Goal: Task Accomplishment & Management: Manage account settings

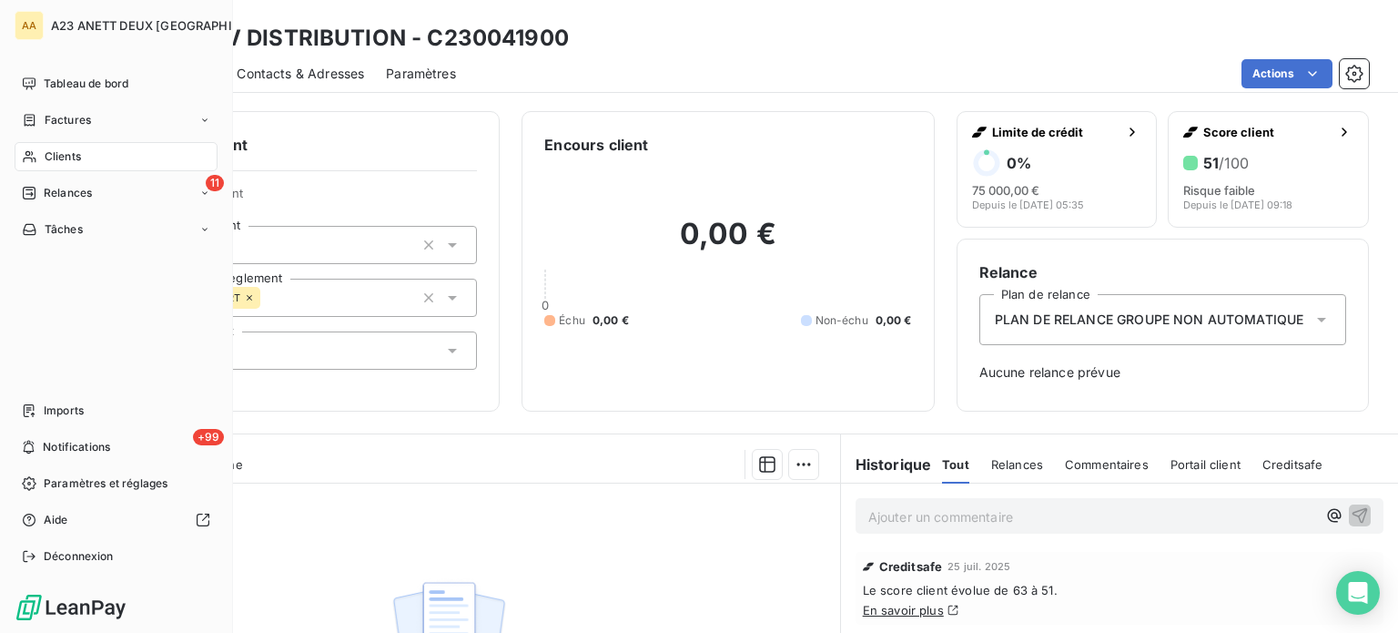
click at [87, 145] on div "Clients" at bounding box center [116, 156] width 203 height 29
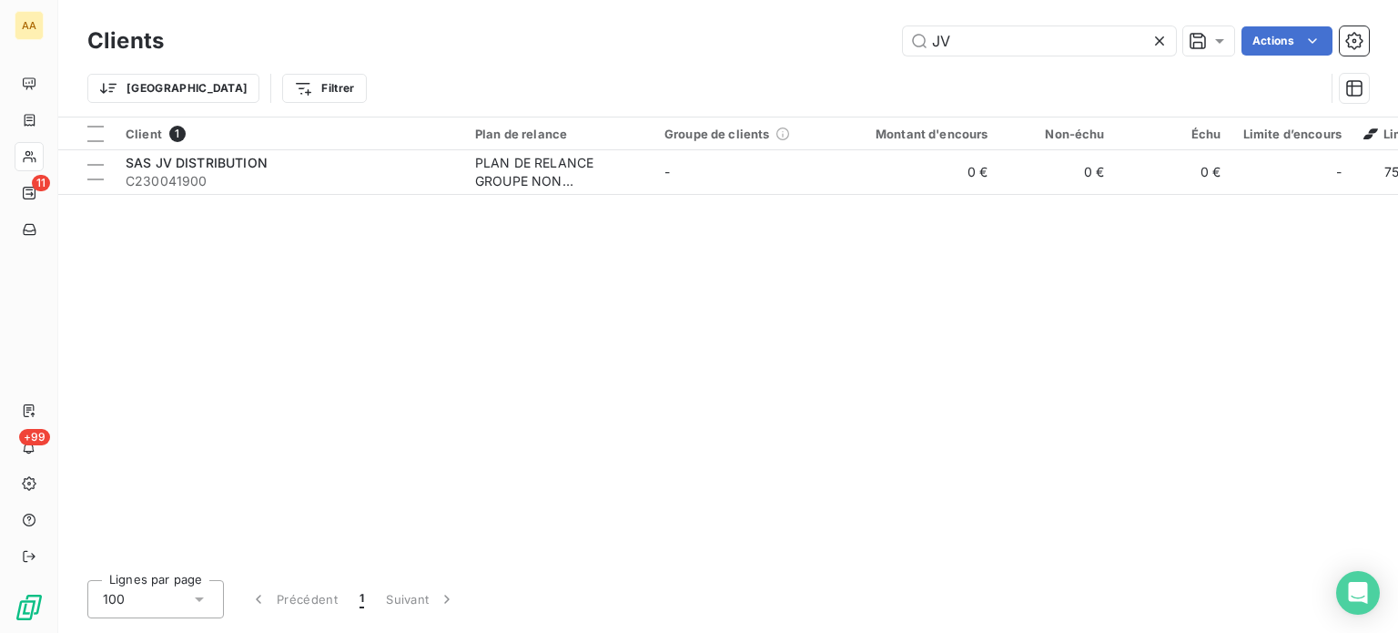
drag, startPoint x: 959, startPoint y: 35, endPoint x: 837, endPoint y: 43, distance: 122.2
click at [846, 43] on div "JV Actions" at bounding box center [777, 40] width 1183 height 29
type input "3"
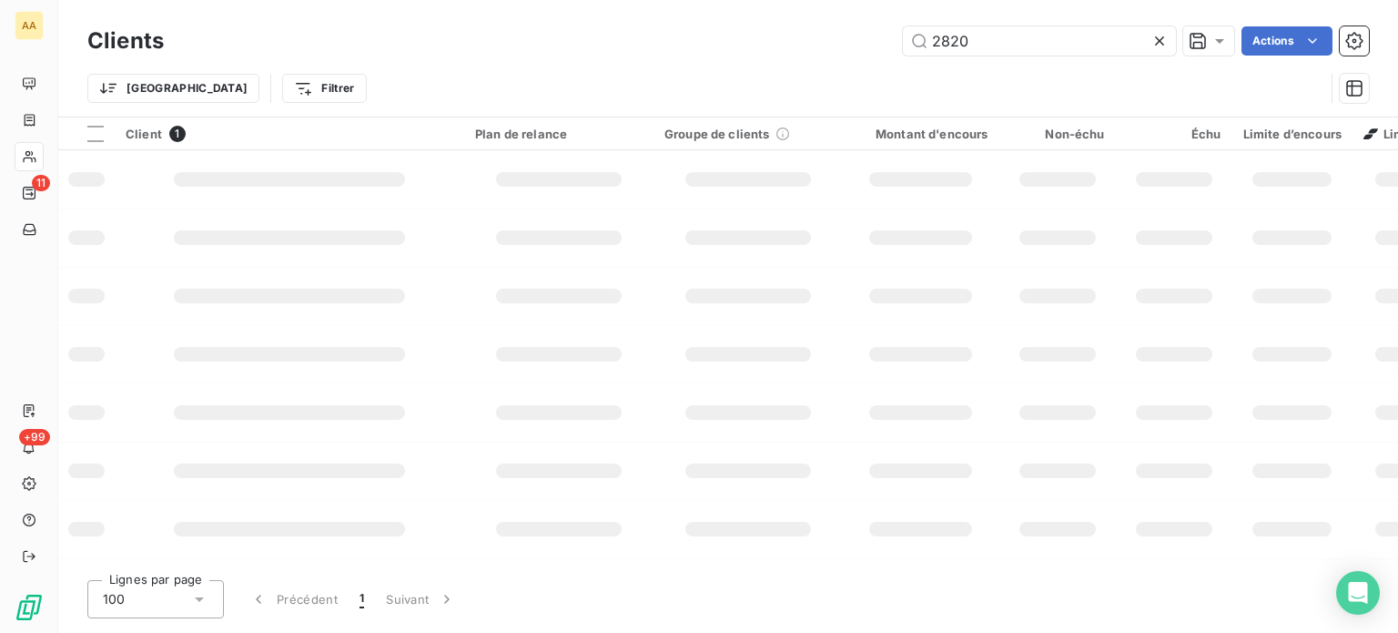
type input "2820"
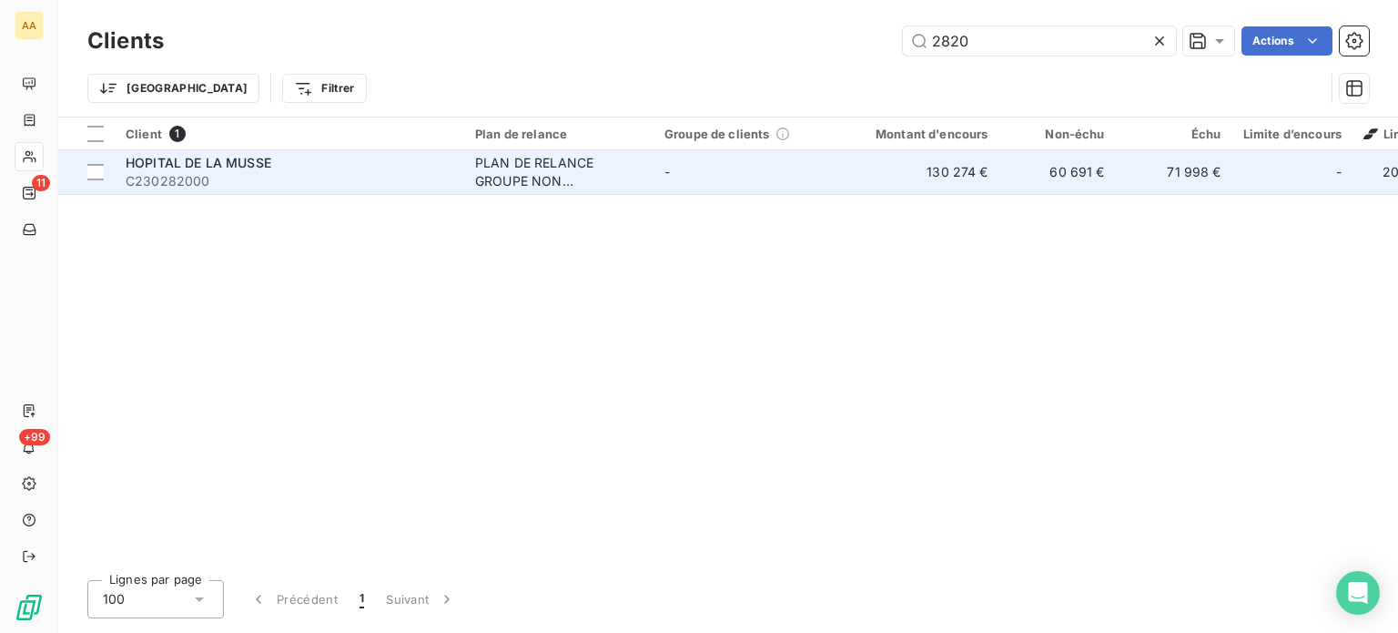
click at [262, 185] on span "C230282000" at bounding box center [290, 181] width 328 height 18
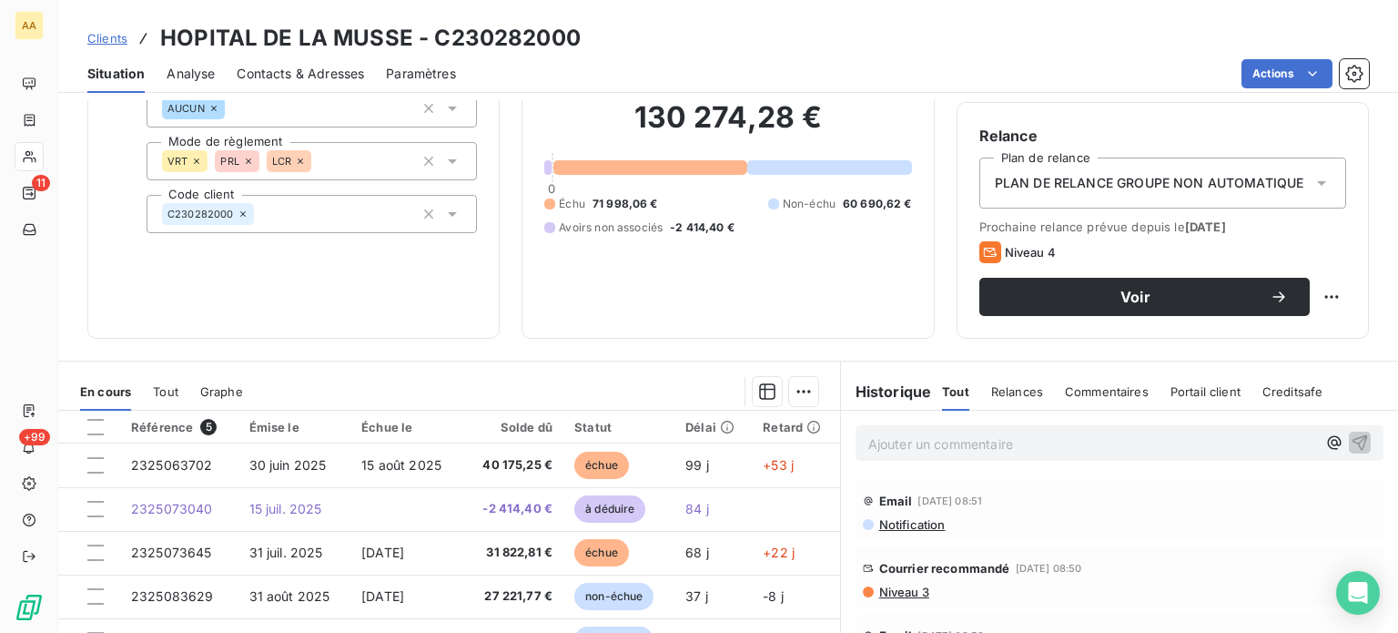
scroll to position [228, 0]
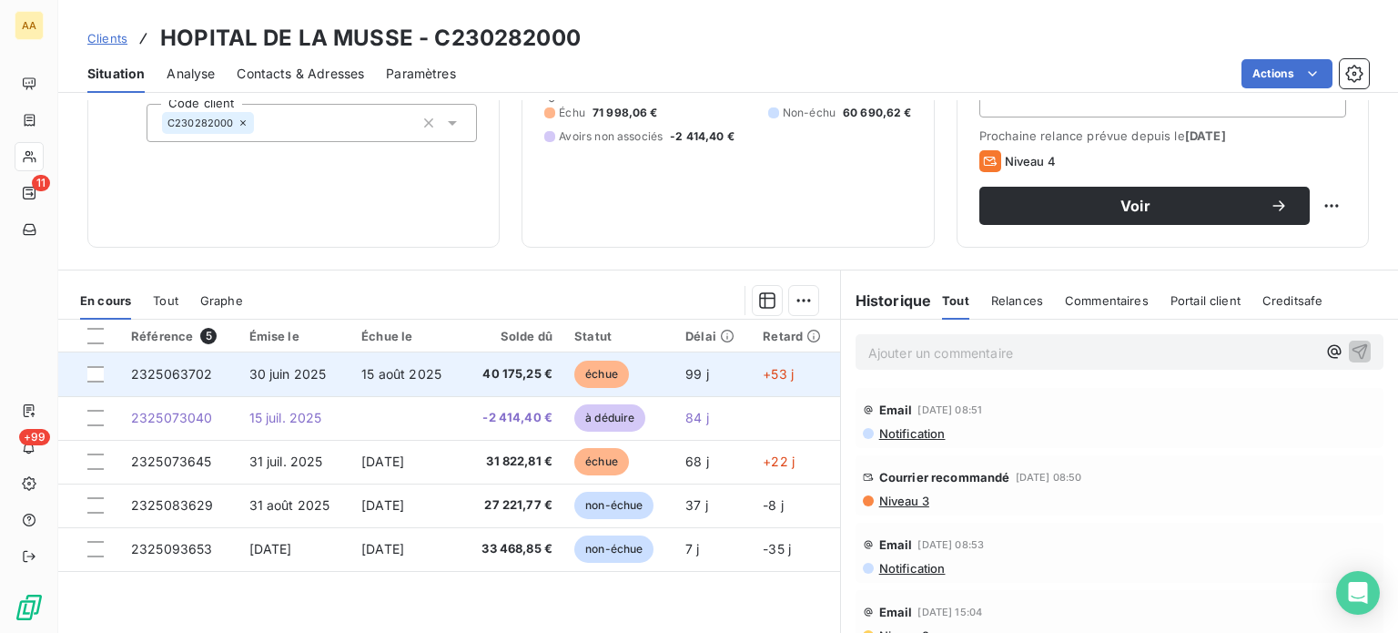
click at [175, 371] on span "2325063702" at bounding box center [172, 373] width 82 height 15
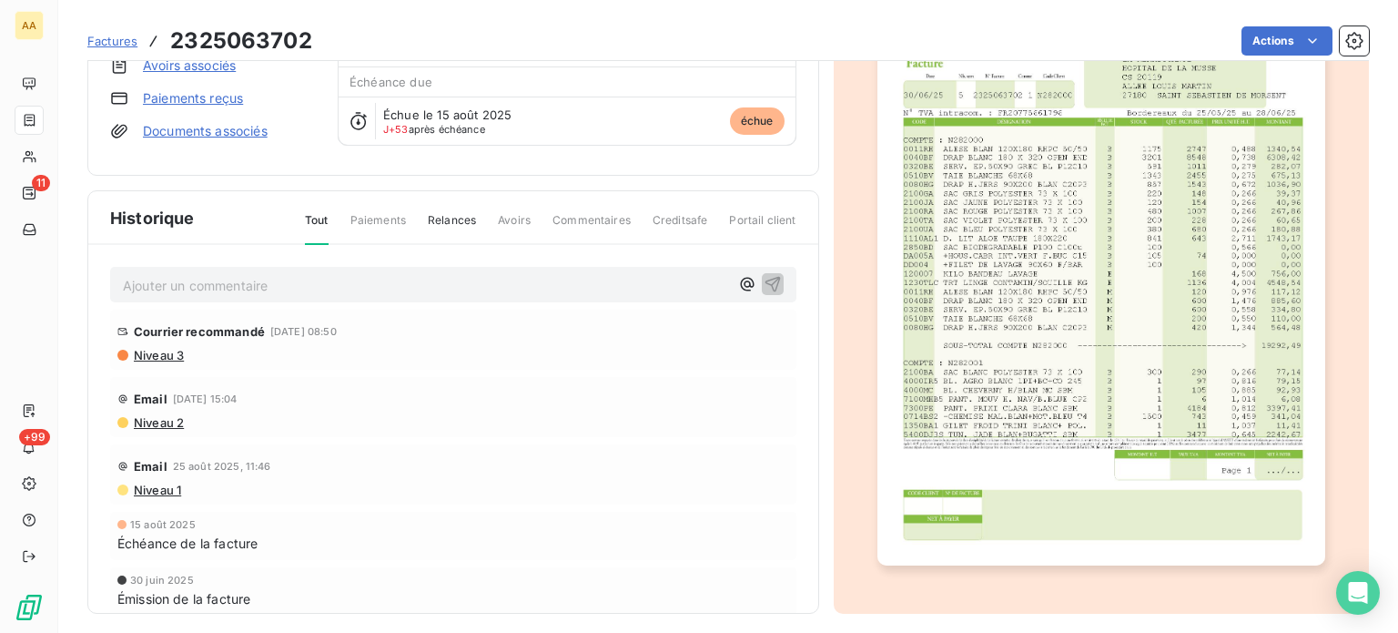
scroll to position [189, 0]
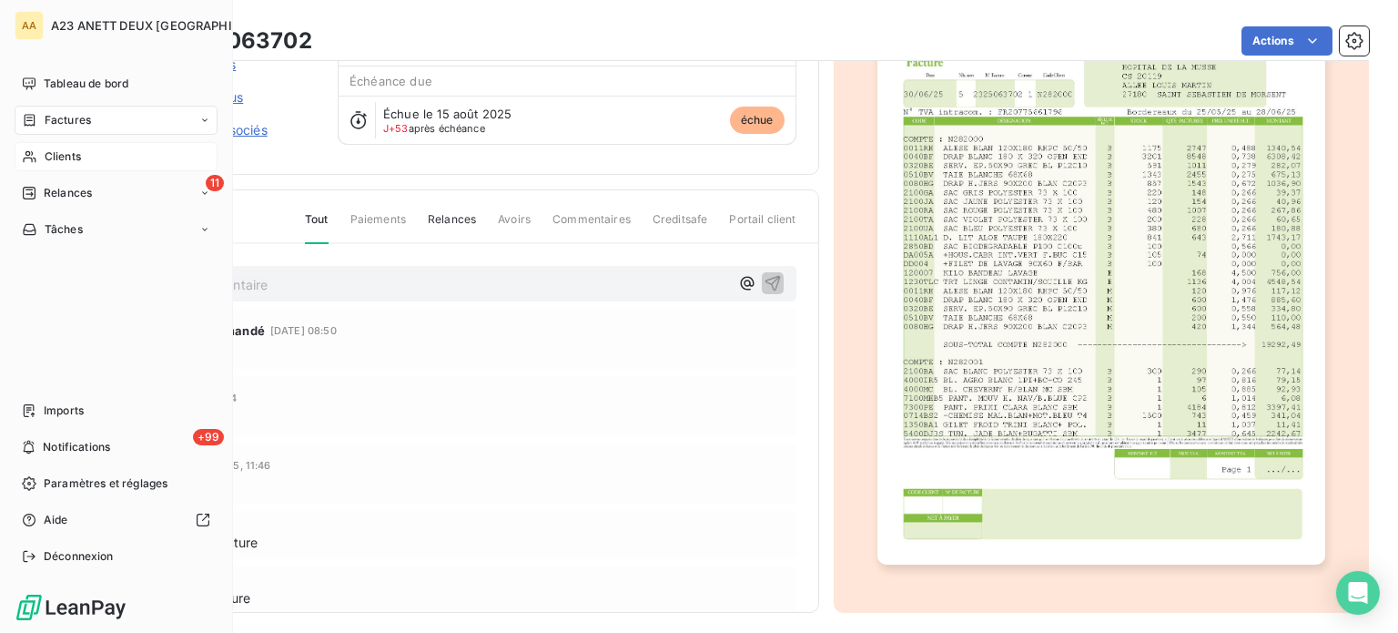
click at [56, 156] on span "Clients" at bounding box center [63, 156] width 36 height 16
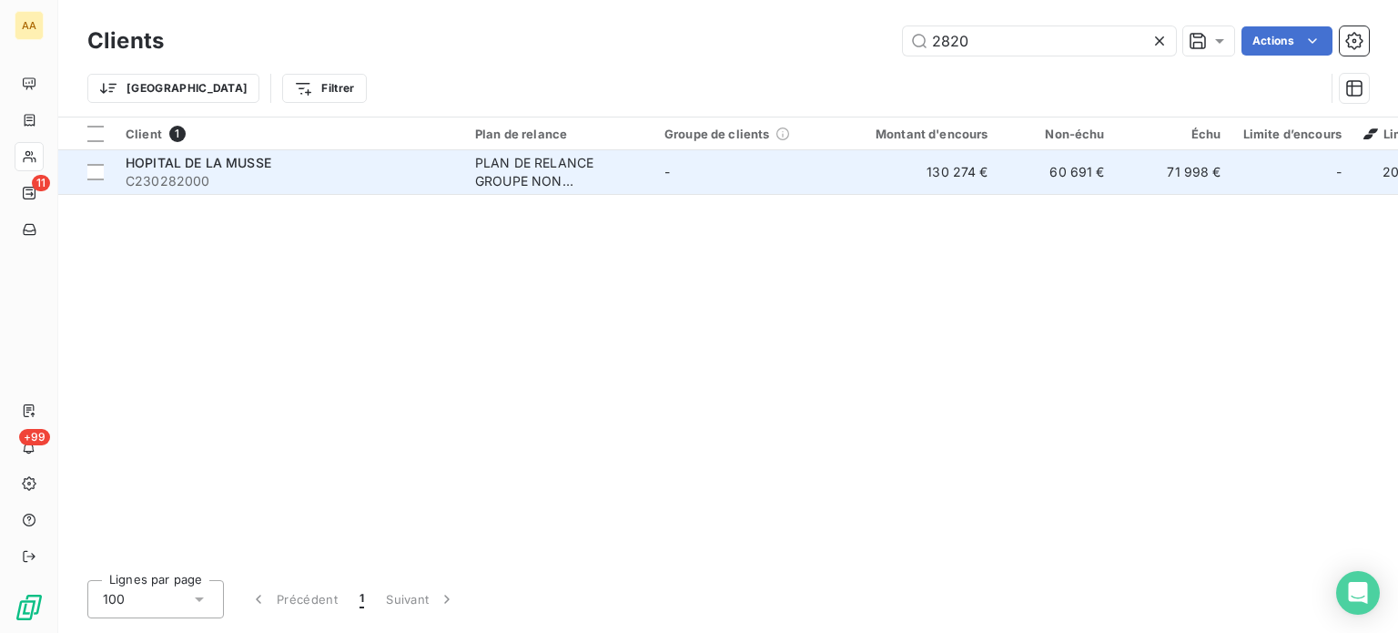
click at [295, 175] on span "C230282000" at bounding box center [290, 181] width 328 height 18
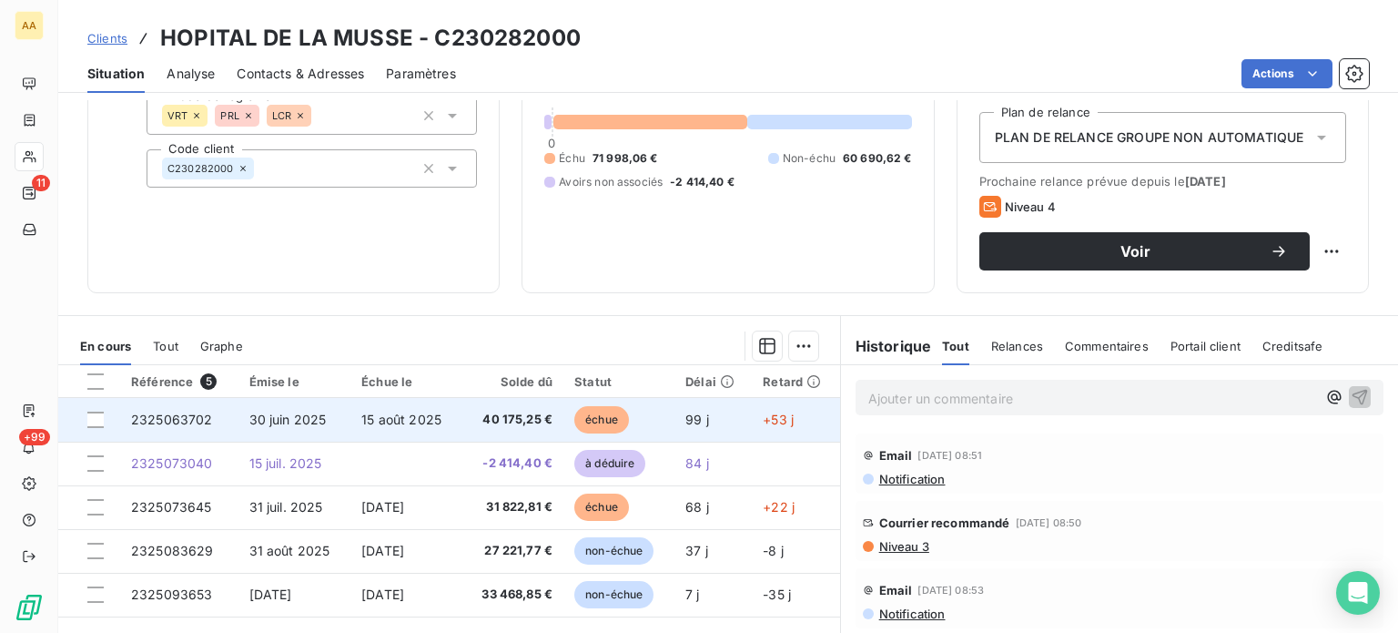
scroll to position [273, 0]
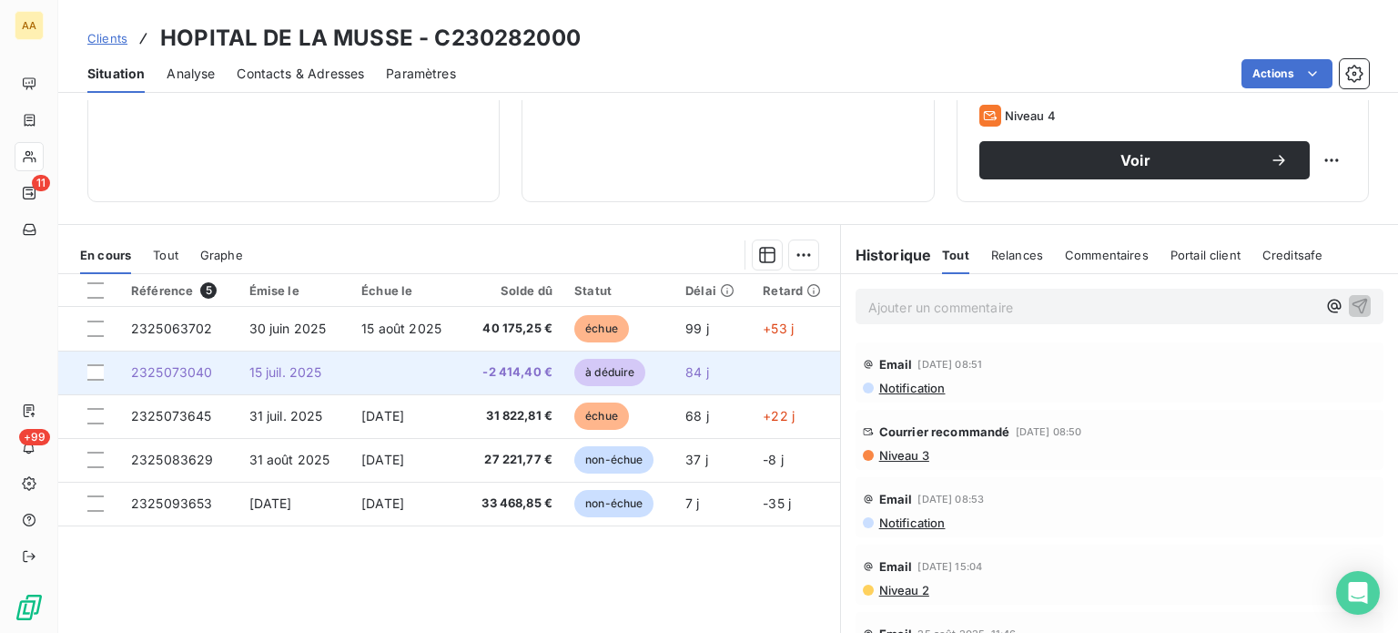
click at [197, 366] on span "2325073040" at bounding box center [172, 371] width 82 height 15
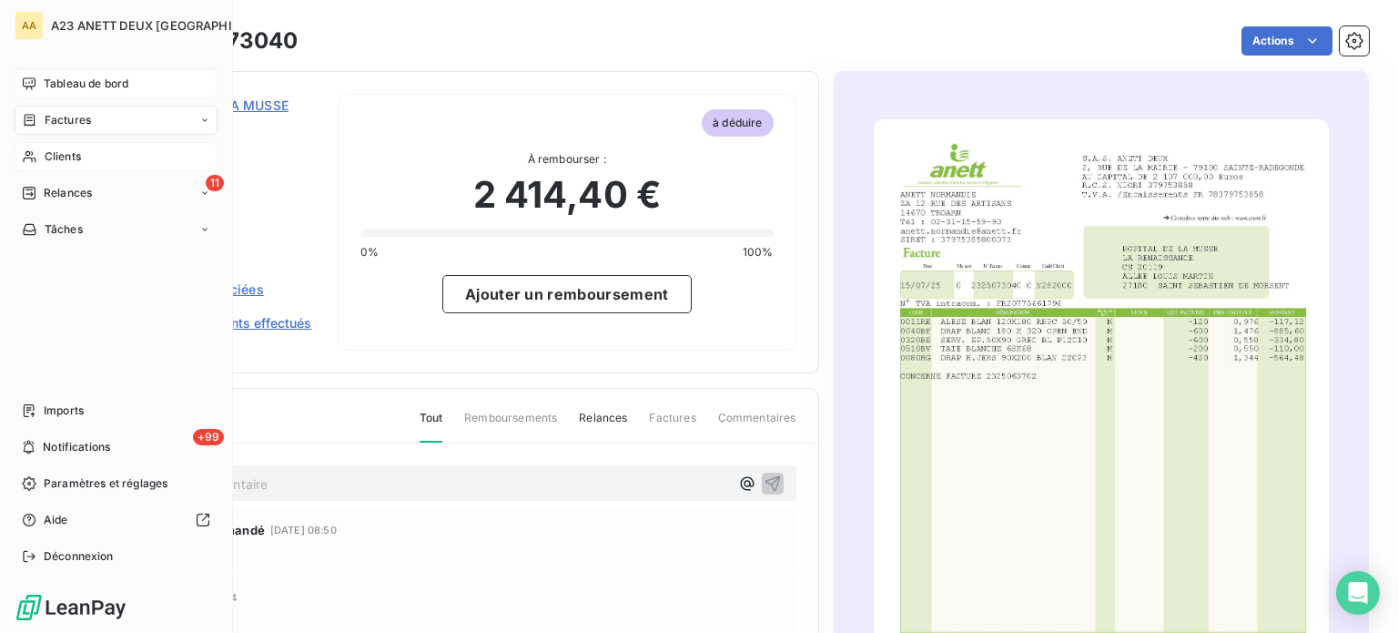
click at [115, 85] on span "Tableau de bord" at bounding box center [86, 84] width 85 height 16
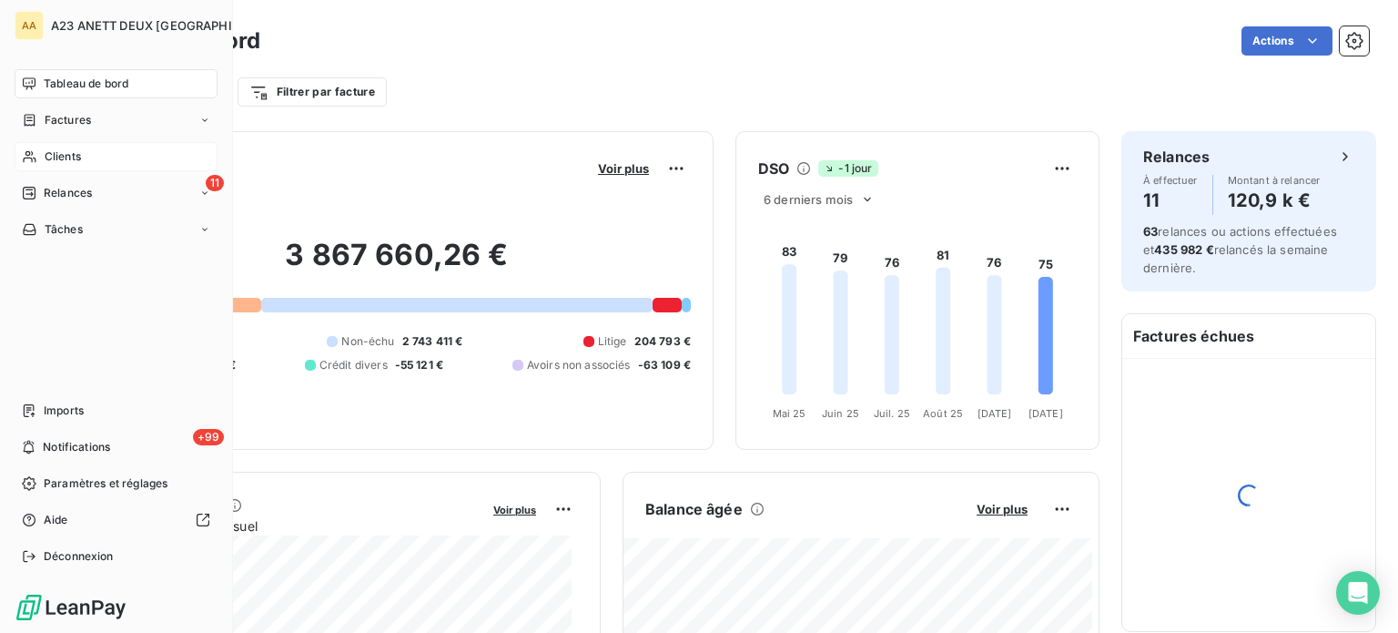
click at [65, 152] on span "Clients" at bounding box center [63, 156] width 36 height 16
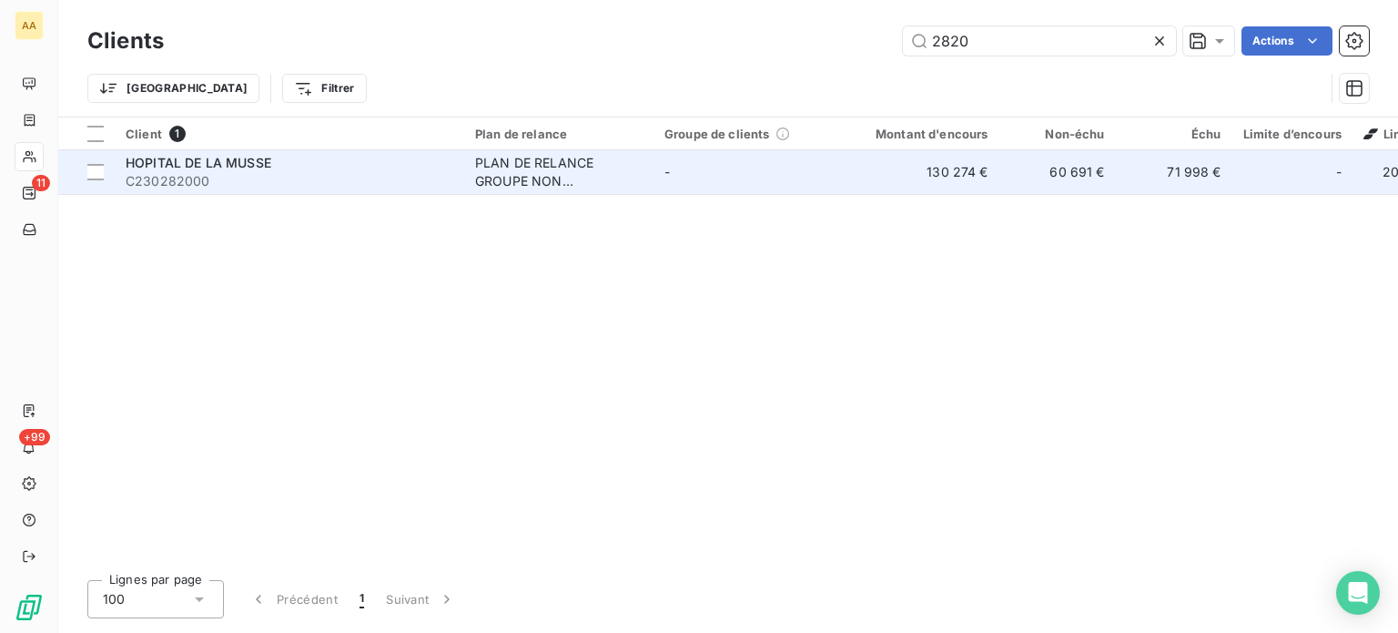
click at [237, 165] on span "HOPITAL DE LA MUSSE" at bounding box center [199, 162] width 146 height 15
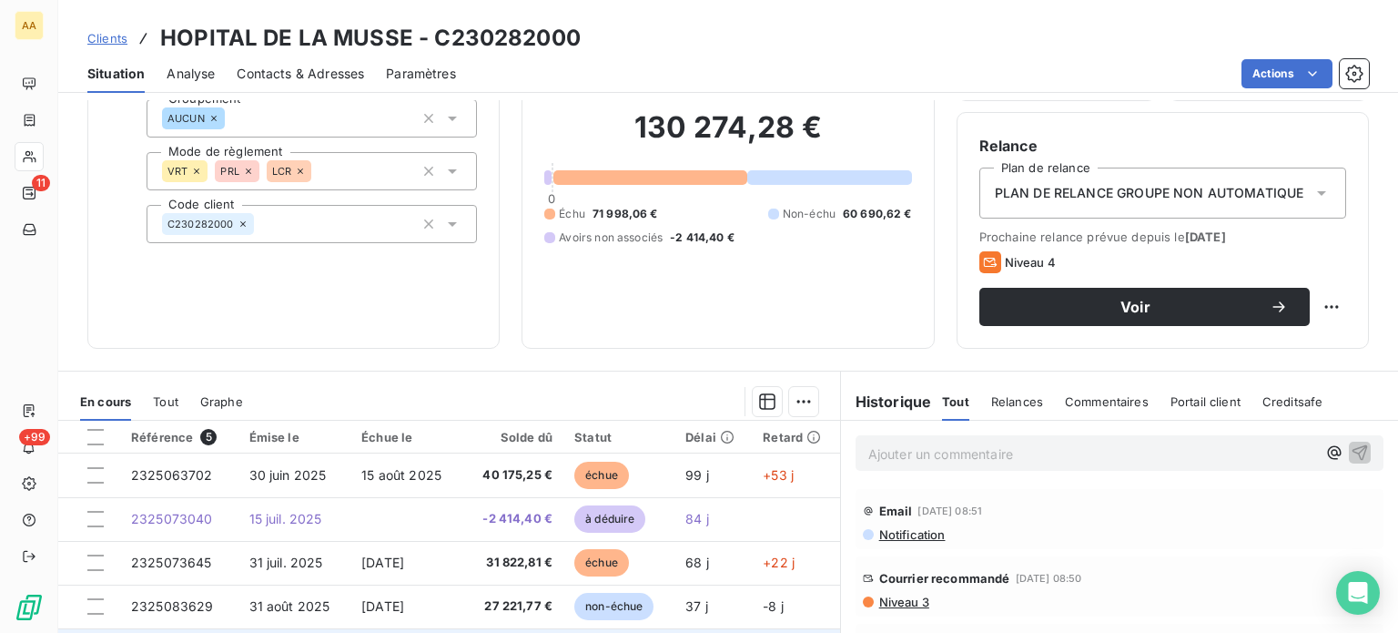
scroll to position [46, 0]
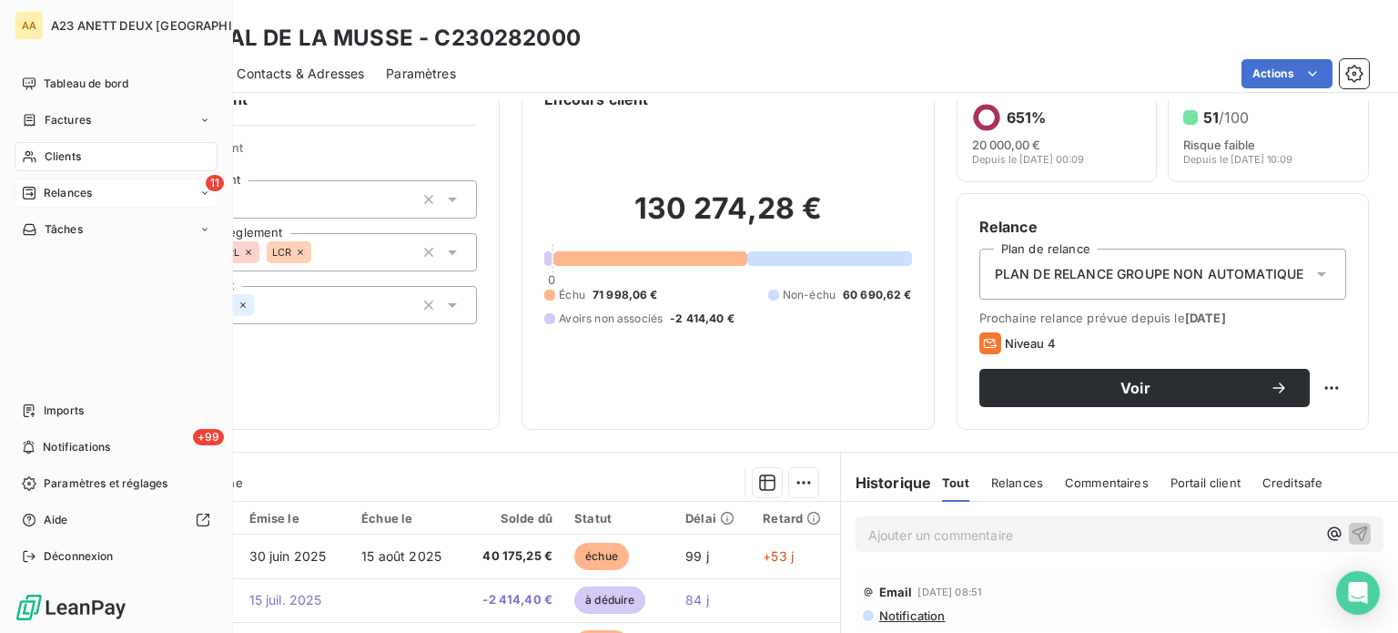
click at [76, 188] on span "Relances" at bounding box center [68, 193] width 48 height 16
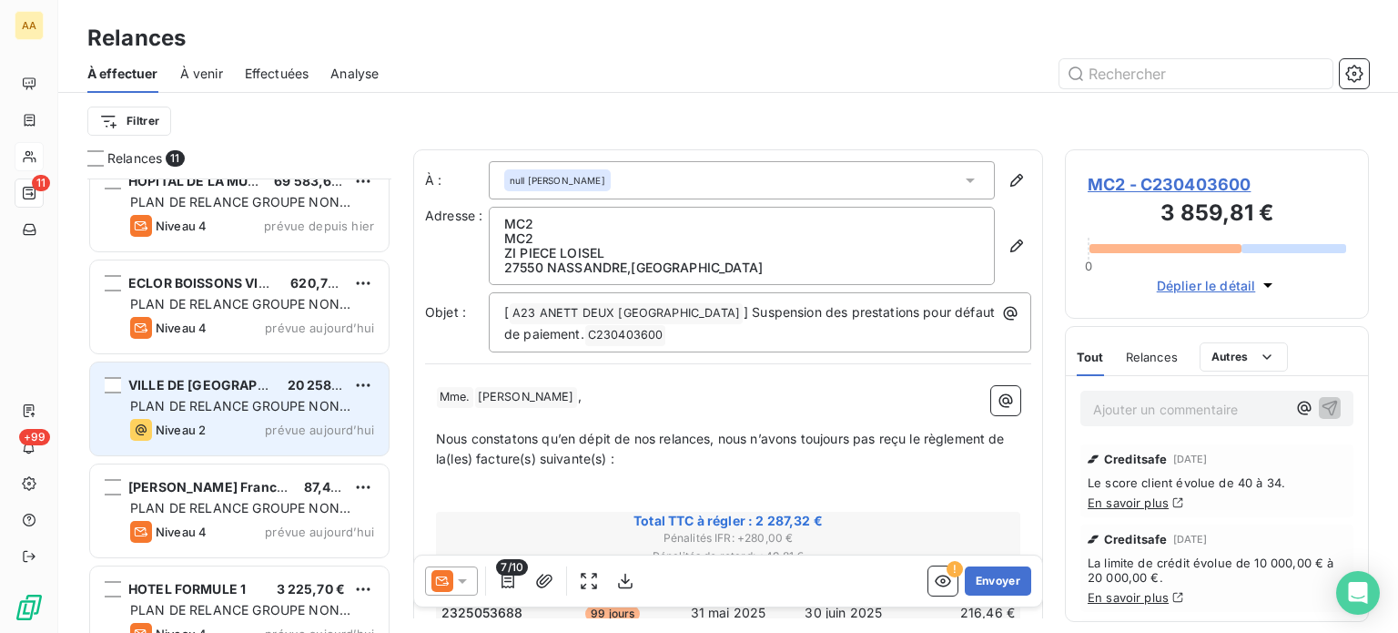
scroll to position [182, 0]
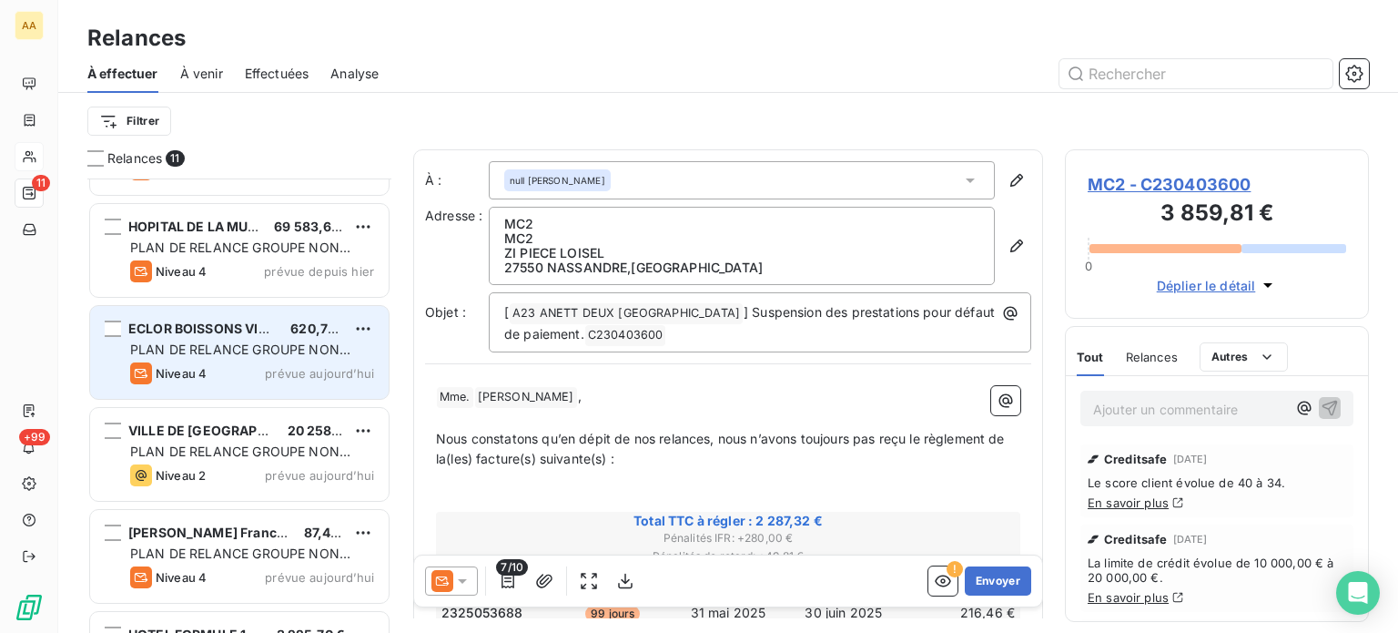
click at [268, 360] on div "ECLOR BOISSONS VIARD 620,72 € PLAN DE RELANCE GROUPE NON AUTOMATIQUE Niveau 4 p…" at bounding box center [239, 352] width 299 height 93
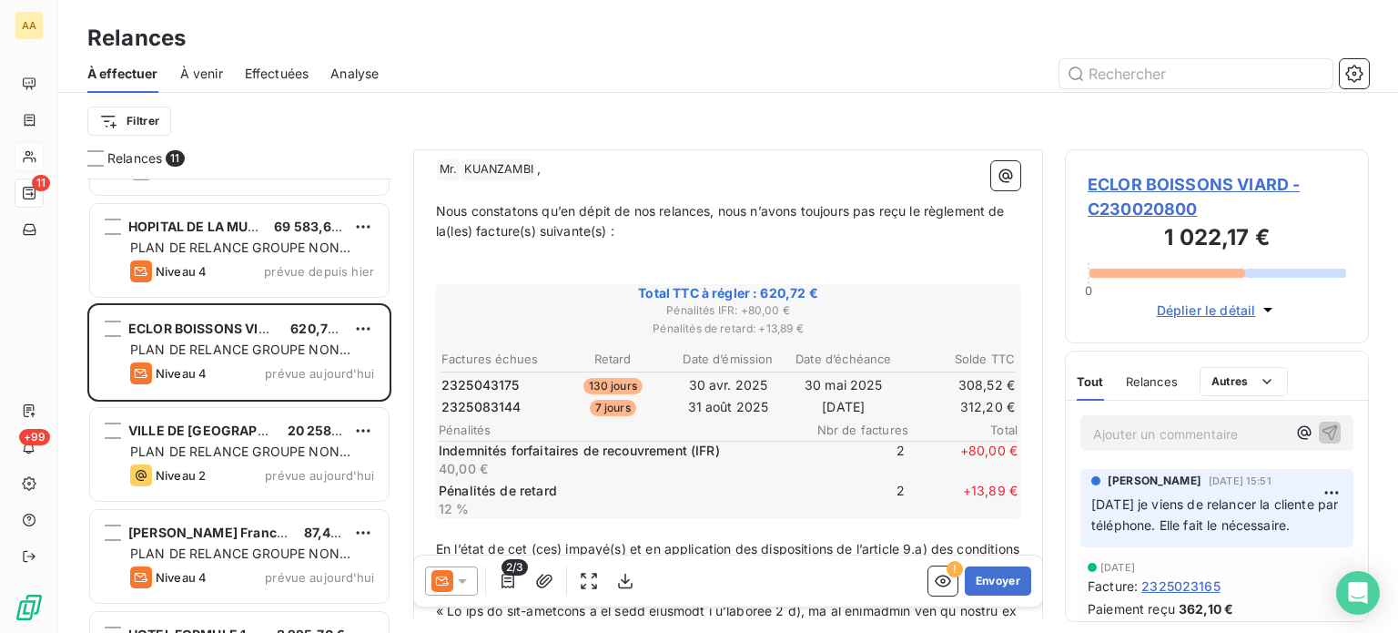
scroll to position [273, 0]
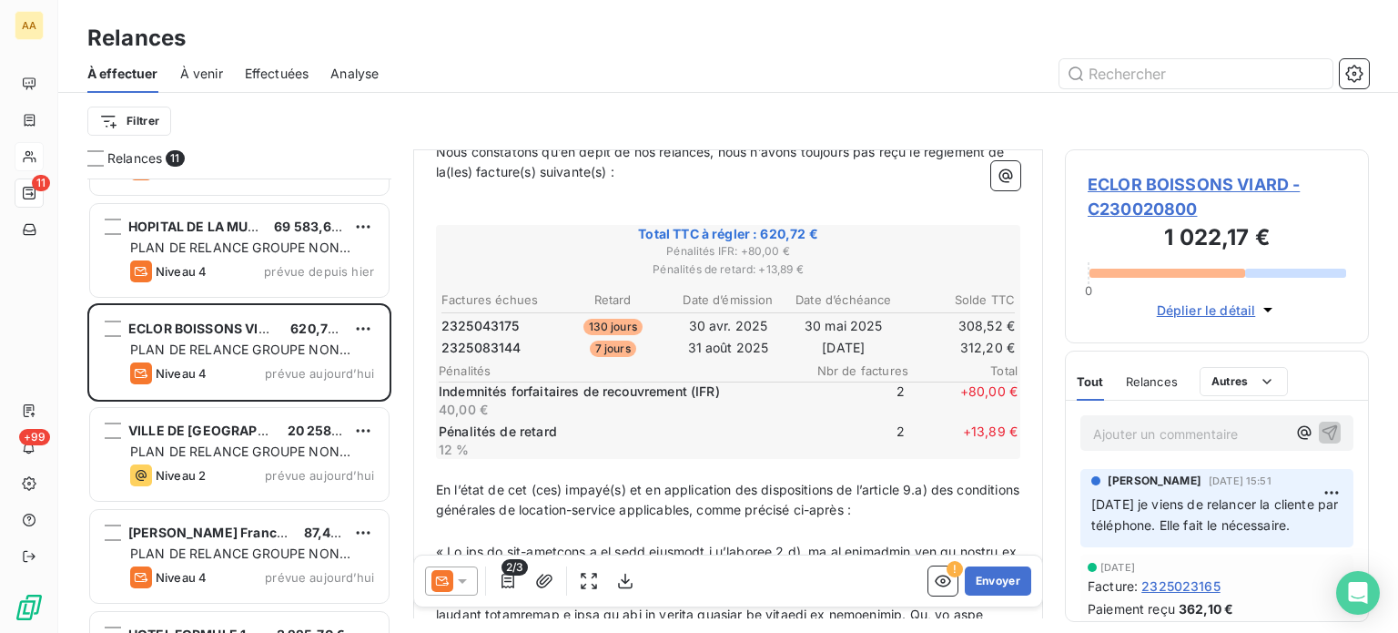
click at [461, 579] on icon at bounding box center [462, 581] width 18 height 18
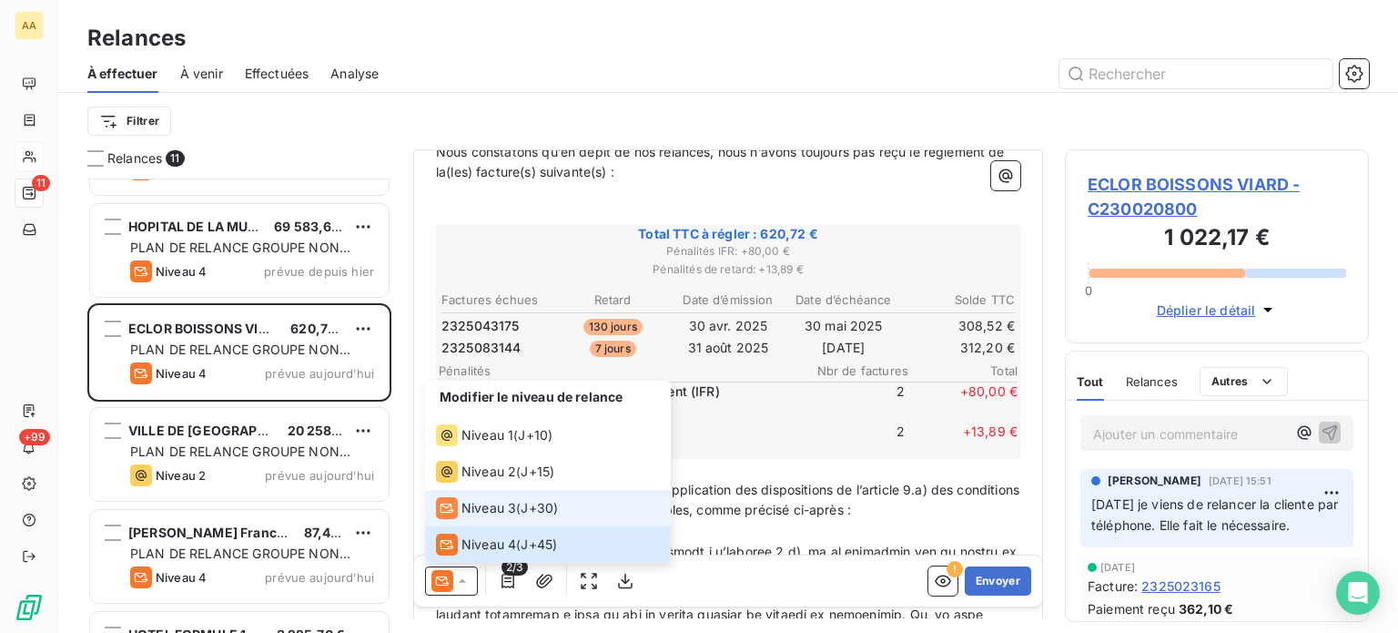
click at [504, 510] on span "Niveau 3" at bounding box center [488, 508] width 55 height 18
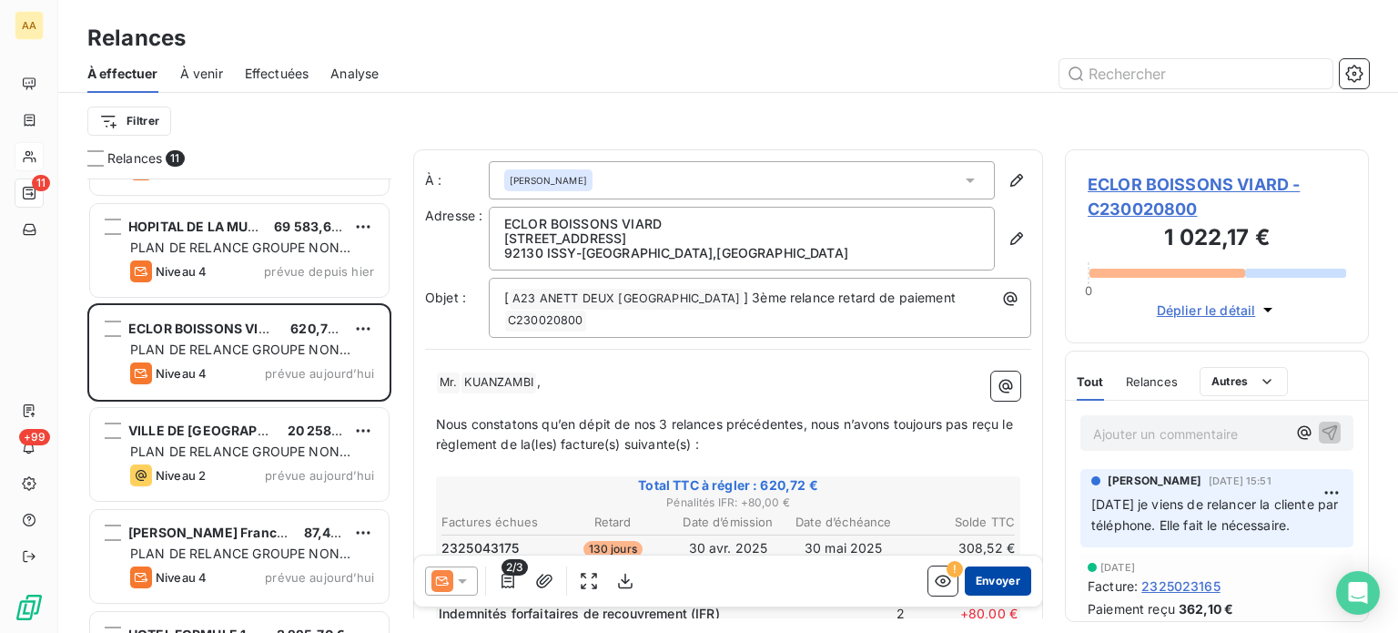
click at [981, 573] on button "Envoyer" at bounding box center [998, 580] width 66 height 29
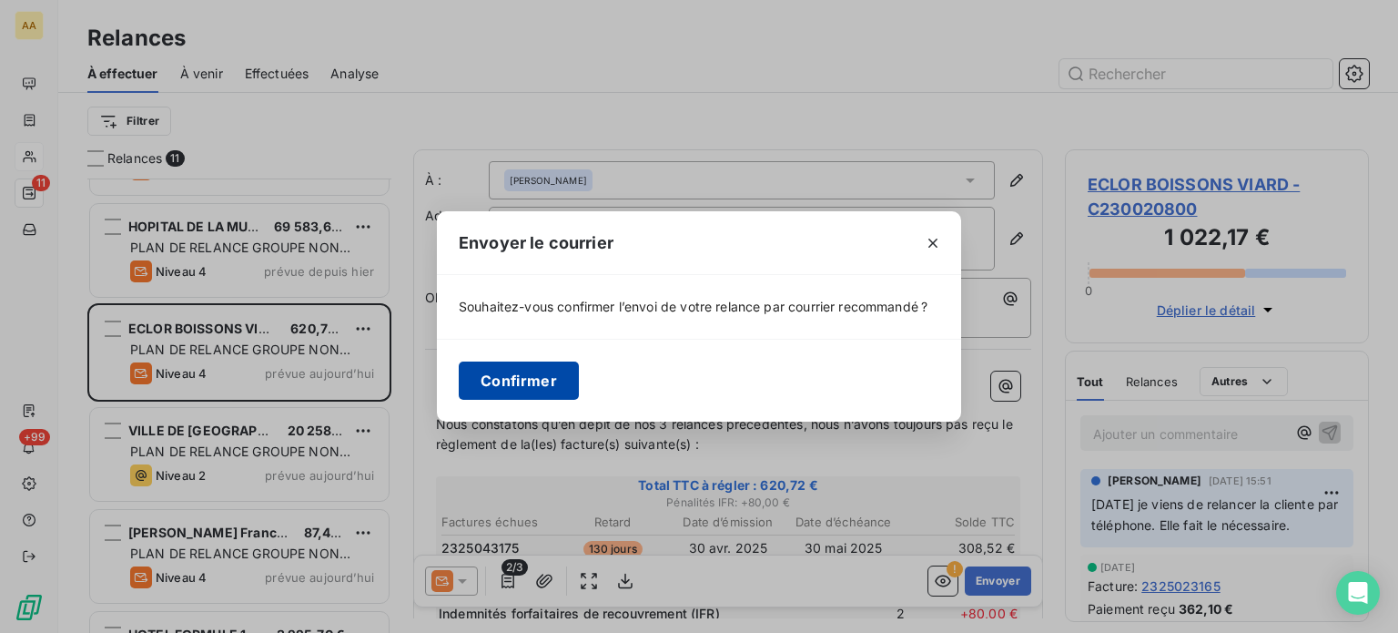
click at [524, 381] on button "Confirmer" at bounding box center [519, 380] width 120 height 38
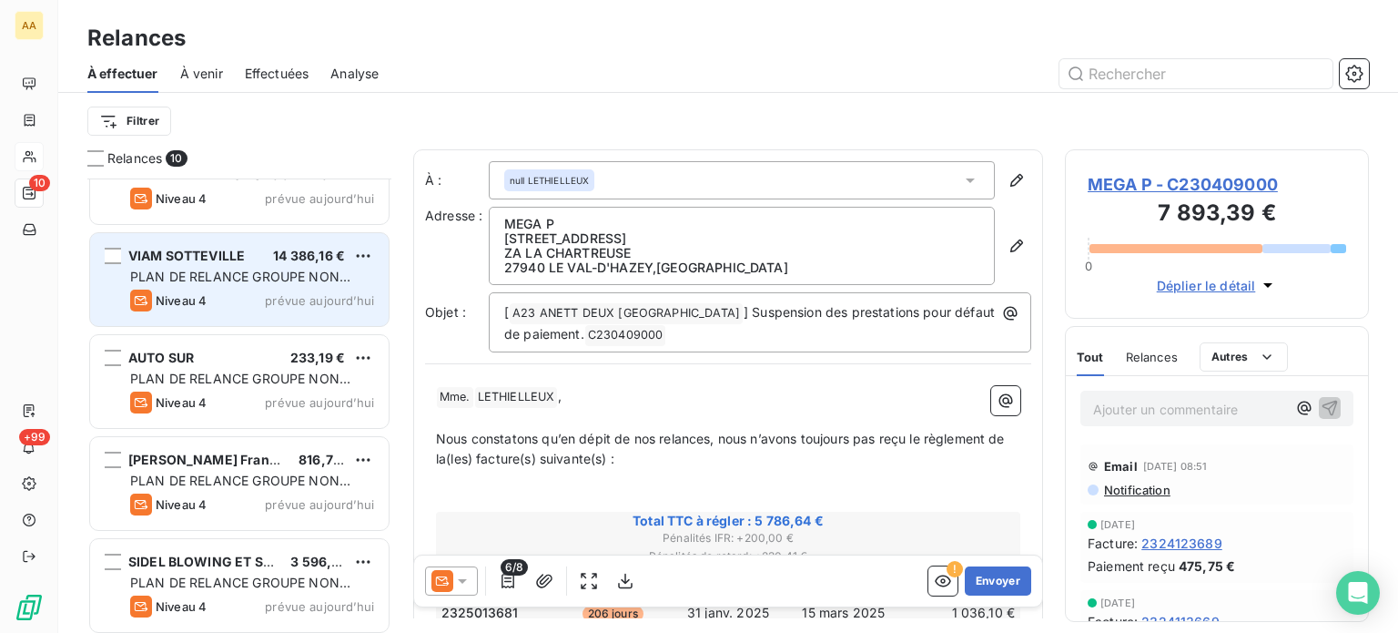
scroll to position [565, 0]
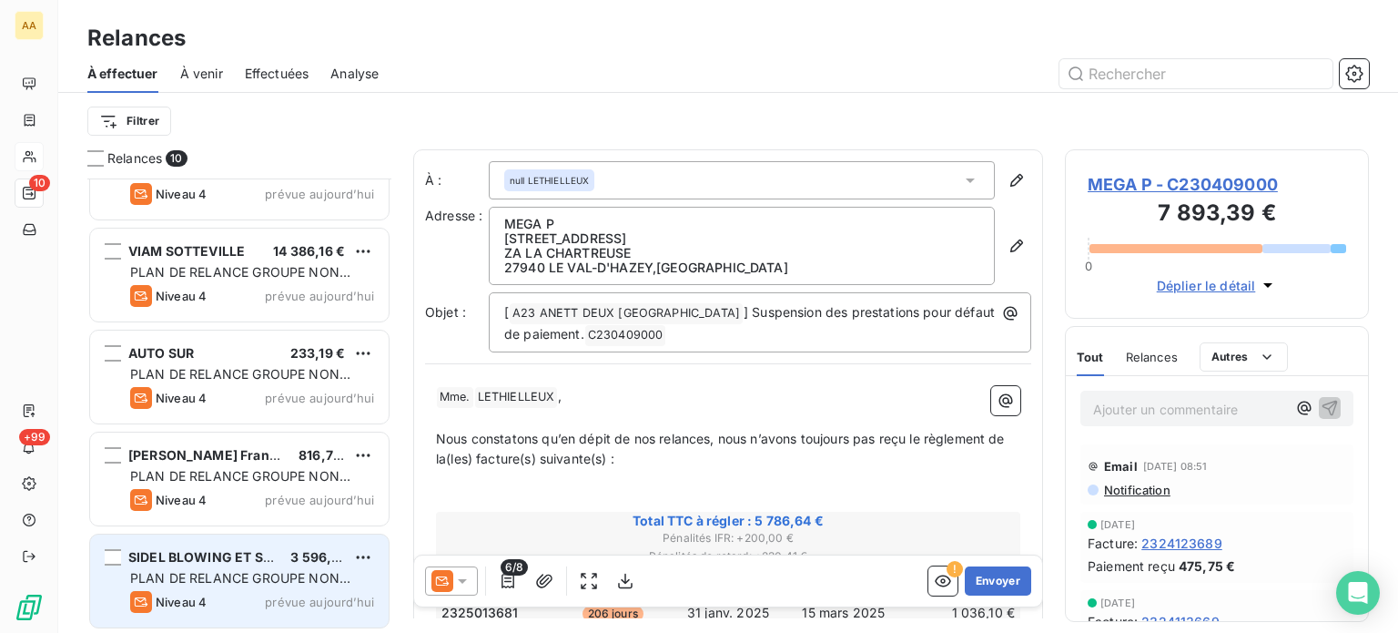
click at [291, 565] on div "SIDEL BLOWING ET SERVICES 3 596,92 € PLAN DE RELANCE GROUPE NON AUTOMATIQUE Niv…" at bounding box center [239, 580] width 299 height 93
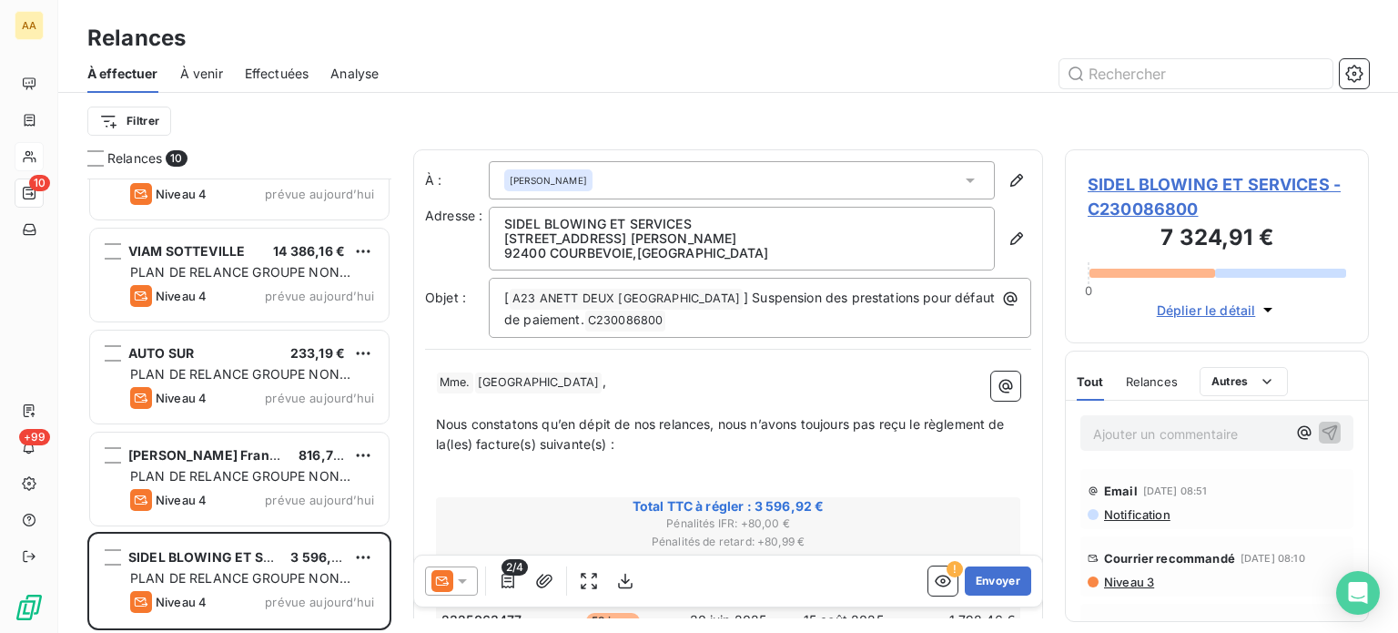
click at [460, 582] on icon at bounding box center [462, 581] width 18 height 18
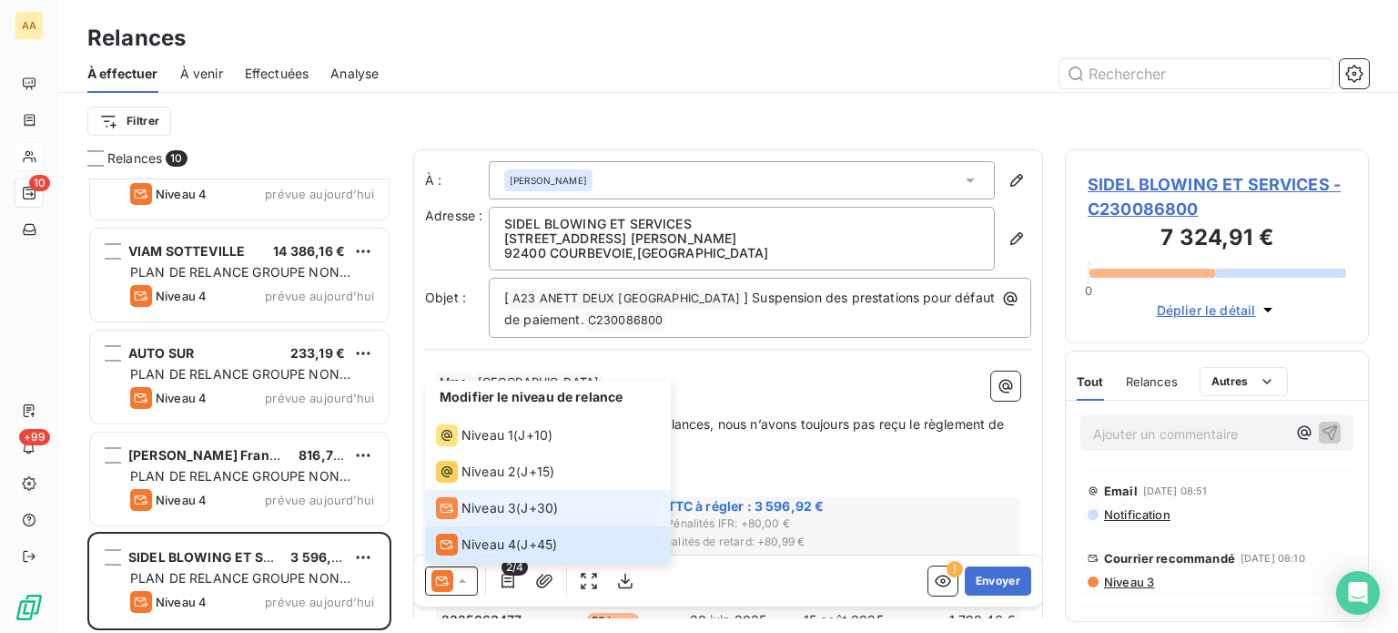
click at [512, 511] on span "Niveau 3" at bounding box center [488, 508] width 55 height 18
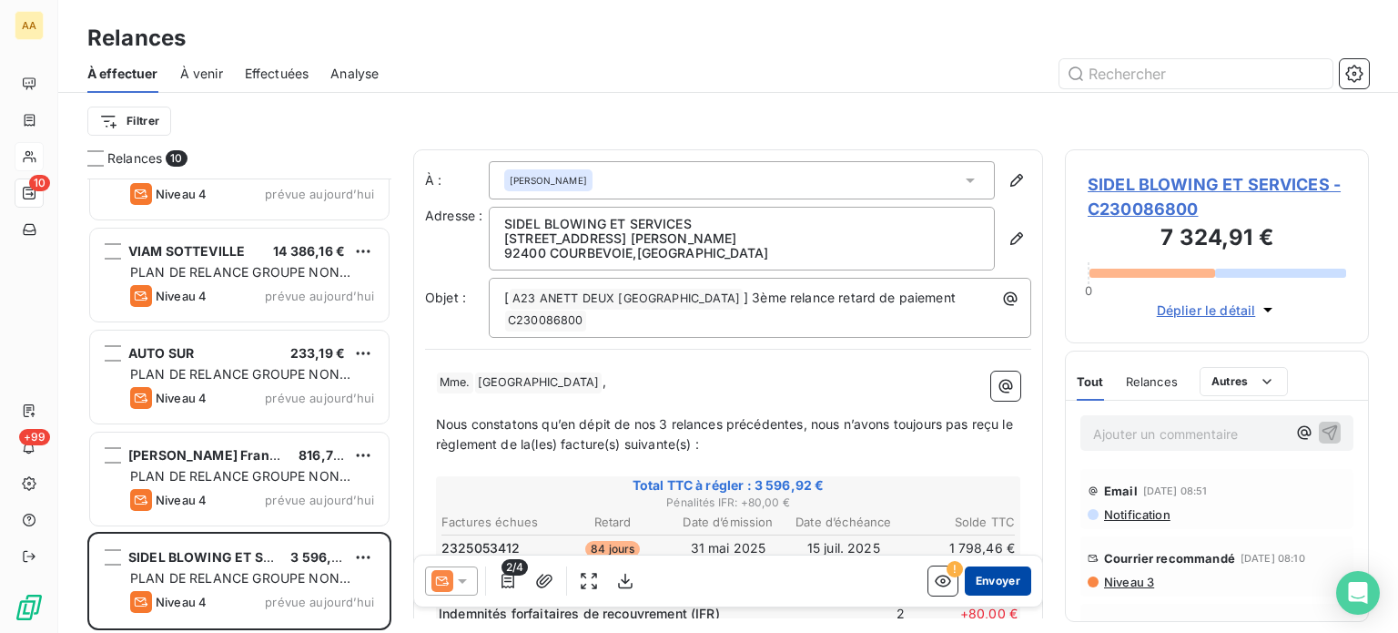
click at [1012, 584] on button "Envoyer" at bounding box center [998, 580] width 66 height 29
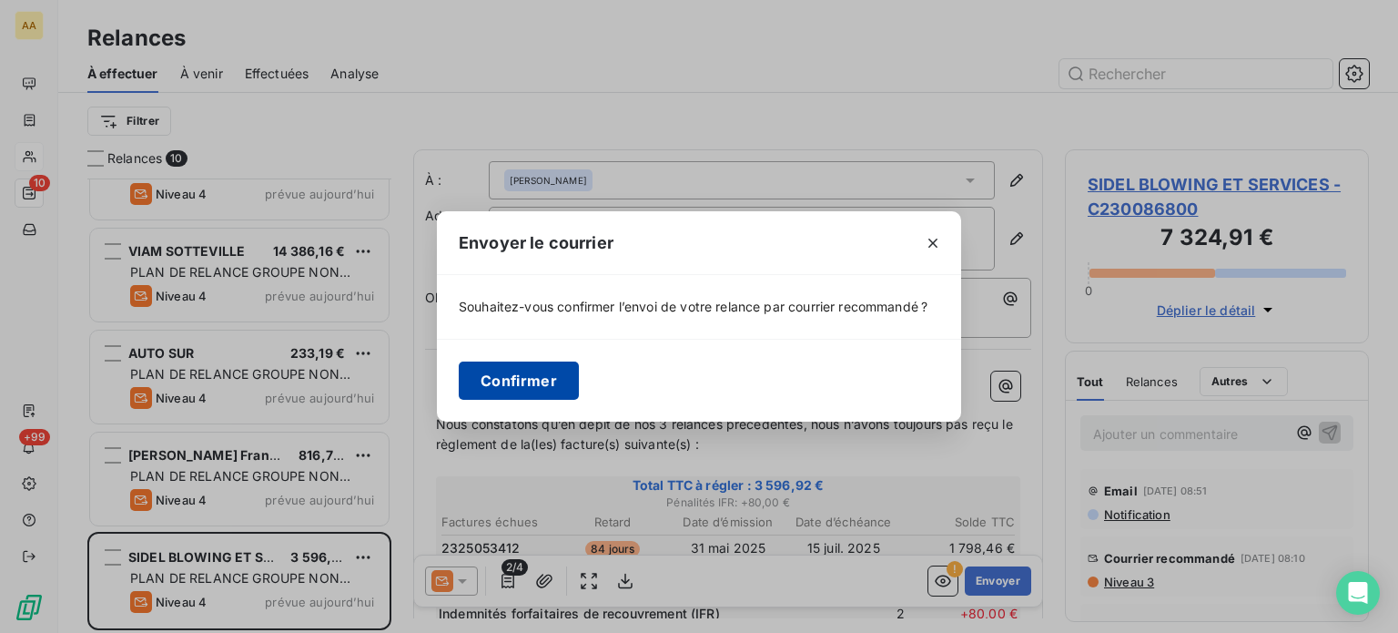
click at [551, 370] on button "Confirmer" at bounding box center [519, 380] width 120 height 38
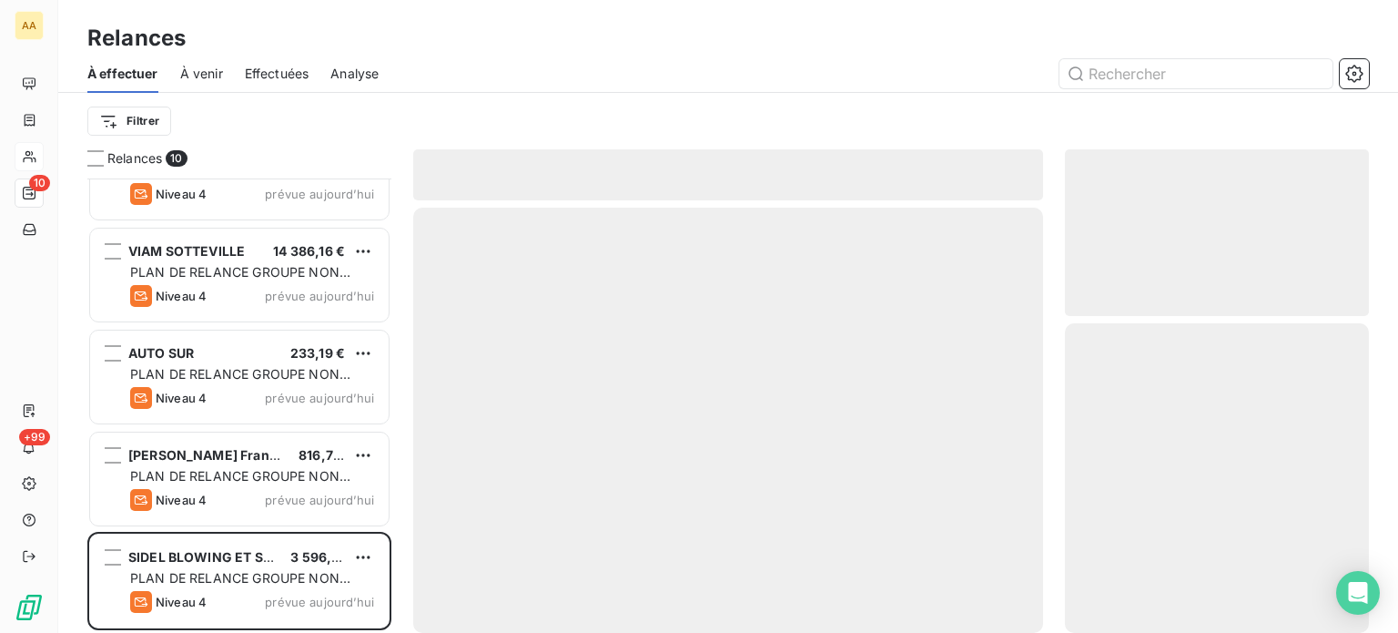
scroll to position [462, 0]
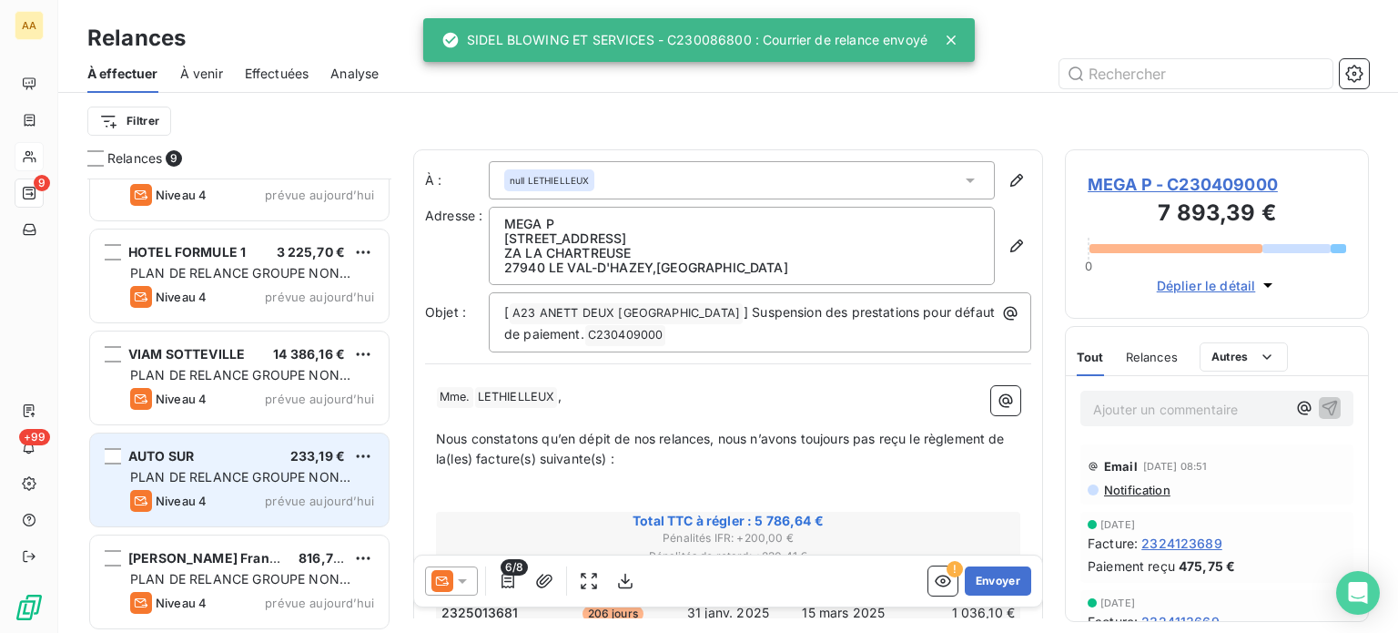
click at [263, 465] on div "AUTO SUR 233,19 € PLAN DE RELANCE GROUPE NON AUTOMATIQUE Niveau 4 prévue aujour…" at bounding box center [239, 479] width 299 height 93
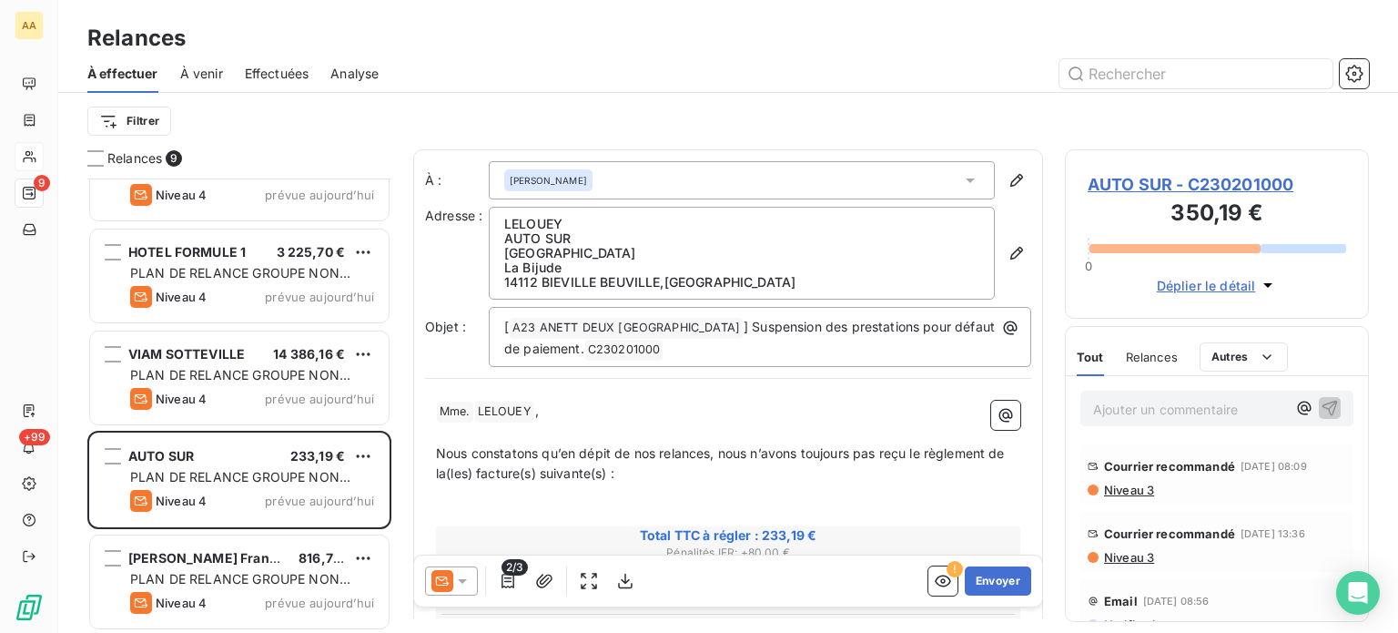
click at [466, 585] on icon at bounding box center [462, 581] width 18 height 18
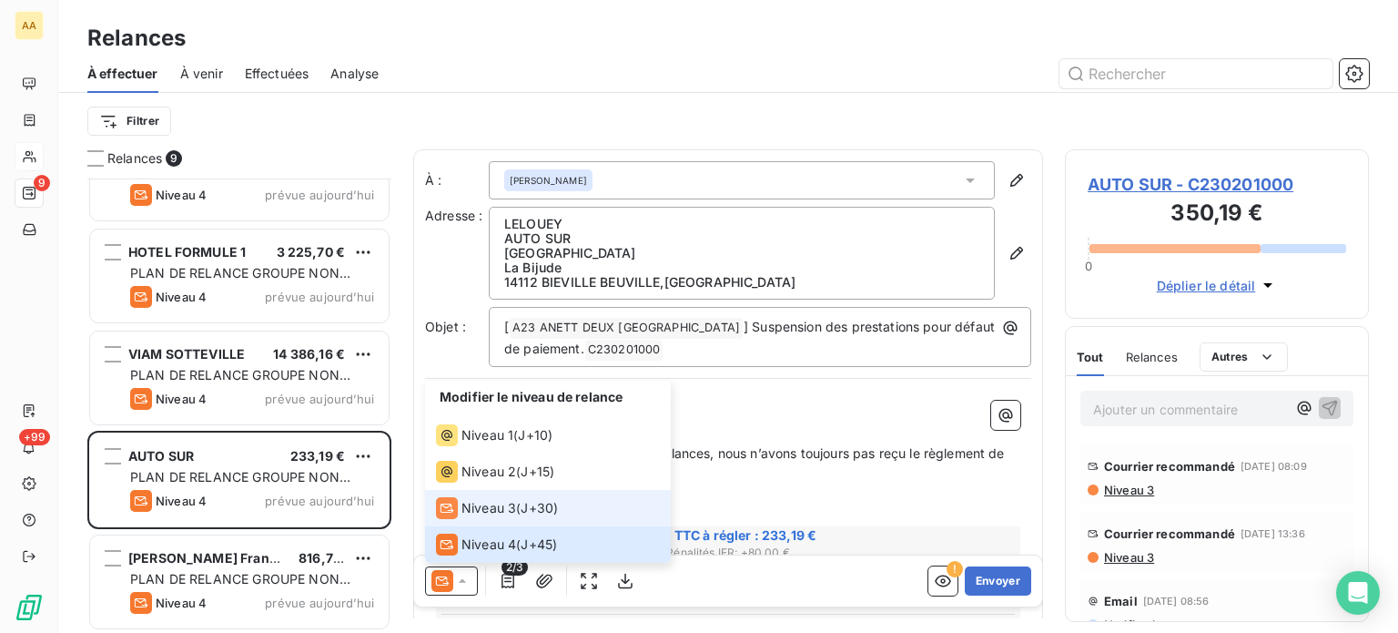
click at [486, 505] on span "Niveau 3" at bounding box center [488, 508] width 55 height 18
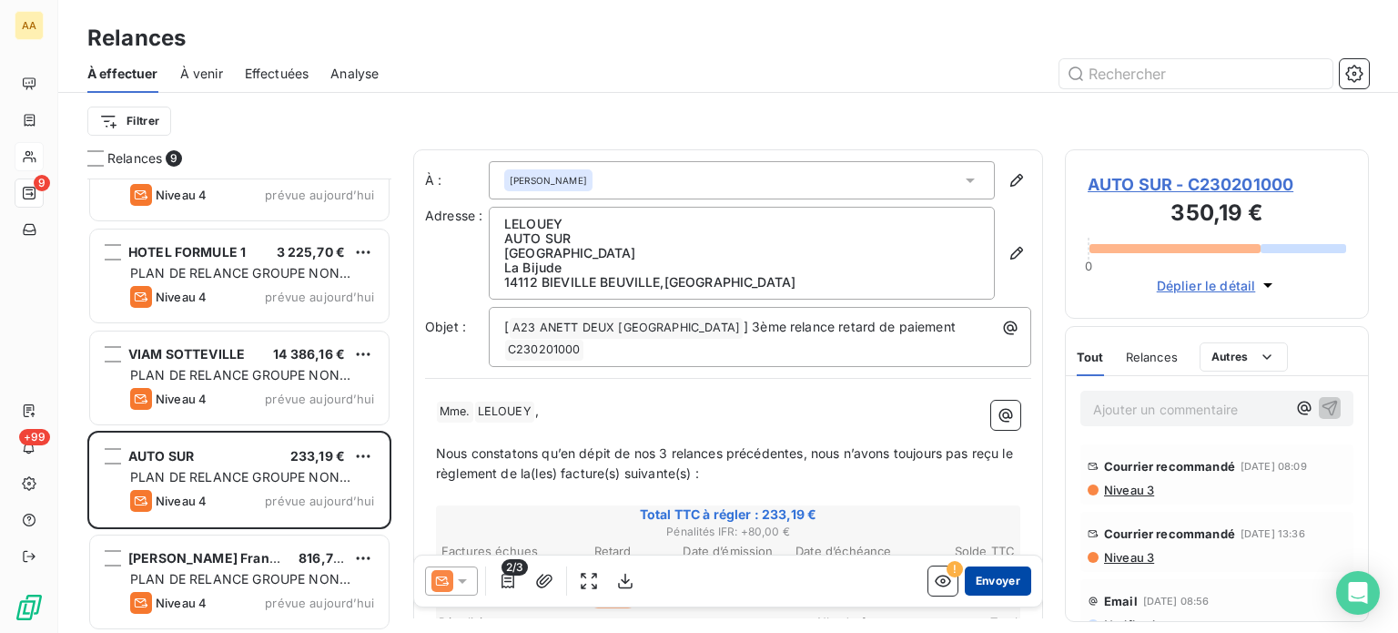
click at [987, 582] on button "Envoyer" at bounding box center [998, 580] width 66 height 29
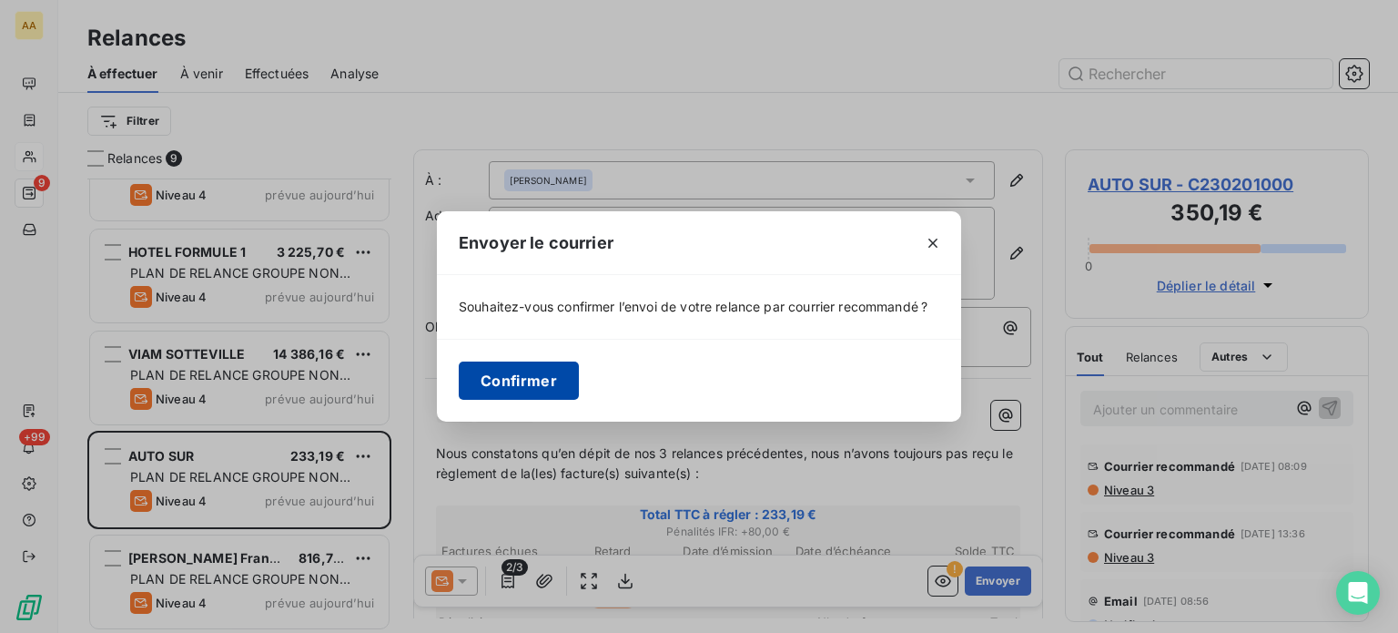
click at [522, 363] on button "Confirmer" at bounding box center [519, 380] width 120 height 38
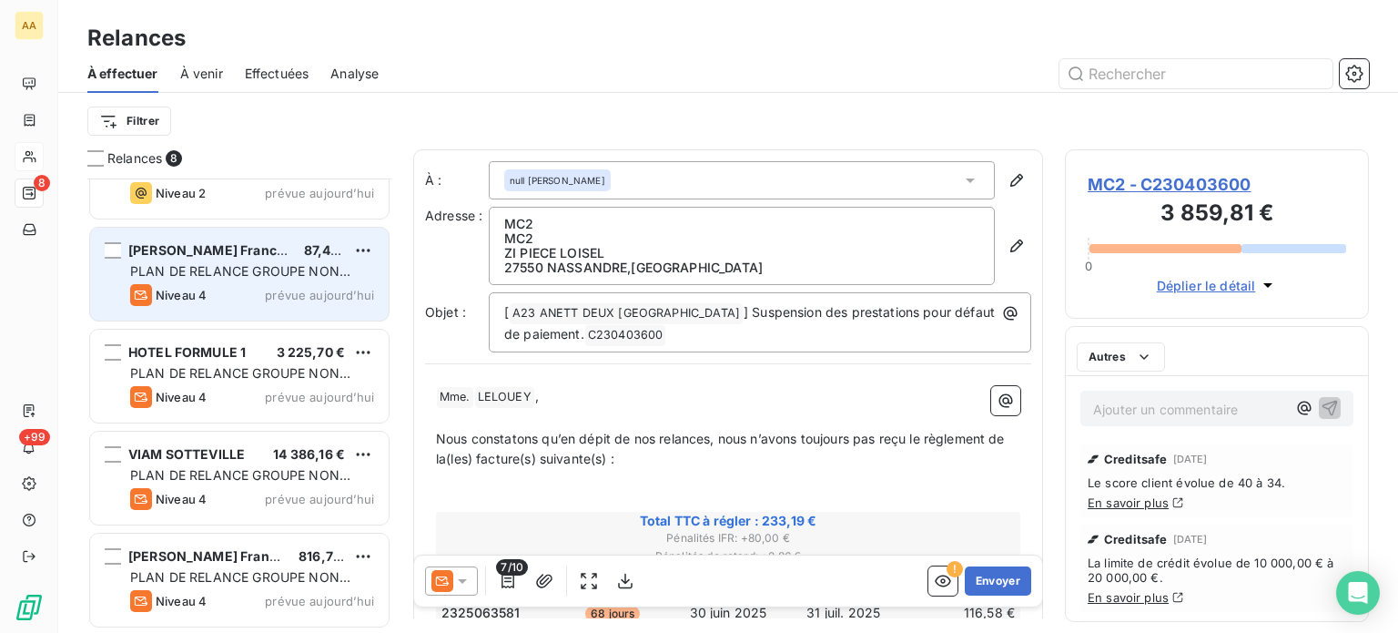
scroll to position [360, 0]
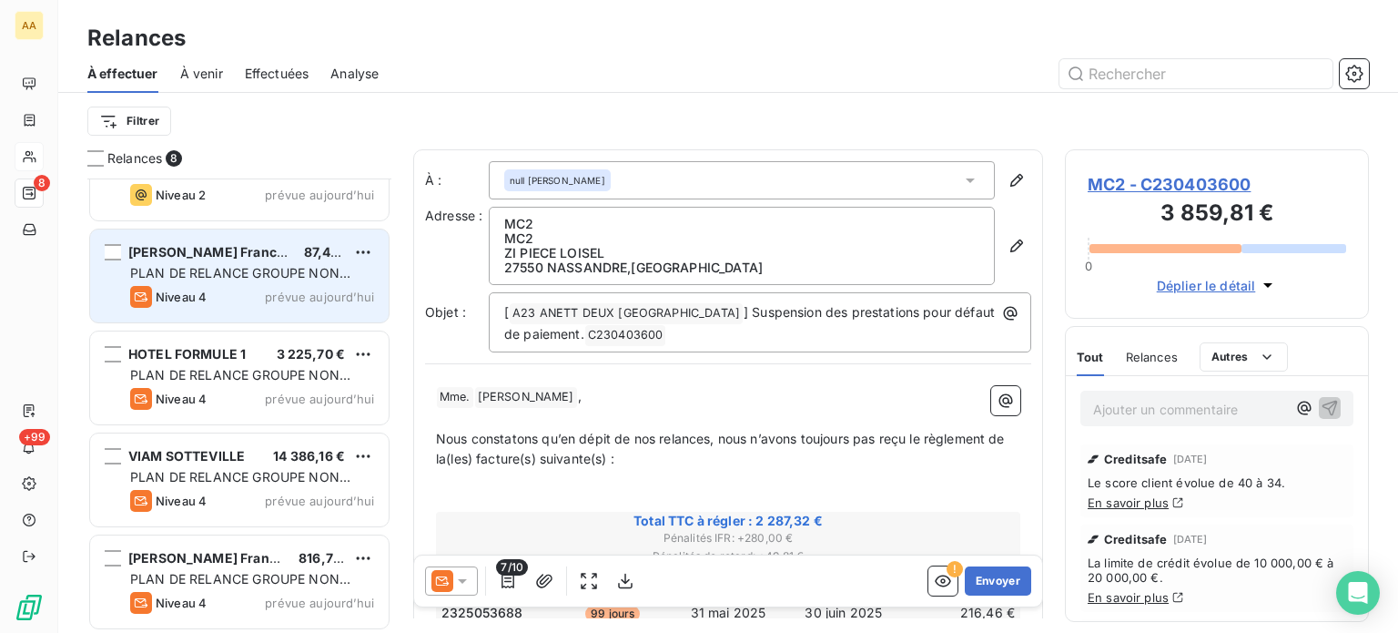
click at [287, 279] on span "PLAN DE RELANCE GROUPE NON AUTOMATIQUE" at bounding box center [240, 282] width 220 height 34
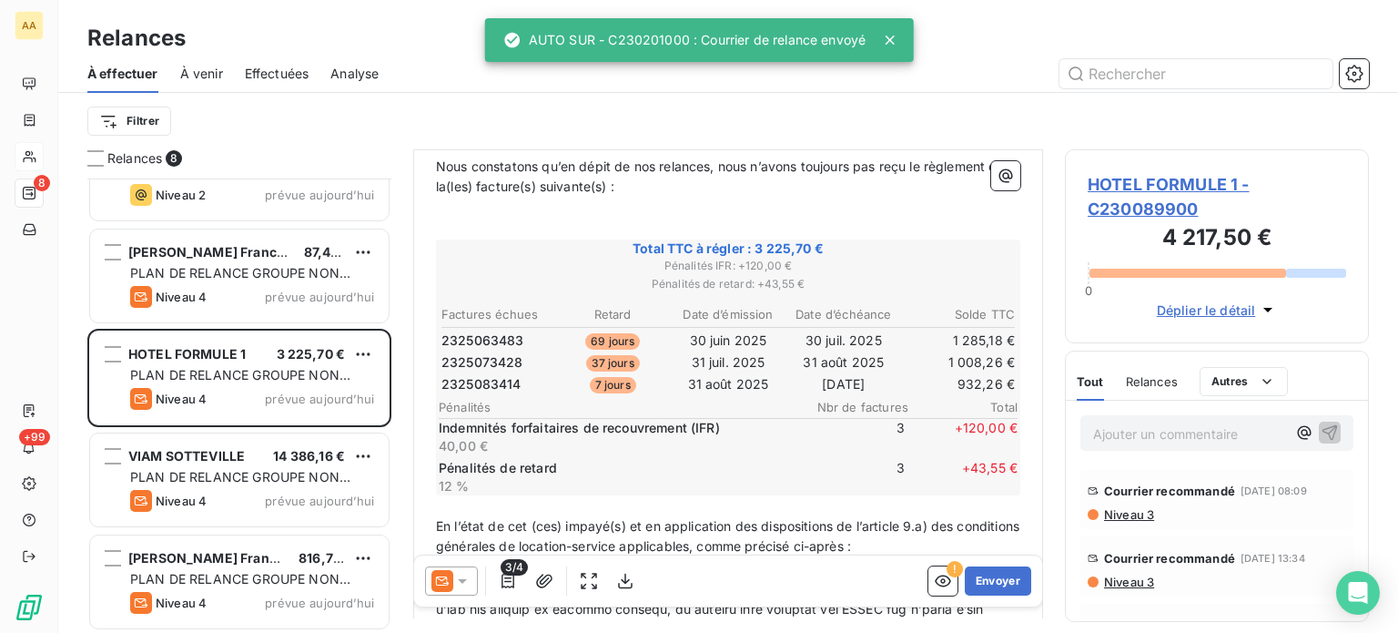
scroll to position [273, 0]
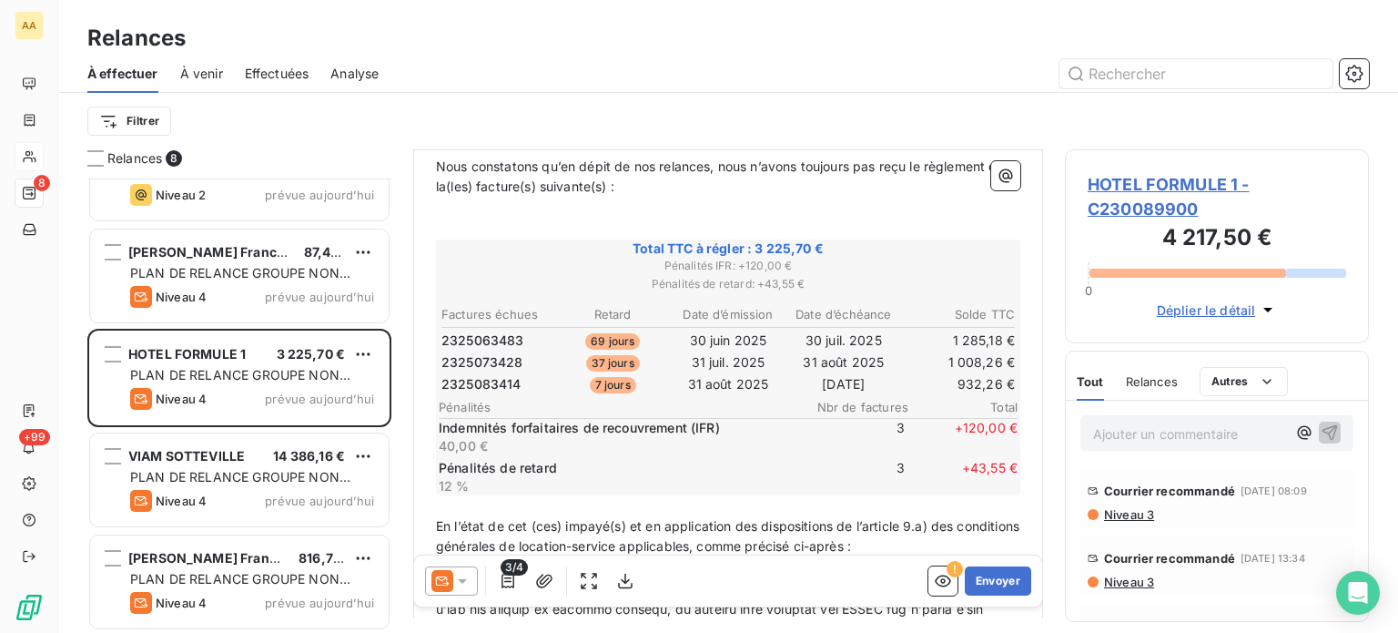
click at [467, 587] on icon at bounding box center [462, 581] width 18 height 18
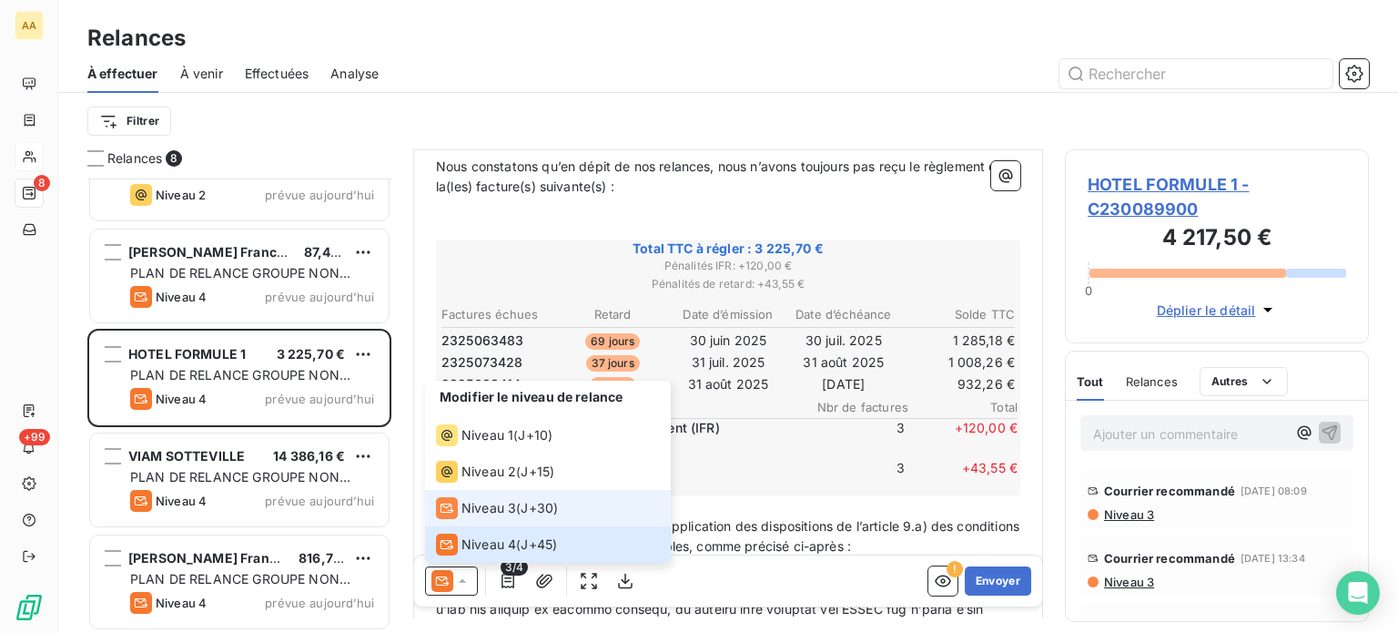
click at [479, 501] on span "Niveau 3" at bounding box center [488, 508] width 55 height 18
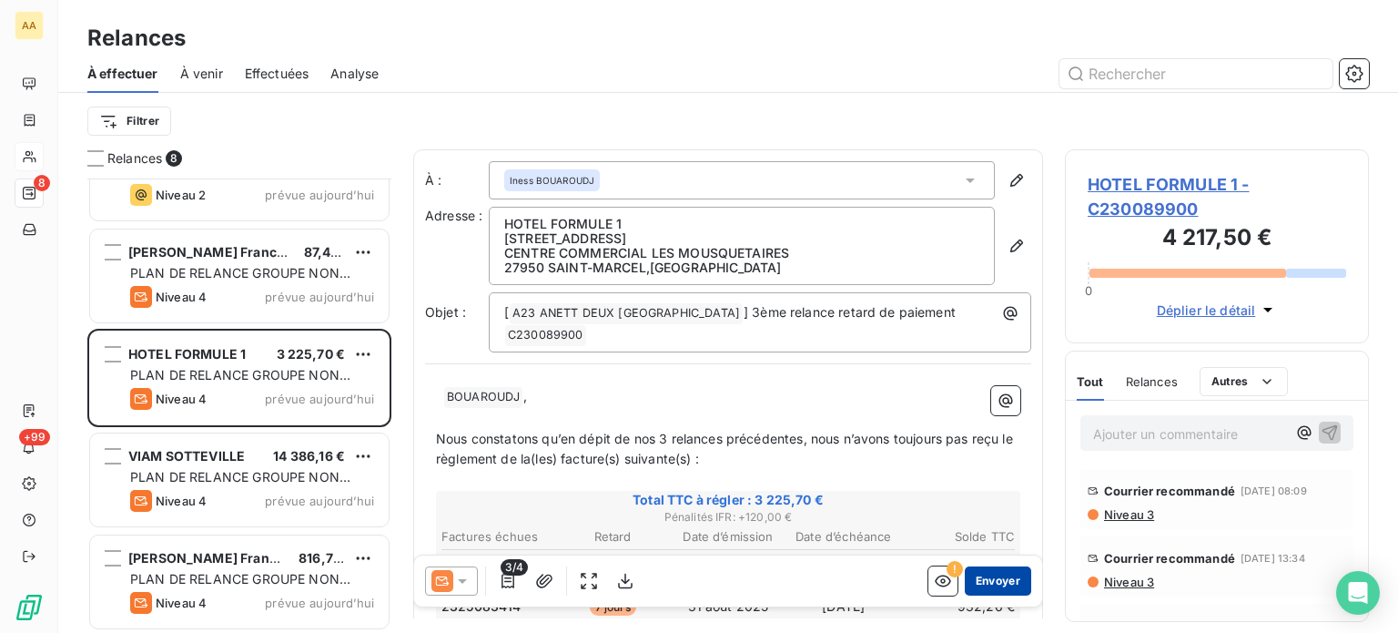
click at [975, 582] on button "Envoyer" at bounding box center [998, 580] width 66 height 29
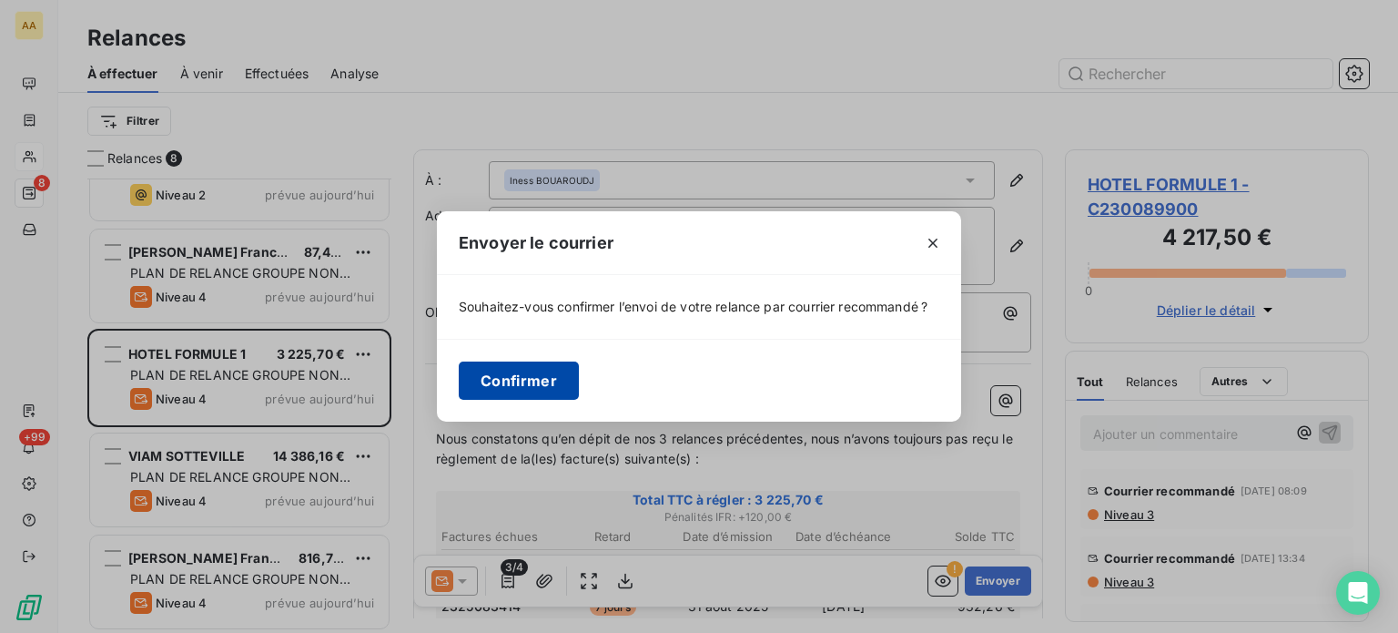
click at [524, 383] on button "Confirmer" at bounding box center [519, 380] width 120 height 38
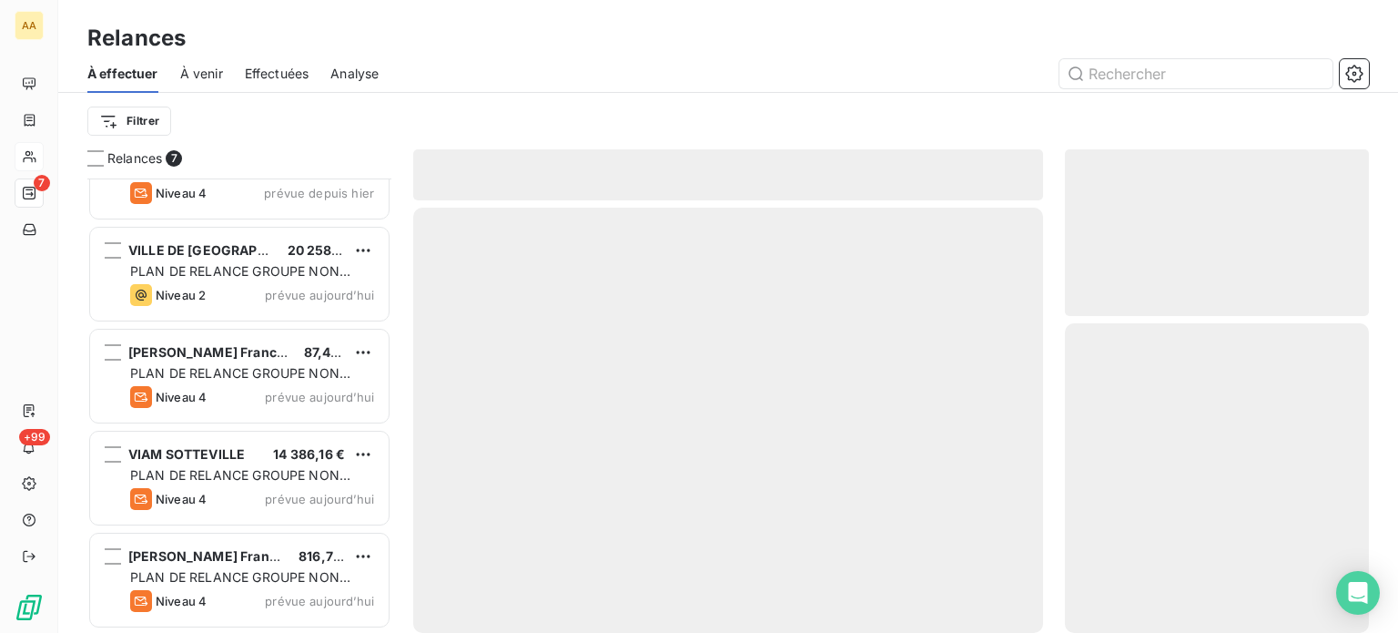
scroll to position [259, 0]
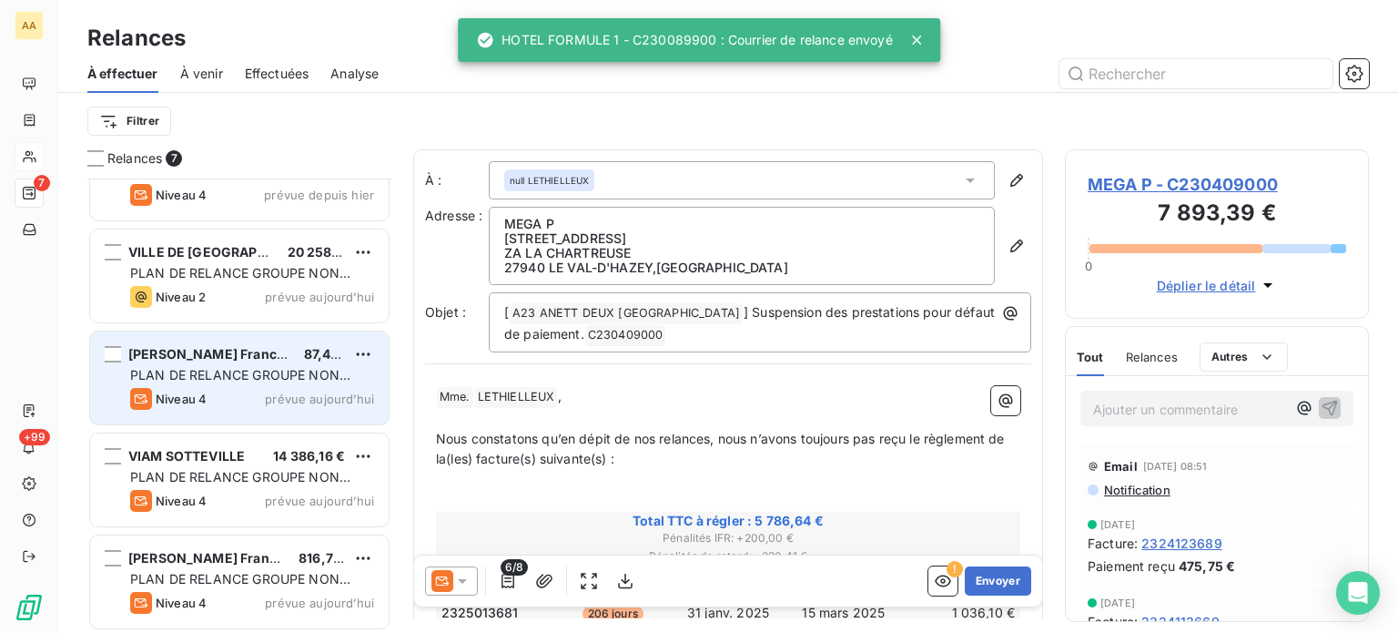
click at [293, 366] on div "PLAN DE RELANCE GROUPE NON AUTOMATIQUE" at bounding box center [252, 375] width 244 height 18
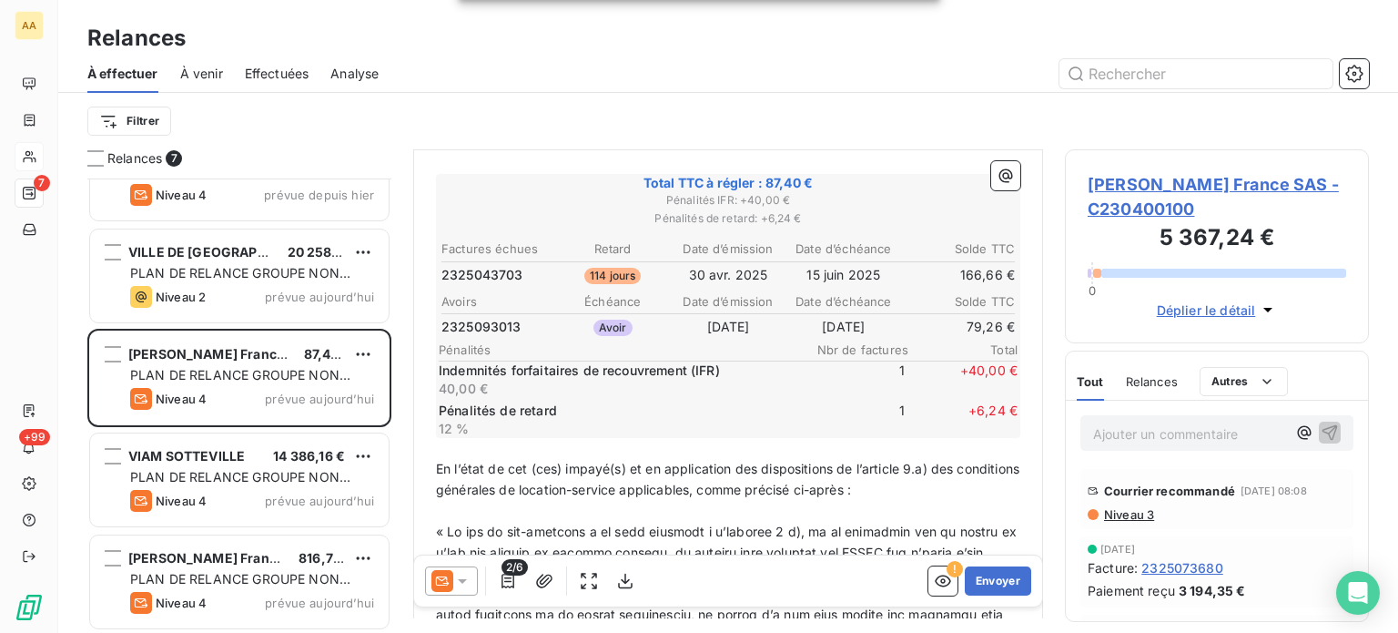
scroll to position [364, 0]
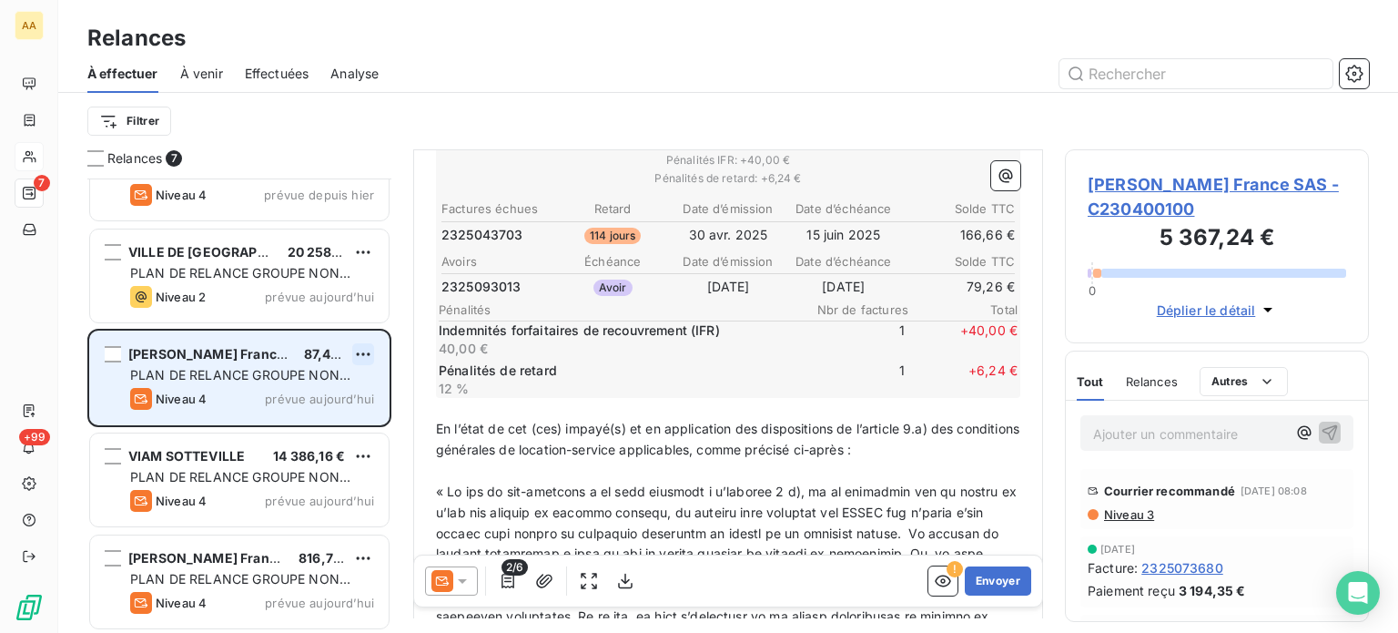
click at [370, 346] on html "AA 7 +99 Relances À effectuer À venir Effectuées Analyse Filtrer Relances 7 MC2…" at bounding box center [699, 316] width 1398 height 633
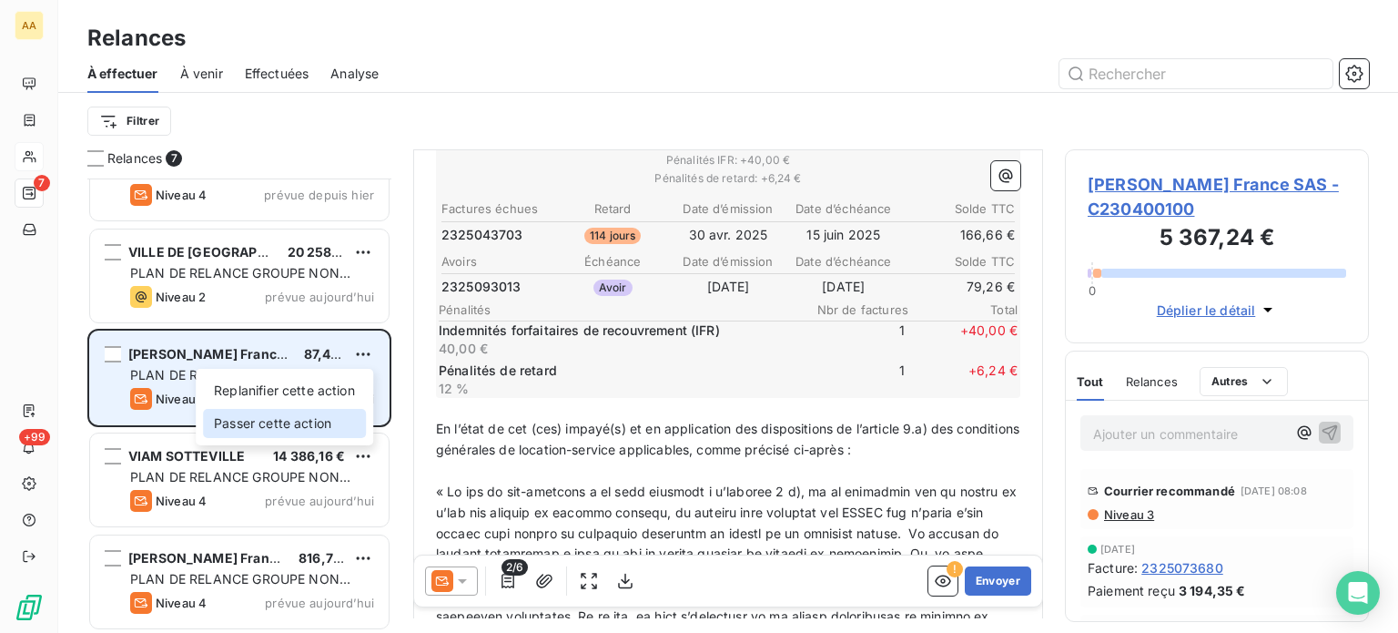
click at [316, 427] on div "Passer cette action" at bounding box center [284, 423] width 163 height 29
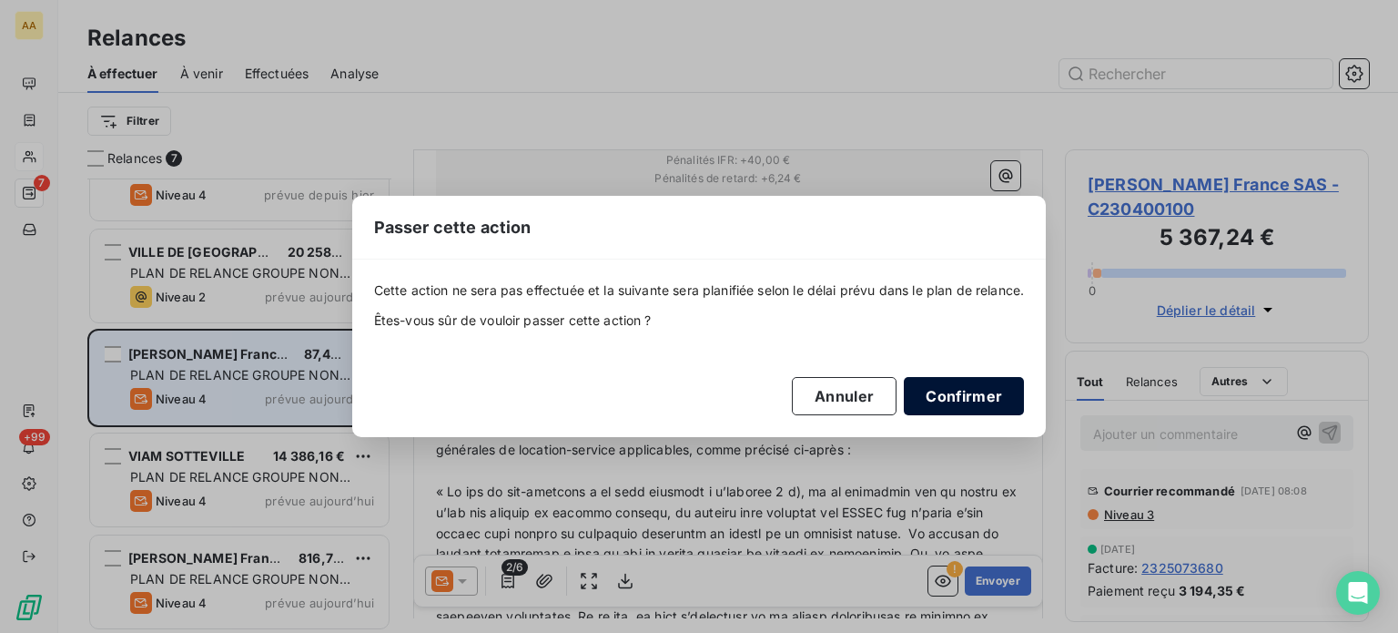
click at [985, 401] on button "Confirmer" at bounding box center [964, 396] width 120 height 38
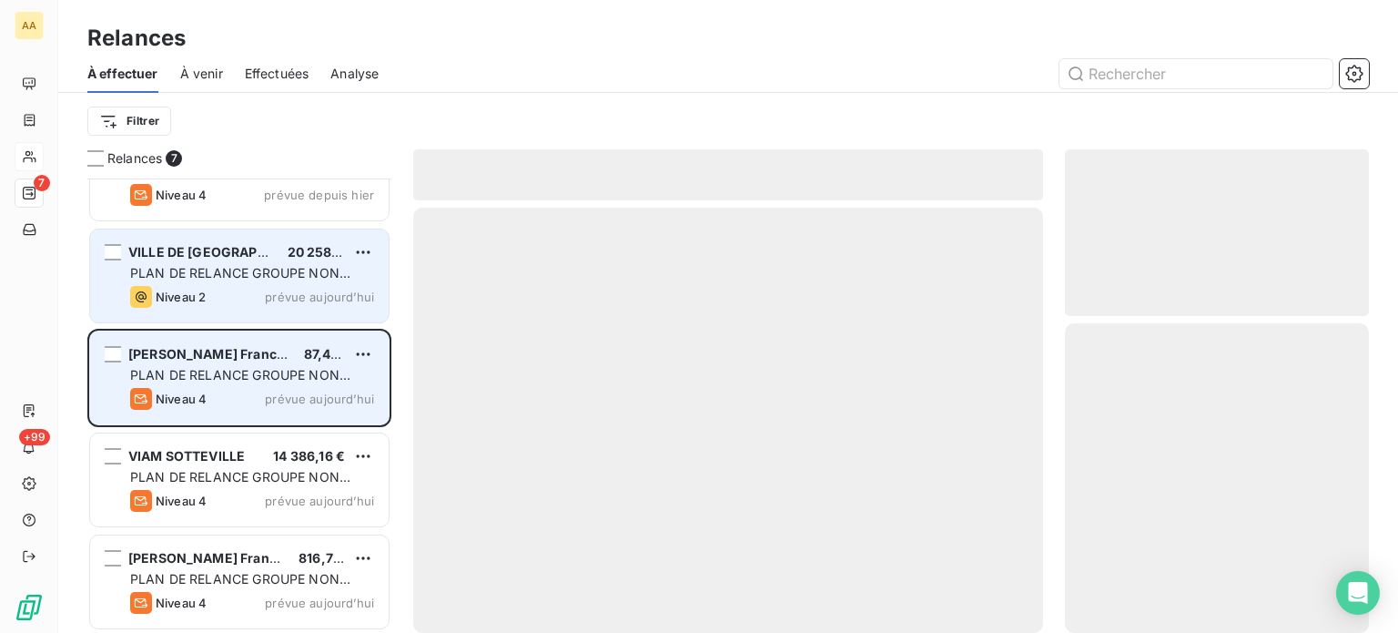
click at [315, 269] on span "PLAN DE RELANCE GROUPE NON AUTOMATIQUE" at bounding box center [240, 282] width 220 height 34
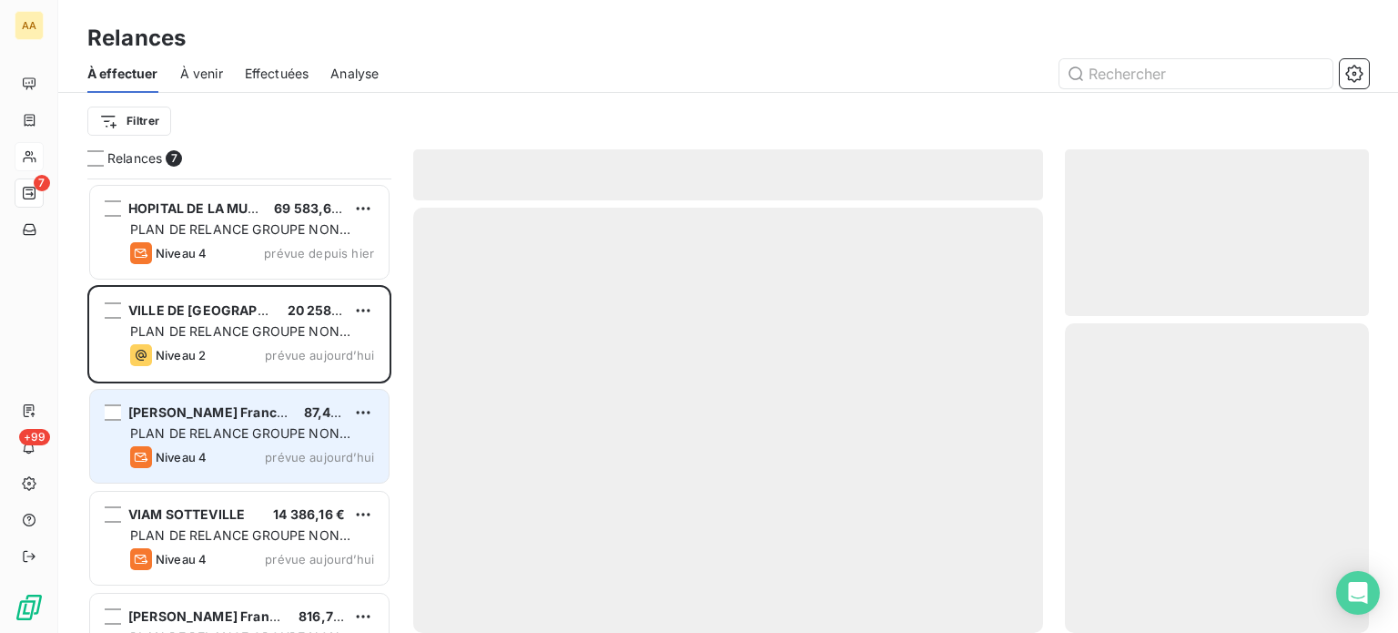
scroll to position [168, 0]
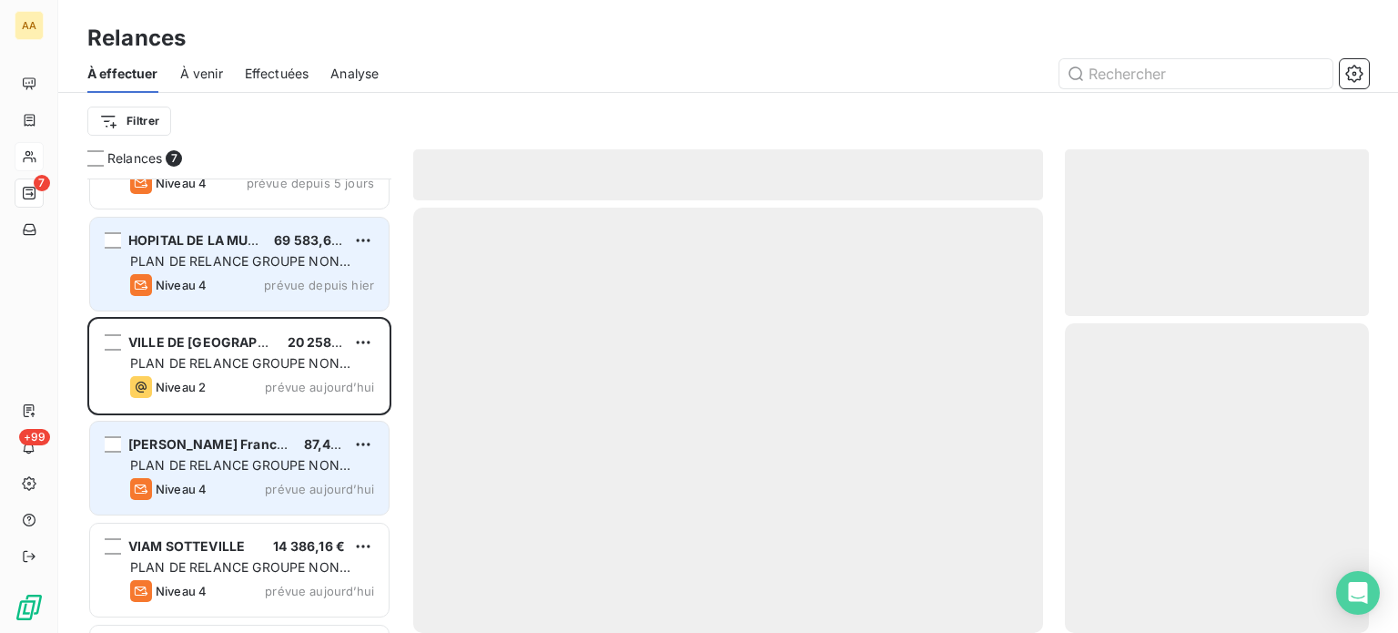
click at [319, 278] on span "prévue depuis hier" at bounding box center [319, 285] width 110 height 15
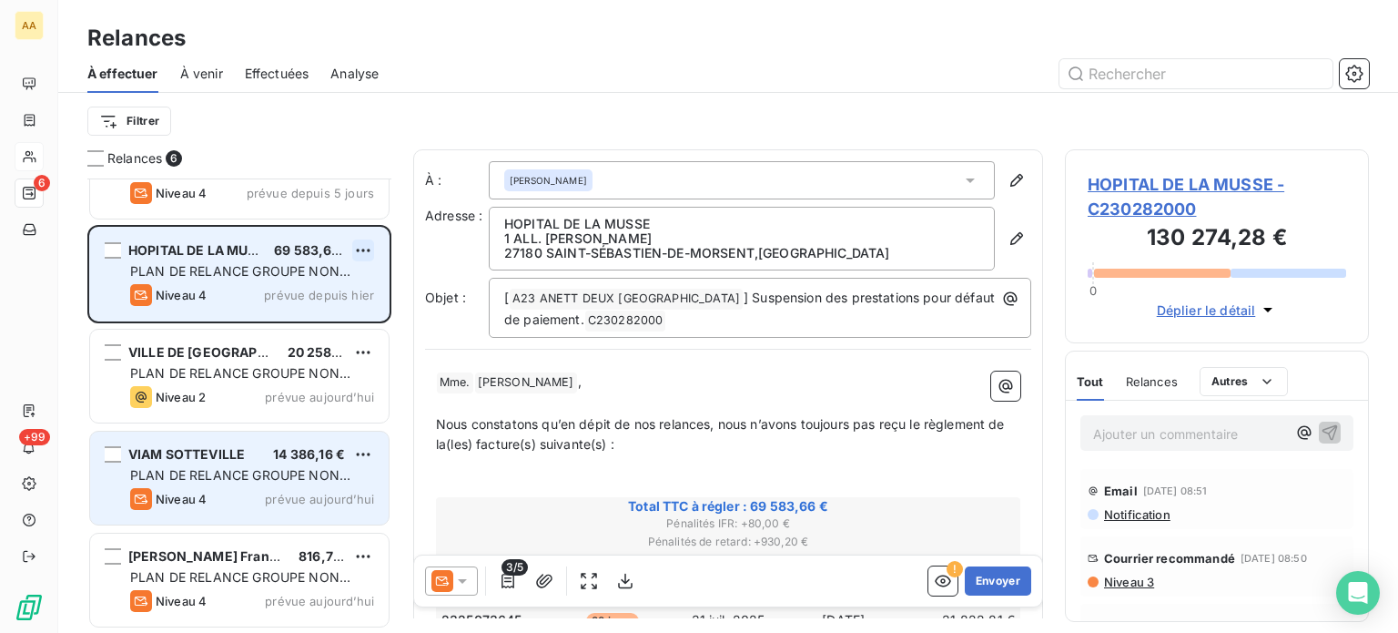
scroll to position [157, 0]
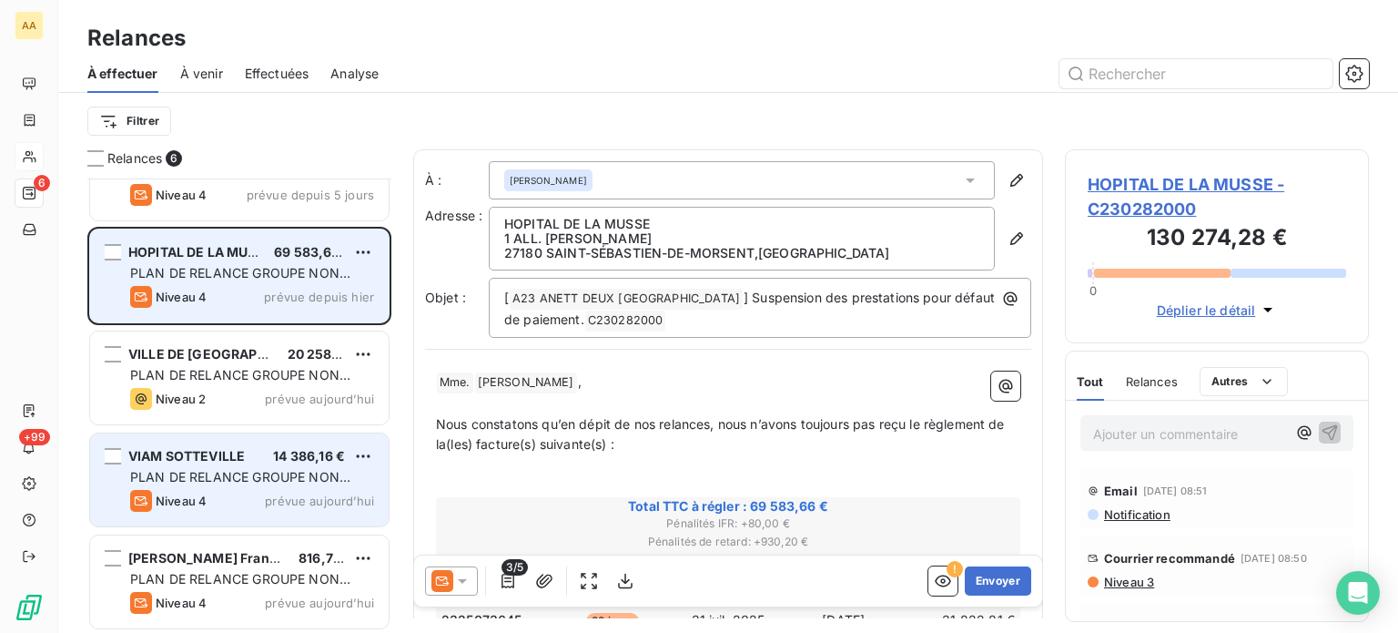
click at [375, 247] on div "HOPITAL DE LA MUSSE 69 583,66 € PLAN DE RELANCE GROUPE NON AUTOMATIQUE Niveau 4…" at bounding box center [239, 275] width 299 height 93
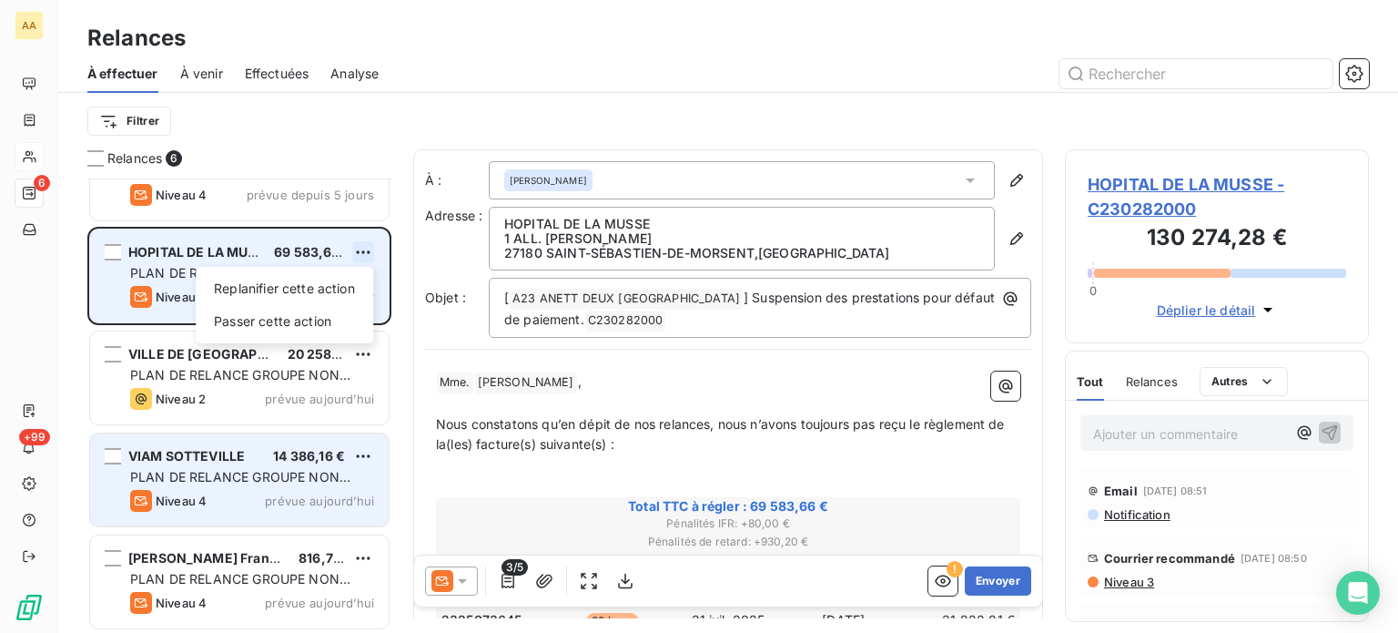
click at [365, 247] on html "AA 6 +99 Relances À effectuer À venir Effectuées Analyse Filtrer Relances 6 MC2…" at bounding box center [699, 316] width 1398 height 633
click at [296, 314] on div "Passer cette action" at bounding box center [284, 321] width 163 height 29
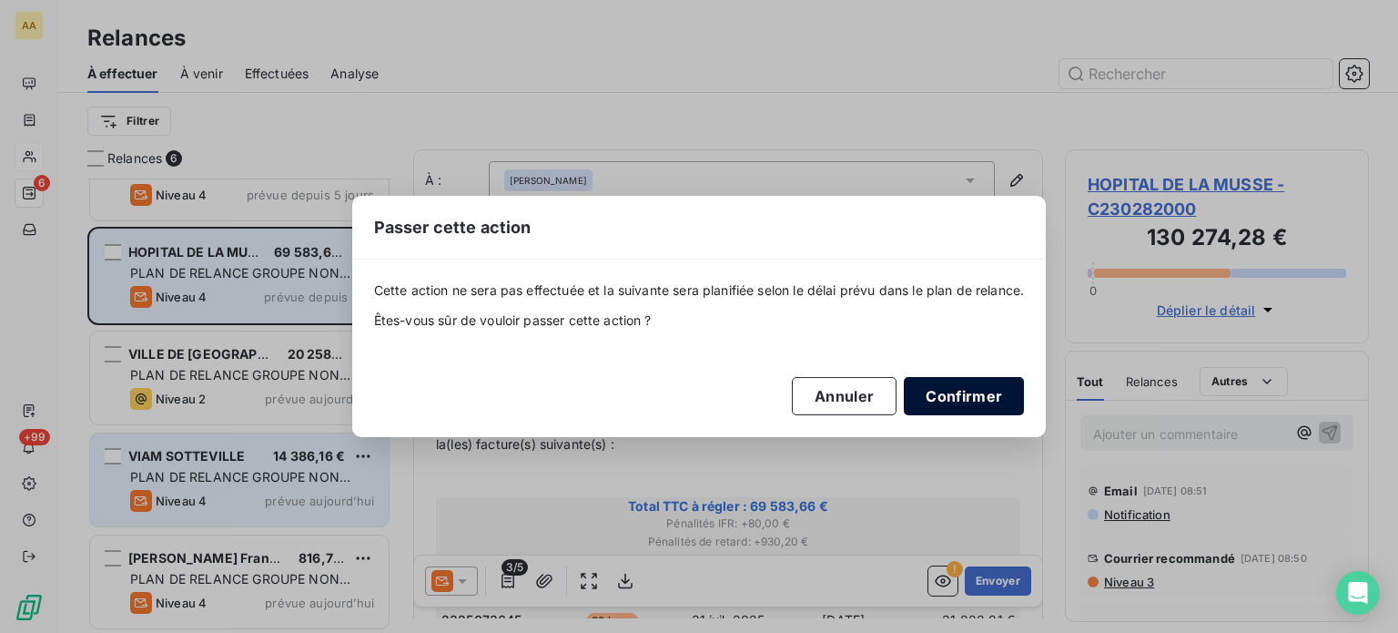
click at [954, 393] on button "Confirmer" at bounding box center [964, 396] width 120 height 38
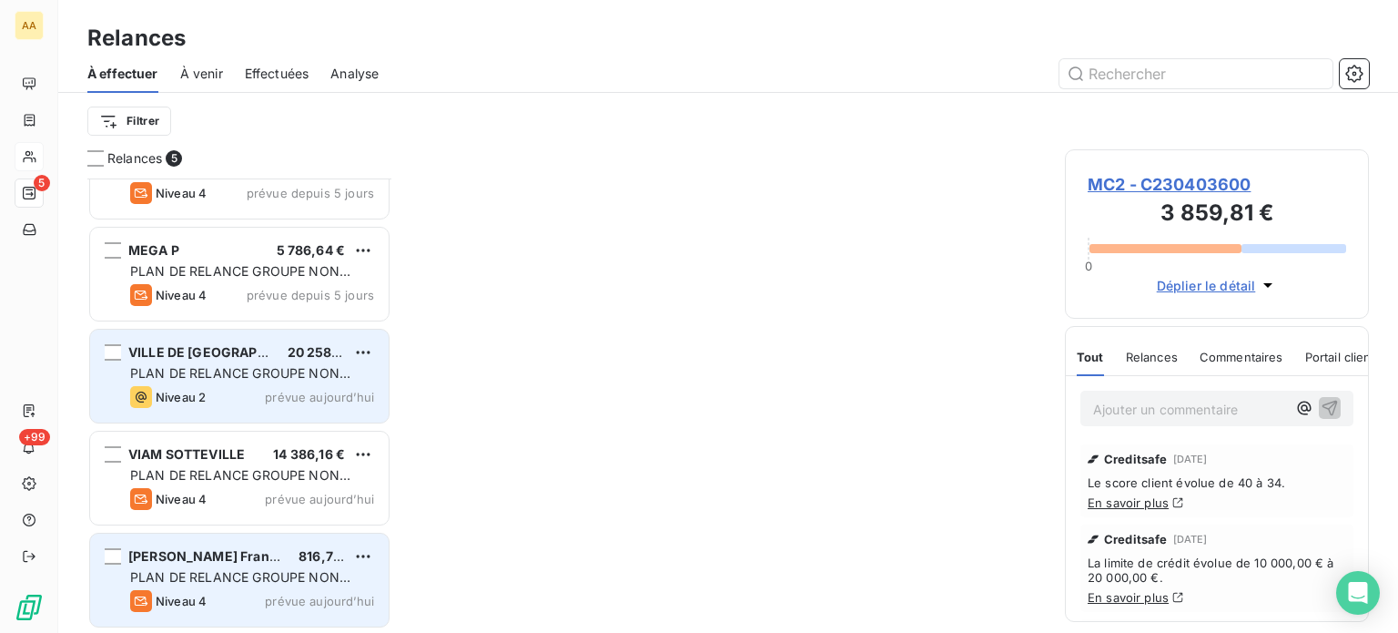
scroll to position [55, 0]
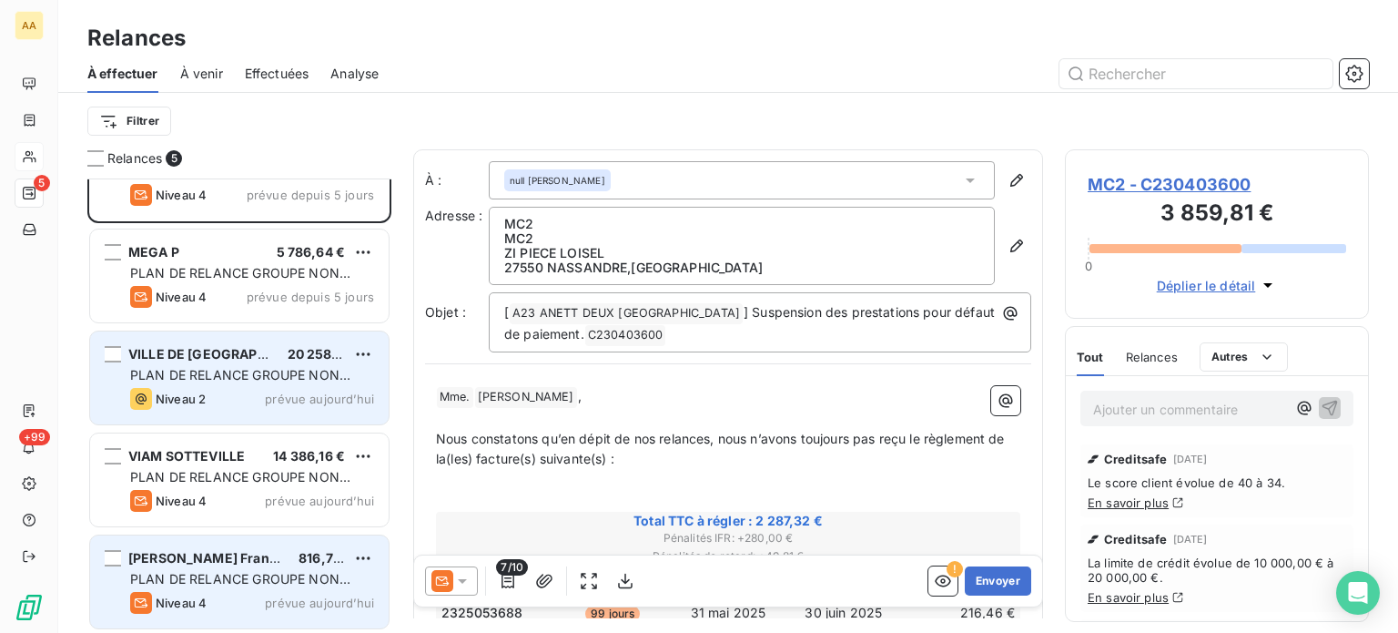
click at [293, 371] on span "PLAN DE RELANCE GROUPE NON AUTOMATIQUE" at bounding box center [240, 384] width 220 height 34
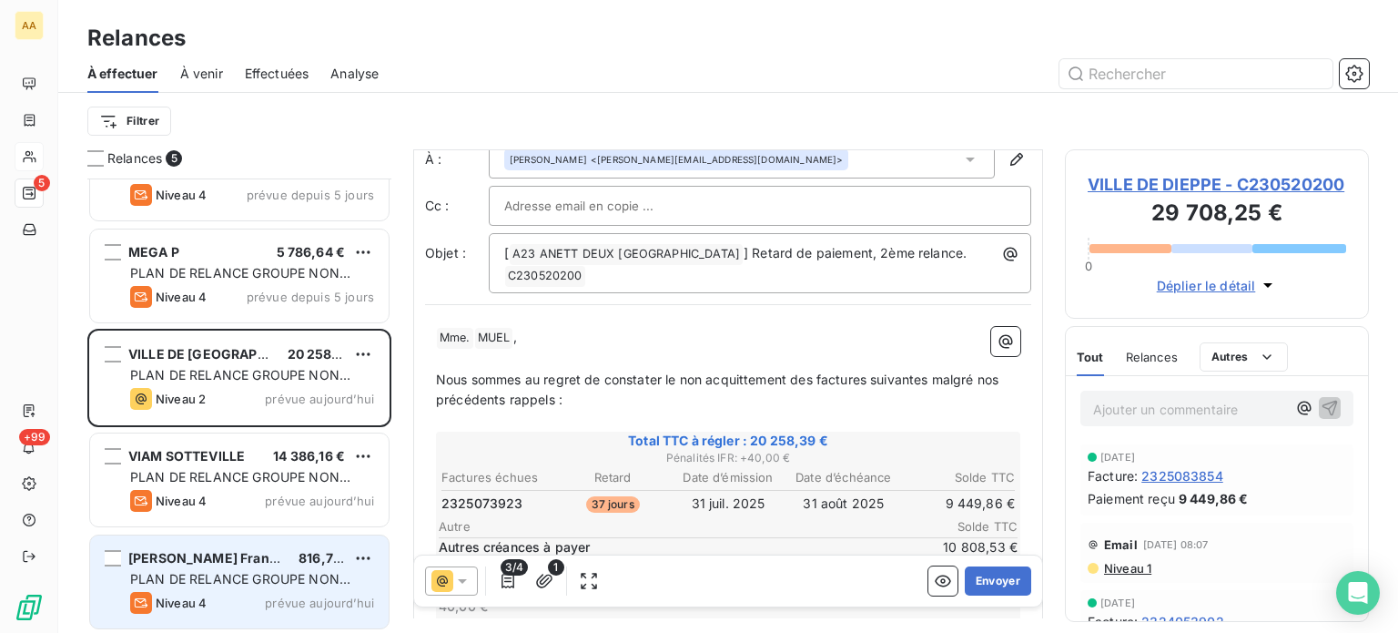
scroll to position [91, 0]
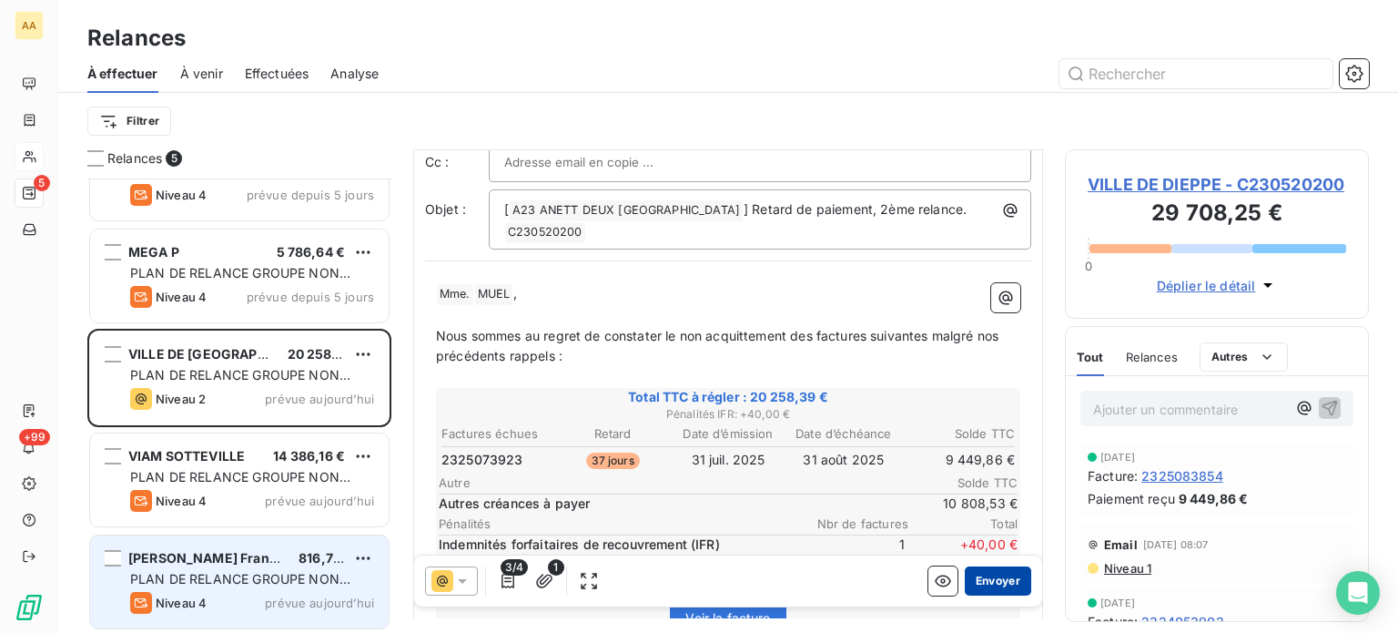
click at [983, 582] on button "Envoyer" at bounding box center [998, 580] width 66 height 29
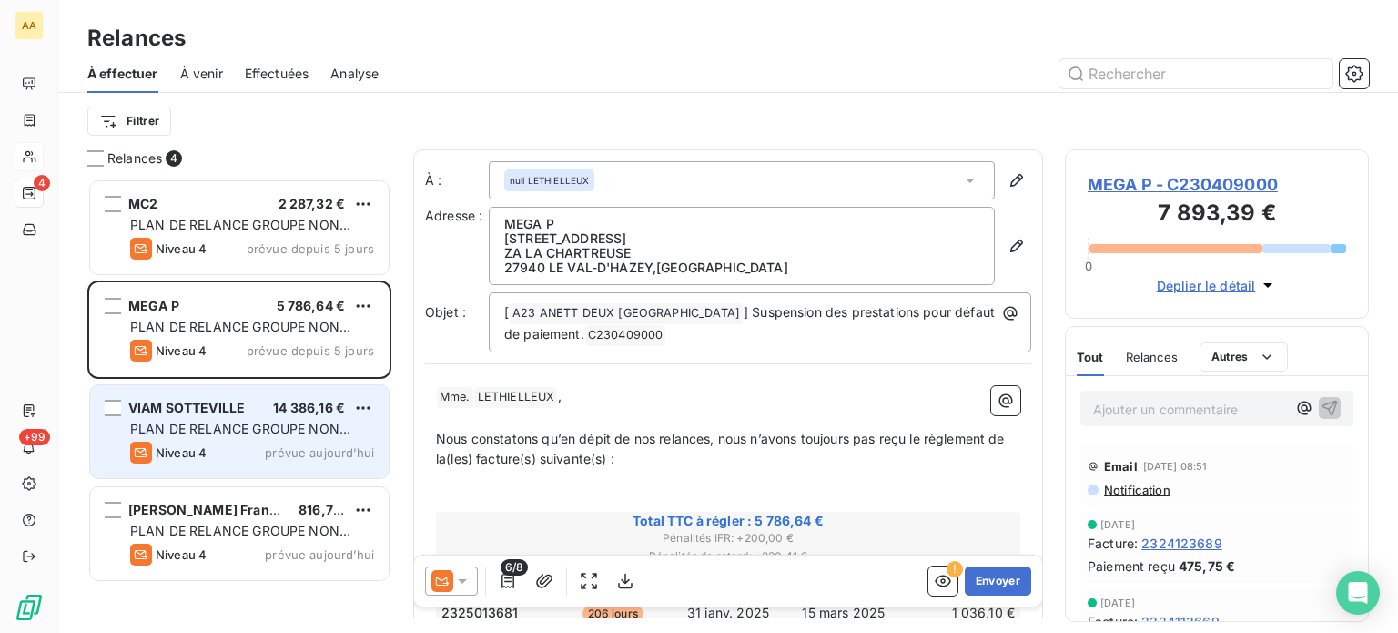
click at [312, 441] on div "Niveau 4 prévue aujourd’hui" at bounding box center [252, 452] width 244 height 22
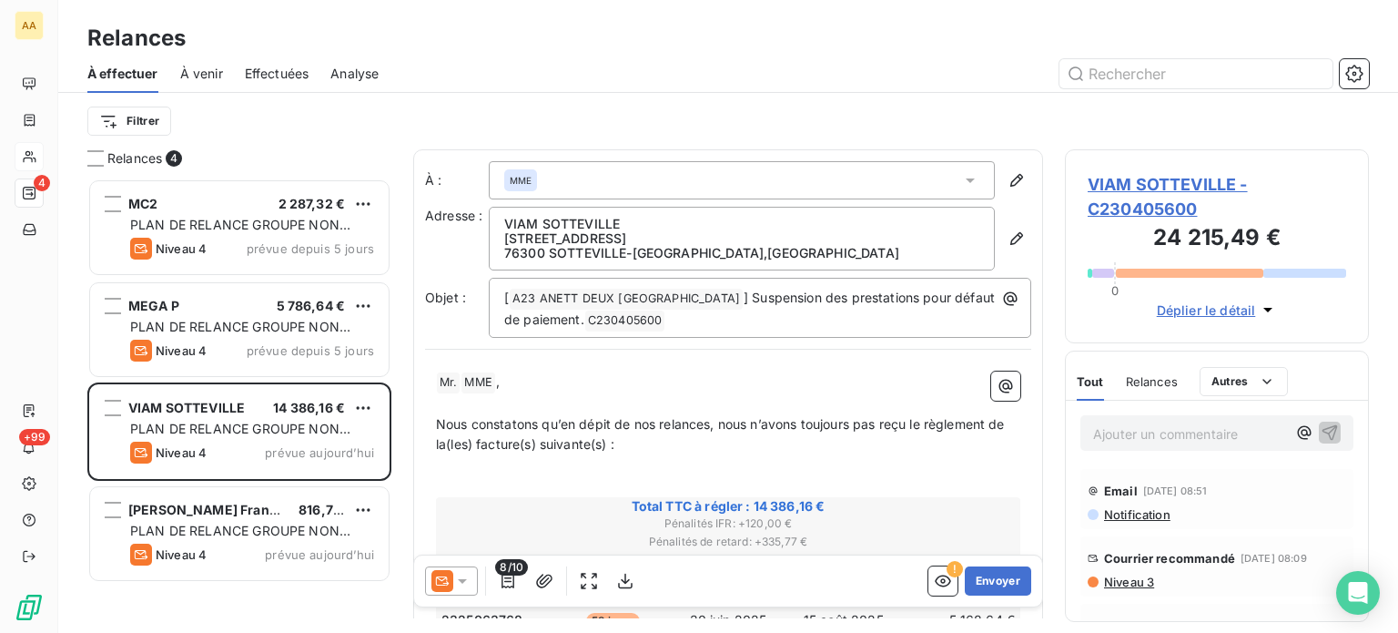
click at [466, 582] on icon at bounding box center [462, 581] width 18 height 18
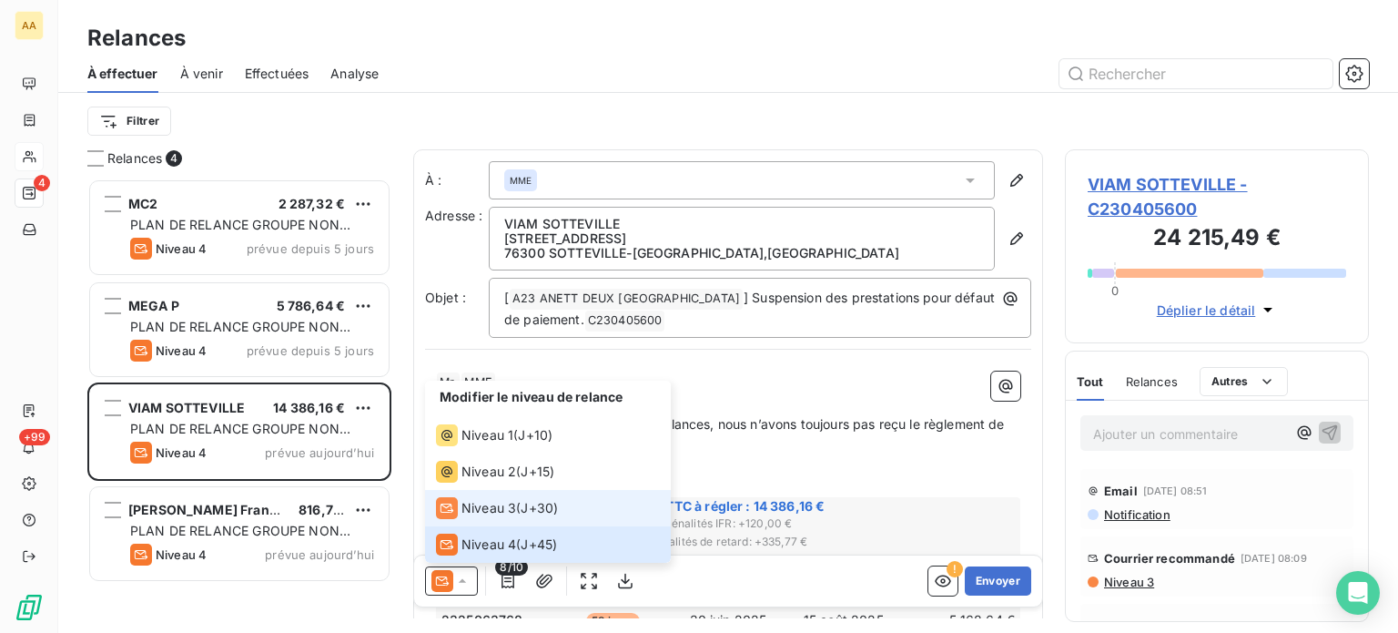
click at [512, 509] on span "Niveau 3" at bounding box center [488, 508] width 55 height 18
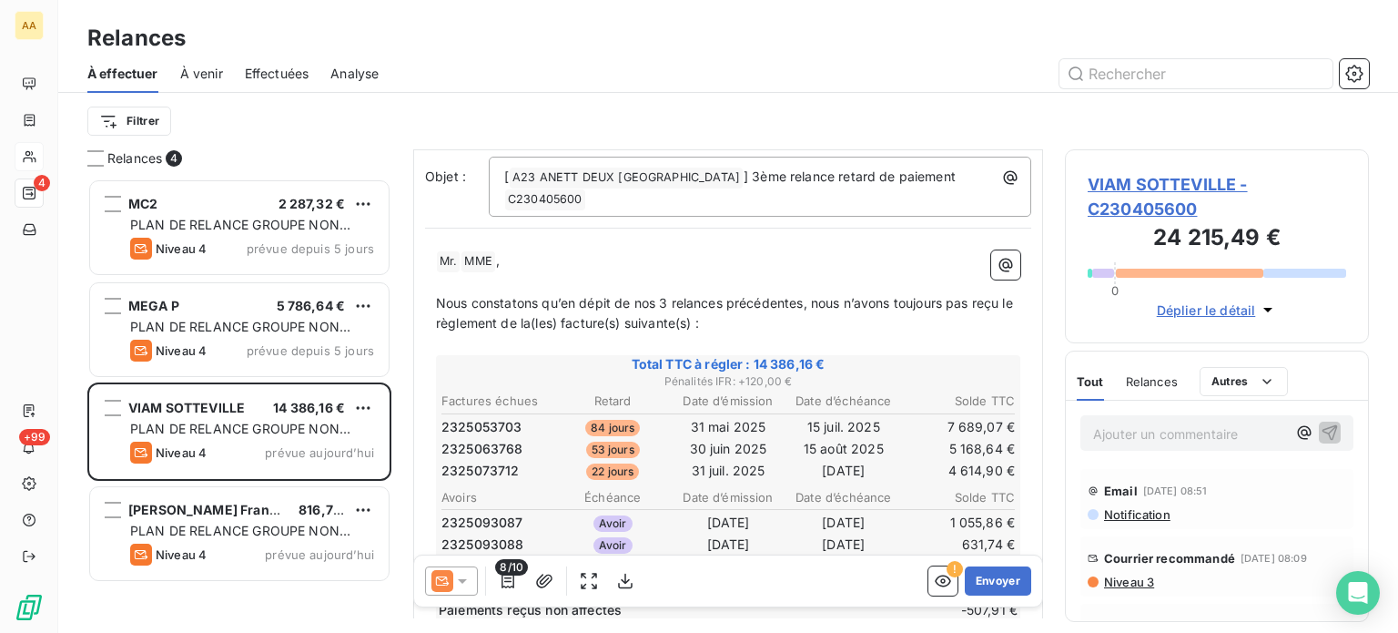
scroll to position [182, 0]
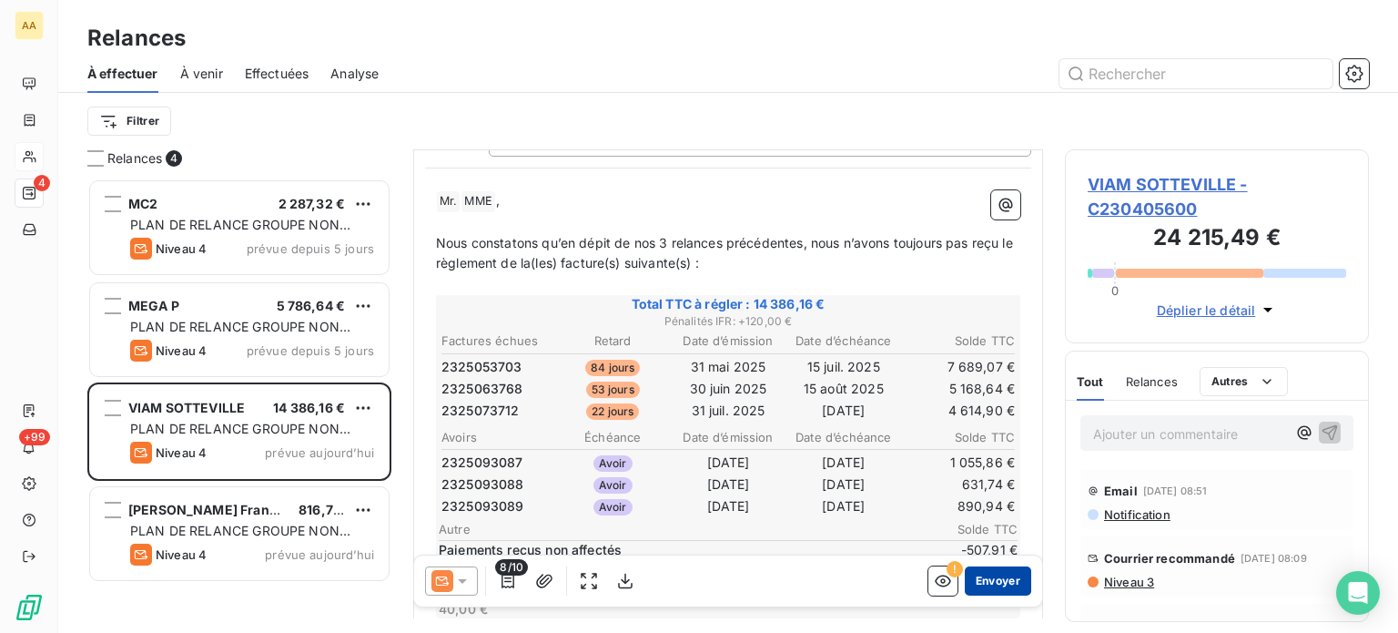
click at [975, 575] on button "Envoyer" at bounding box center [998, 580] width 66 height 29
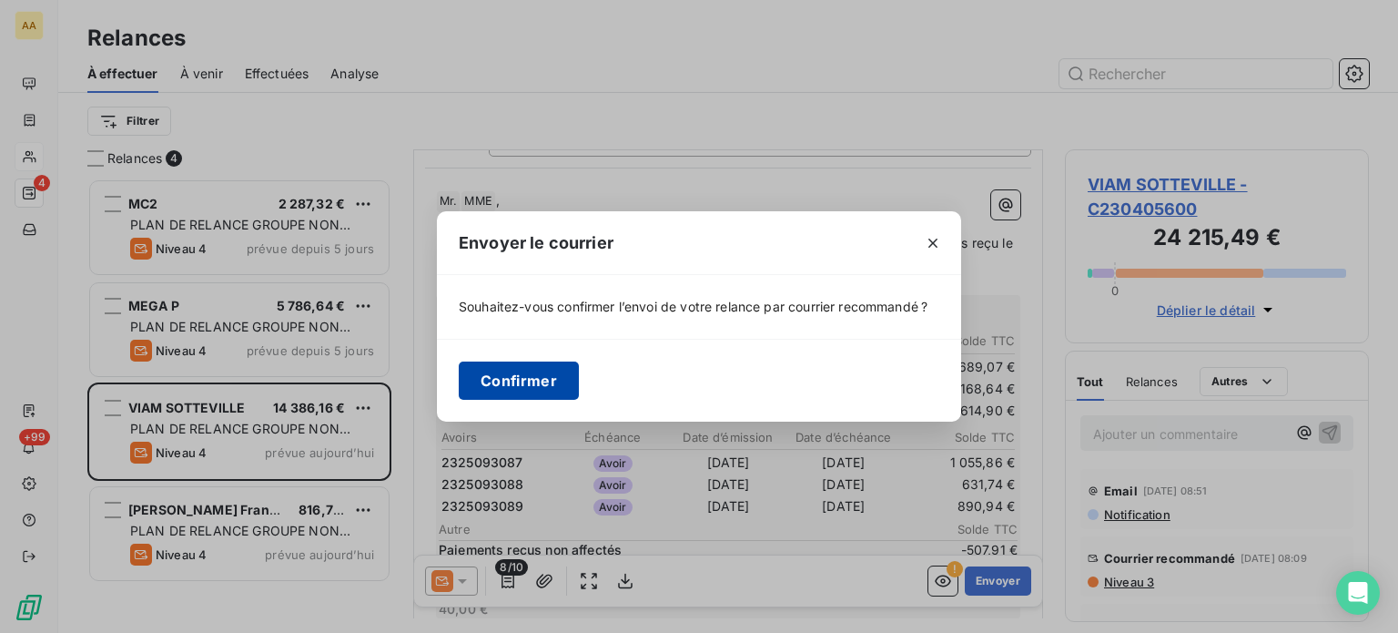
click at [530, 366] on button "Confirmer" at bounding box center [519, 380] width 120 height 38
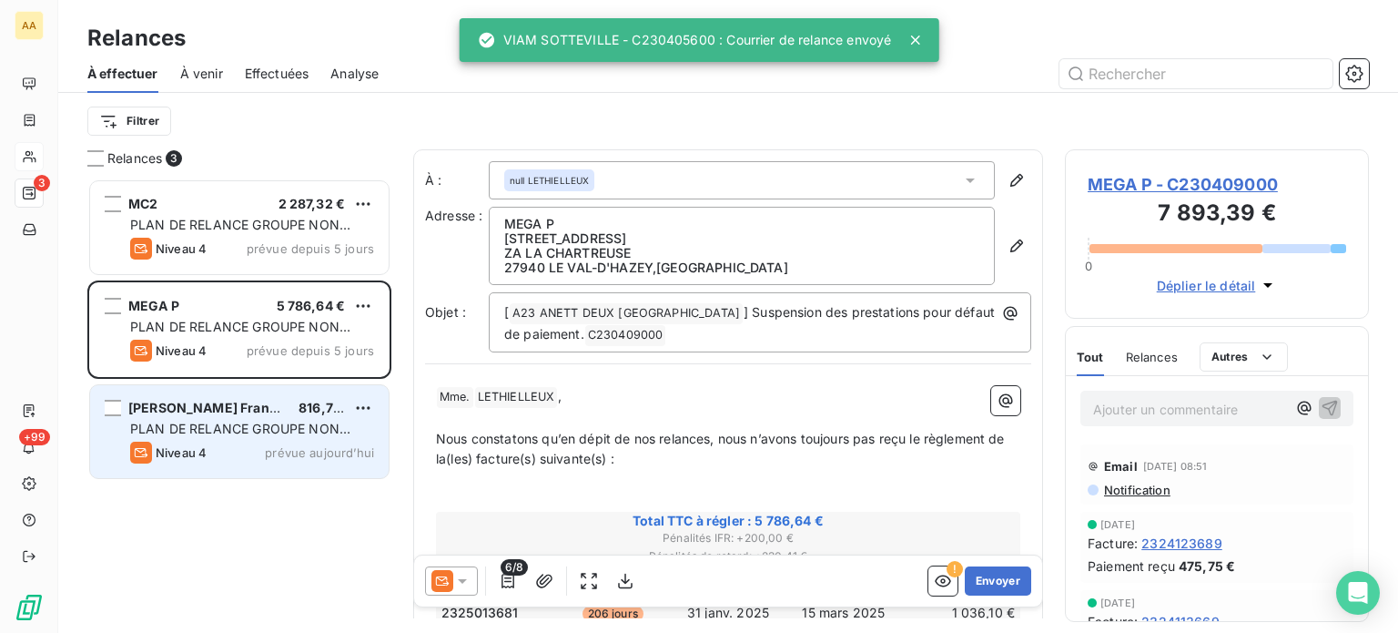
click at [290, 445] on span "prévue aujourd’hui" at bounding box center [319, 452] width 109 height 15
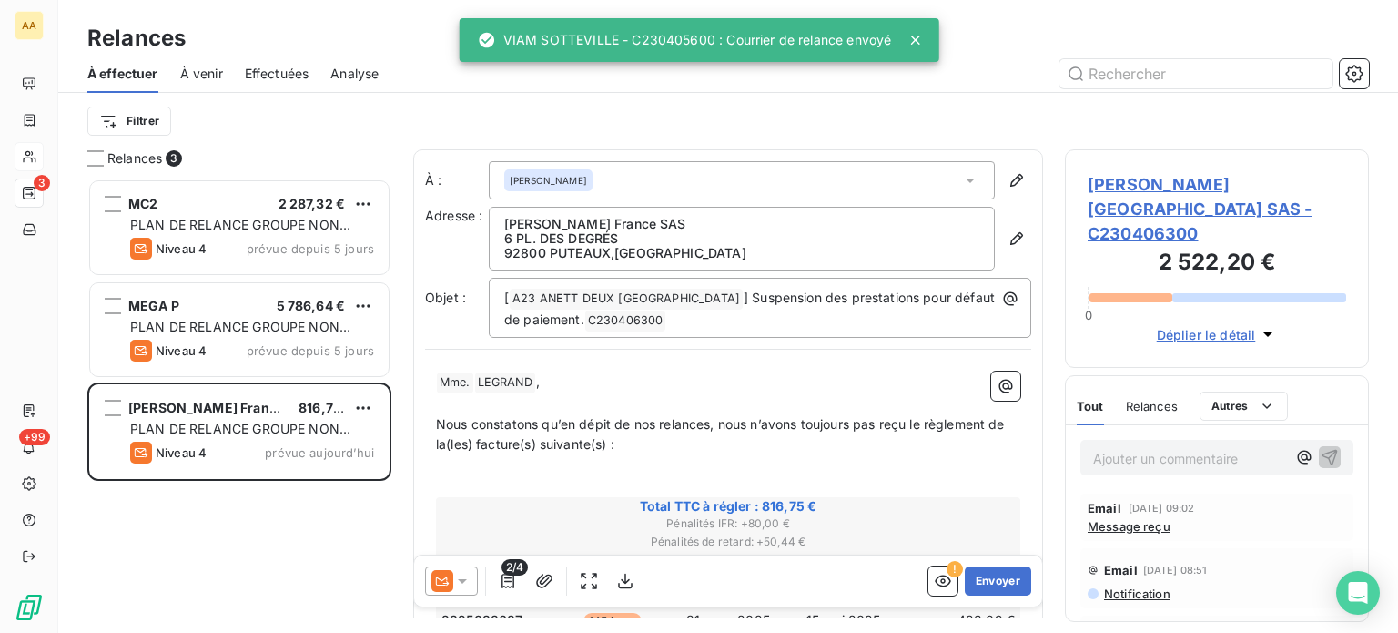
scroll to position [441, 289]
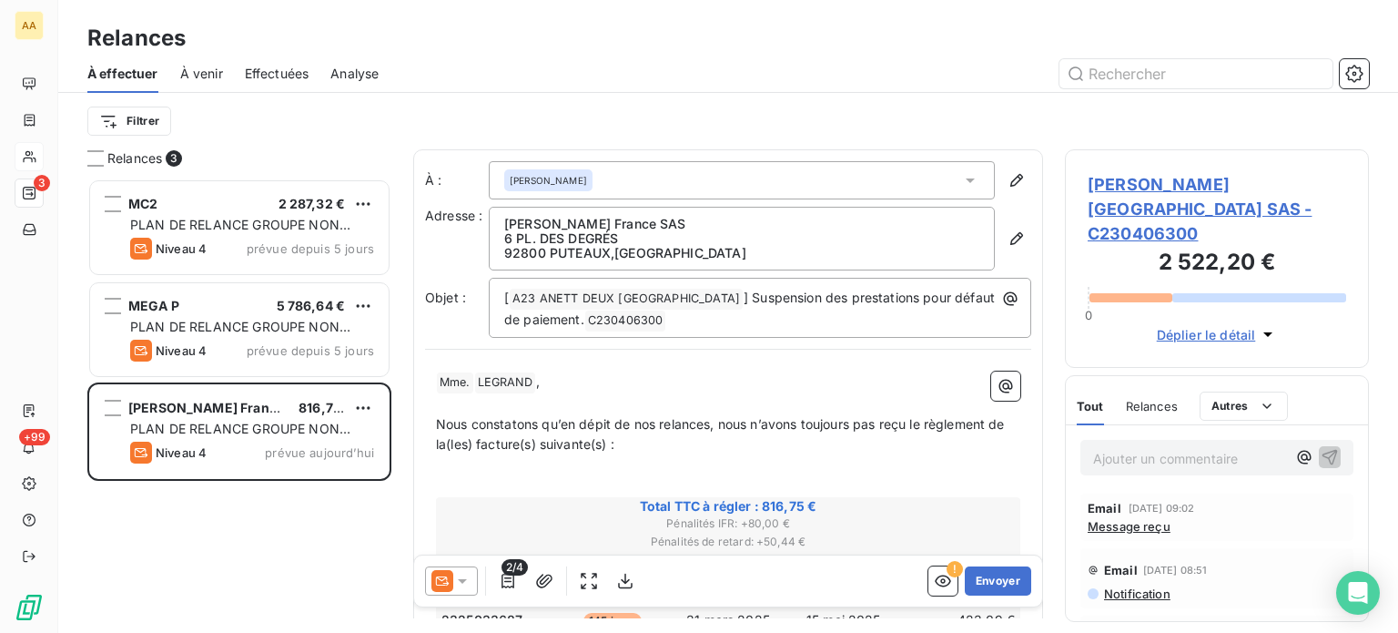
click at [466, 579] on icon at bounding box center [462, 581] width 9 height 5
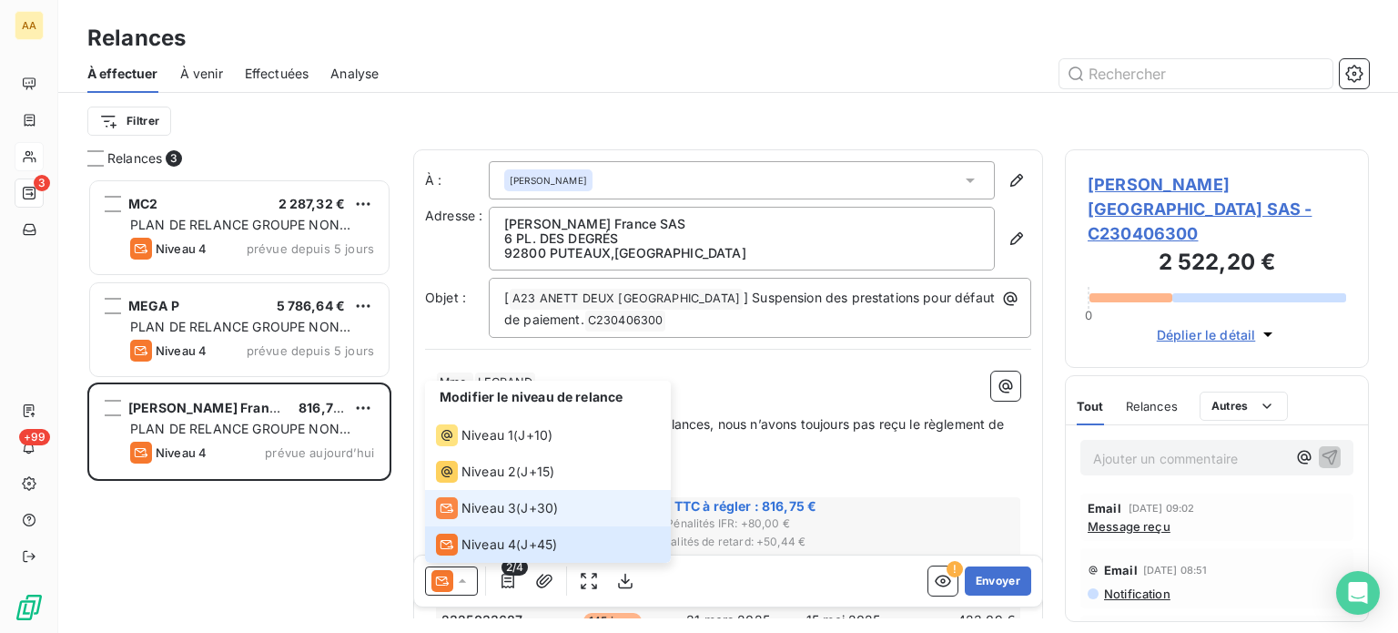
click at [500, 509] on span "Niveau 3" at bounding box center [488, 508] width 55 height 18
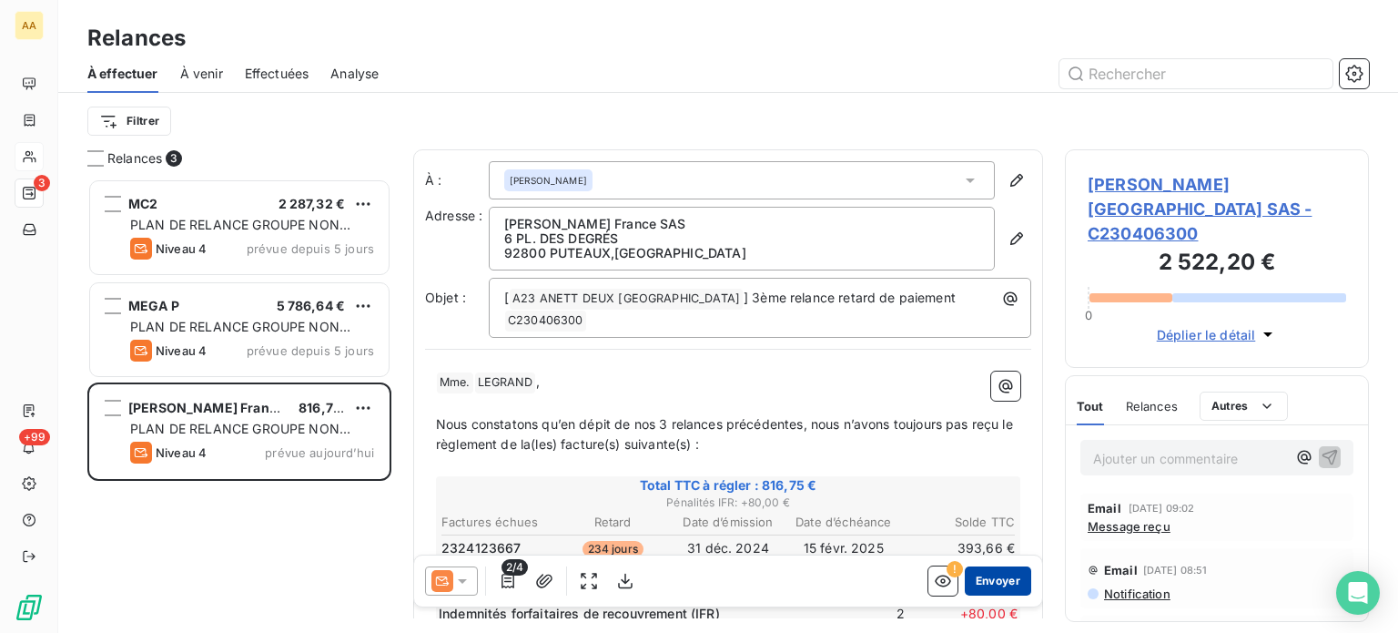
click at [982, 577] on button "Envoyer" at bounding box center [998, 580] width 66 height 29
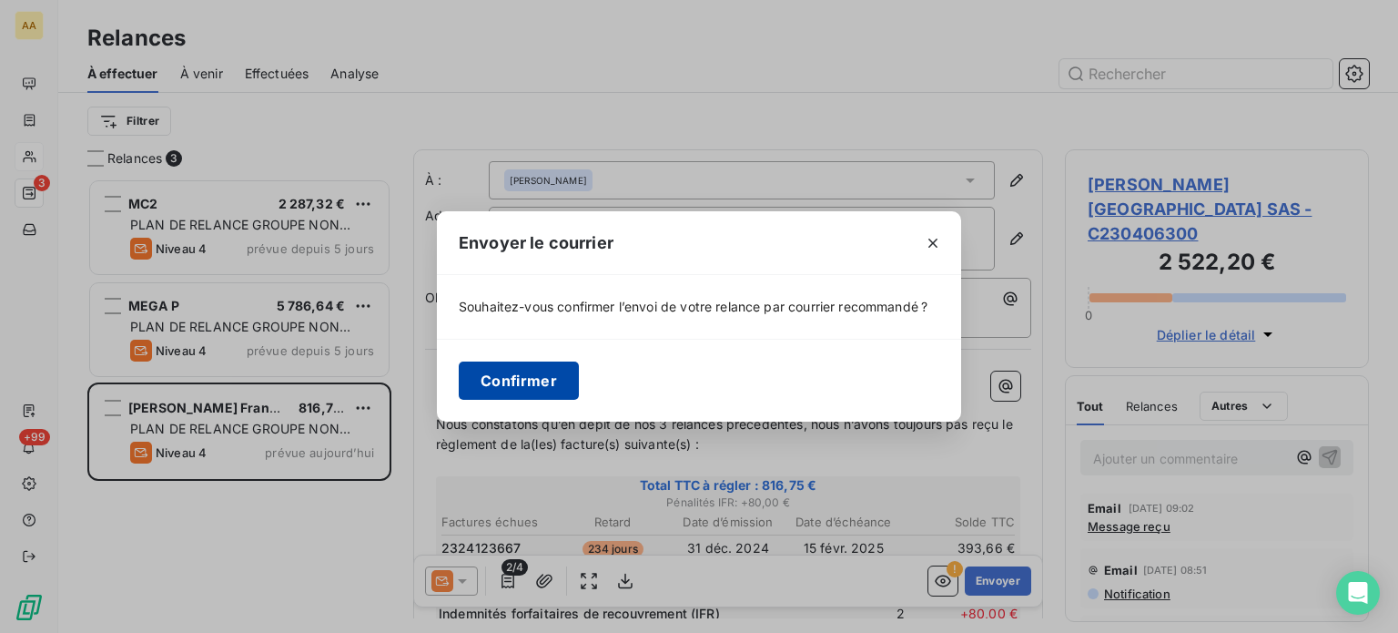
click at [520, 378] on button "Confirmer" at bounding box center [519, 380] width 120 height 38
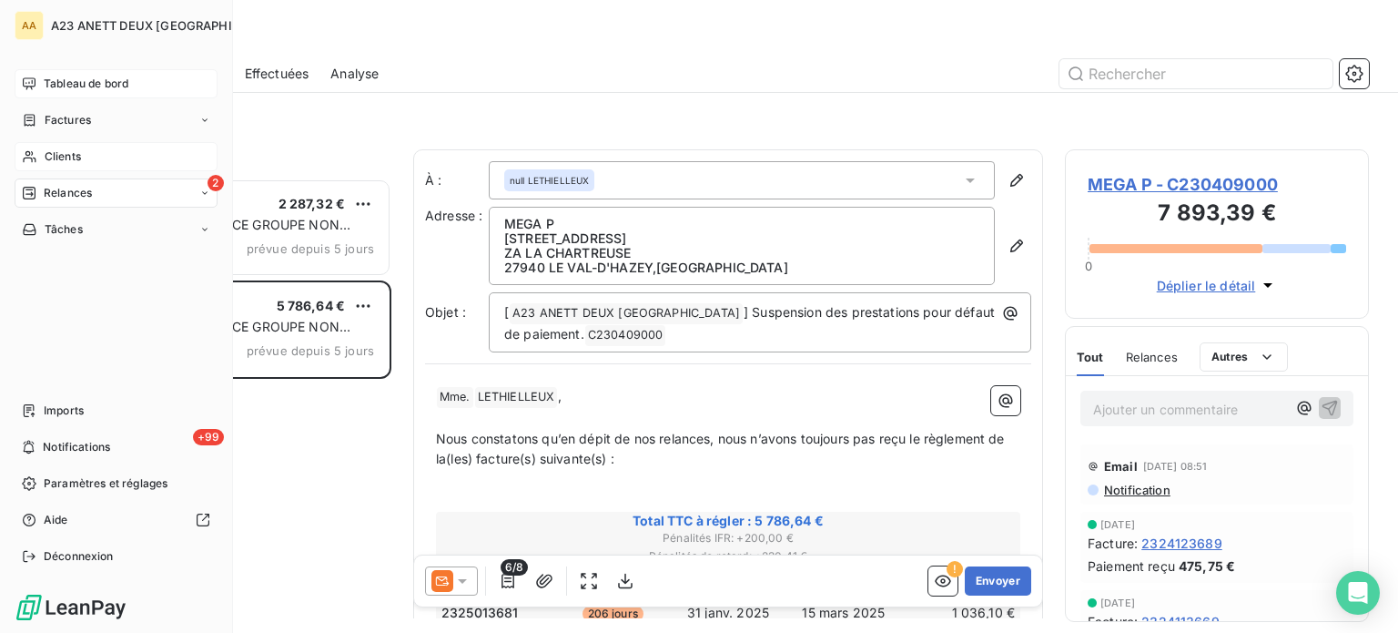
click at [88, 86] on span "Tableau de bord" at bounding box center [86, 84] width 85 height 16
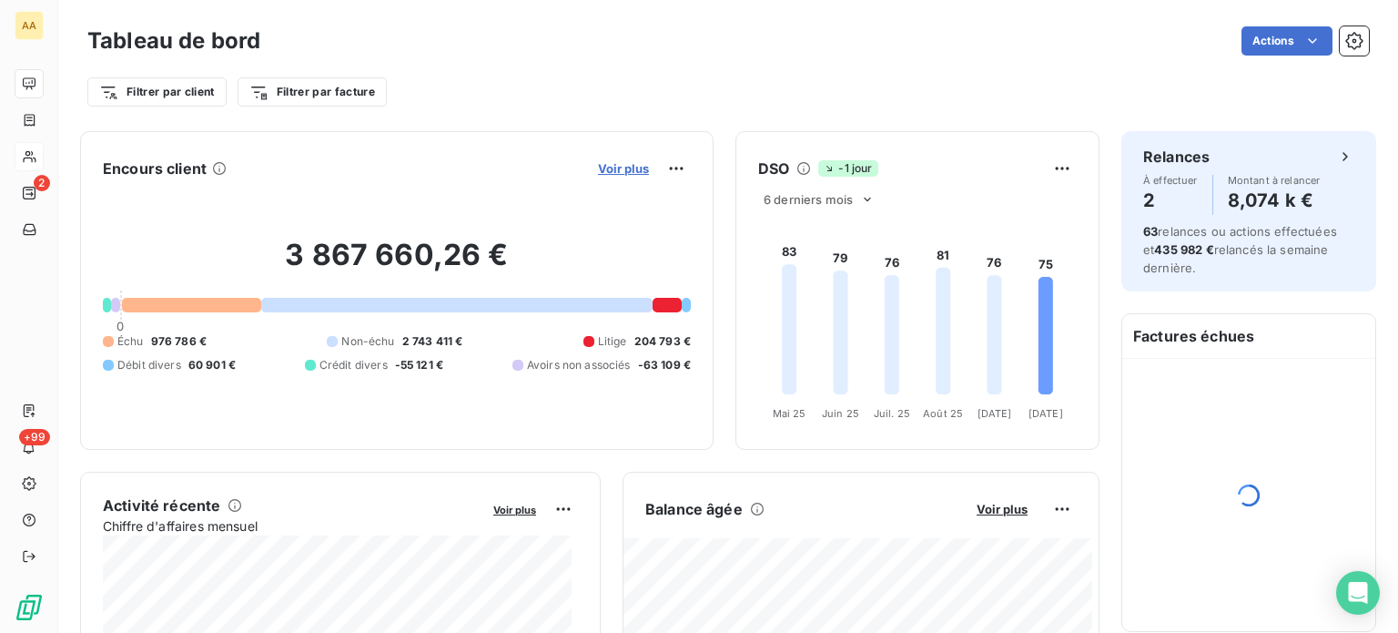
click at [608, 171] on span "Voir plus" at bounding box center [623, 168] width 51 height 15
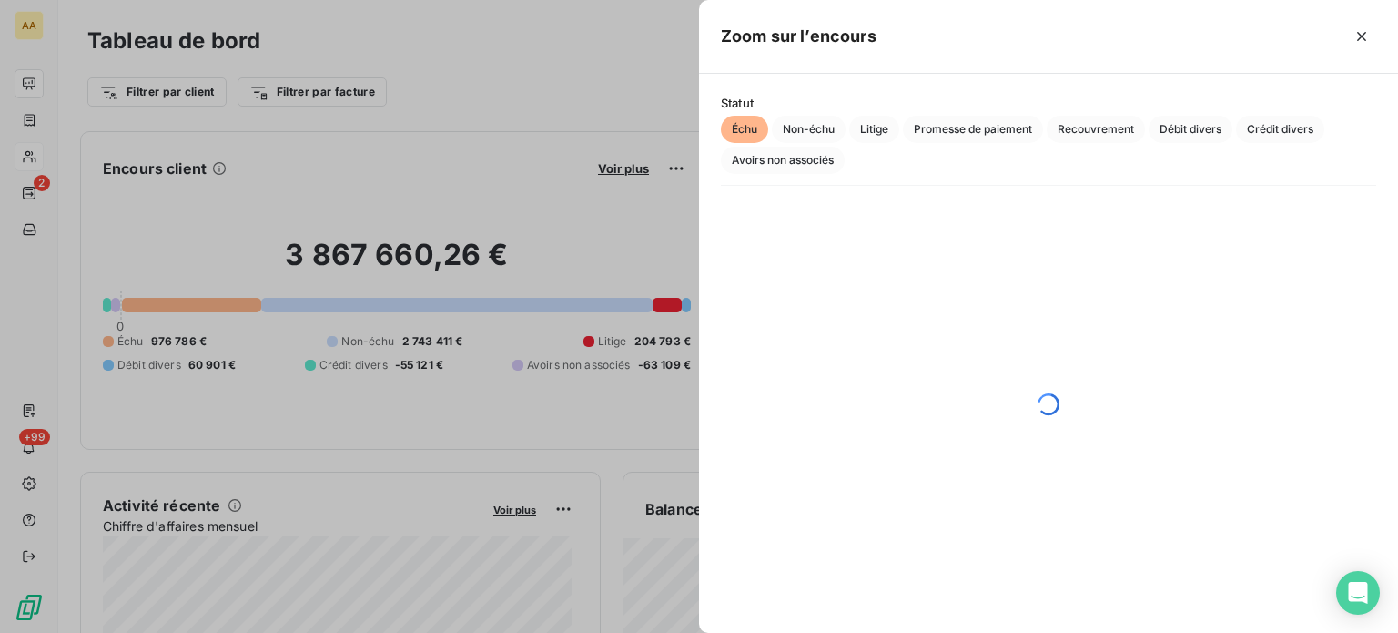
click at [735, 123] on span "Échu" at bounding box center [744, 129] width 47 height 27
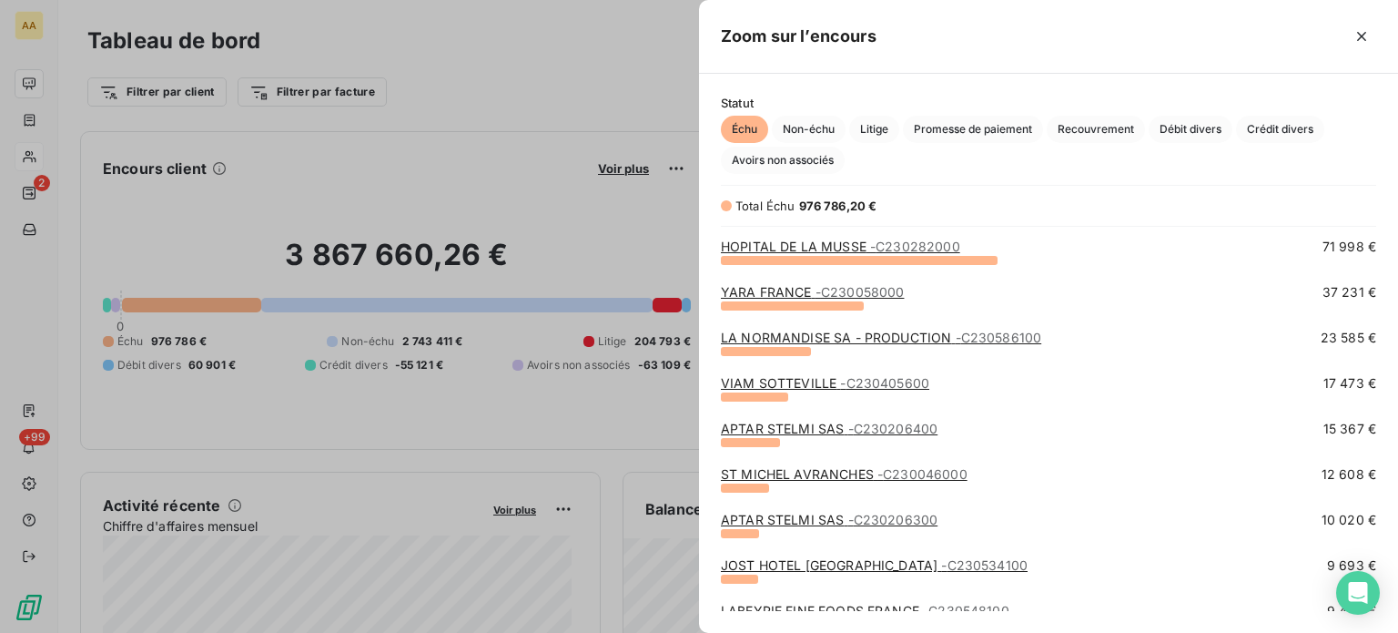
scroll to position [273, 0]
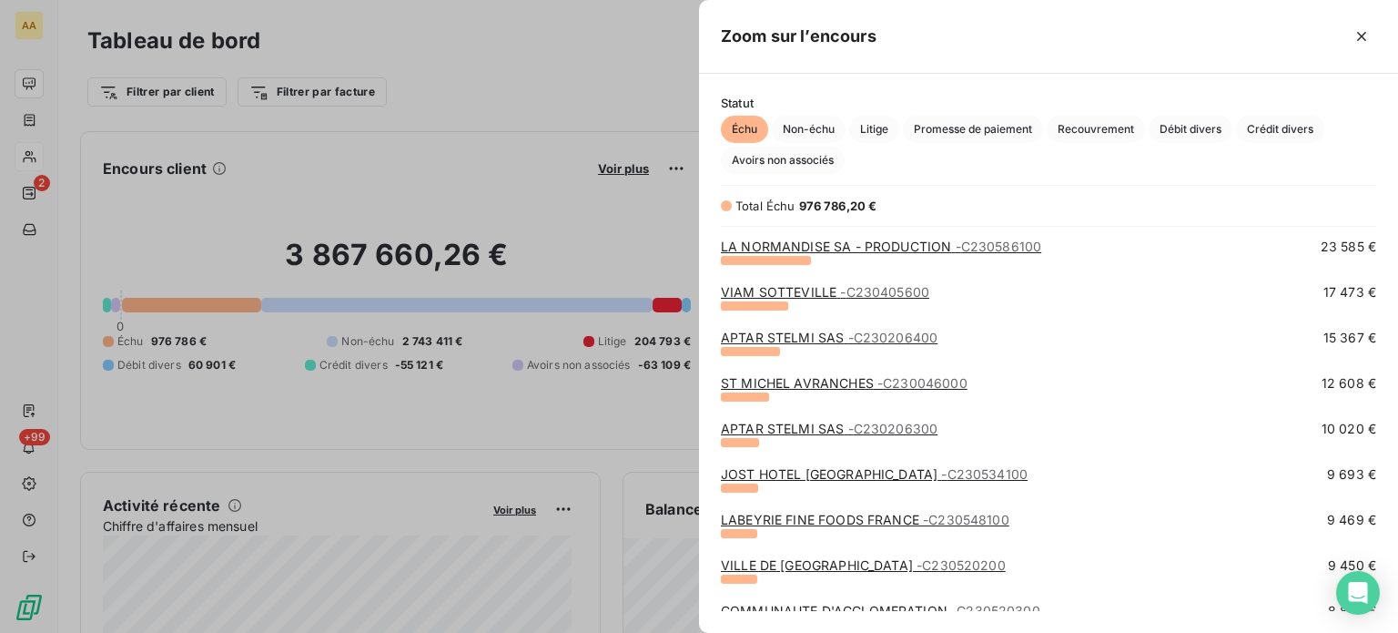
click at [794, 473] on link "JOST HOTEL LE HAVRE - C230534100" at bounding box center [874, 473] width 307 height 15
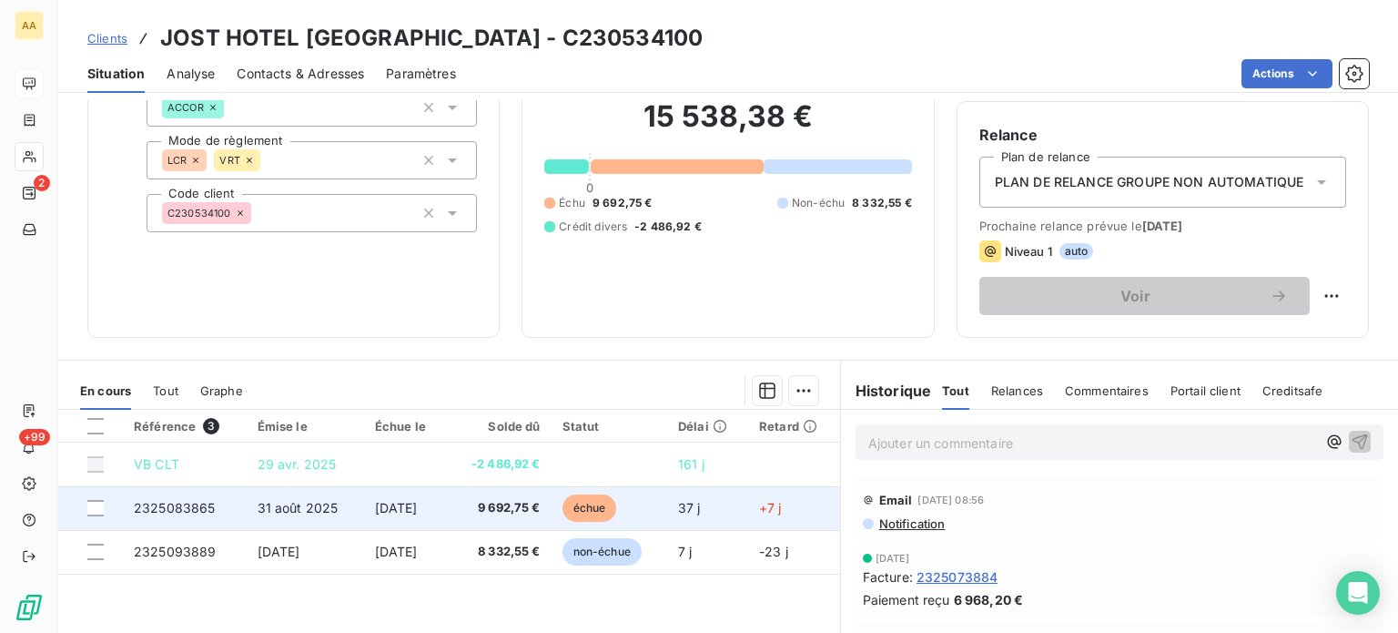
scroll to position [182, 0]
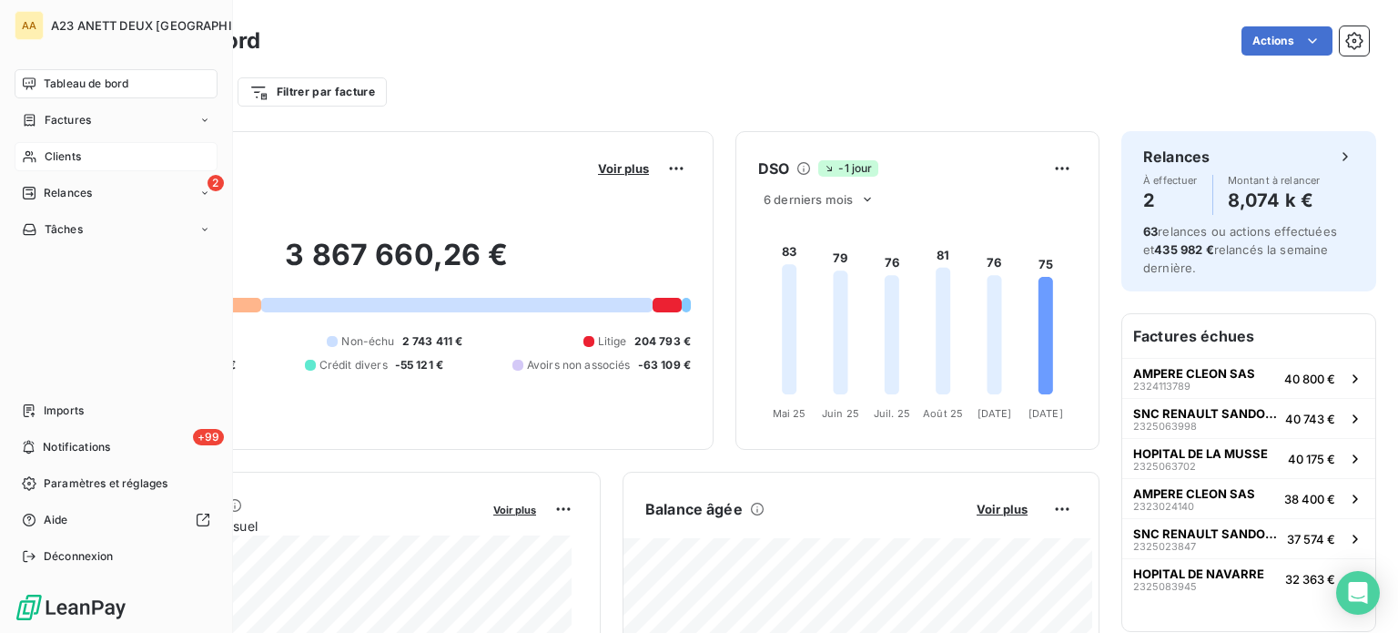
click at [118, 83] on span "Tableau de bord" at bounding box center [86, 84] width 85 height 16
click at [69, 157] on span "Clients" at bounding box center [63, 156] width 36 height 16
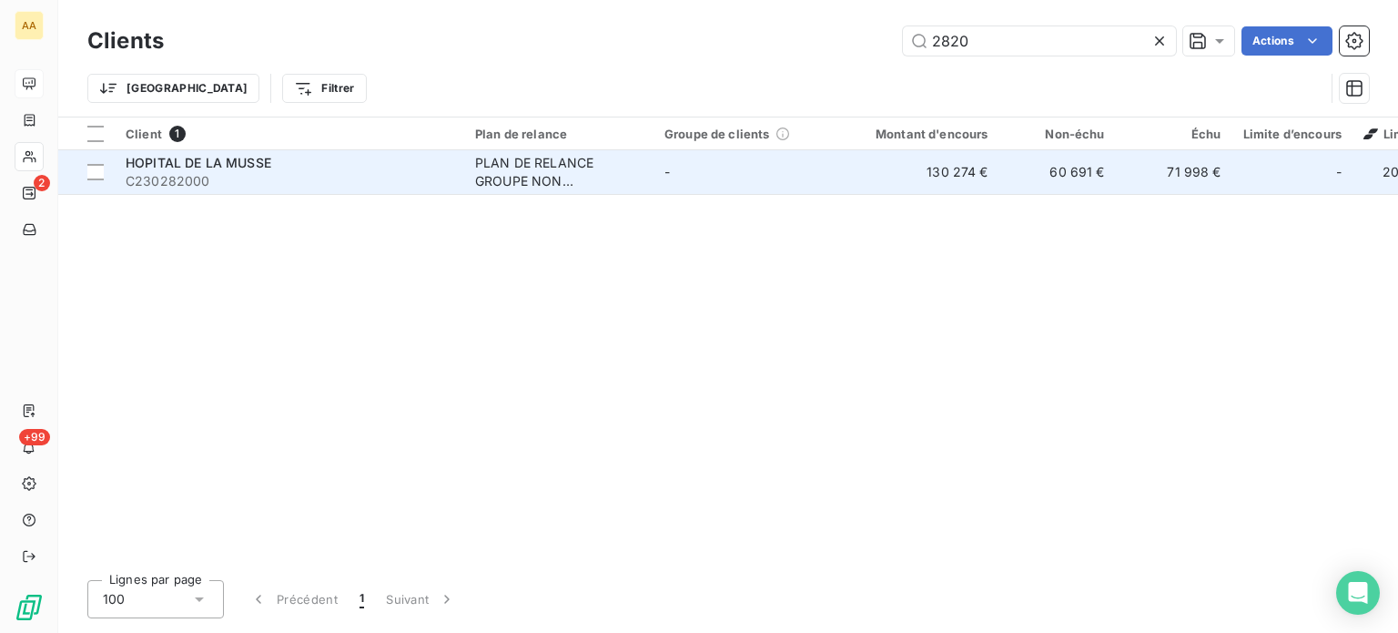
click at [307, 152] on td "HOPITAL DE LA MUSSE C230282000" at bounding box center [290, 172] width 350 height 44
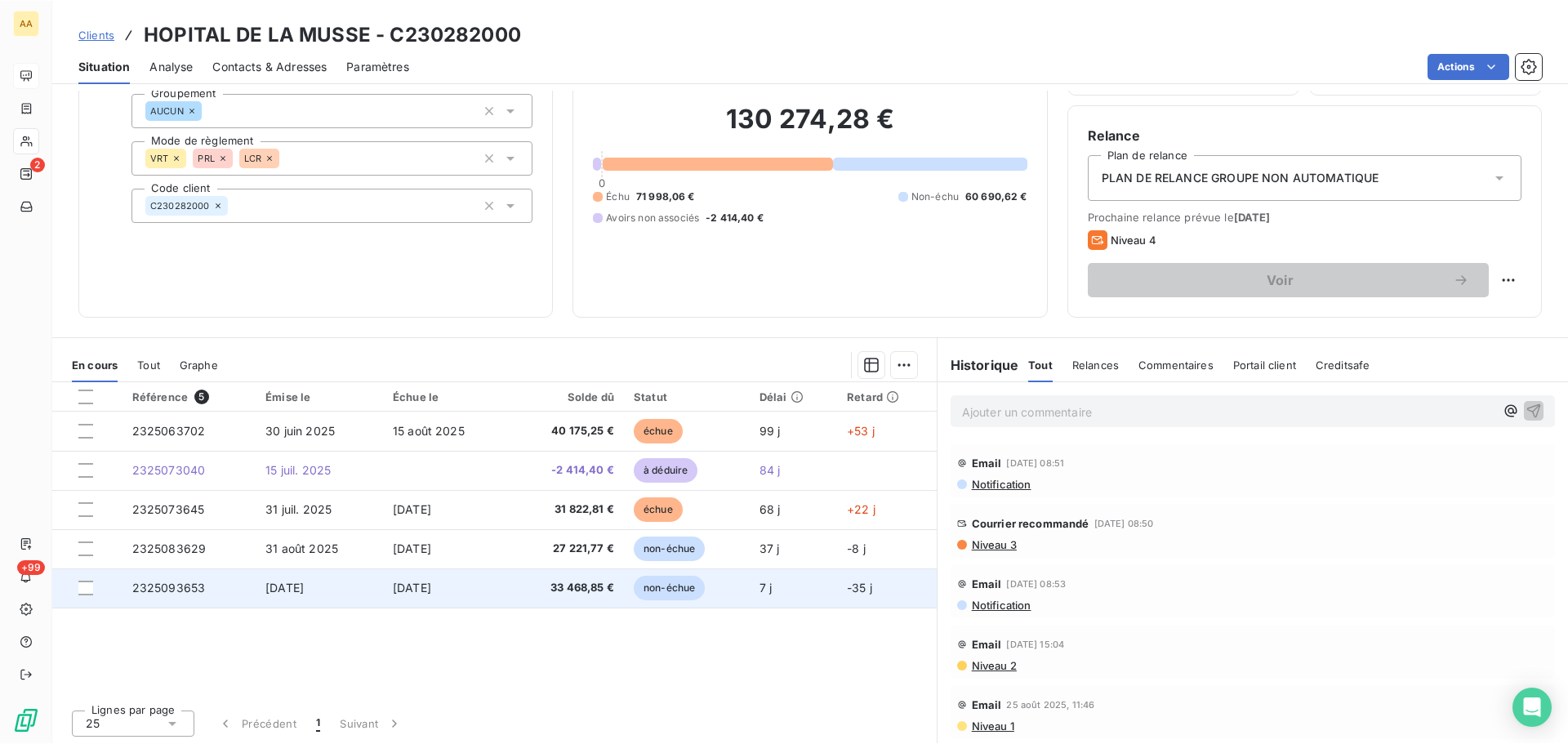
scroll to position [73, 0]
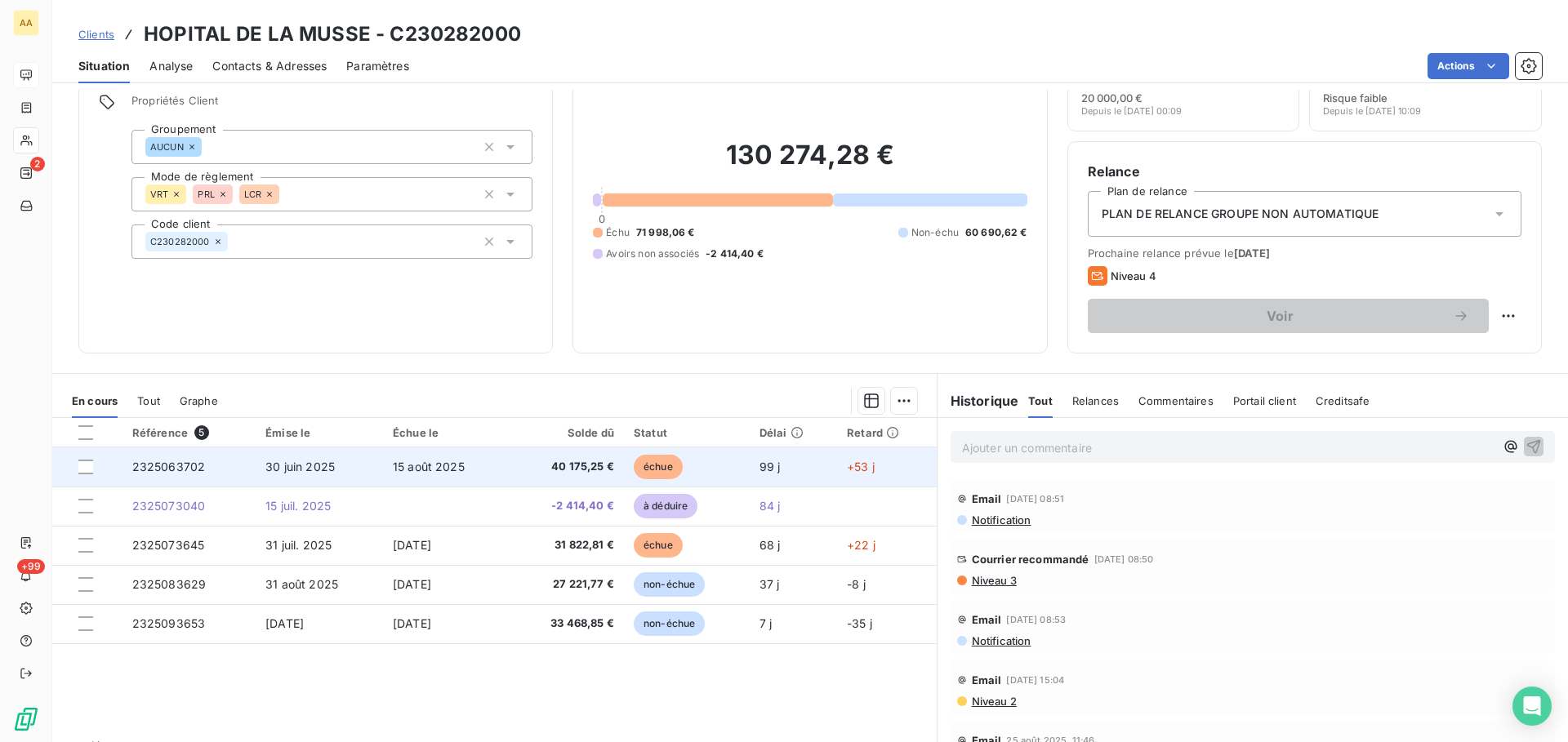
click at [527, 464] on span "40 175,25 €" at bounding box center [566, 467] width 95 height 16
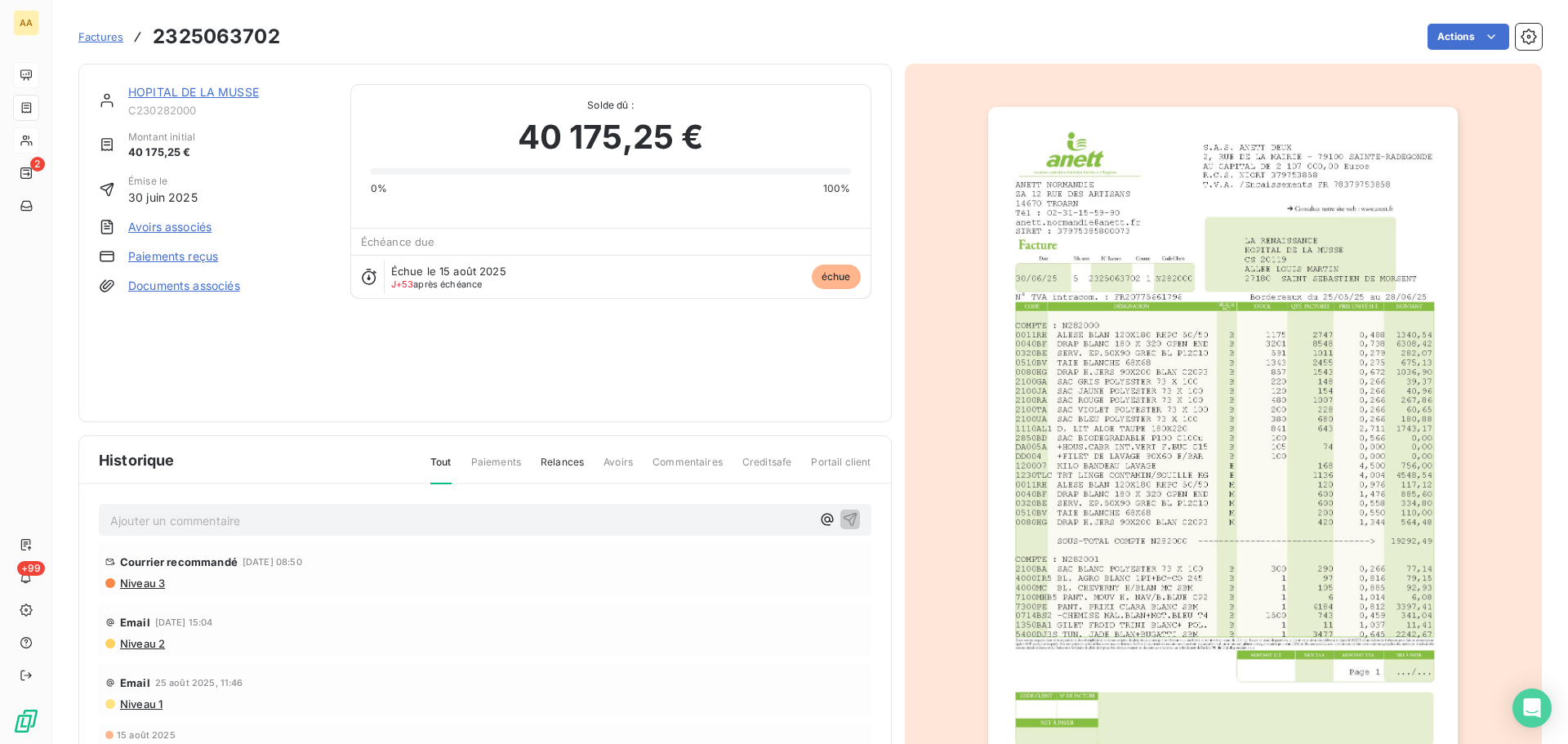
click at [249, 567] on div "Niveau 3" at bounding box center [484, 583] width 760 height 13
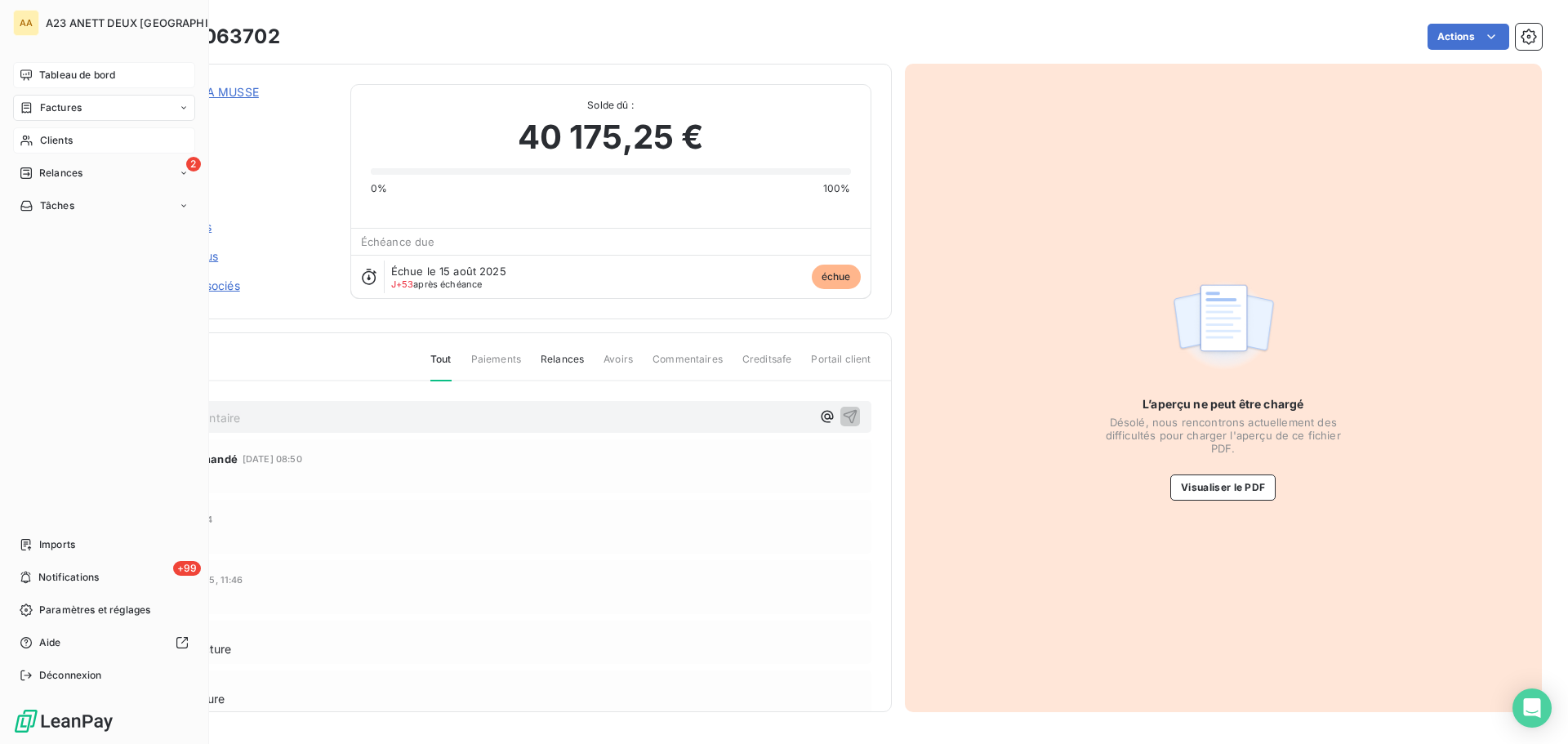
click at [109, 74] on span "Tableau de bord" at bounding box center [77, 75] width 76 height 14
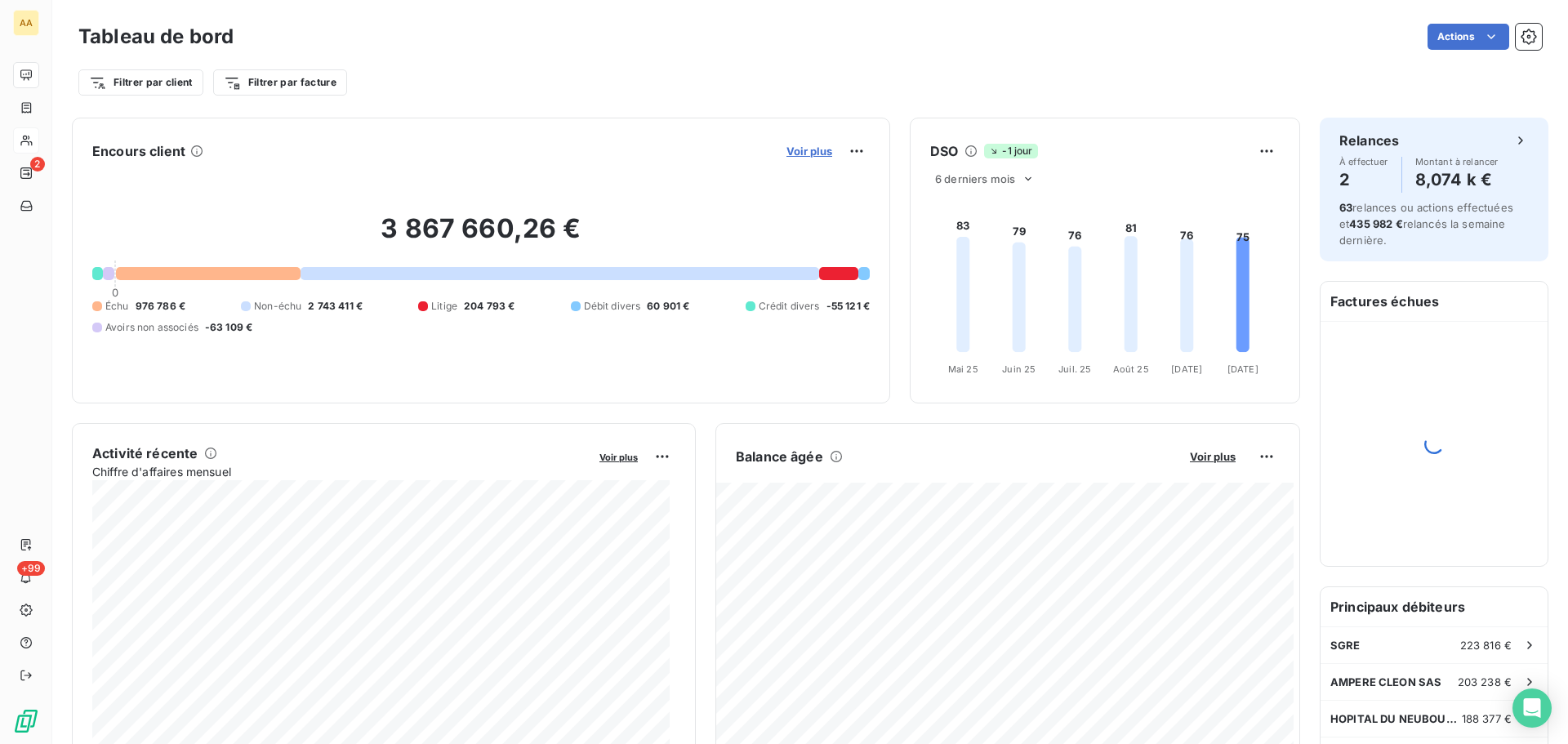
click at [796, 154] on span "Voir plus" at bounding box center [809, 151] width 46 height 13
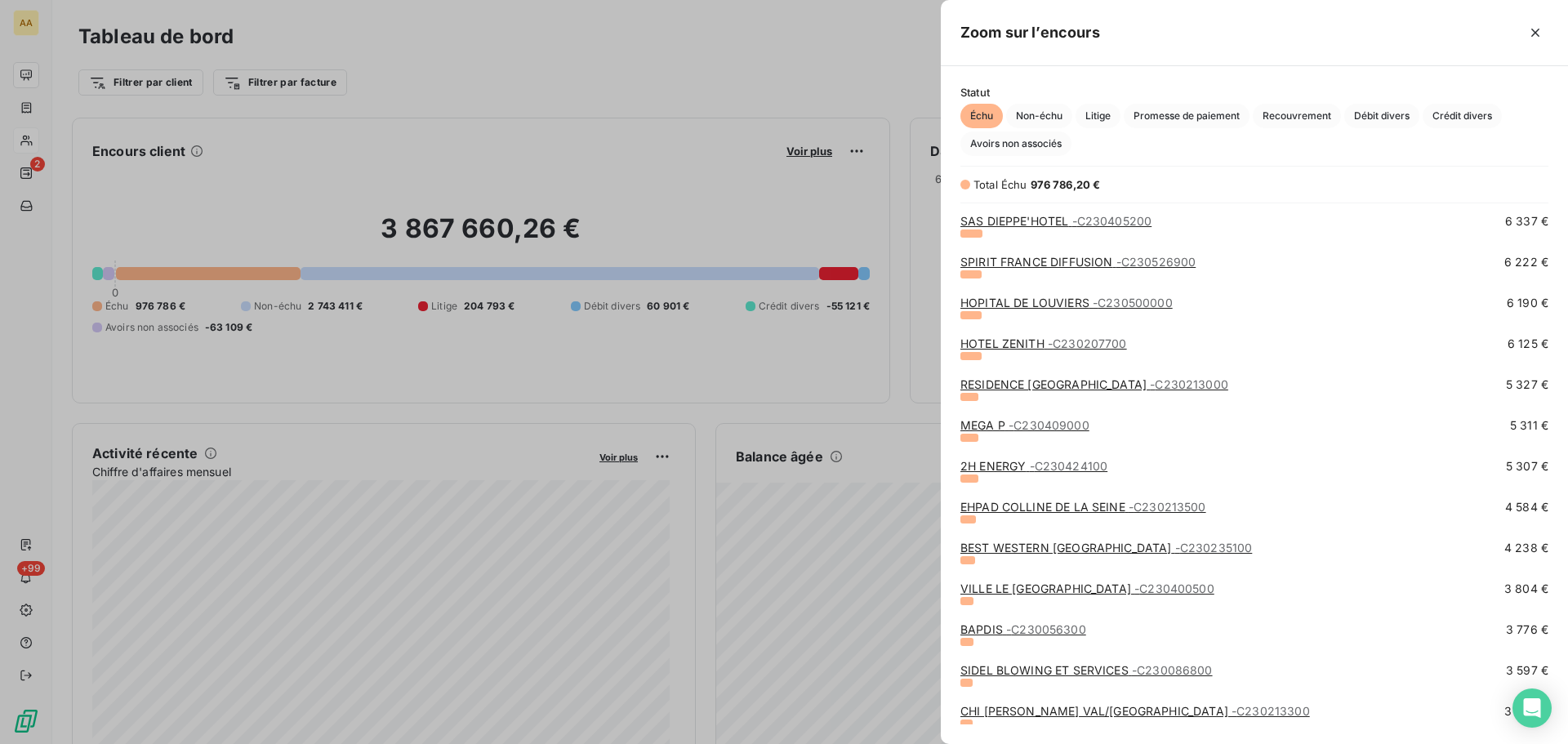
scroll to position [898, 0]
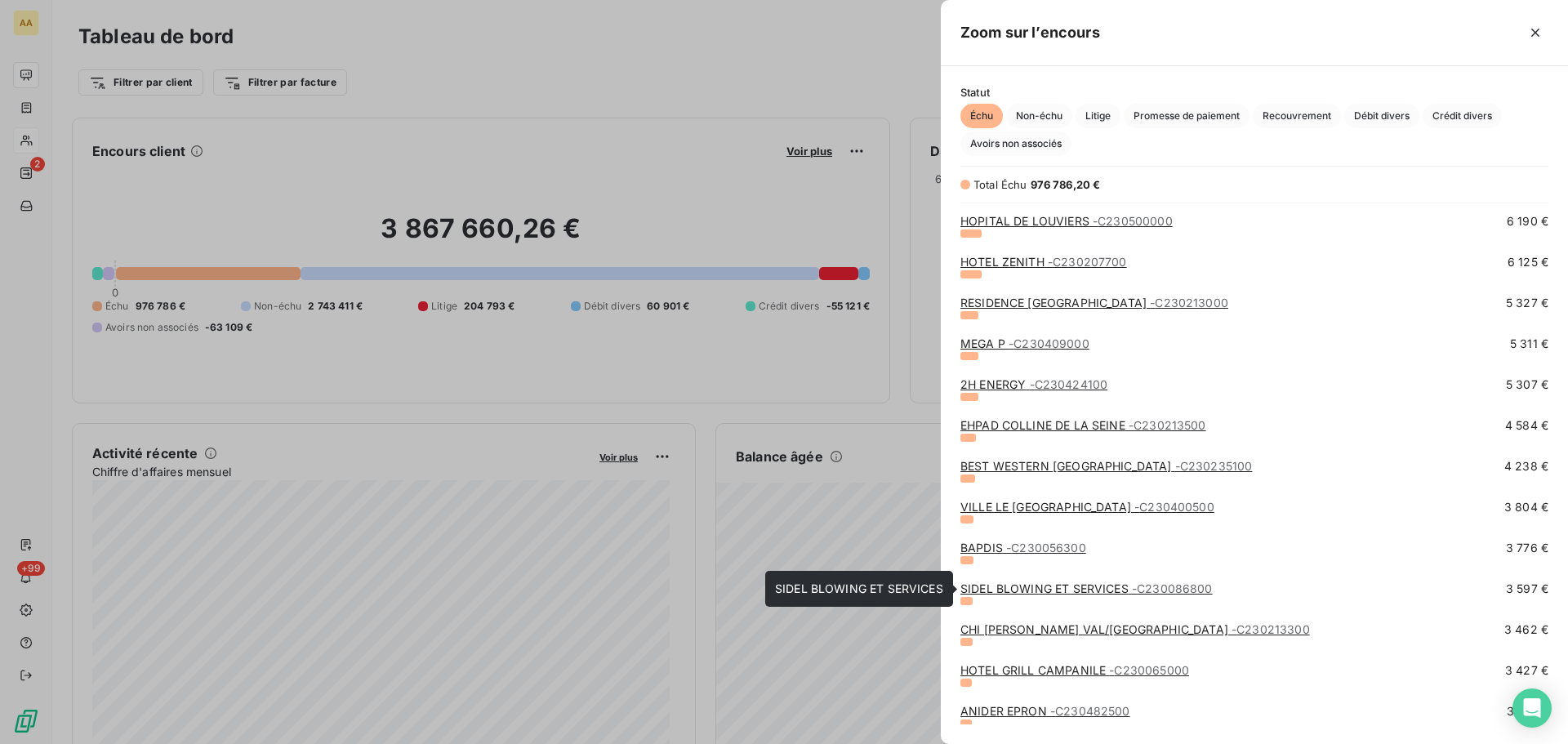
click at [1033, 567] on link "SIDEL BLOWING ET SERVICES - C230086800" at bounding box center [1085, 588] width 252 height 13
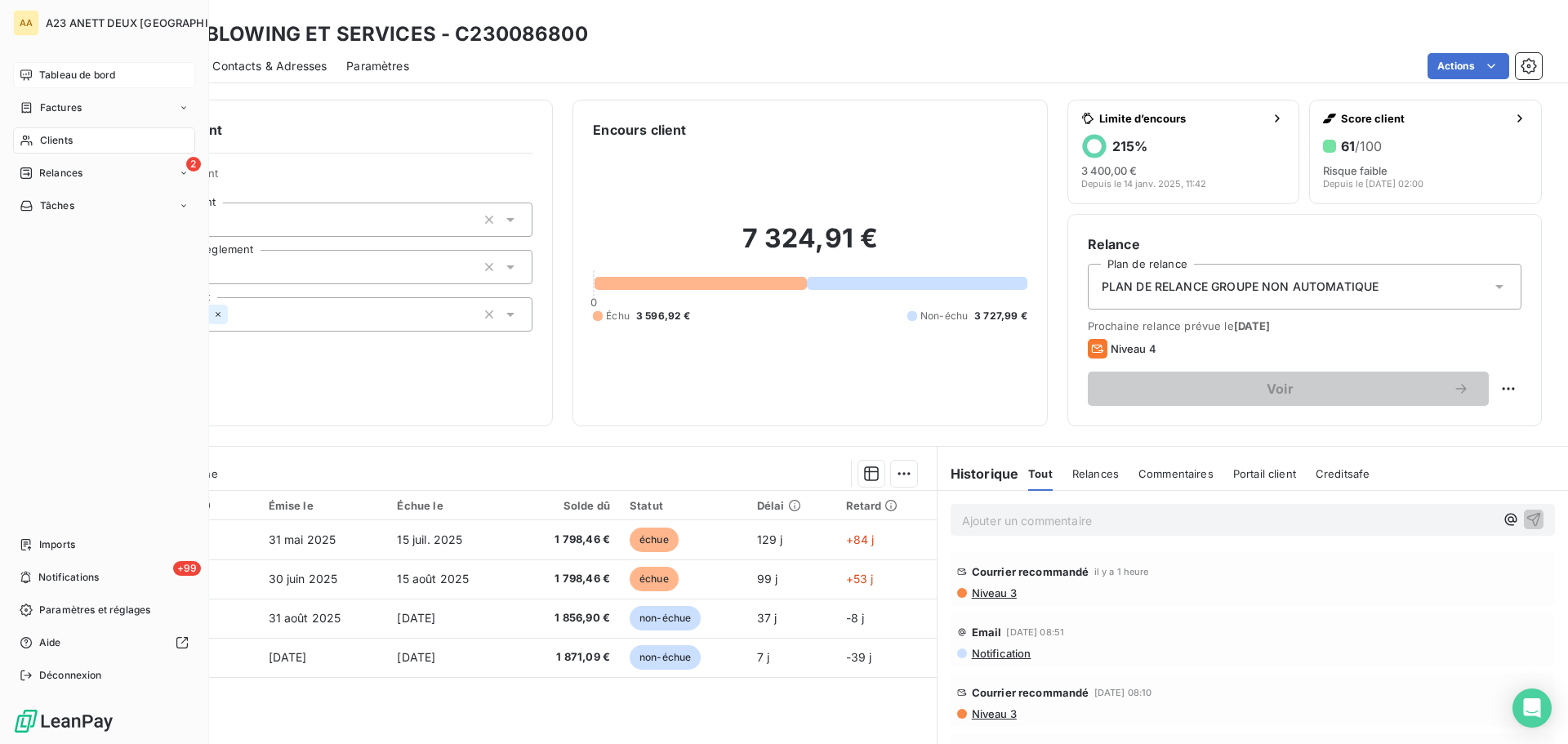
click at [77, 67] on div "Tableau de bord" at bounding box center [104, 74] width 182 height 26
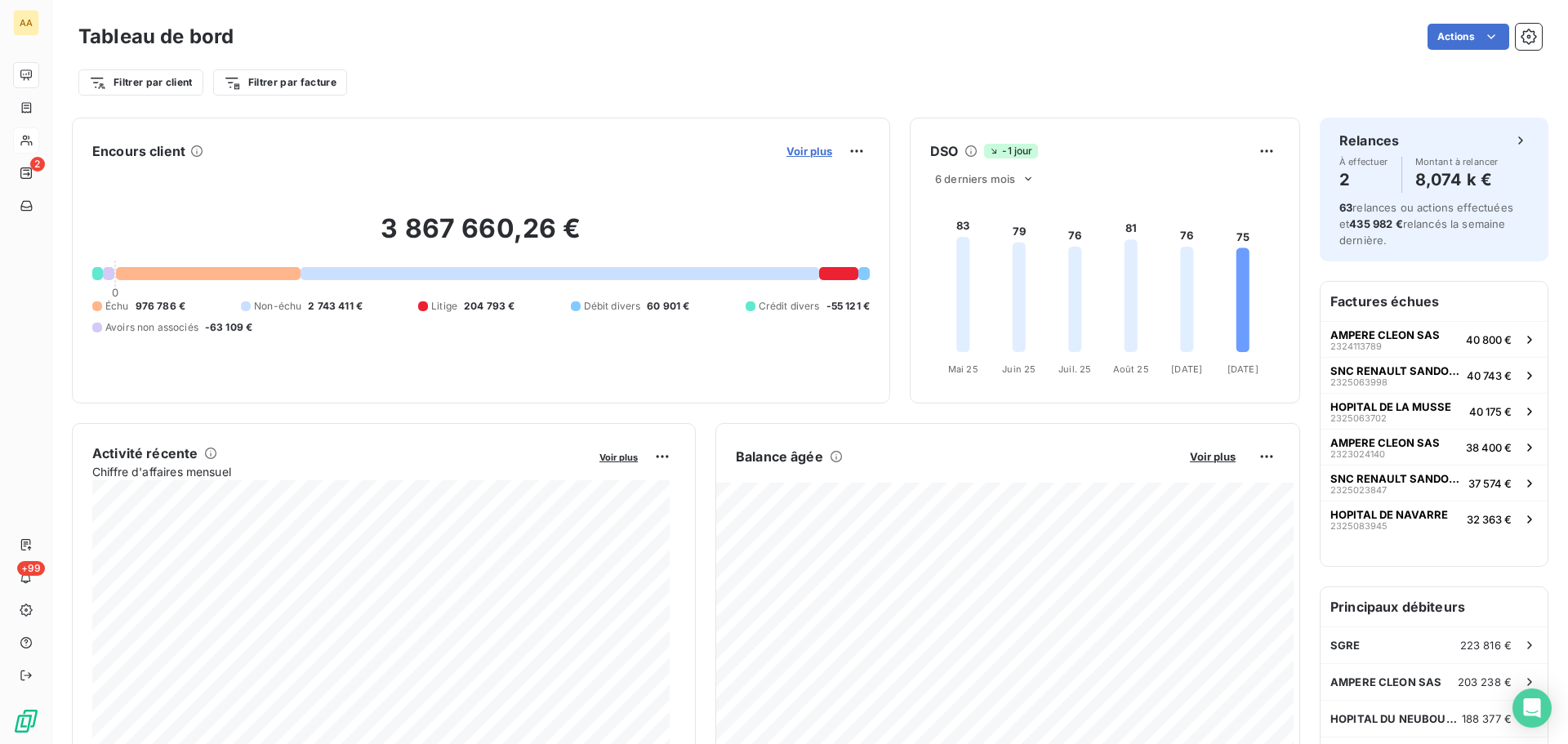
click at [796, 155] on span "Voir plus" at bounding box center [809, 151] width 46 height 13
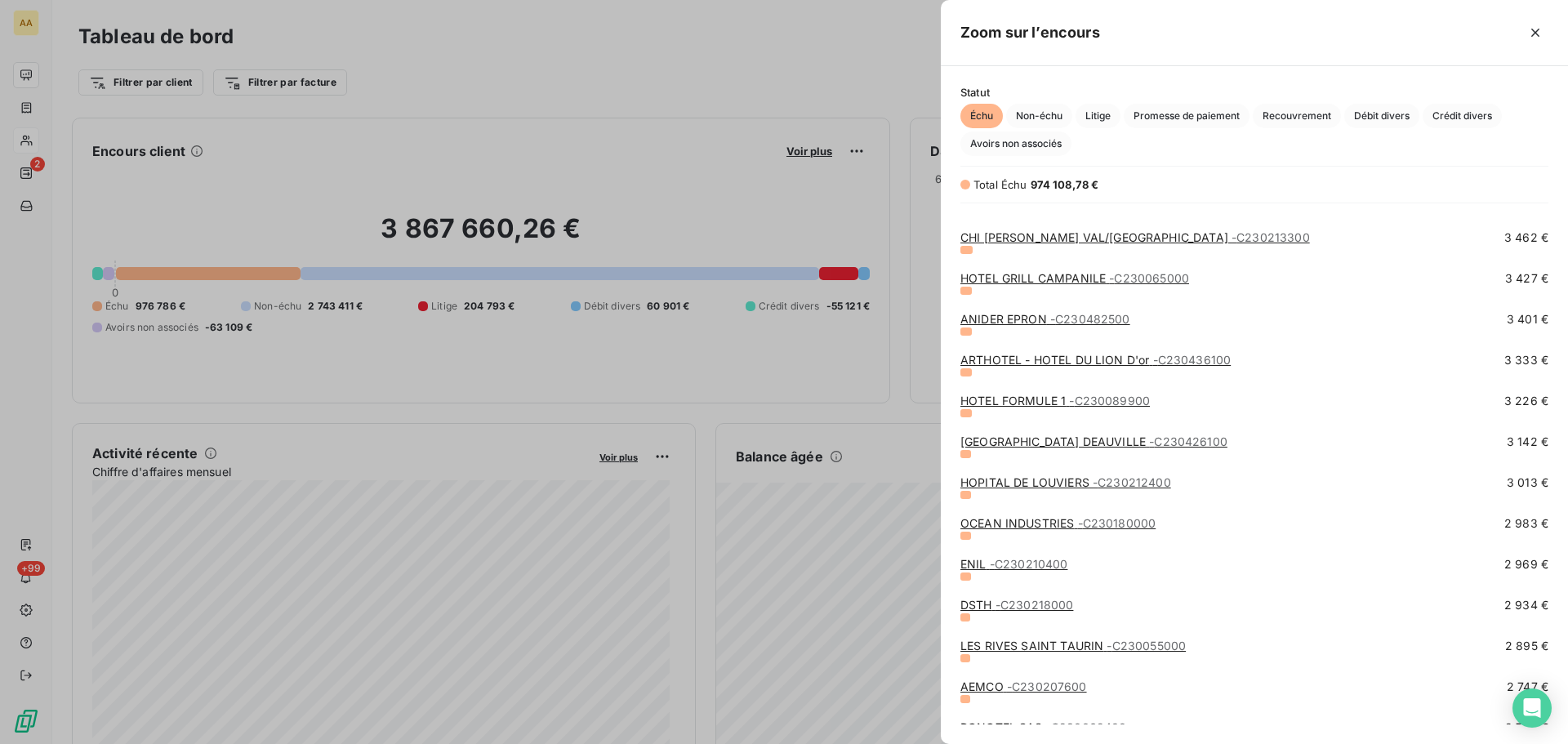
scroll to position [1307, 0]
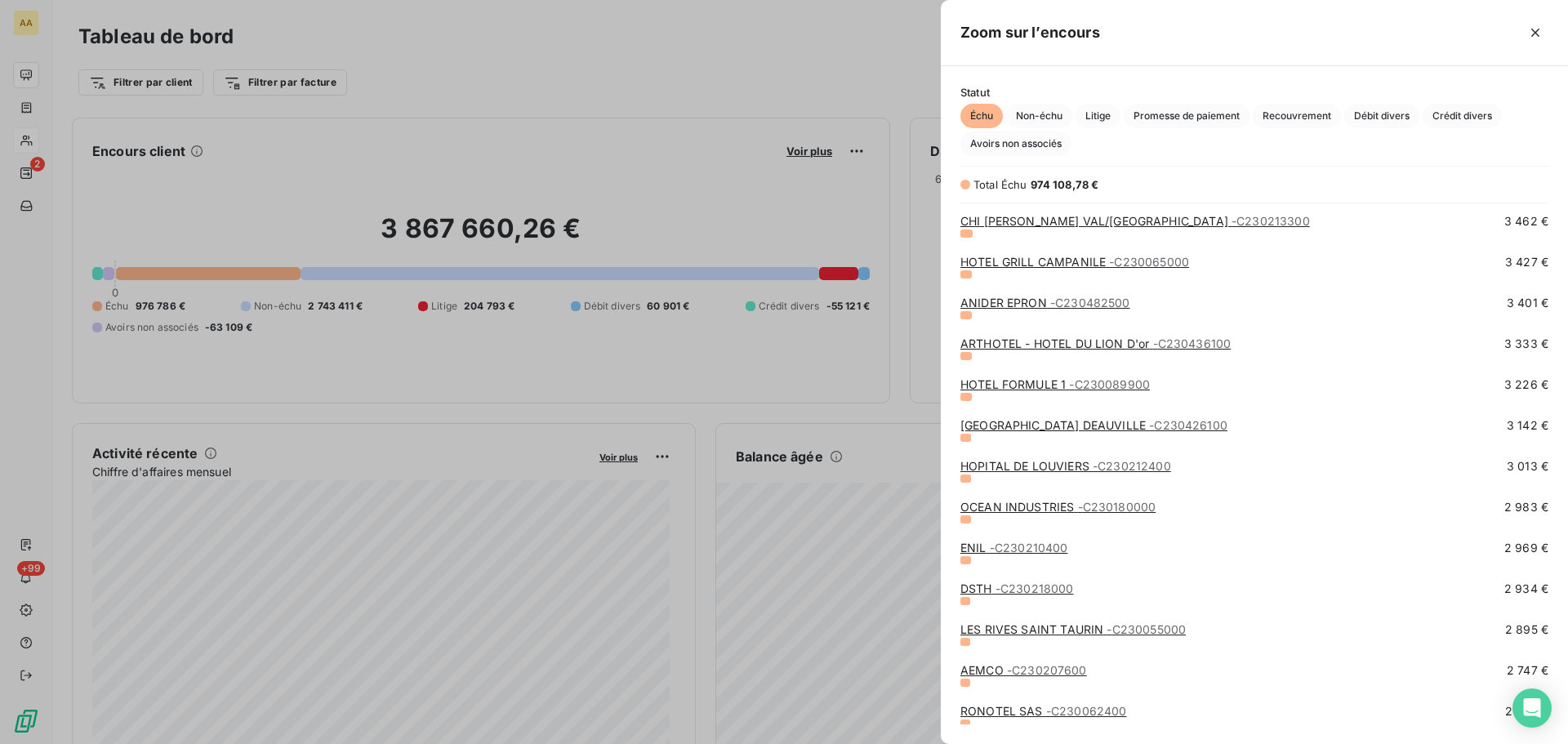
click at [42, 74] on div at bounding box center [784, 372] width 1568 height 744
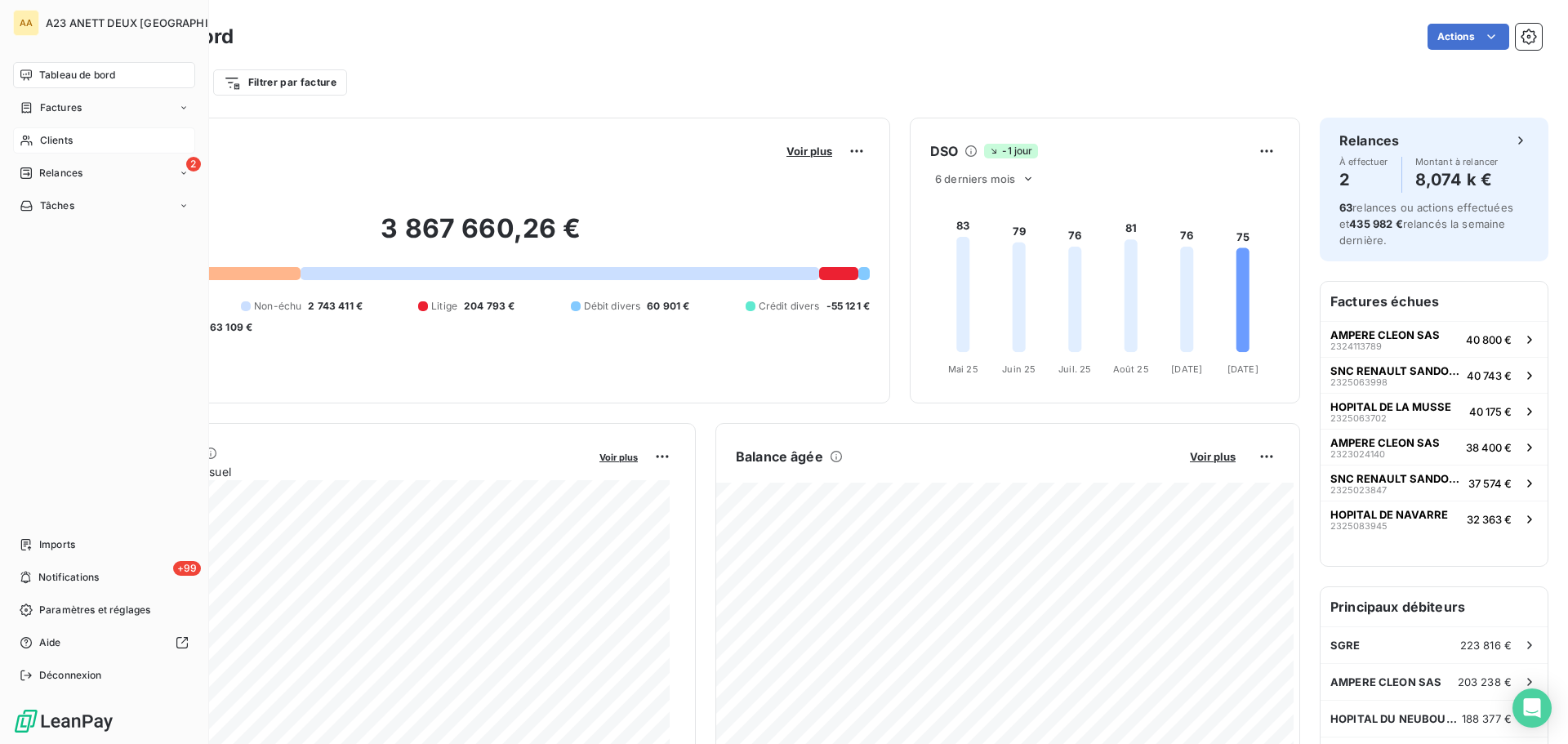
click at [48, 77] on span "Tableau de bord" at bounding box center [77, 75] width 76 height 14
click at [71, 74] on span "Tableau de bord" at bounding box center [77, 75] width 76 height 14
click at [132, 75] on div "Tableau de bord" at bounding box center [104, 74] width 182 height 26
click at [65, 141] on span "Clients" at bounding box center [57, 140] width 32 height 14
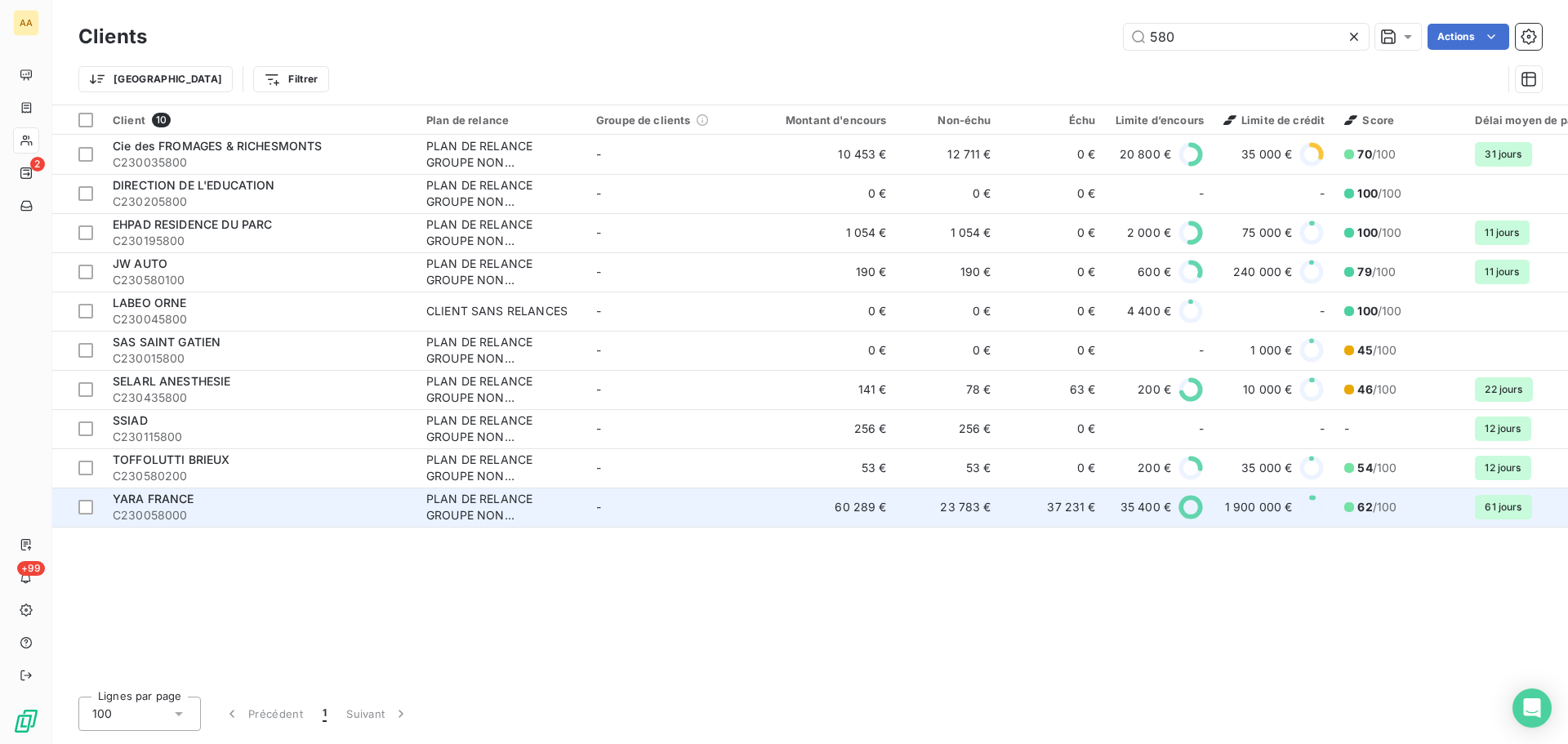
type input "580"
click at [199, 512] on span "C230058000" at bounding box center [260, 515] width 294 height 16
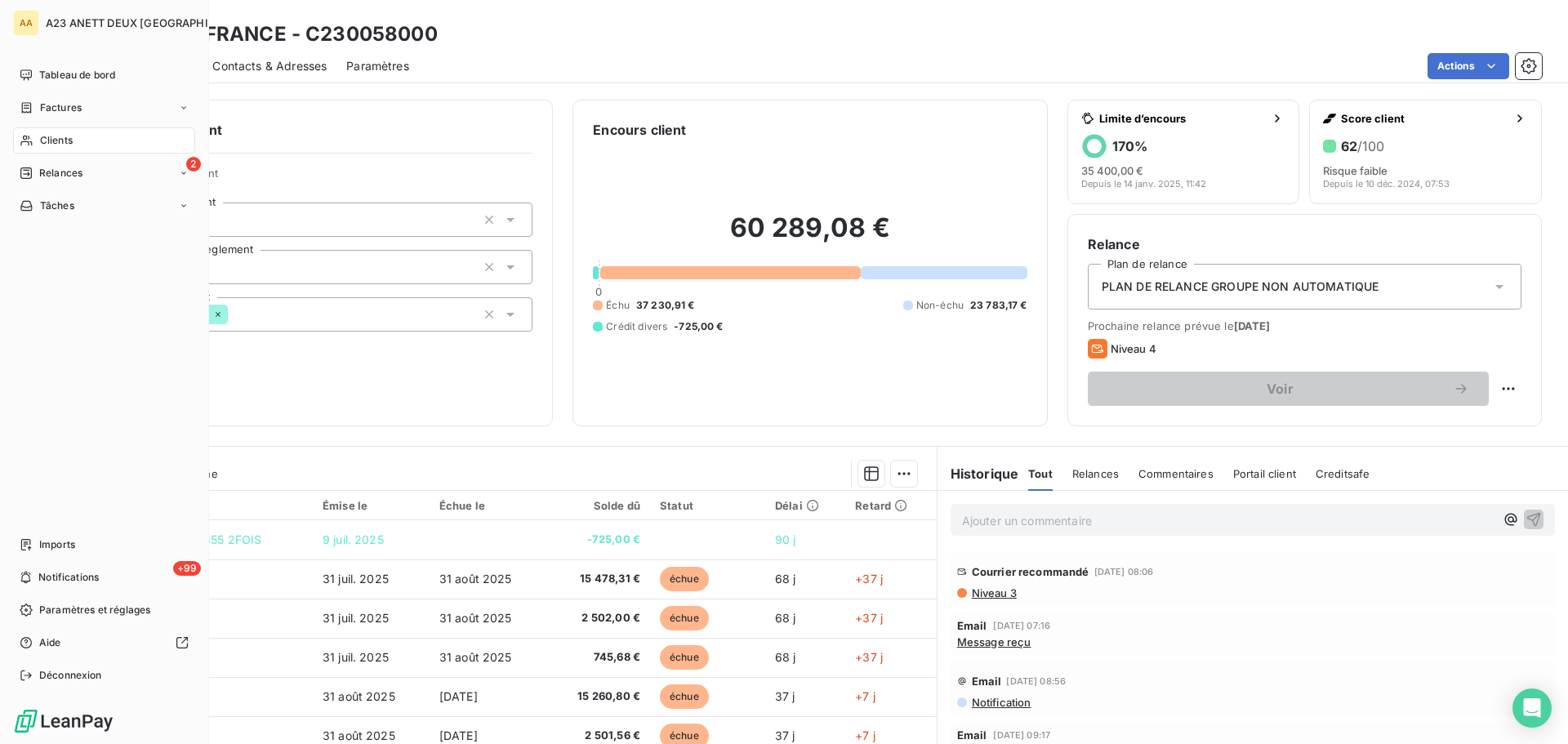
click at [57, 141] on span "Clients" at bounding box center [57, 140] width 32 height 14
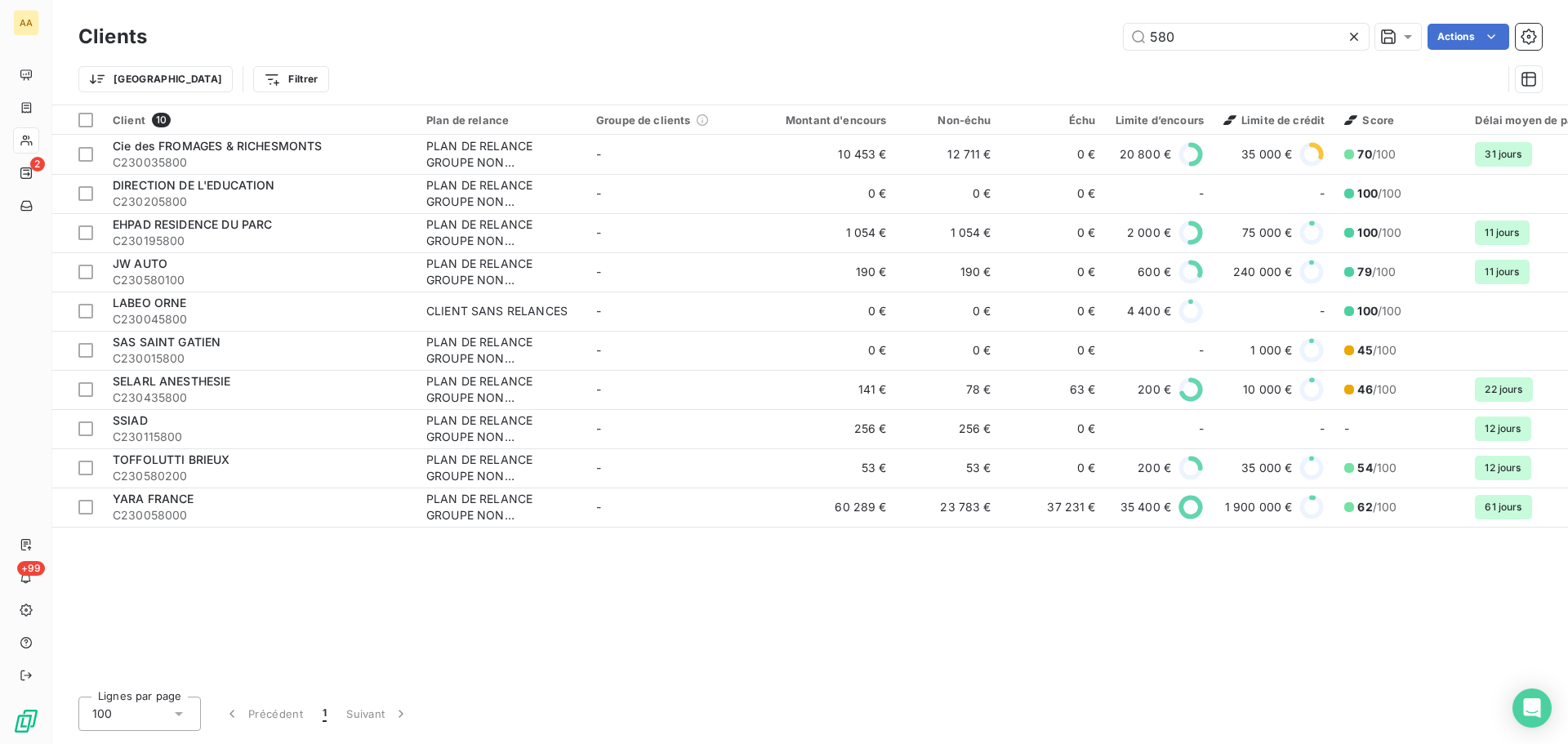
drag, startPoint x: 1193, startPoint y: 39, endPoint x: 981, endPoint y: 44, distance: 212.1
click at [1004, 45] on div "580 Actions" at bounding box center [854, 36] width 1375 height 26
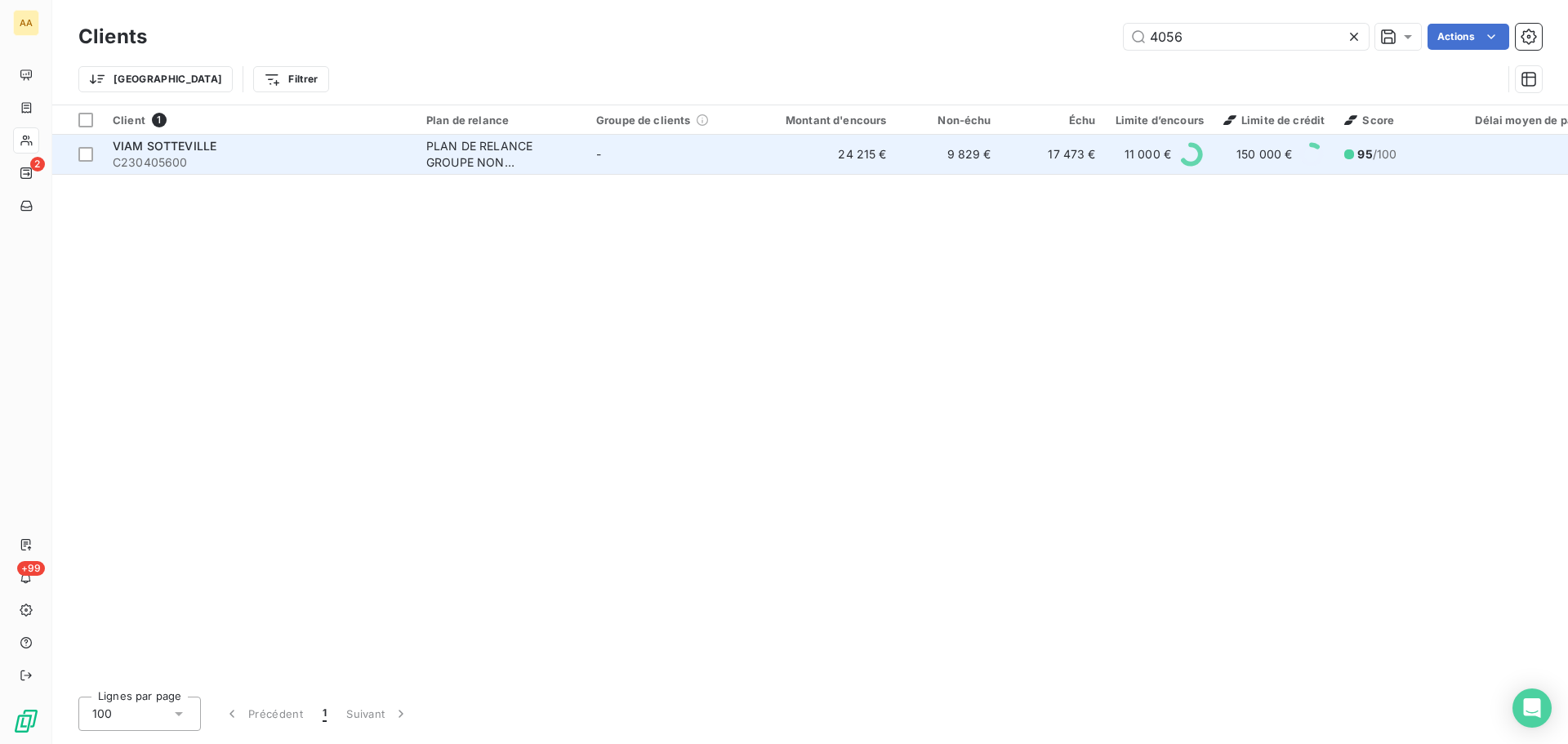
type input "4056"
click at [213, 157] on span "C230405600" at bounding box center [260, 162] width 294 height 16
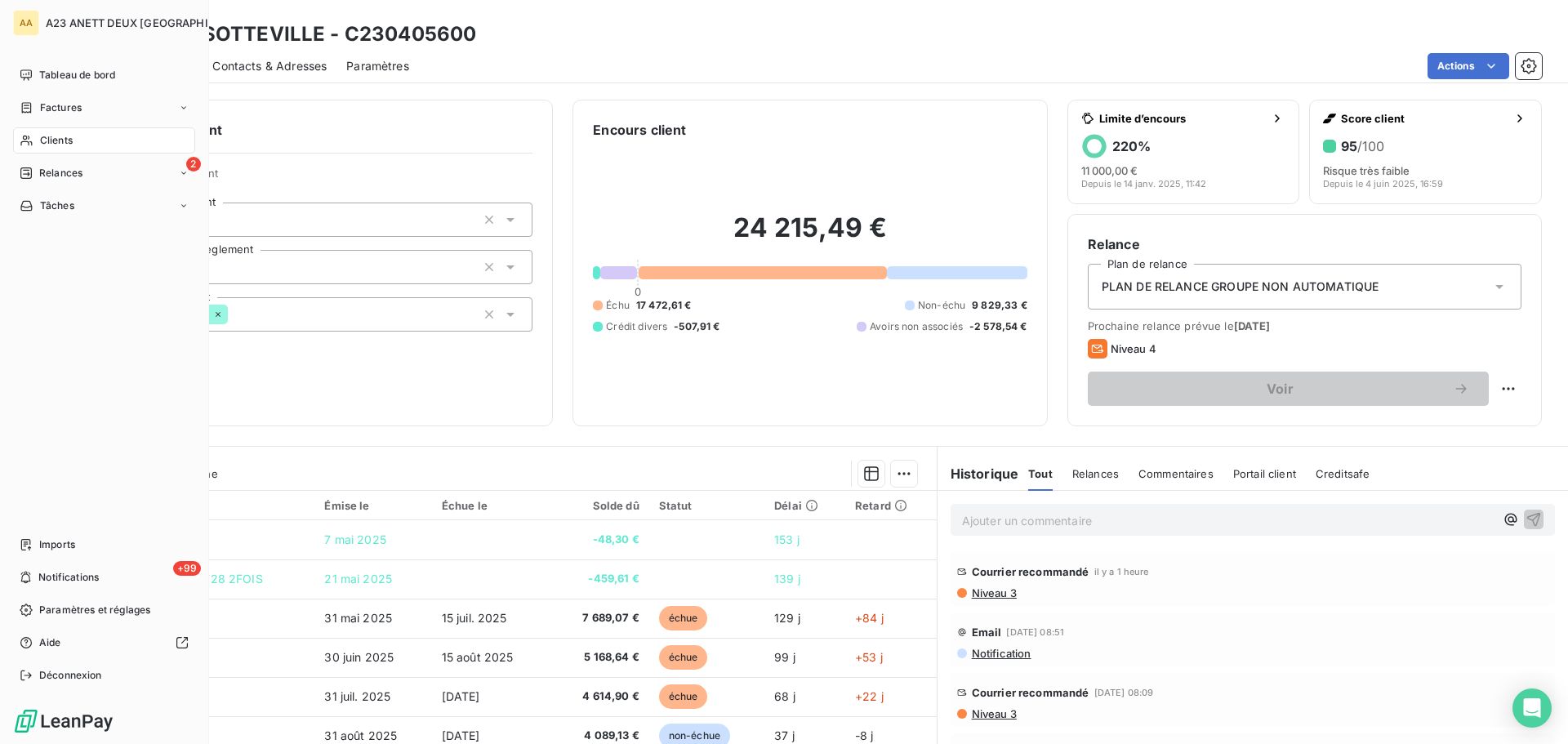
click at [60, 138] on span "Clients" at bounding box center [57, 140] width 32 height 14
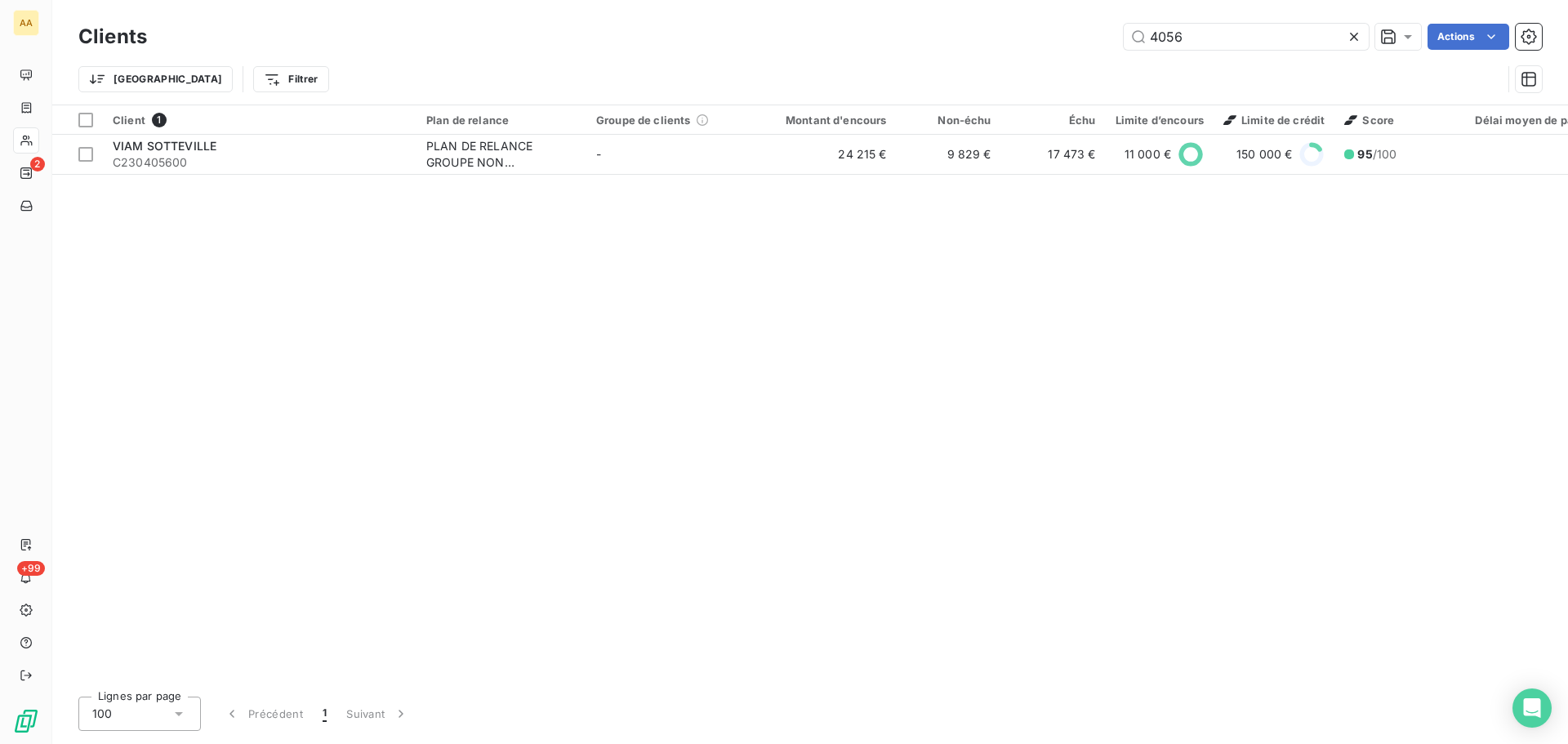
drag, startPoint x: 1210, startPoint y: 34, endPoint x: 1007, endPoint y: 33, distance: 203.0
click at [1011, 34] on div "4056 Actions" at bounding box center [854, 36] width 1375 height 26
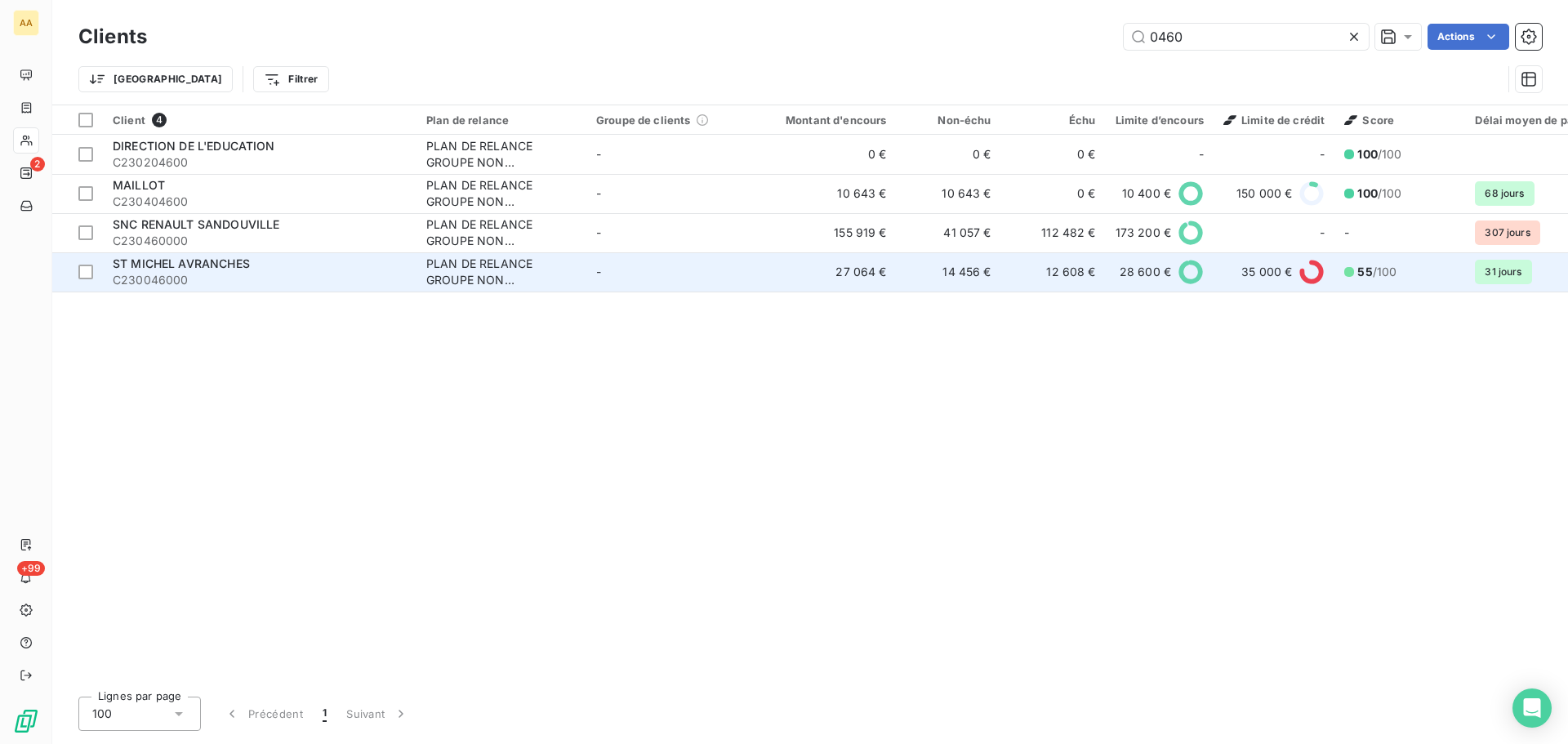
type input "0460"
click at [317, 265] on div "ST MICHEL AVRANCHES" at bounding box center [260, 264] width 294 height 16
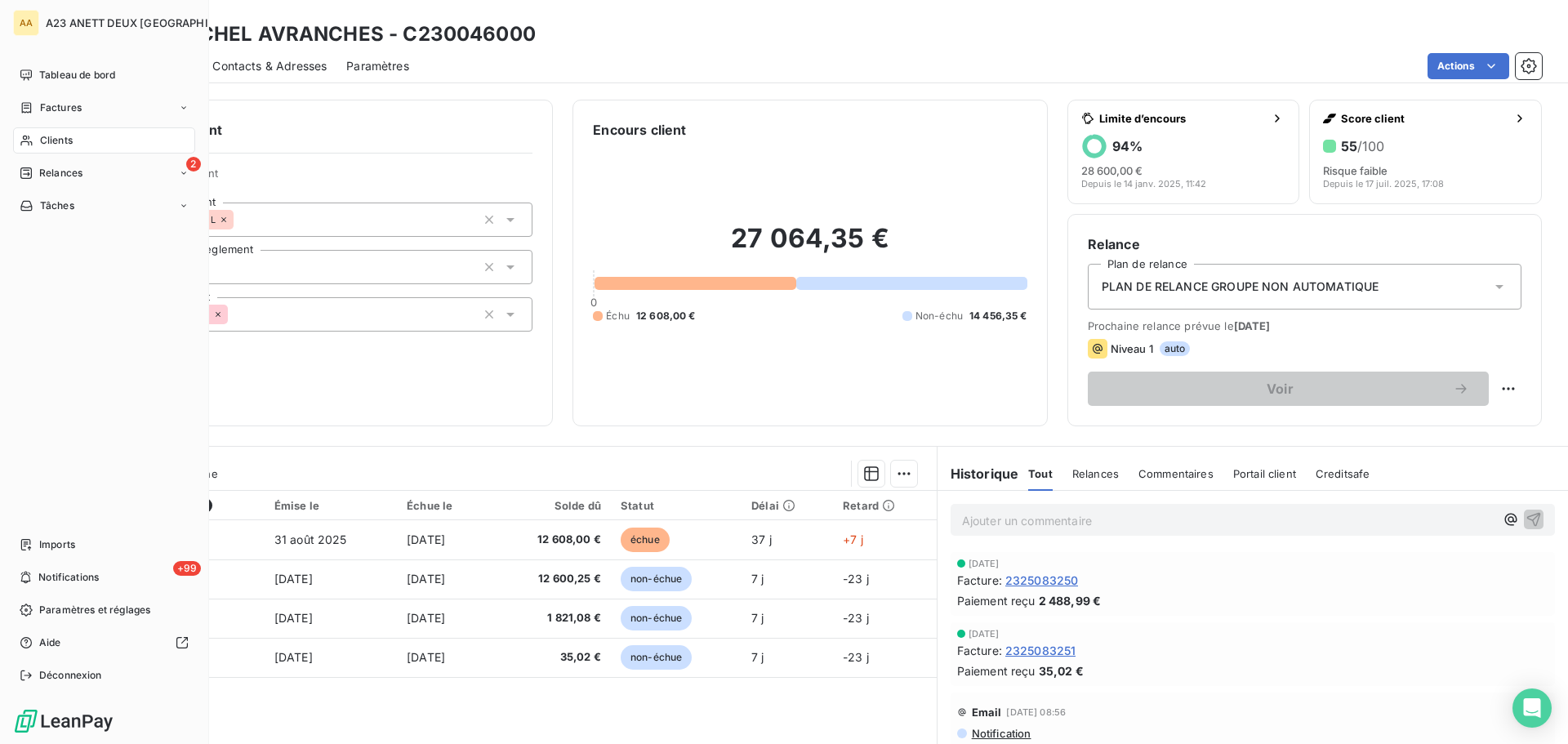
drag, startPoint x: 72, startPoint y: 132, endPoint x: 132, endPoint y: 138, distance: 60.3
click at [77, 132] on div "Clients" at bounding box center [104, 140] width 182 height 26
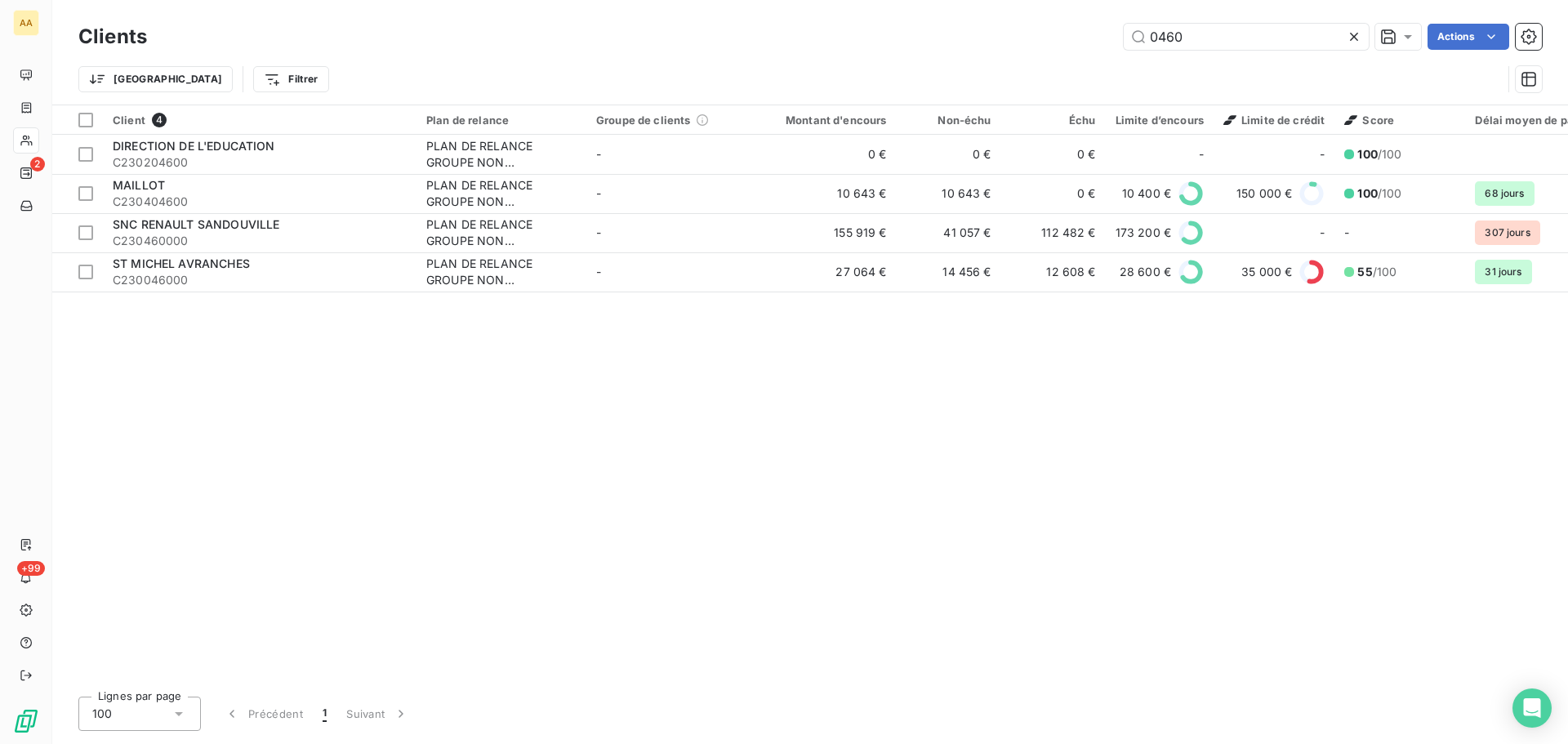
drag, startPoint x: 1205, startPoint y: 33, endPoint x: 1024, endPoint y: 37, distance: 181.0
click at [1024, 37] on div "0460 Actions" at bounding box center [854, 36] width 1375 height 26
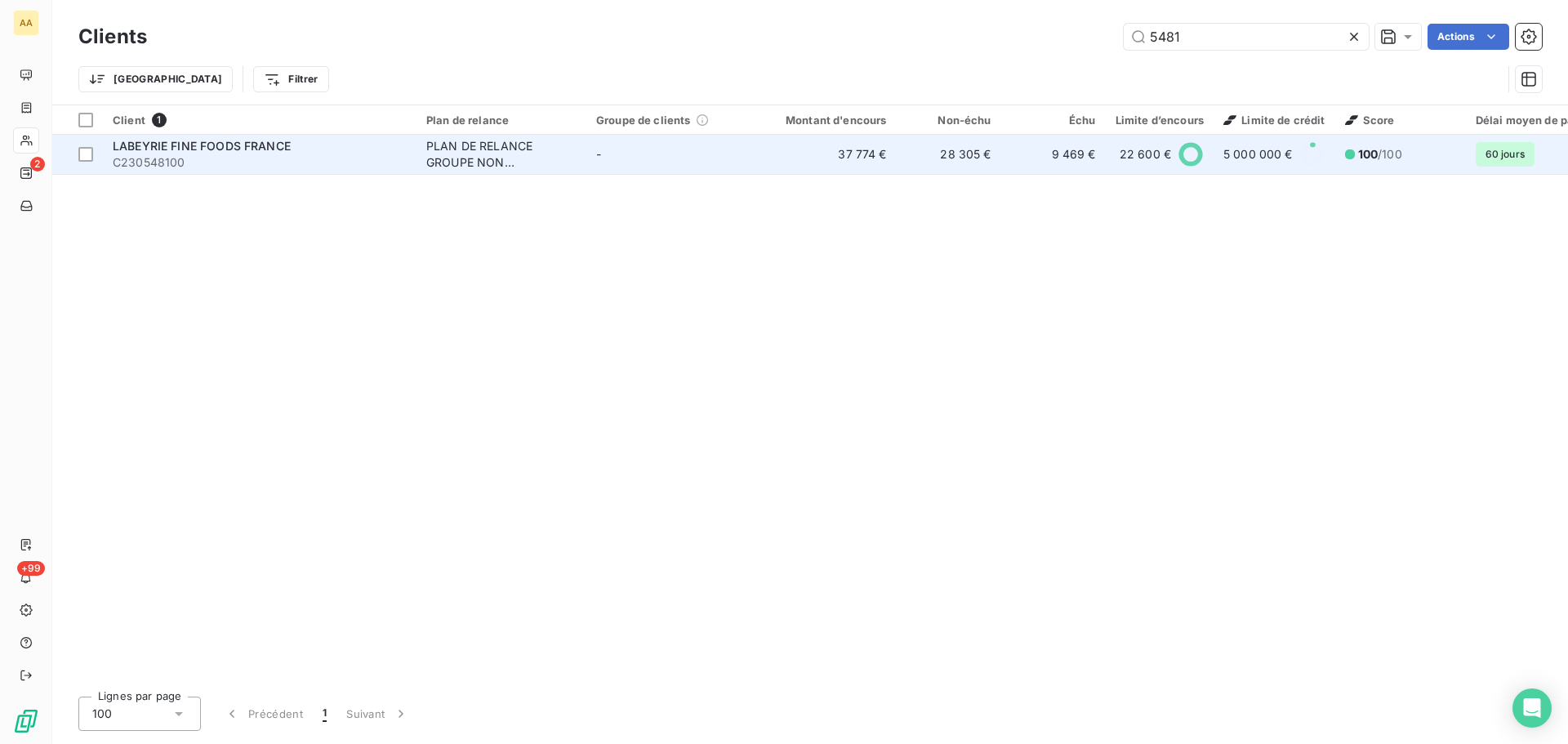
type input "5481"
click at [305, 160] on span "C230548100" at bounding box center [260, 162] width 294 height 16
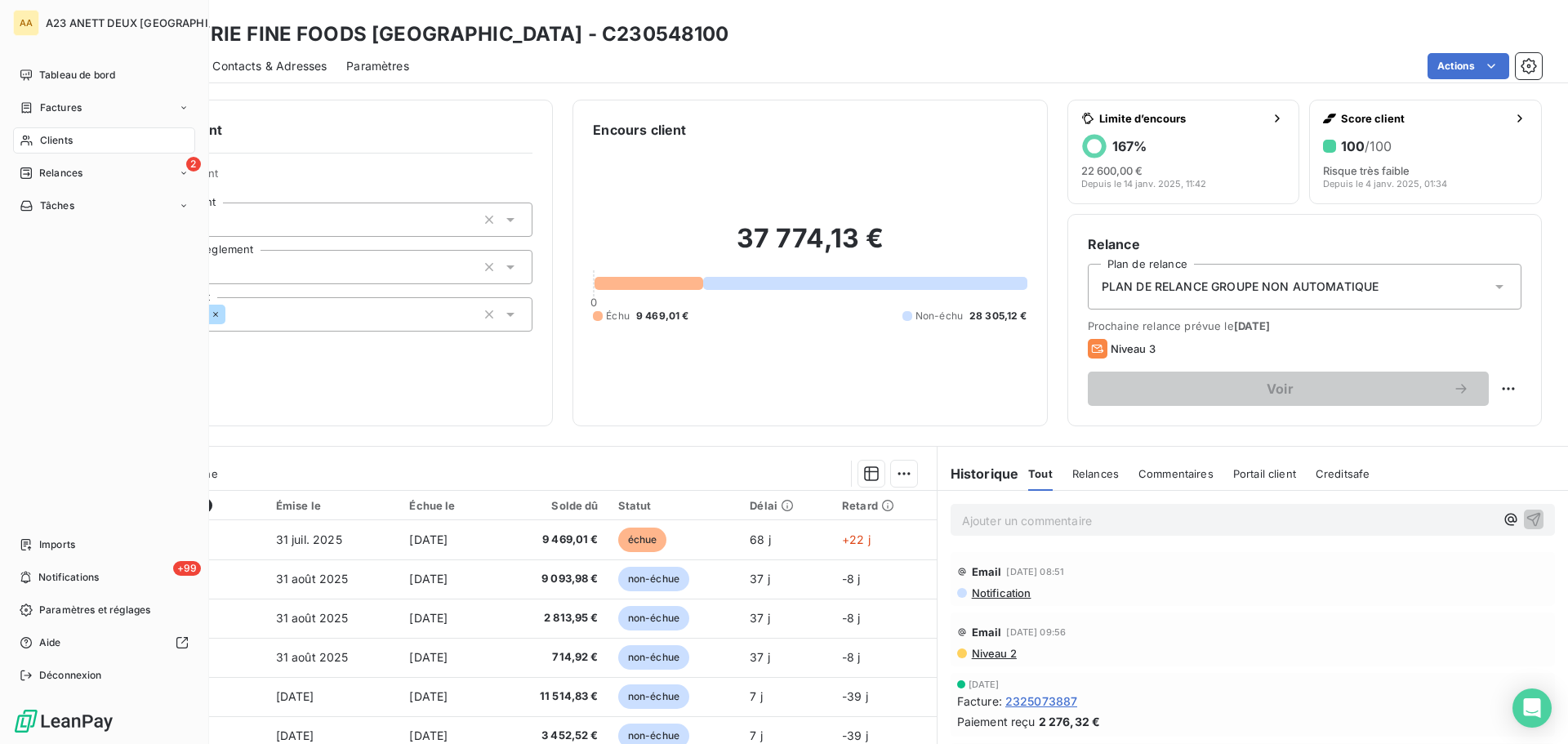
click at [68, 144] on span "Clients" at bounding box center [57, 140] width 32 height 14
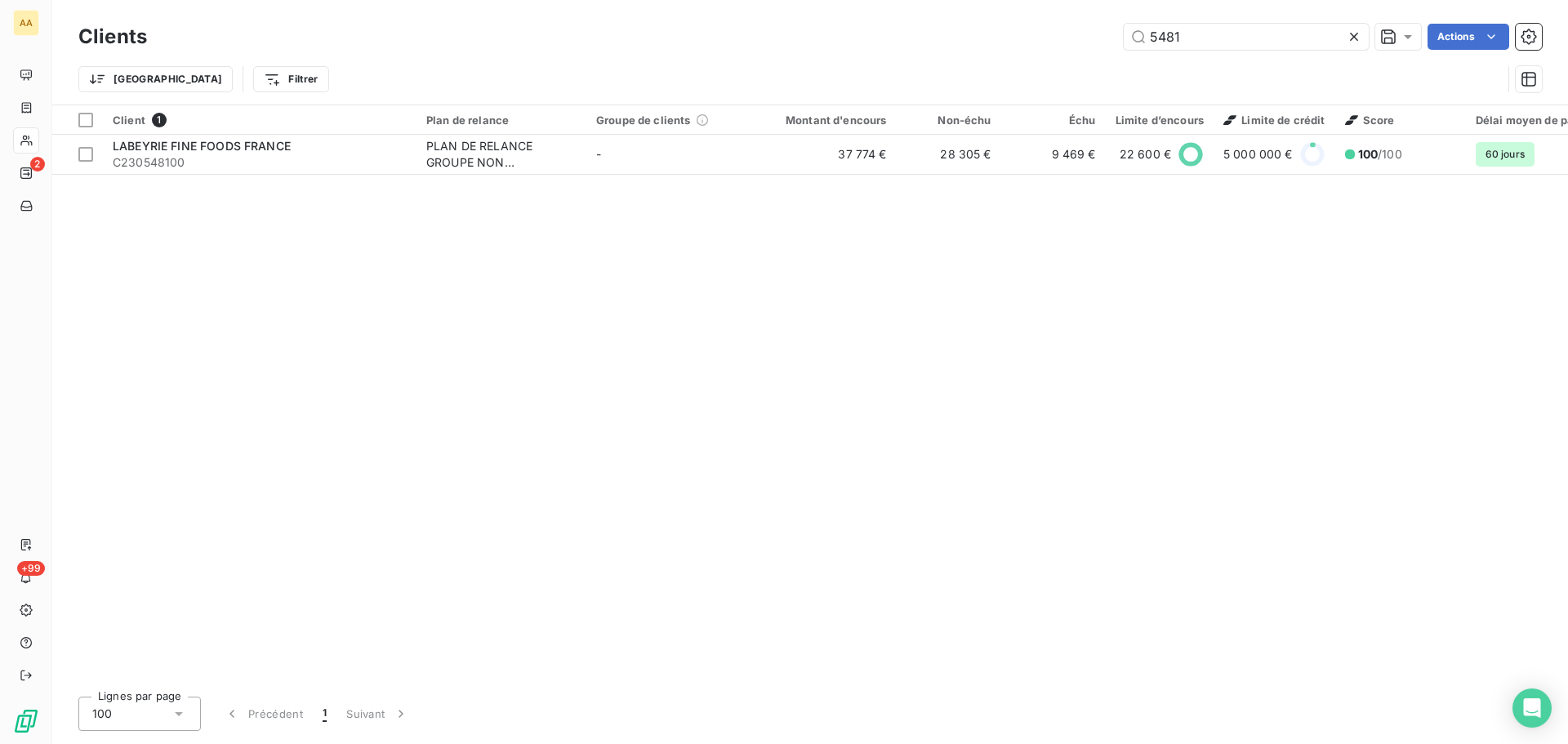
drag, startPoint x: 1210, startPoint y: 45, endPoint x: 840, endPoint y: 13, distance: 371.4
click at [884, 16] on div "Clients 5481 Actions Trier Filtrer" at bounding box center [809, 52] width 1515 height 105
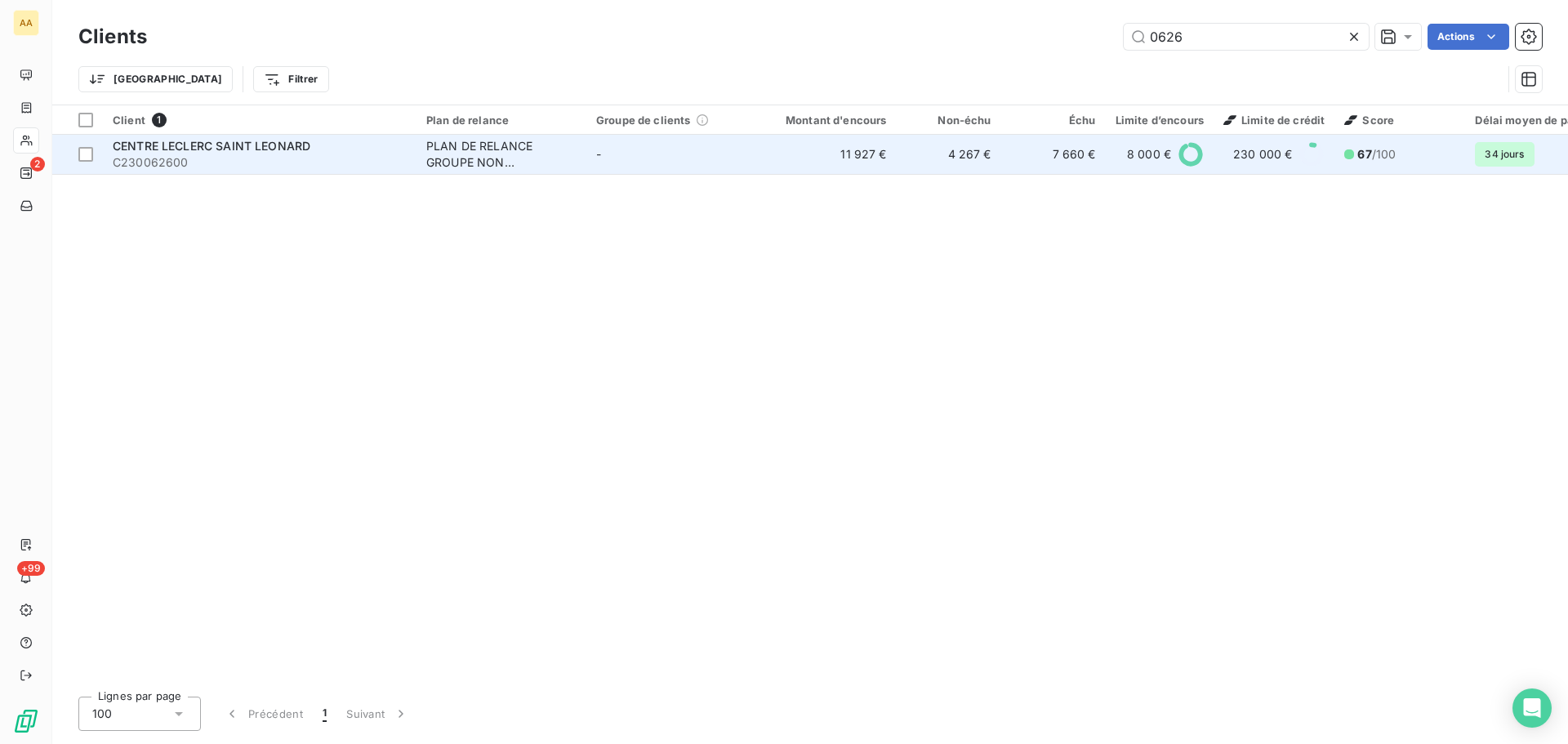
type input "0626"
click at [287, 147] on span "CENTRE [PERSON_NAME] SAINT [PERSON_NAME]" at bounding box center [212, 145] width 197 height 13
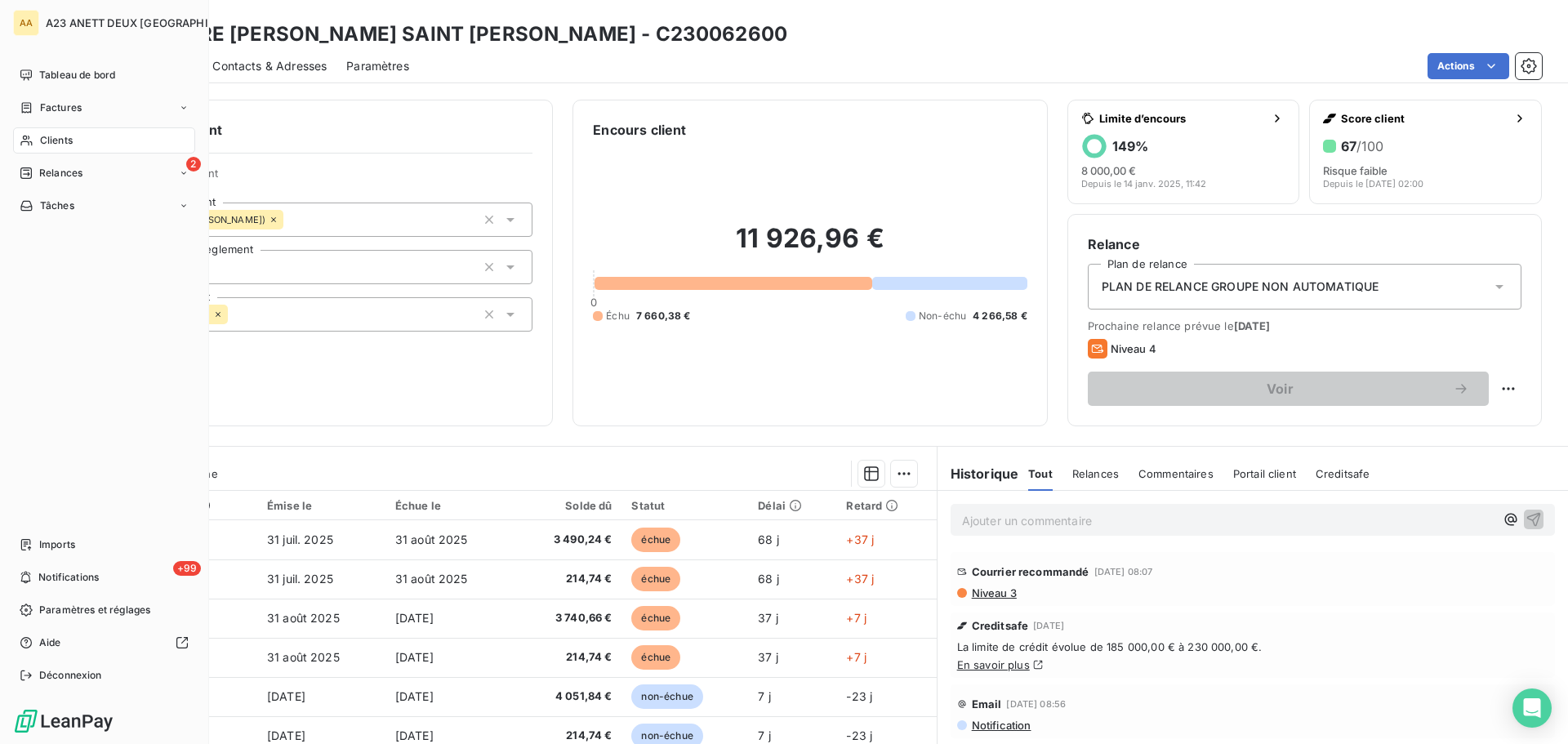
click at [54, 143] on span "Clients" at bounding box center [57, 140] width 32 height 14
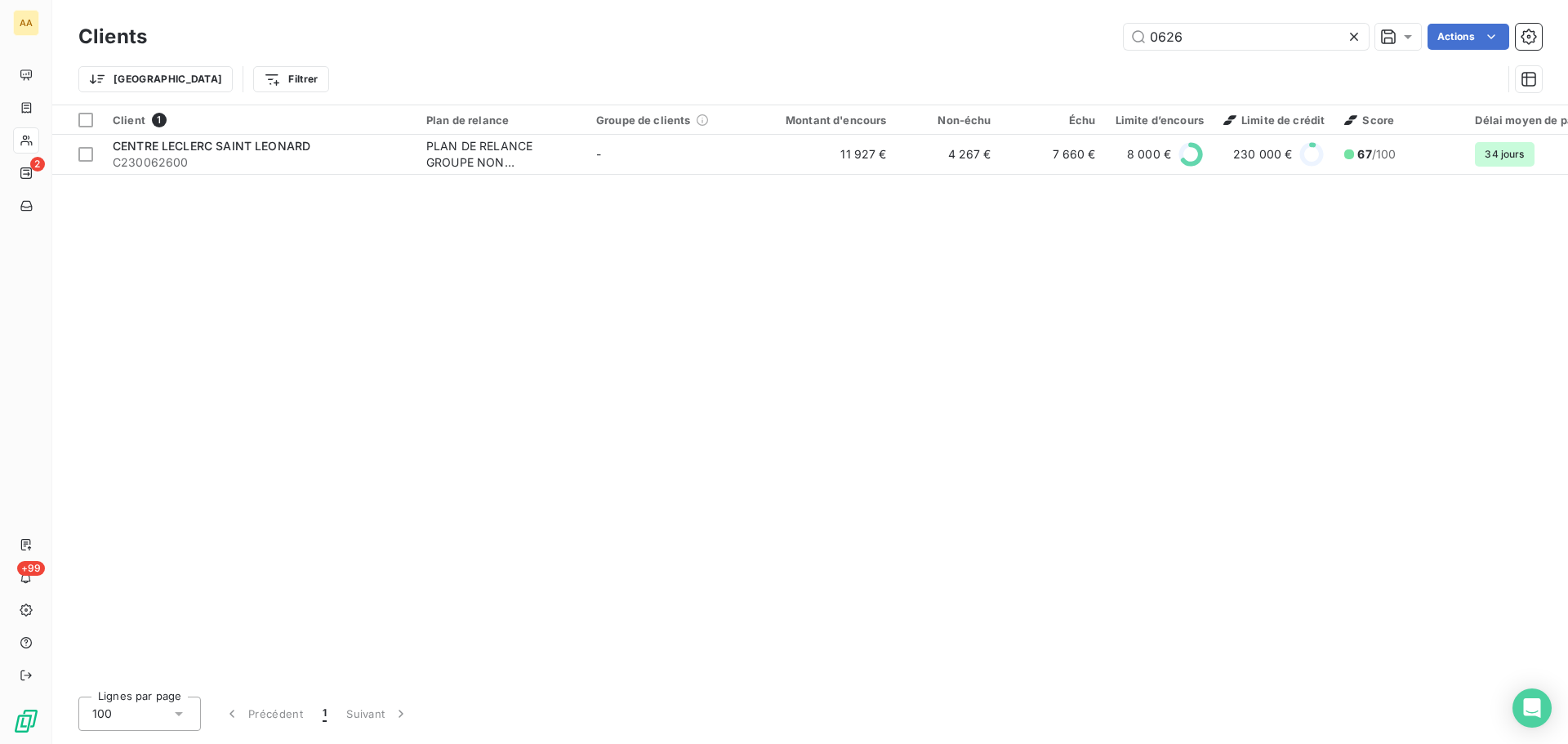
drag, startPoint x: 1194, startPoint y: 42, endPoint x: 993, endPoint y: 34, distance: 201.2
click at [996, 34] on div "0626 Actions" at bounding box center [854, 36] width 1375 height 26
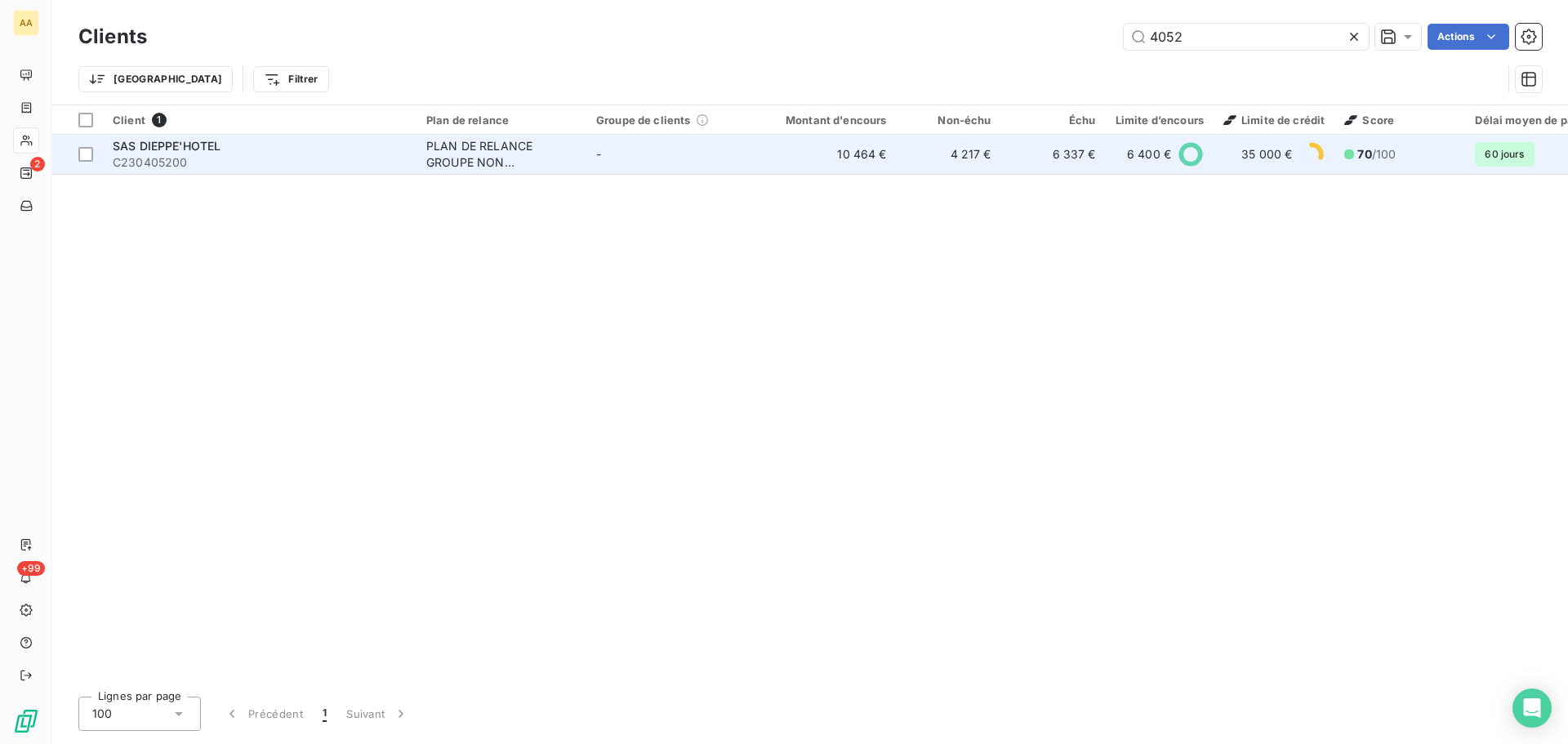
type input "4052"
click at [254, 148] on div "SAS DIEPPE'HOTEL" at bounding box center [260, 146] width 294 height 16
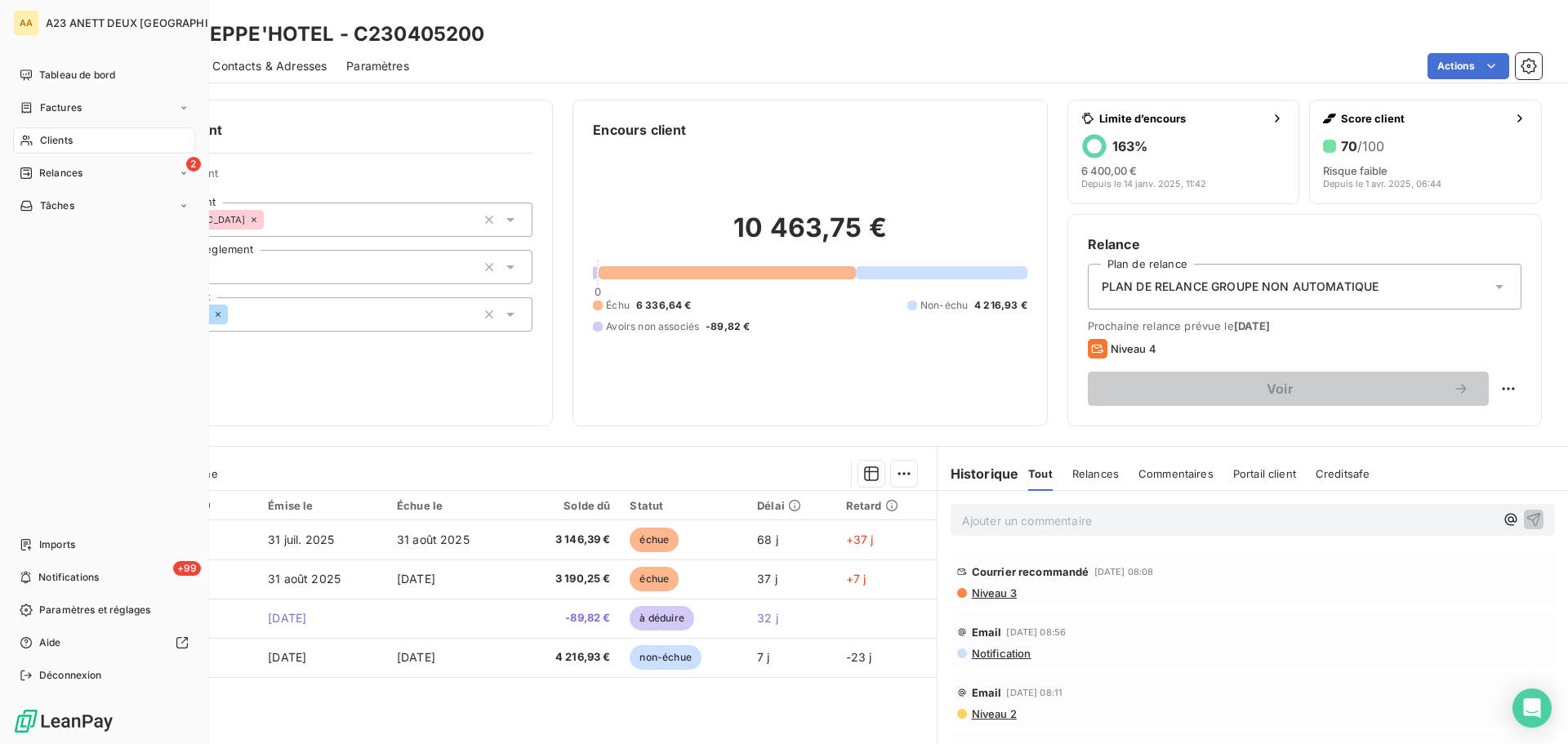
click at [48, 150] on div "Clients" at bounding box center [104, 140] width 182 height 26
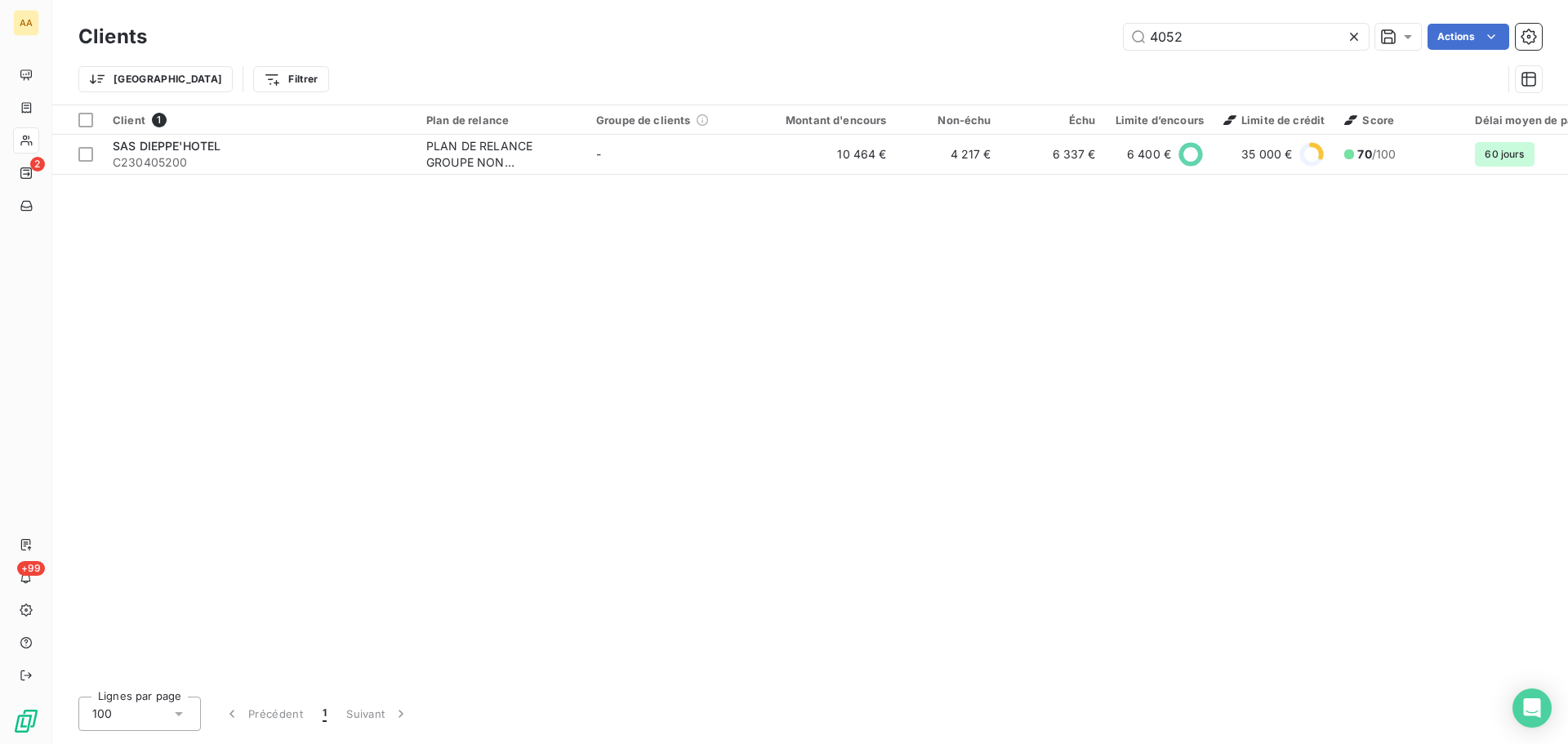
drag, startPoint x: 1228, startPoint y: 22, endPoint x: 1027, endPoint y: 26, distance: 201.0
click at [1057, 25] on div "Clients 4052 Actions" at bounding box center [809, 37] width 1463 height 34
drag, startPoint x: 1180, startPoint y: 41, endPoint x: 1112, endPoint y: 33, distance: 68.5
click at [1113, 35] on div "4052 Actions" at bounding box center [854, 36] width 1375 height 26
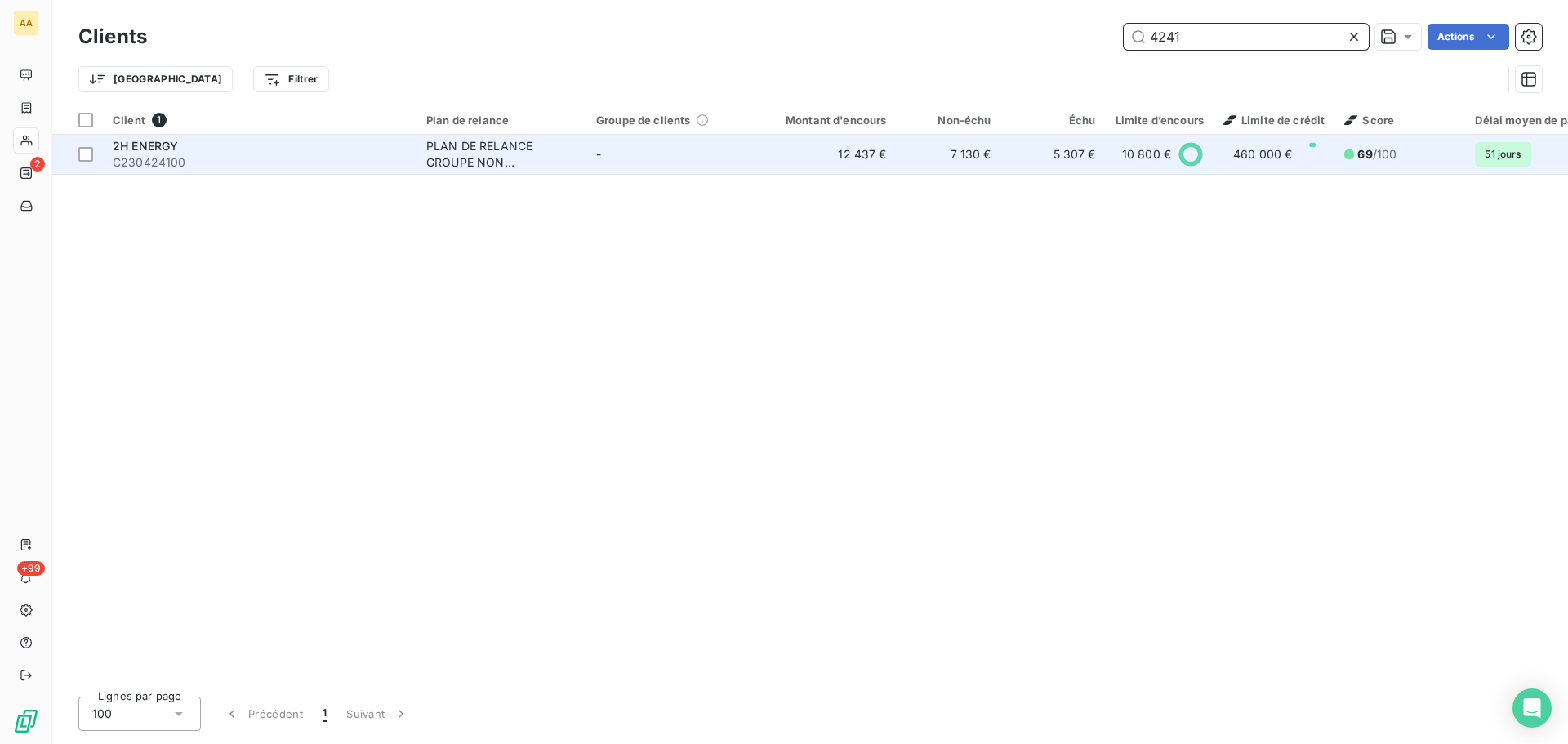
type input "4241"
click at [172, 157] on span "C230424100" at bounding box center [260, 162] width 294 height 16
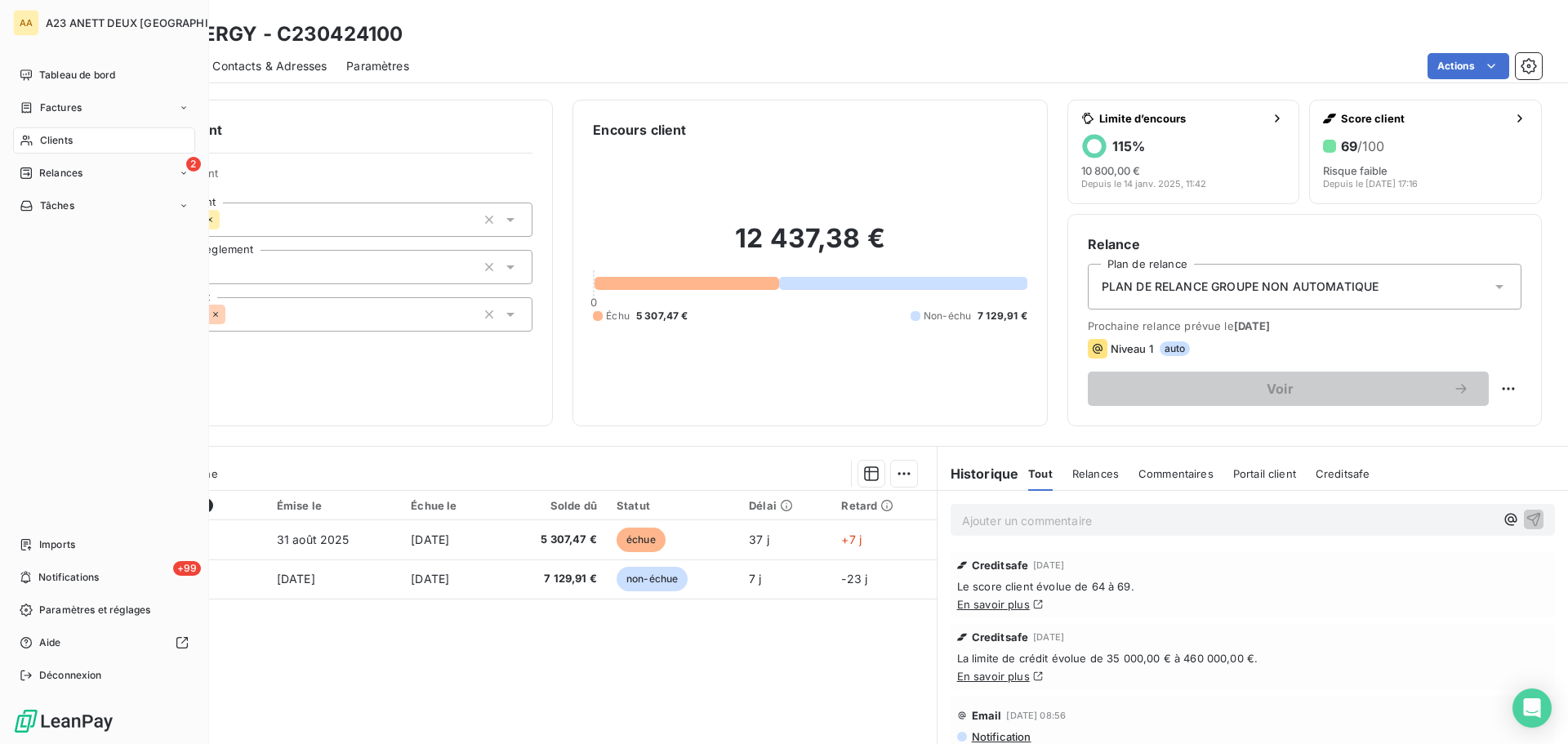
drag, startPoint x: 42, startPoint y: 132, endPoint x: 206, endPoint y: 140, distance: 164.2
click at [43, 132] on div "Clients" at bounding box center [104, 140] width 182 height 26
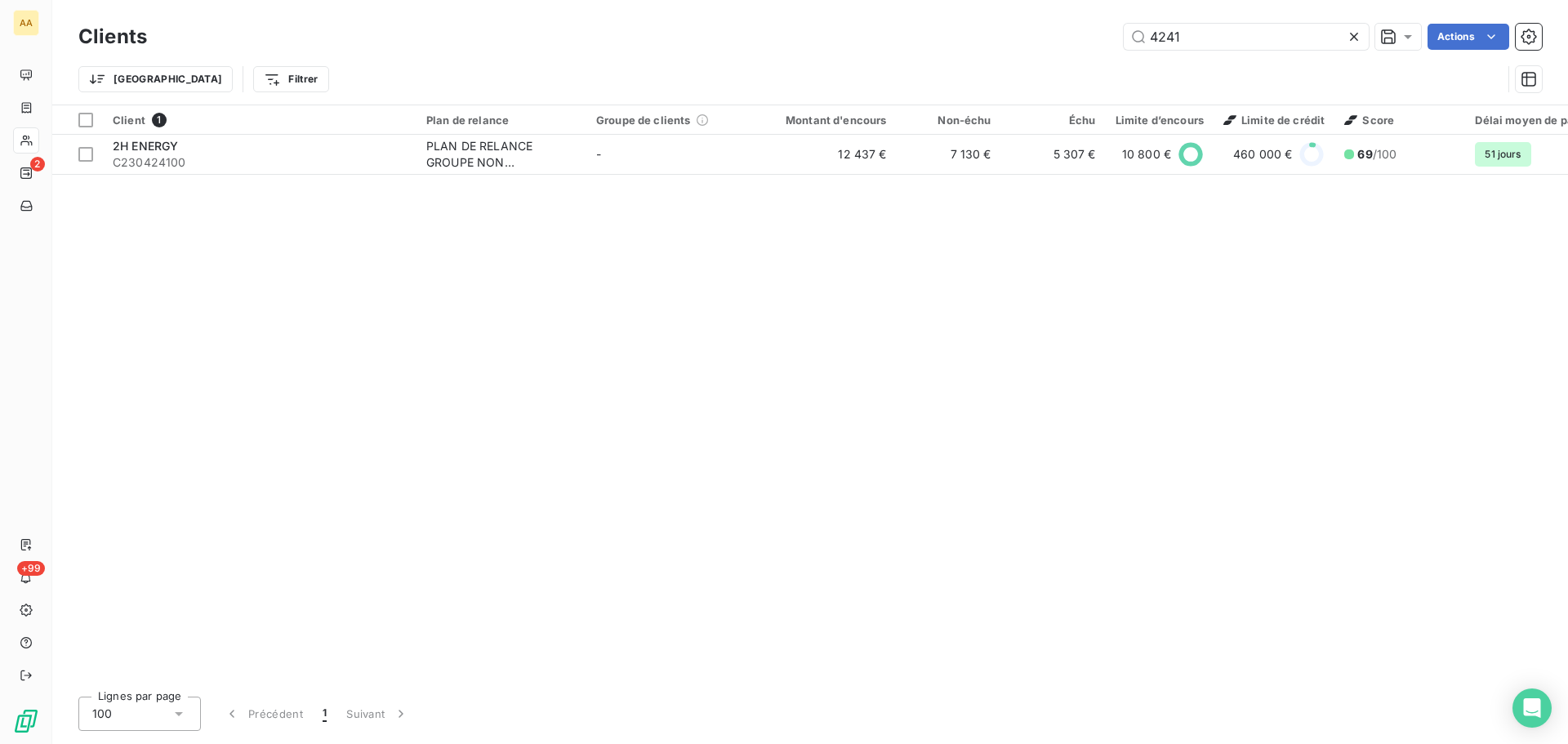
drag, startPoint x: 1184, startPoint y: 42, endPoint x: 1111, endPoint y: 45, distance: 73.1
click at [1114, 45] on div "4241 Actions" at bounding box center [854, 36] width 1375 height 26
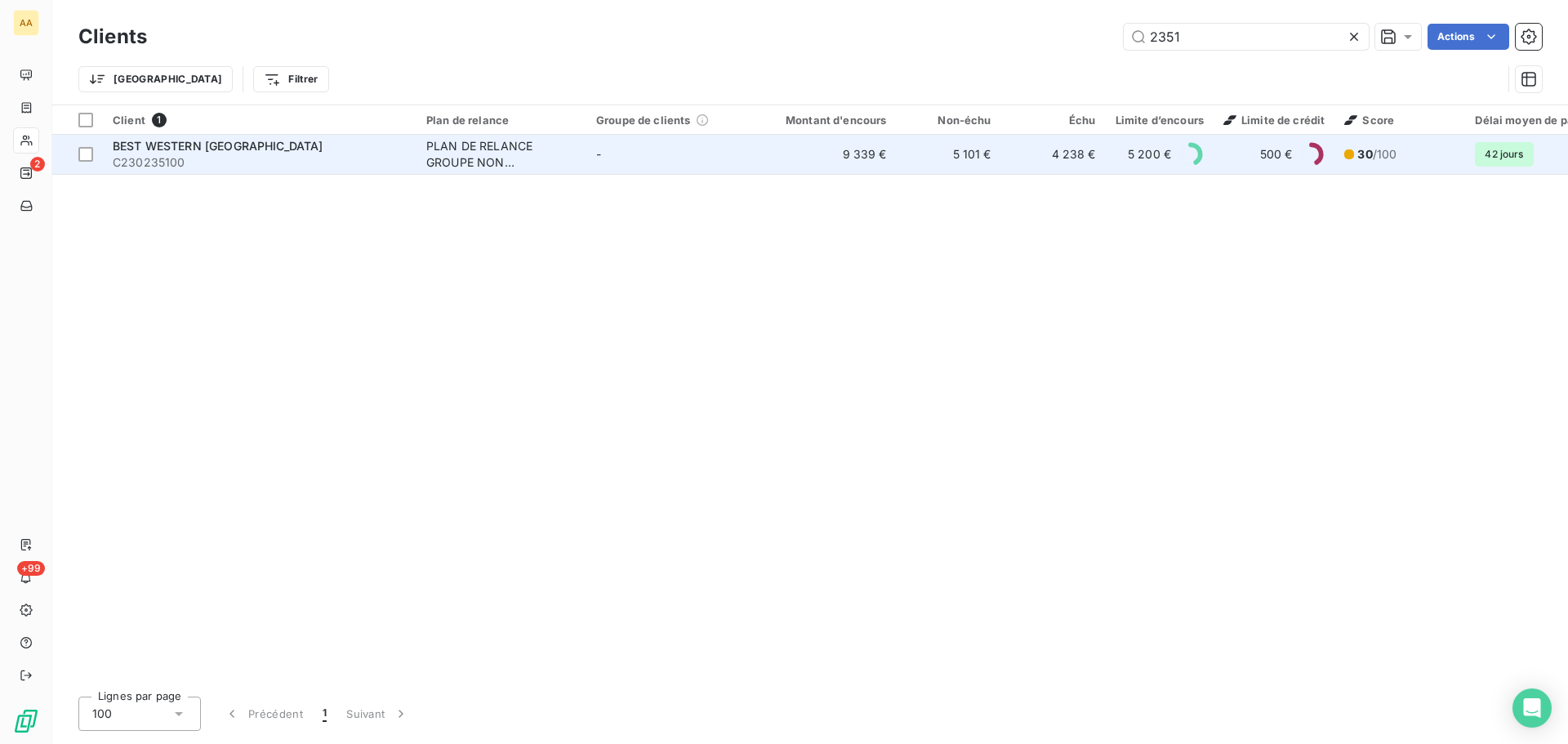
type input "2351"
click at [197, 159] on span "C230235100" at bounding box center [260, 162] width 294 height 16
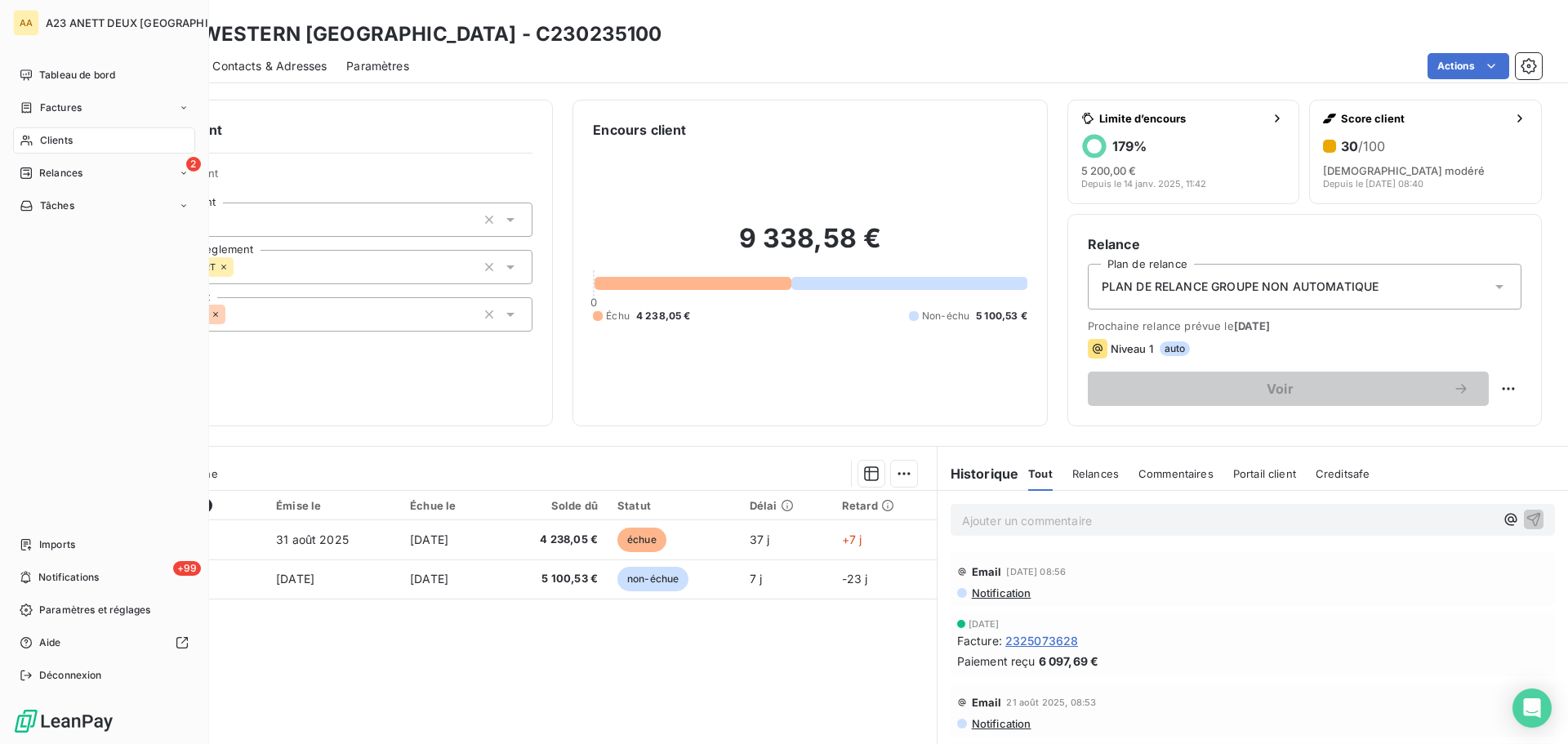
click at [56, 138] on span "Clients" at bounding box center [57, 140] width 32 height 14
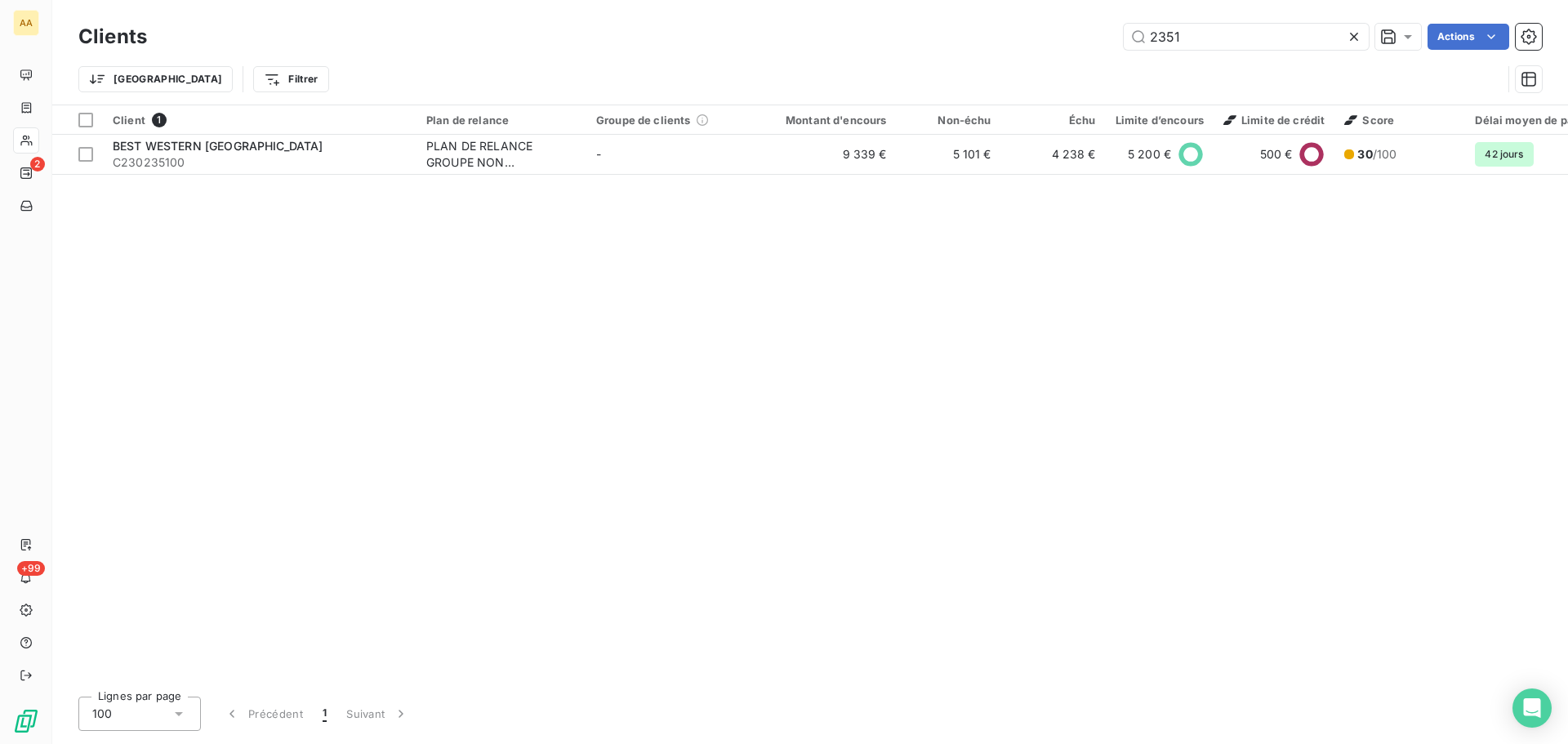
drag, startPoint x: 1094, startPoint y: 47, endPoint x: 960, endPoint y: 40, distance: 134.2
click at [1046, 48] on div "2351 Actions" at bounding box center [854, 36] width 1375 height 26
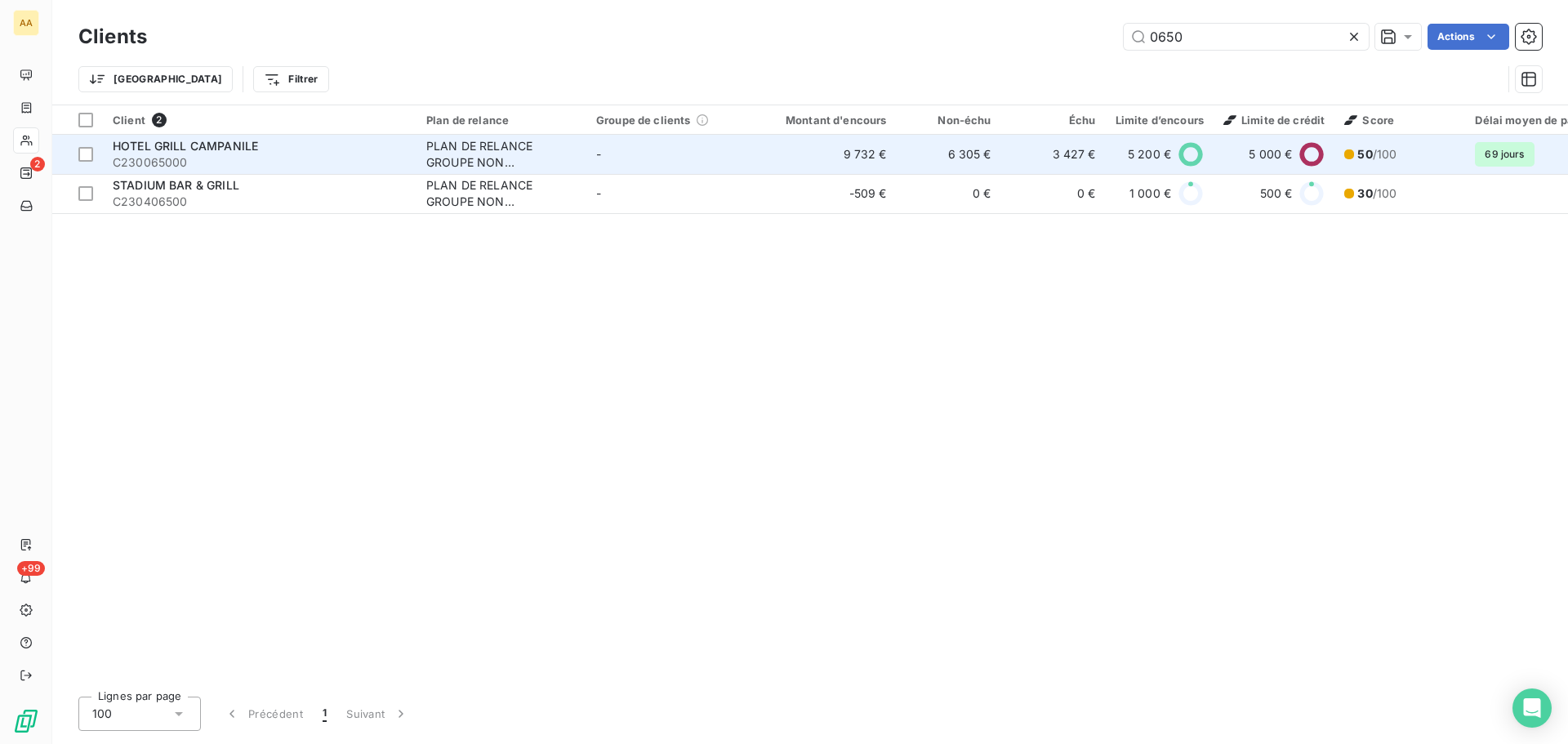
type input "0650"
click at [248, 154] on span "C230065000" at bounding box center [260, 162] width 294 height 16
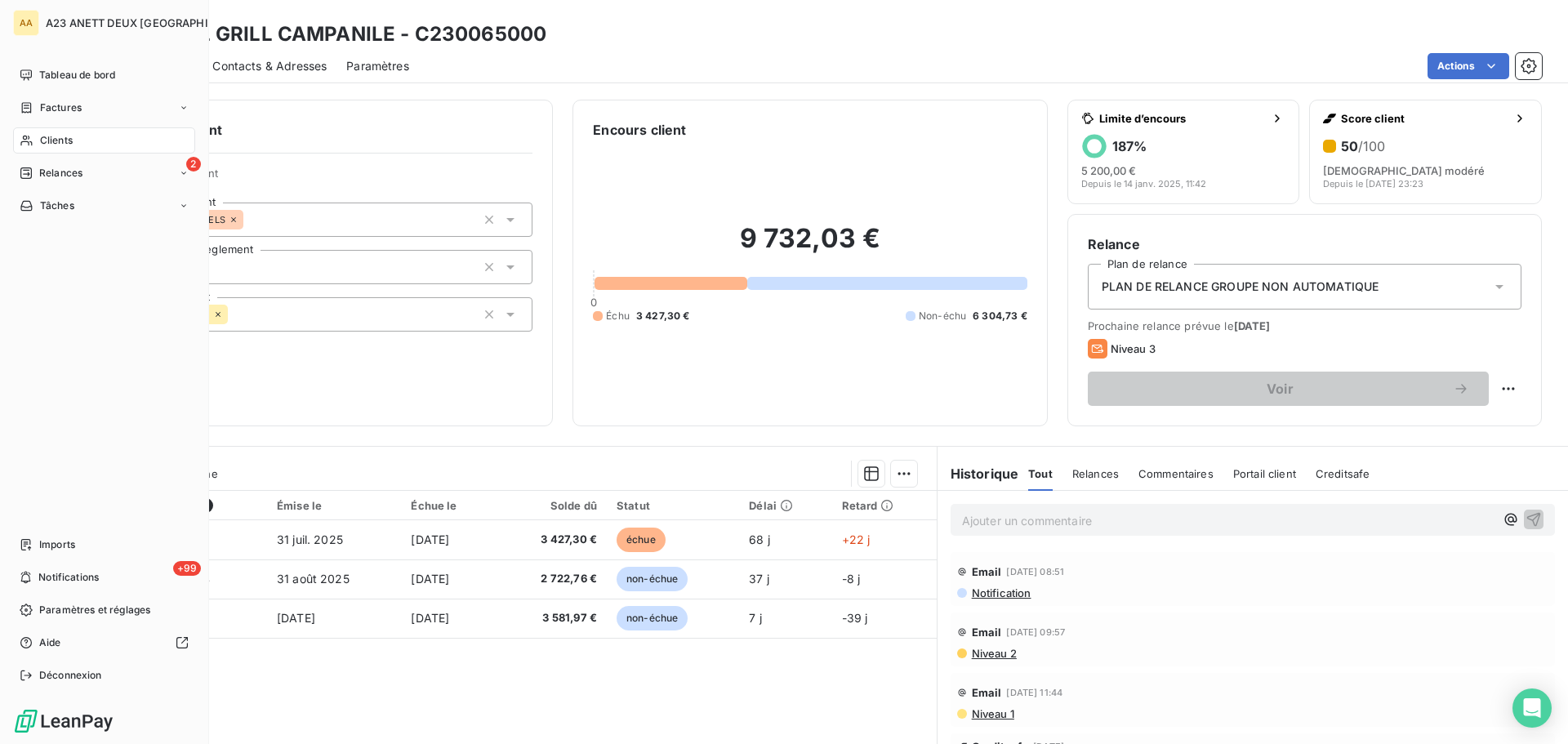
click at [57, 137] on span "Clients" at bounding box center [57, 140] width 32 height 14
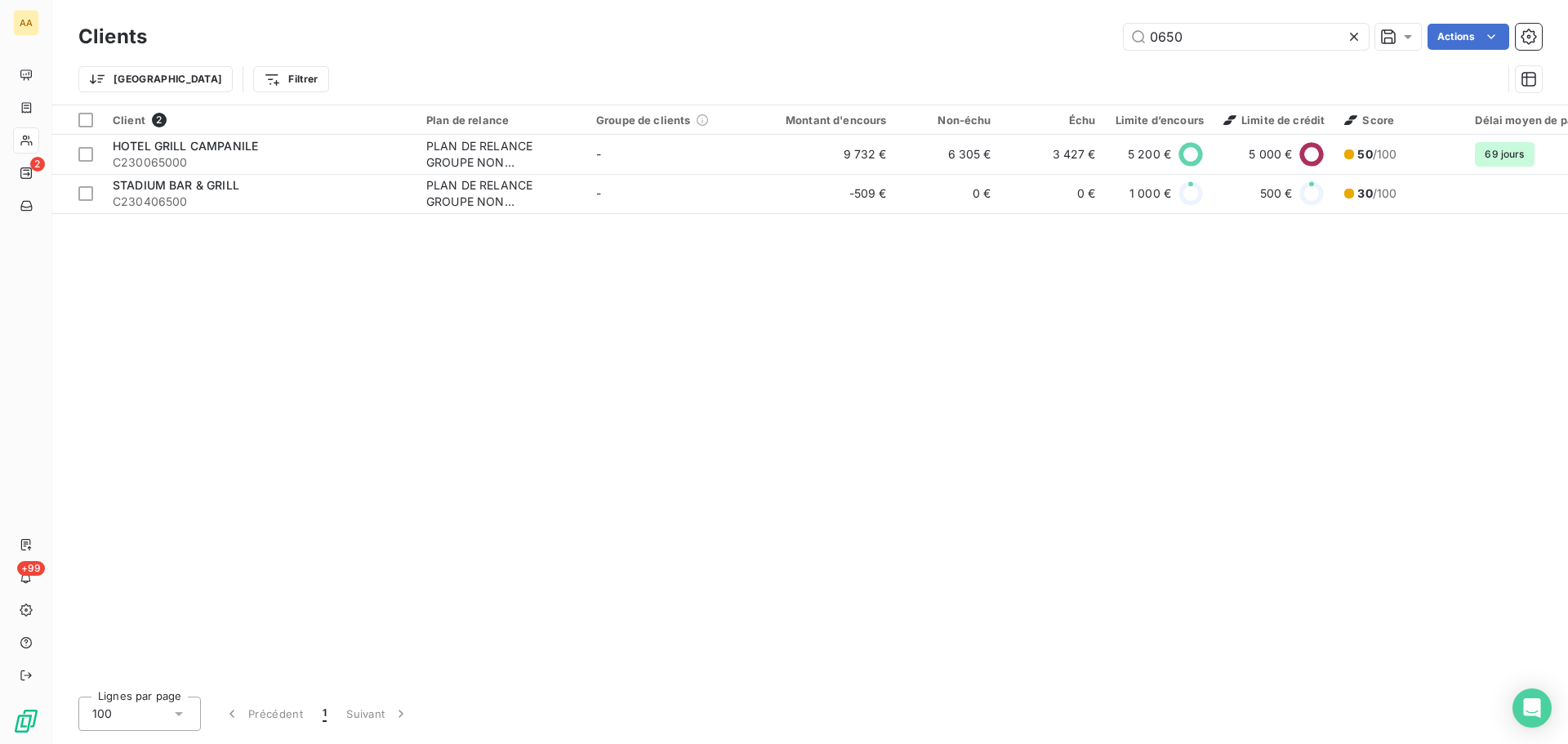
drag, startPoint x: 1186, startPoint y: 39, endPoint x: 1063, endPoint y: 43, distance: 123.1
click at [1077, 43] on div "0650 Actions" at bounding box center [854, 36] width 1375 height 26
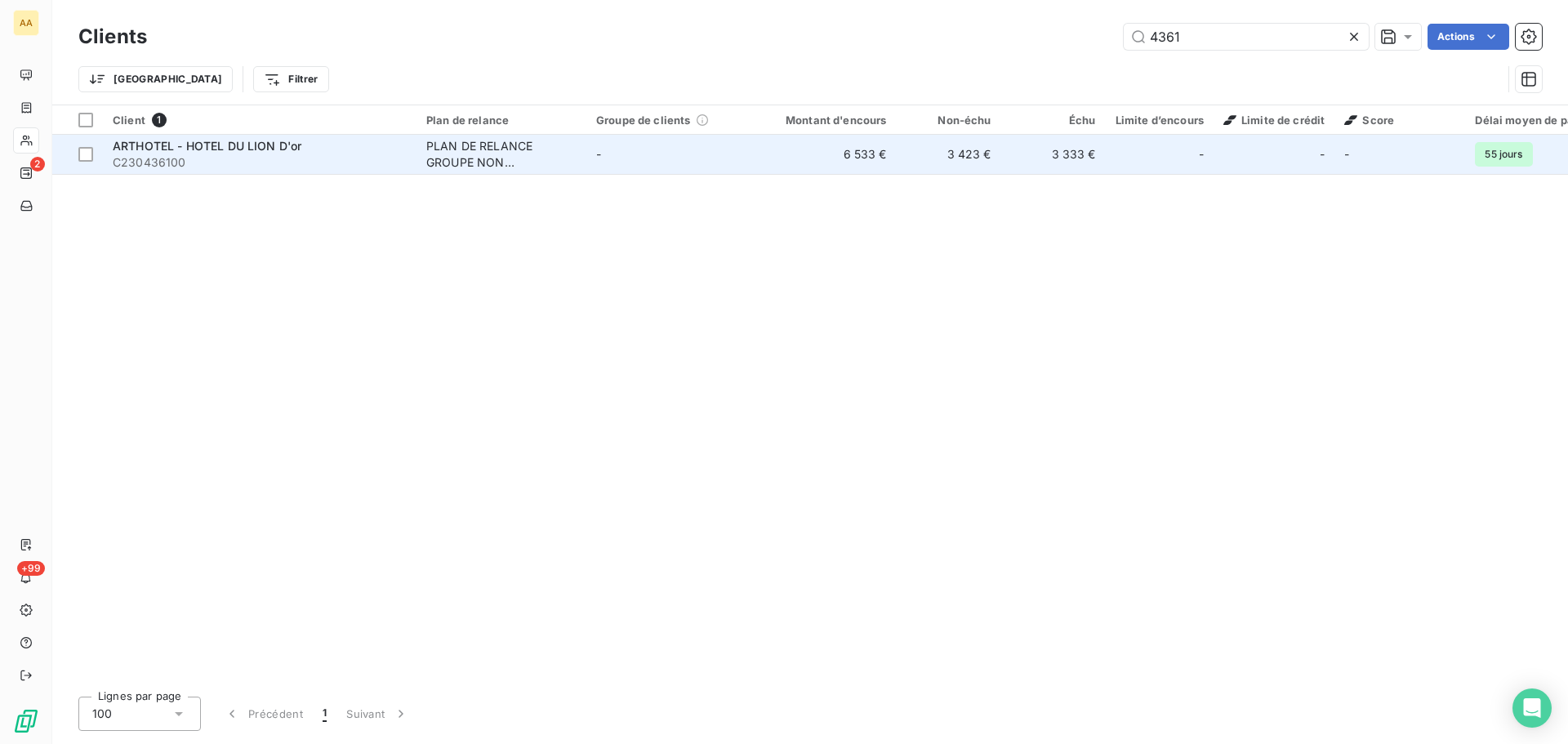
type input "4361"
click at [272, 149] on span "ARTHOTEL - HOTEL DU LION D'or" at bounding box center [207, 145] width 188 height 13
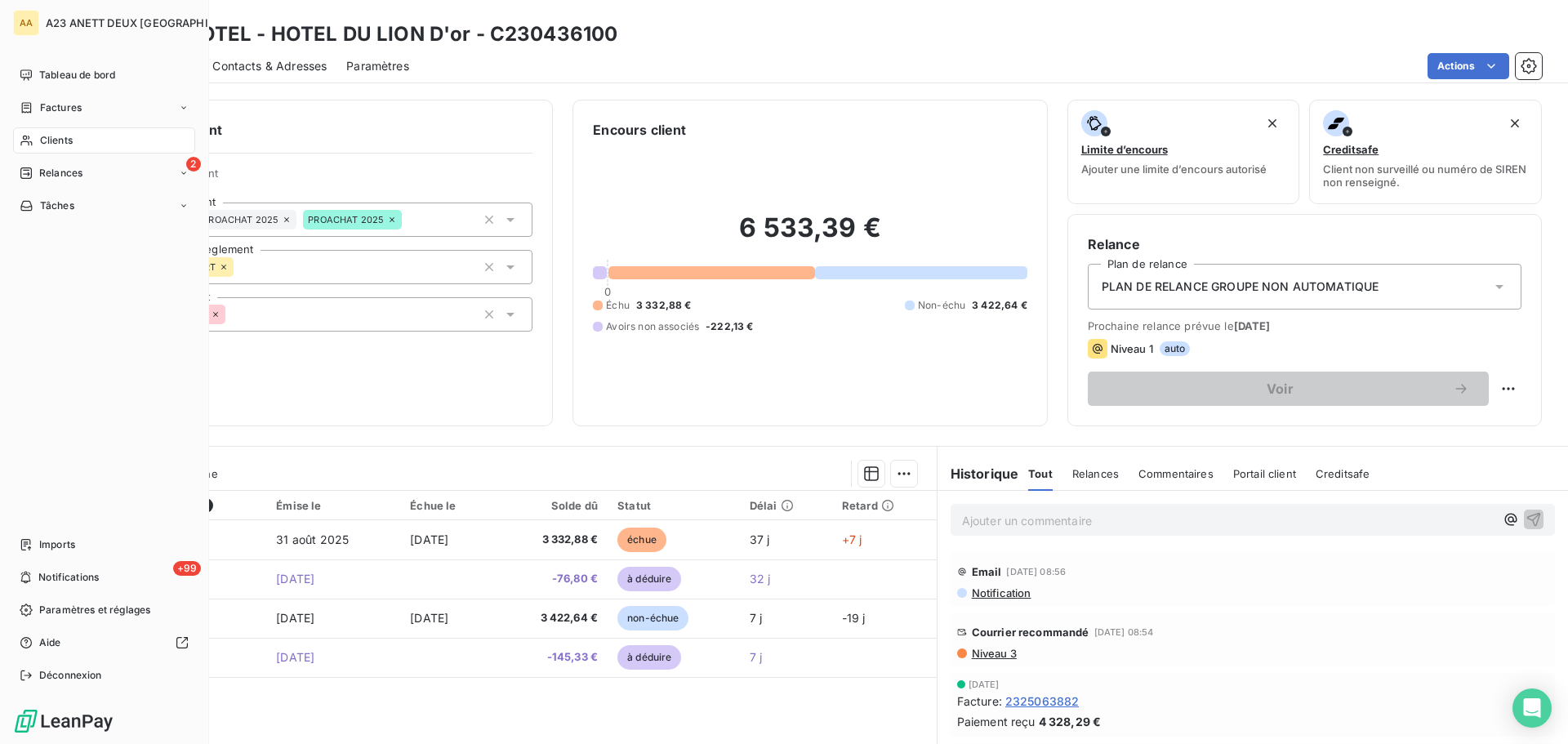
drag, startPoint x: 70, startPoint y: 134, endPoint x: 91, endPoint y: 132, distance: 21.1
click at [74, 134] on div "Clients" at bounding box center [104, 140] width 182 height 26
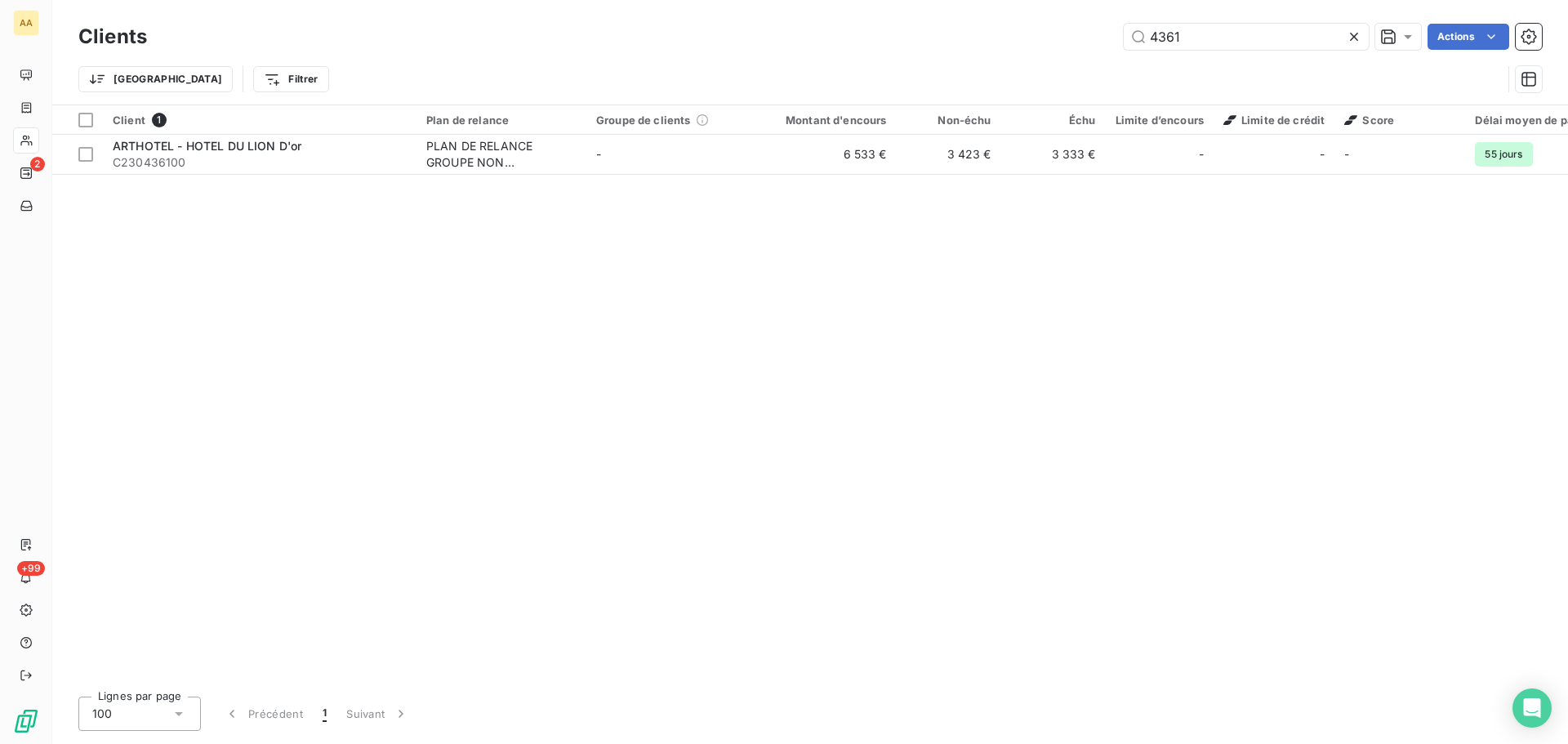
drag, startPoint x: 1154, startPoint y: 41, endPoint x: 1116, endPoint y: 41, distance: 38.0
click at [1116, 41] on div "4361 Actions" at bounding box center [854, 36] width 1375 height 26
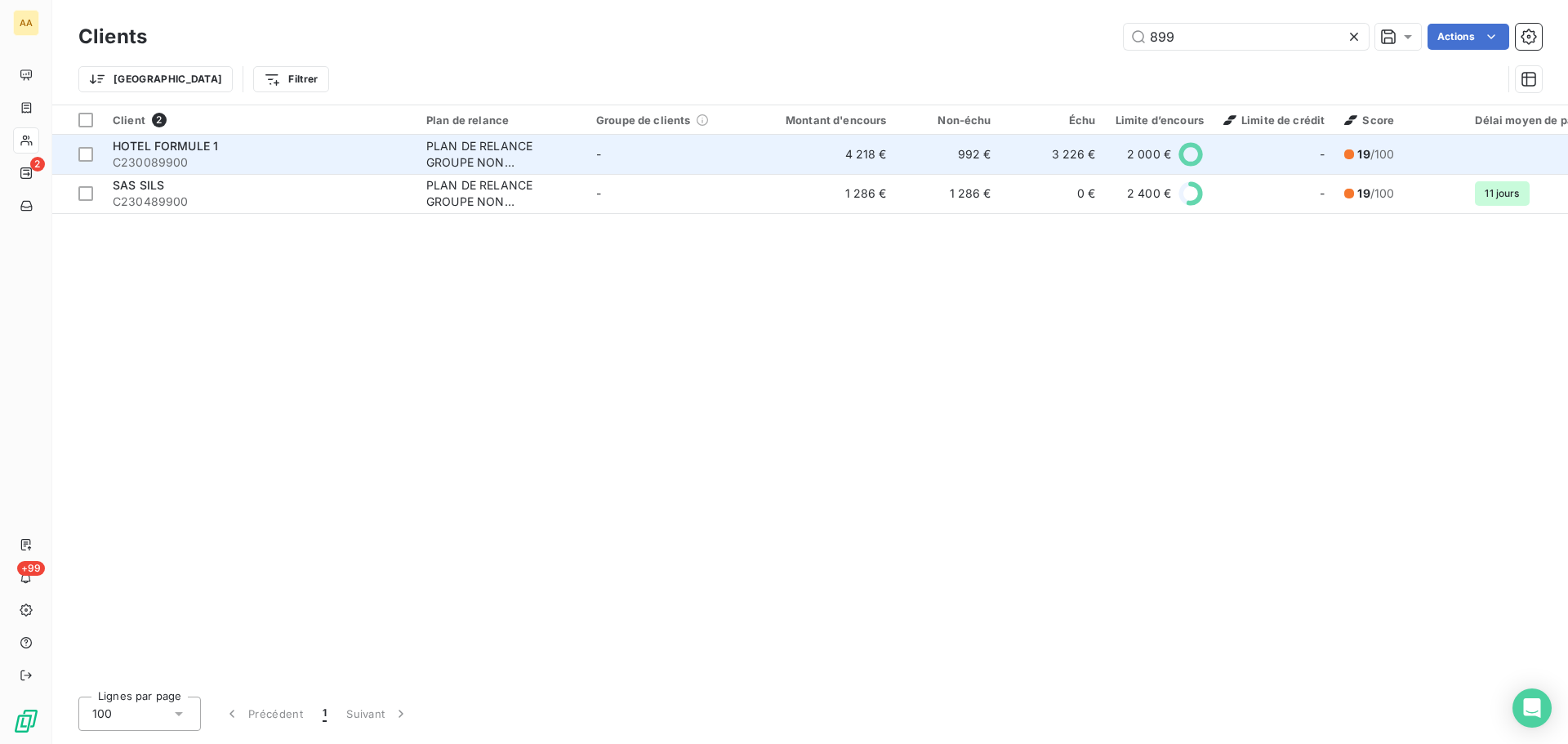
type input "899"
click at [250, 155] on span "C230089900" at bounding box center [260, 162] width 294 height 16
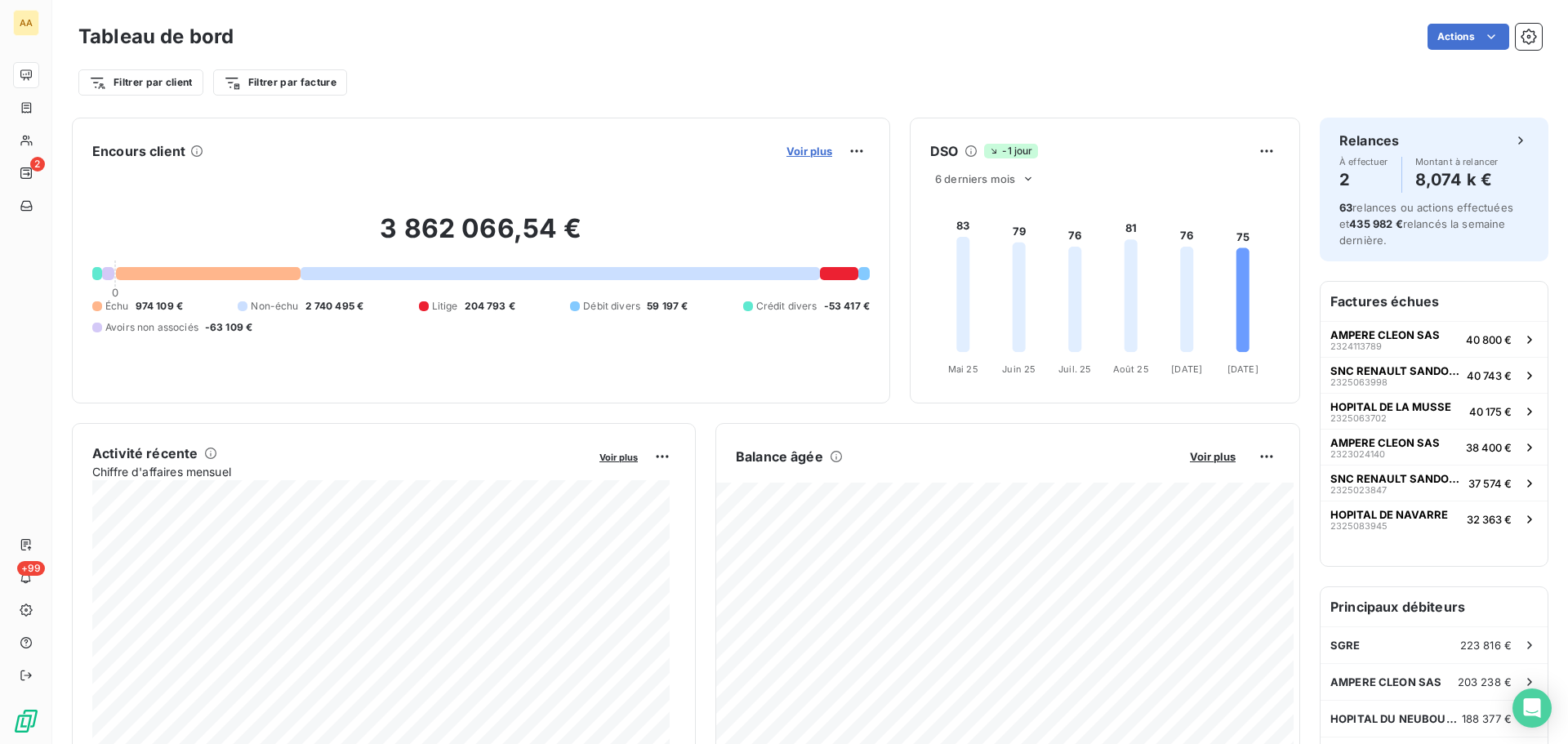
click at [802, 152] on span "Voir plus" at bounding box center [809, 151] width 46 height 13
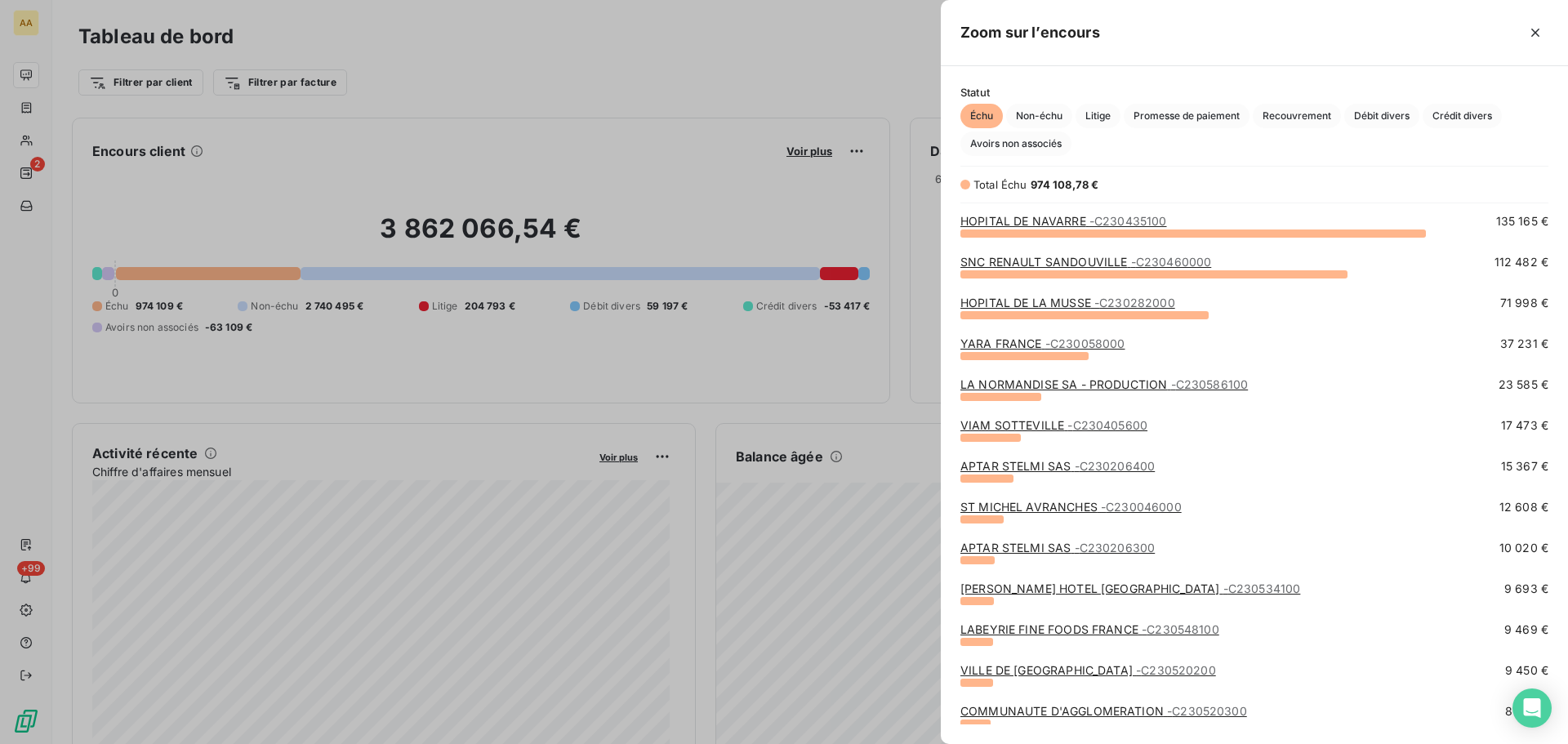
scroll to position [163, 0]
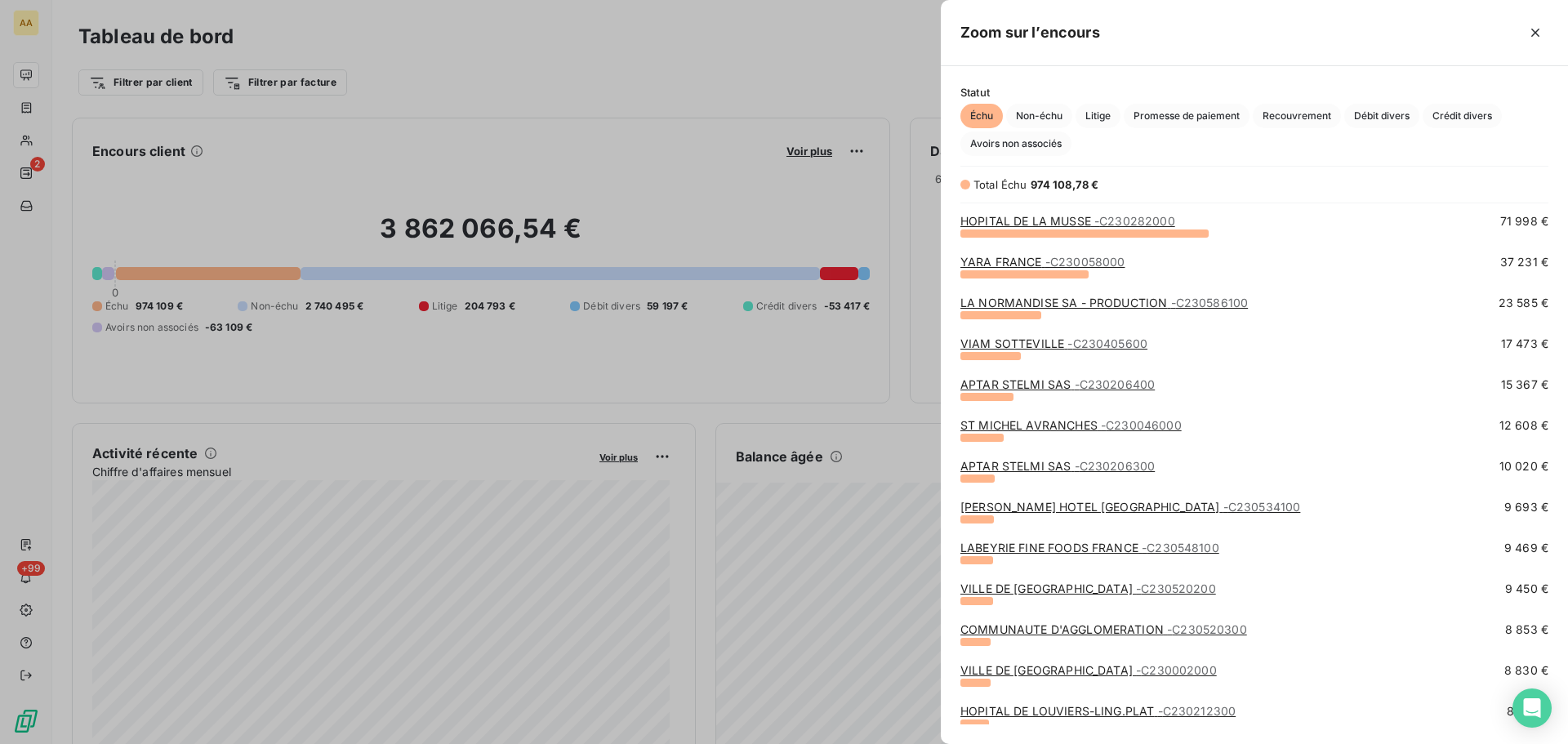
click at [1224, 508] on span "- C230534100" at bounding box center [1262, 506] width 77 height 13
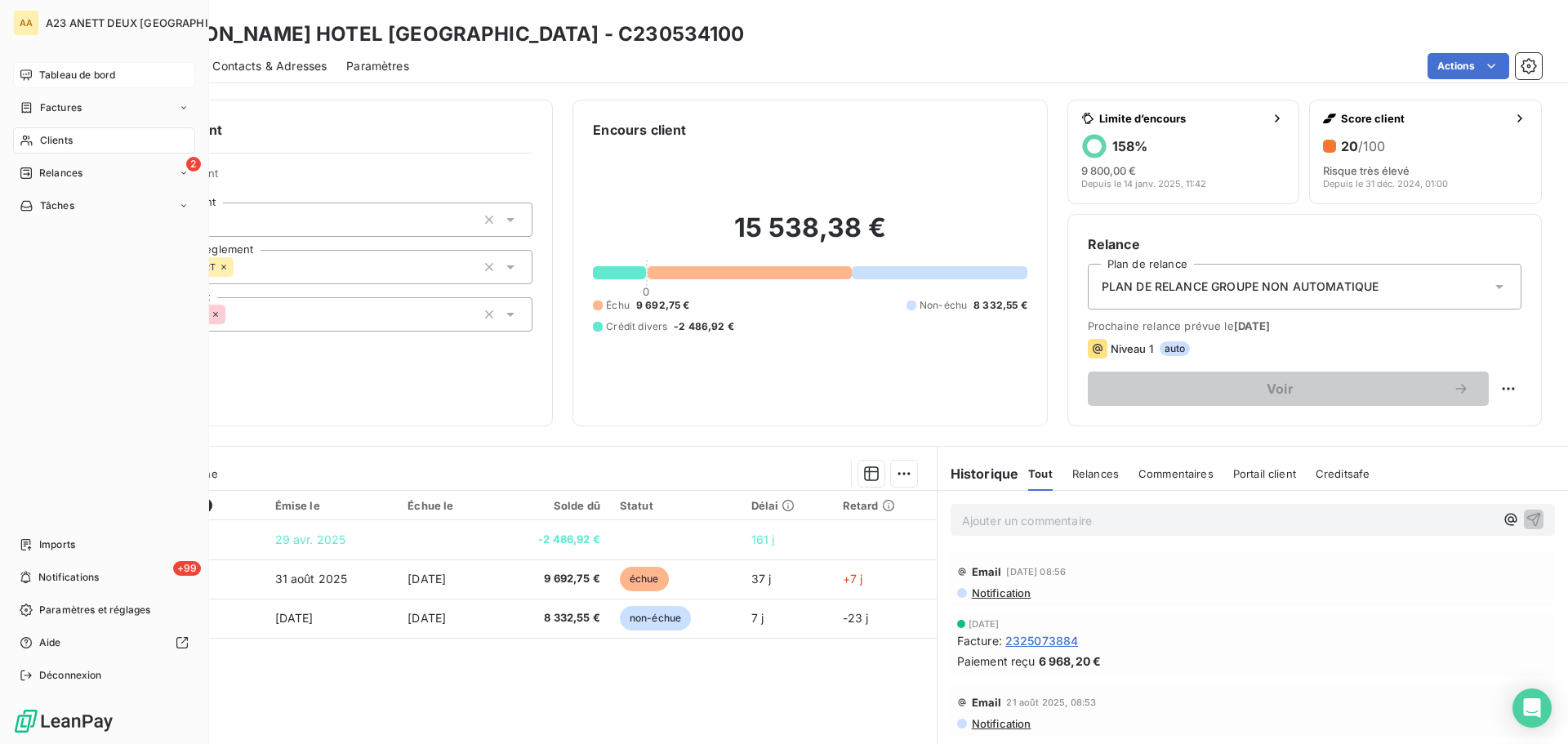
click at [62, 82] on span "Tableau de bord" at bounding box center [77, 75] width 76 height 14
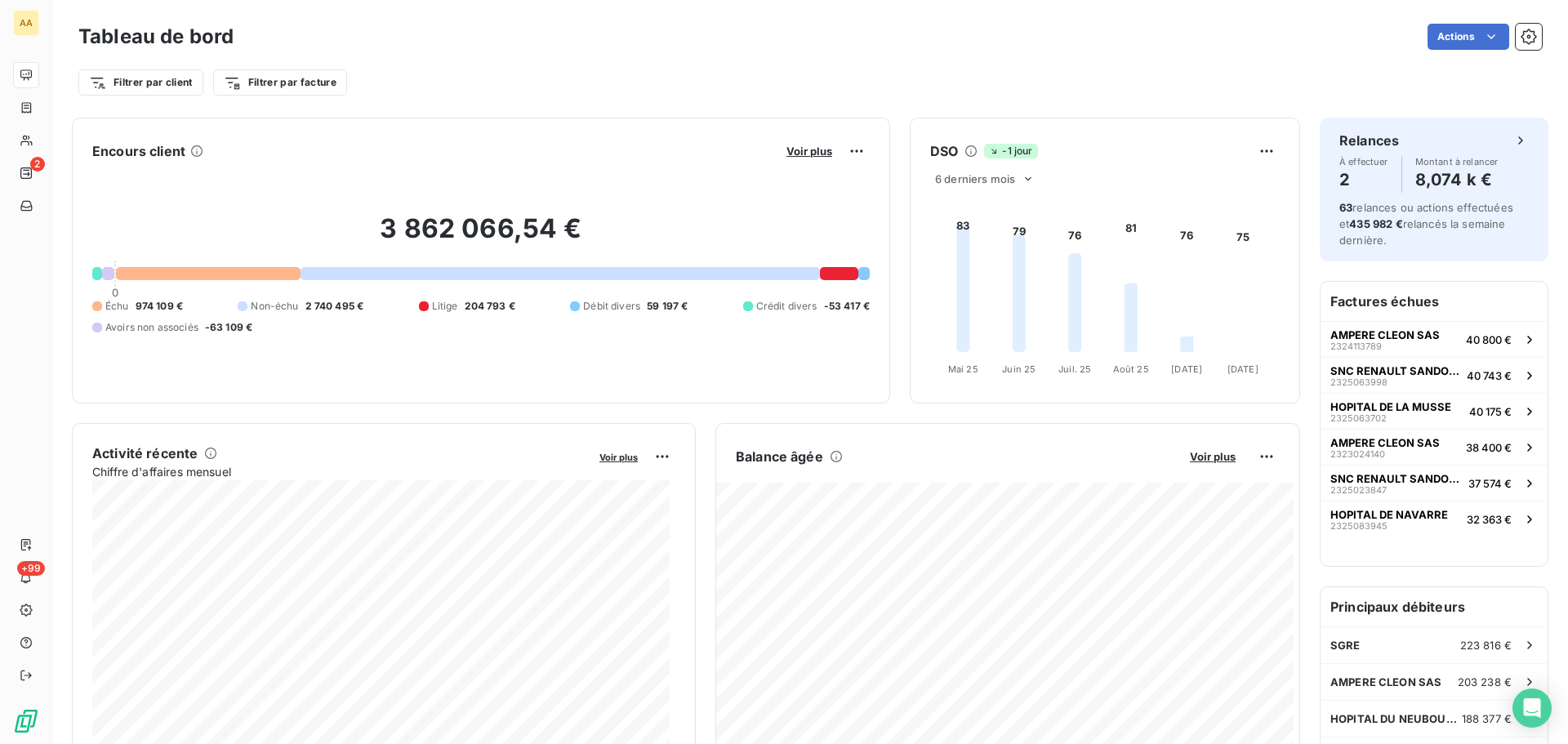
click at [800, 144] on button "Voir plus" at bounding box center [809, 151] width 56 height 14
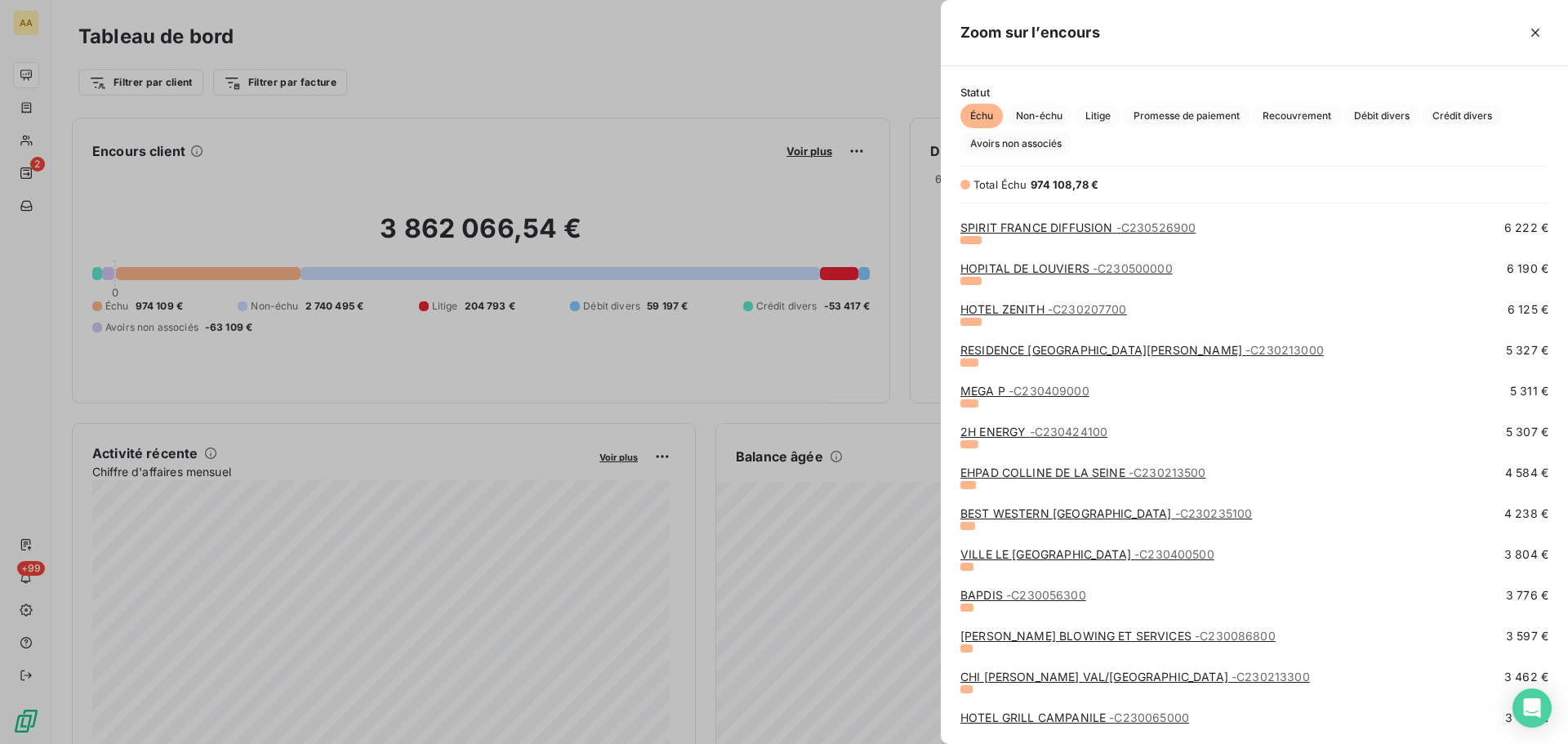
scroll to position [898, 0]
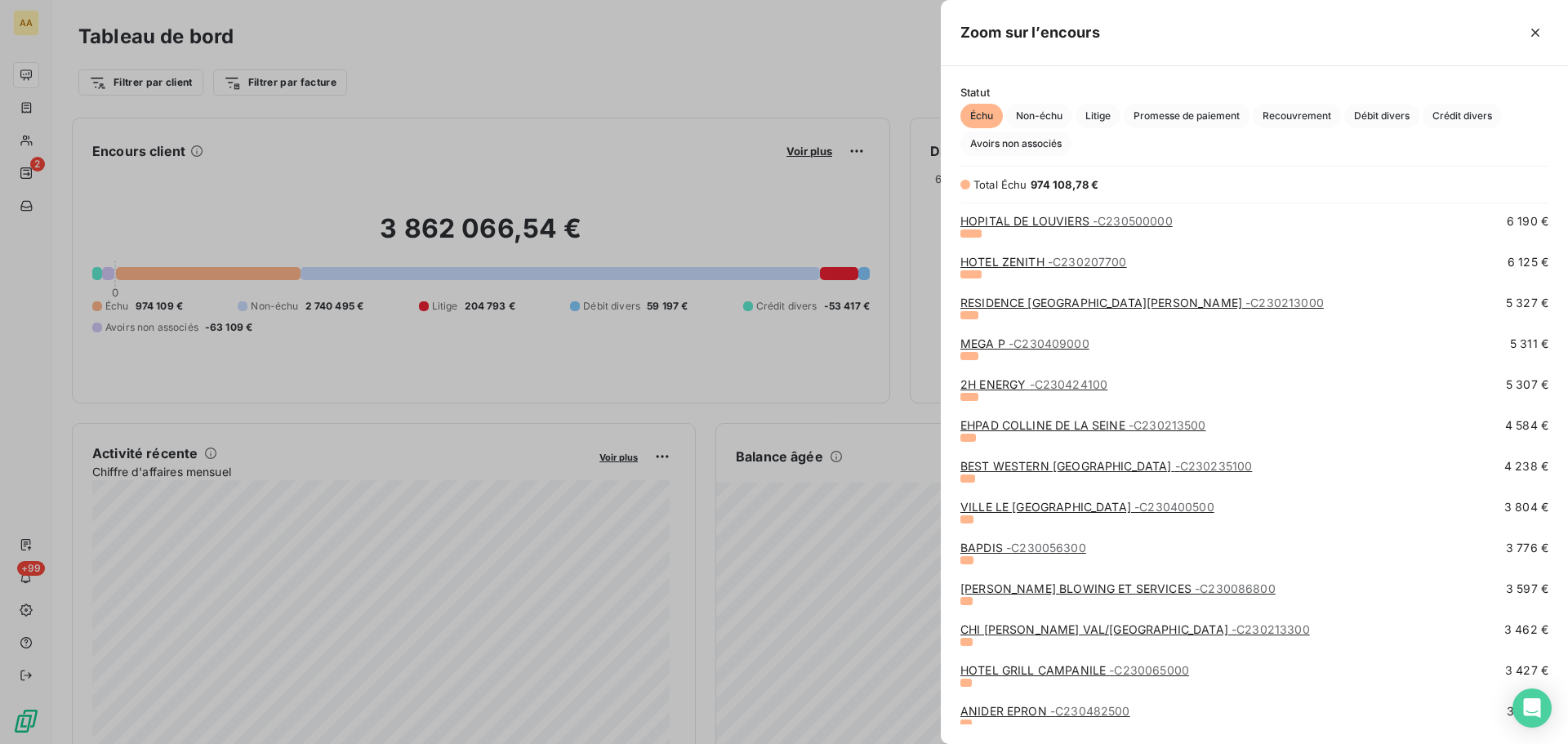
click at [980, 545] on link "BAPDIS - C230056300" at bounding box center [1023, 547] width 126 height 13
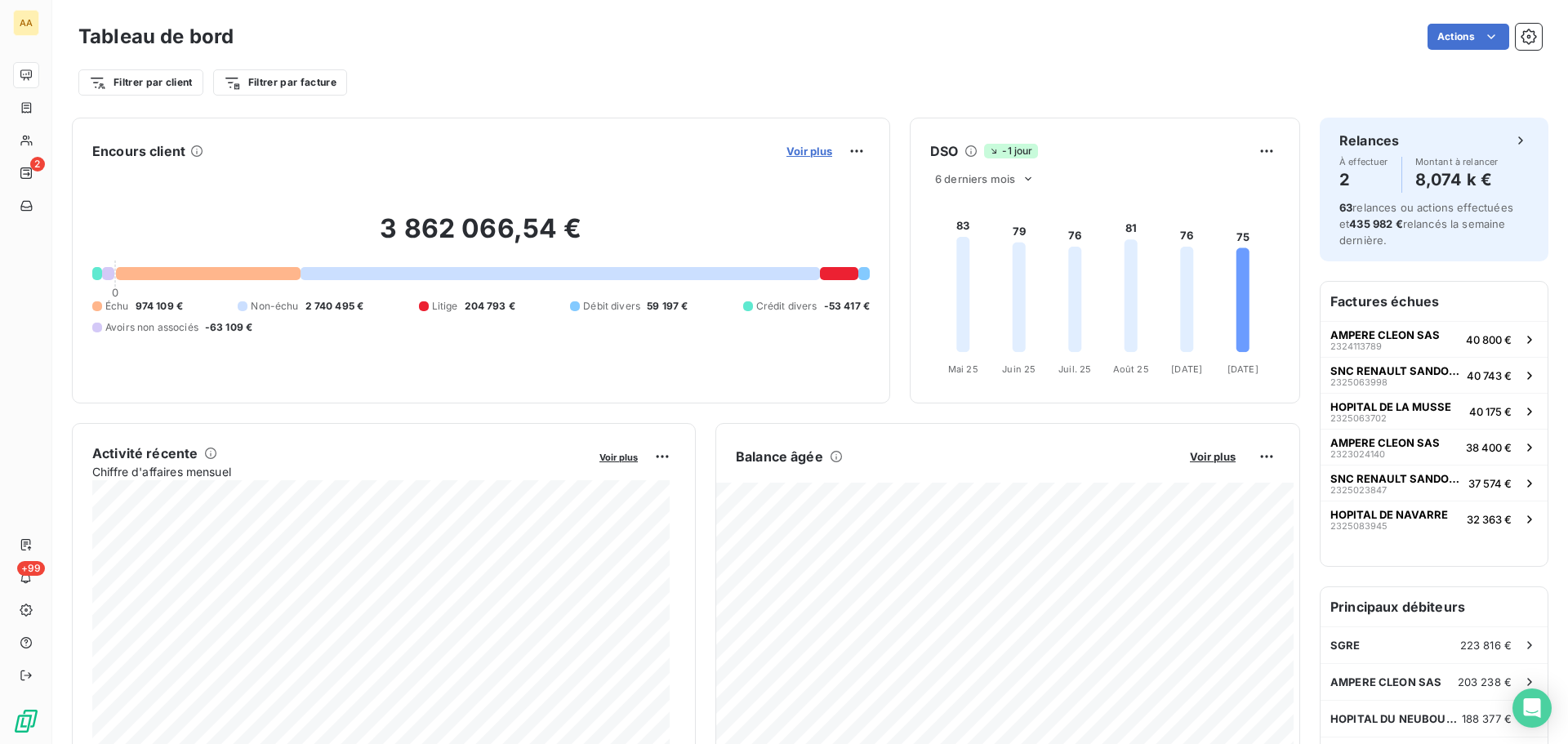
click at [804, 145] on span "Voir plus" at bounding box center [809, 151] width 46 height 13
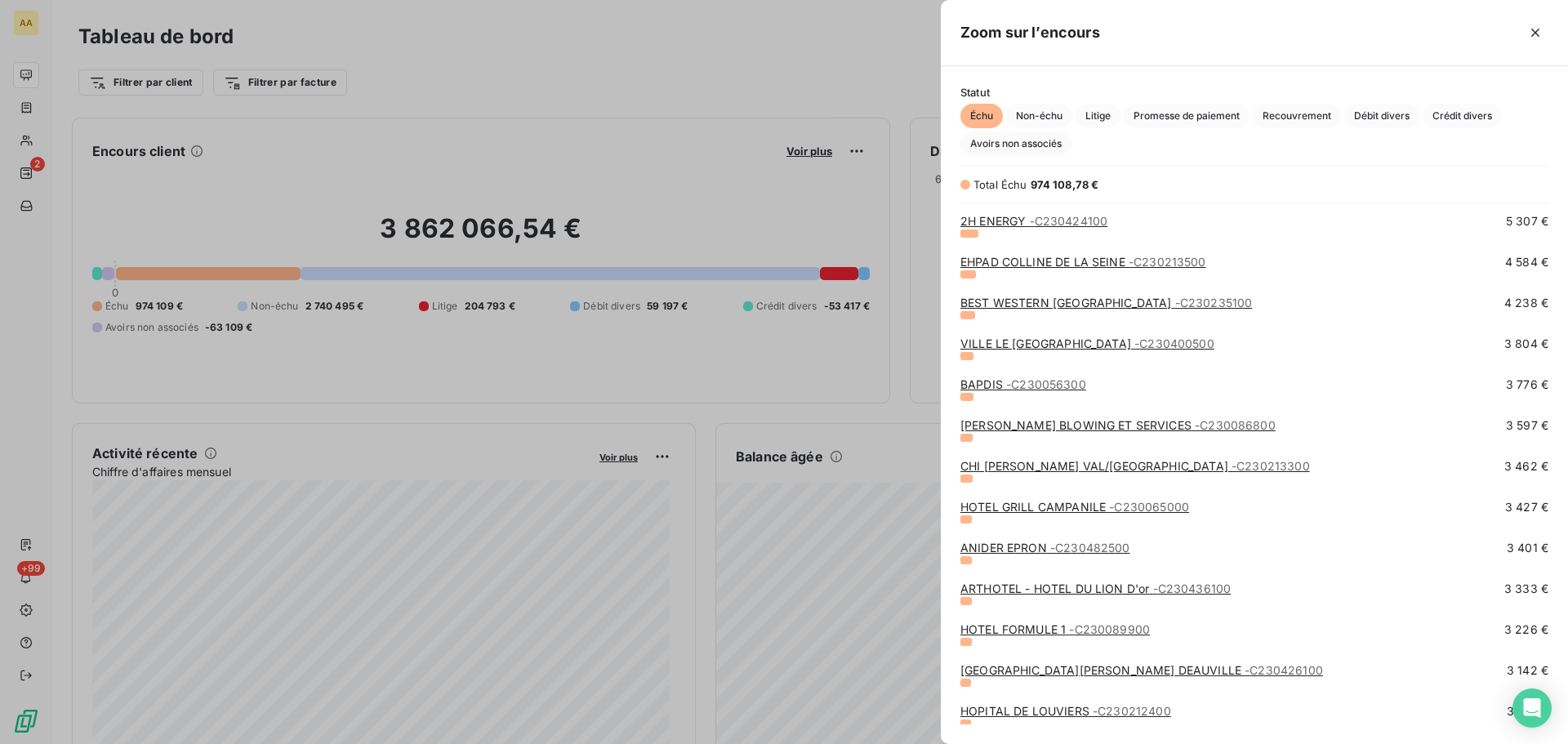
scroll to position [1143, 0]
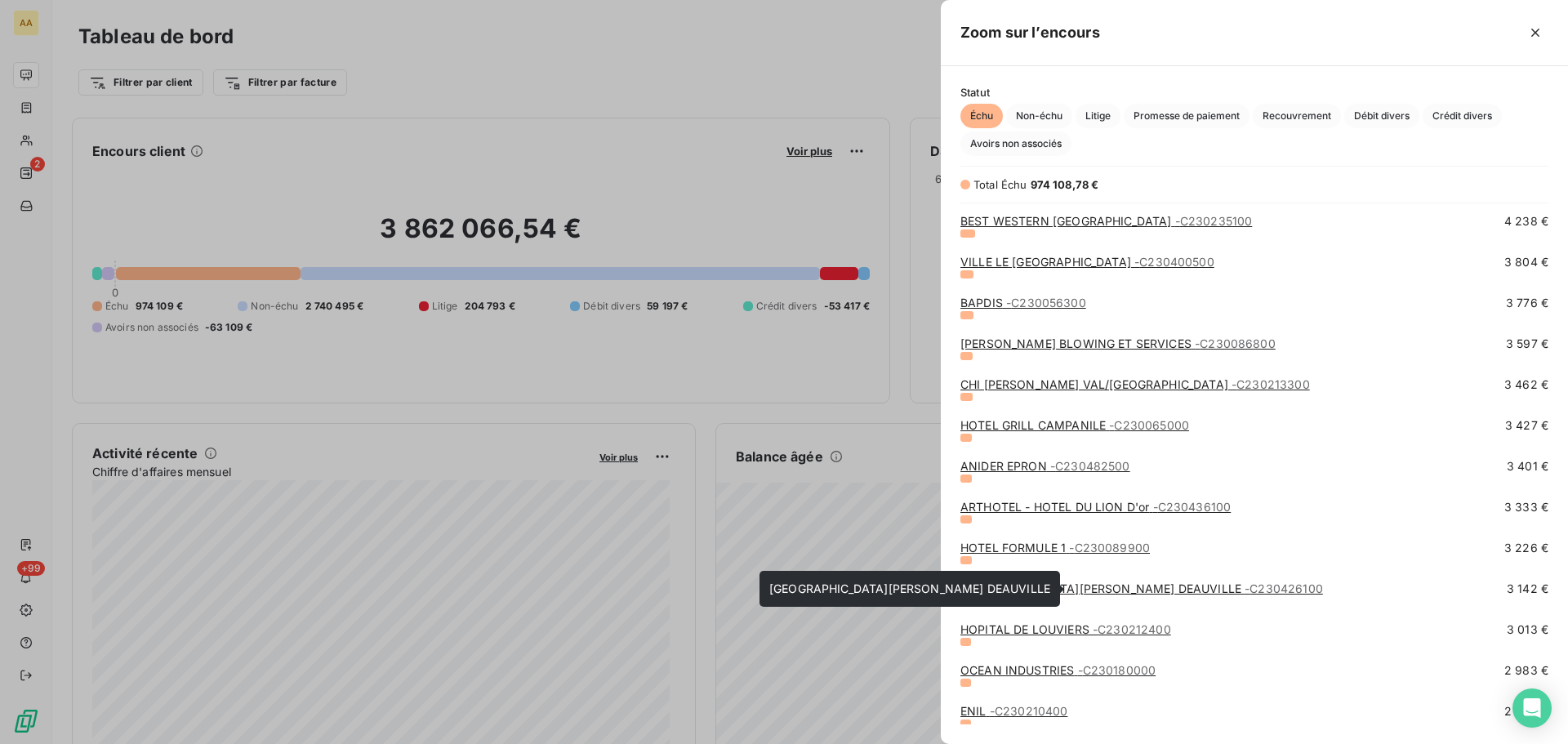
click at [1244, 592] on span "- C230426100" at bounding box center [1283, 588] width 78 height 13
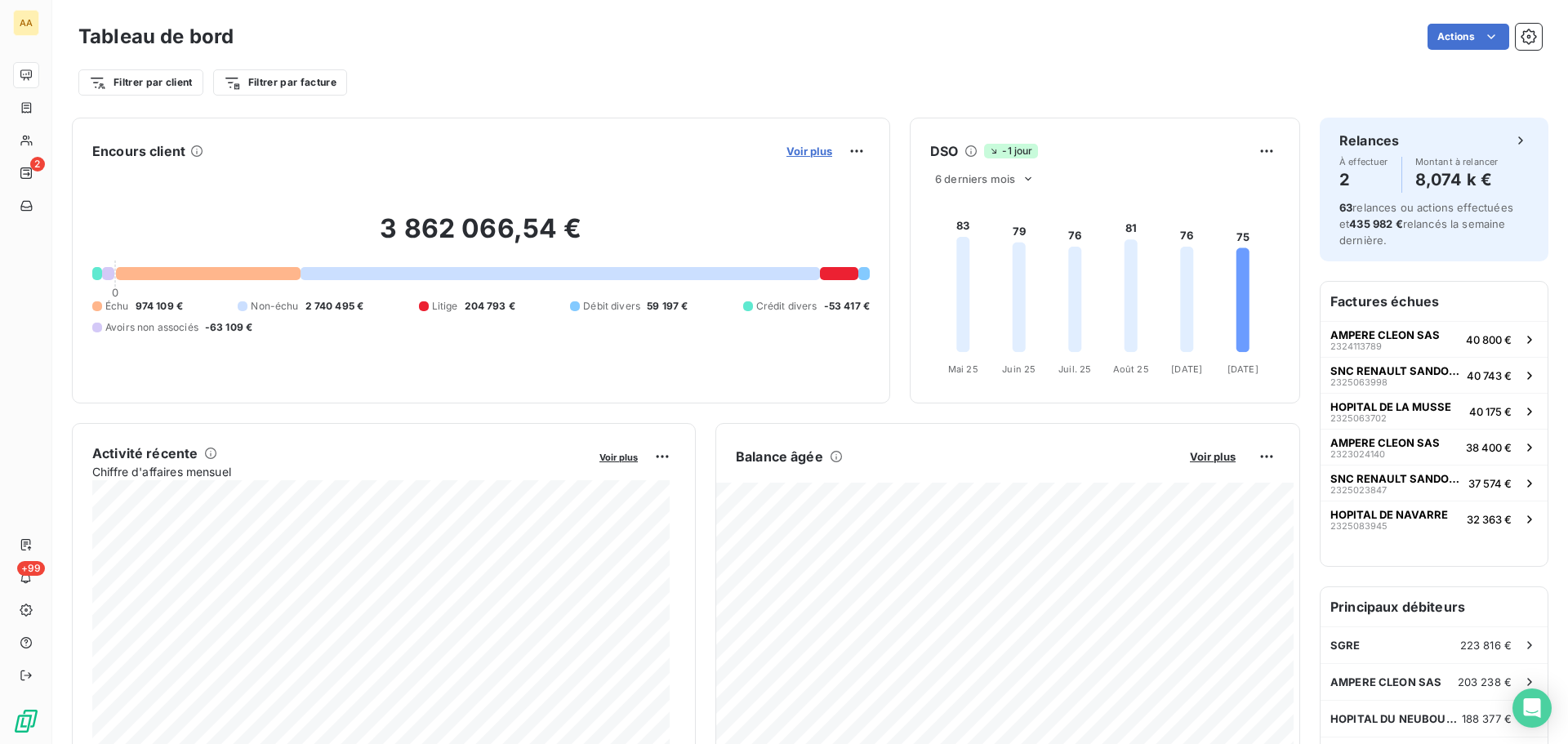
click at [814, 153] on span "Voir plus" at bounding box center [809, 151] width 46 height 13
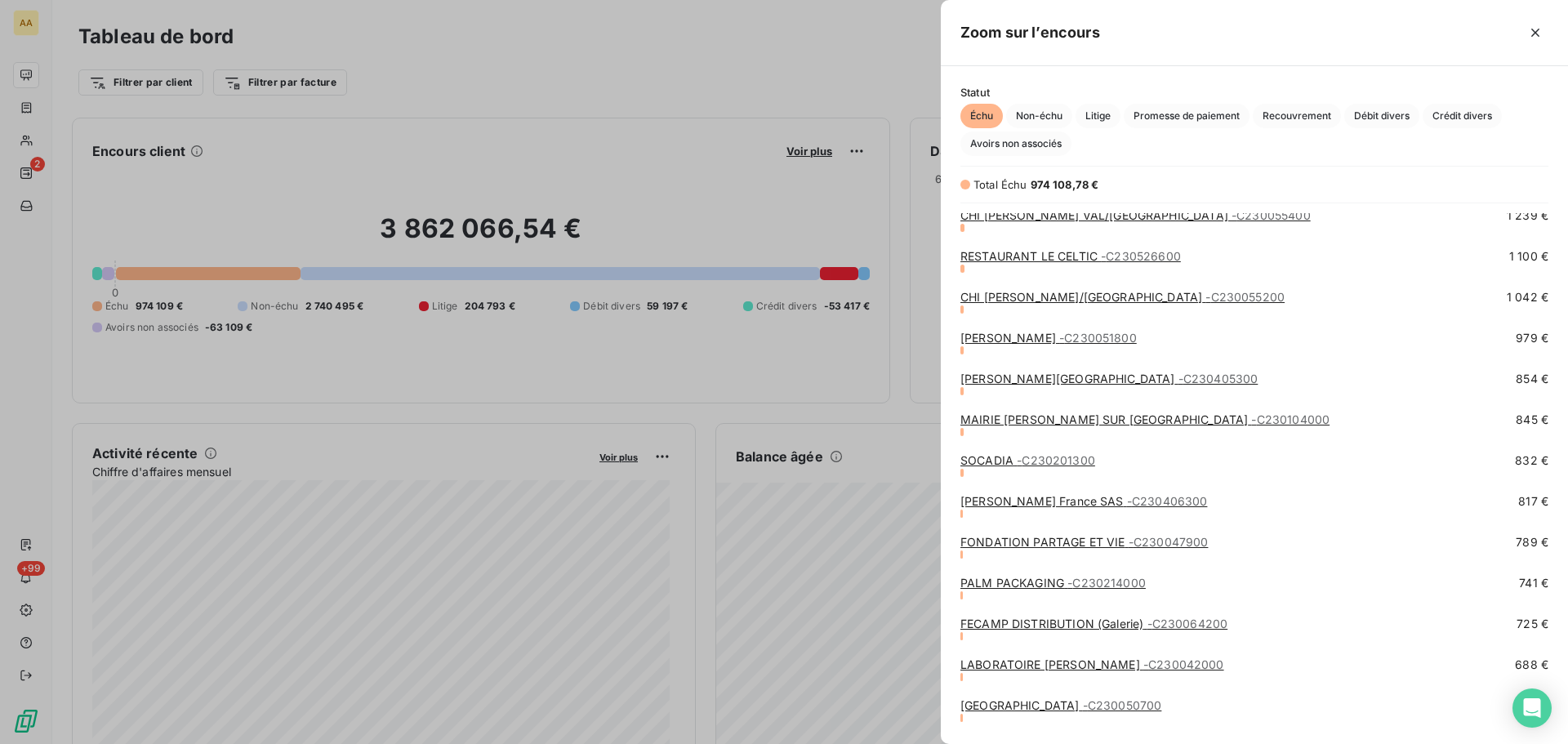
scroll to position [2613, 0]
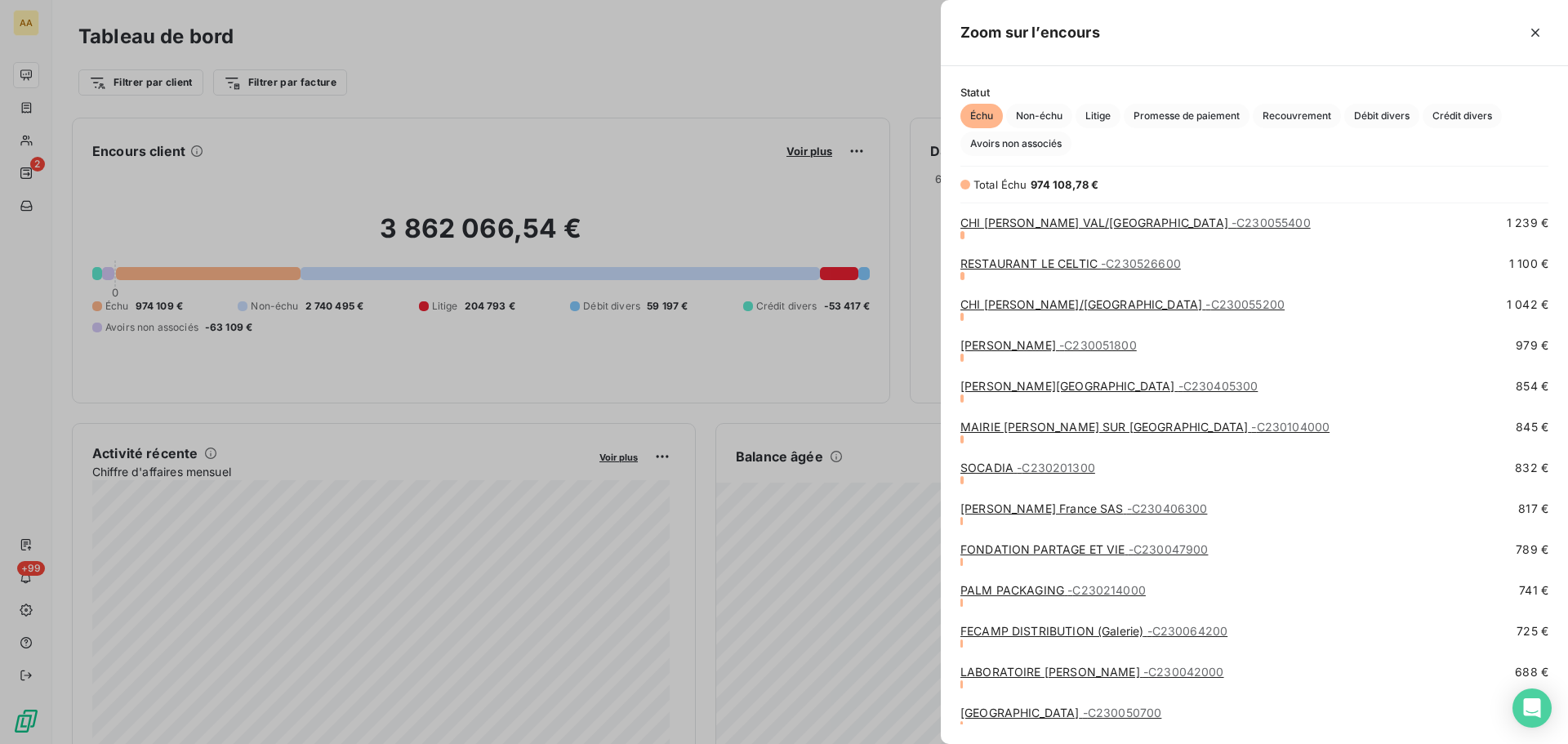
click at [40, 141] on div at bounding box center [784, 372] width 1568 height 744
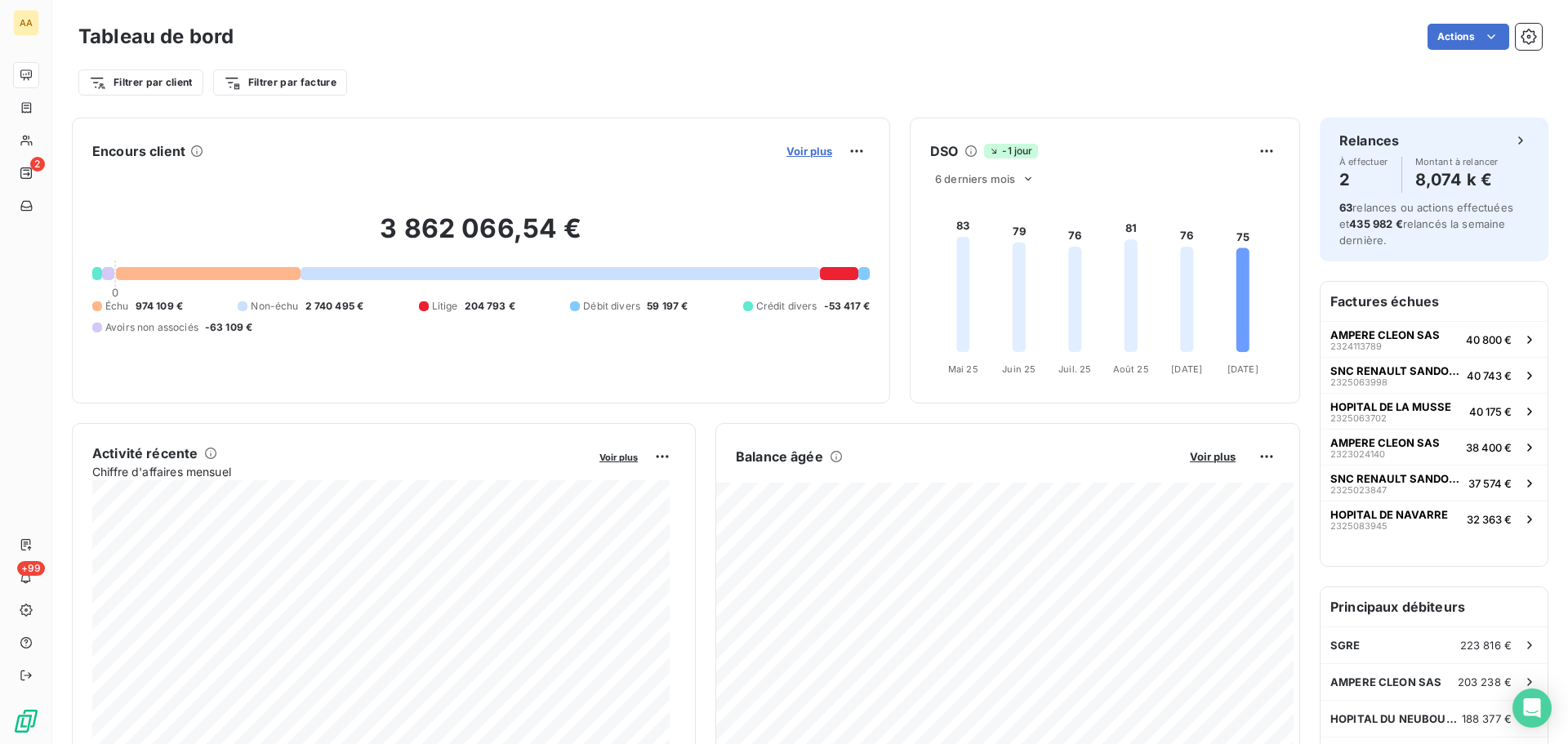
click at [794, 155] on span "Voir plus" at bounding box center [809, 151] width 46 height 13
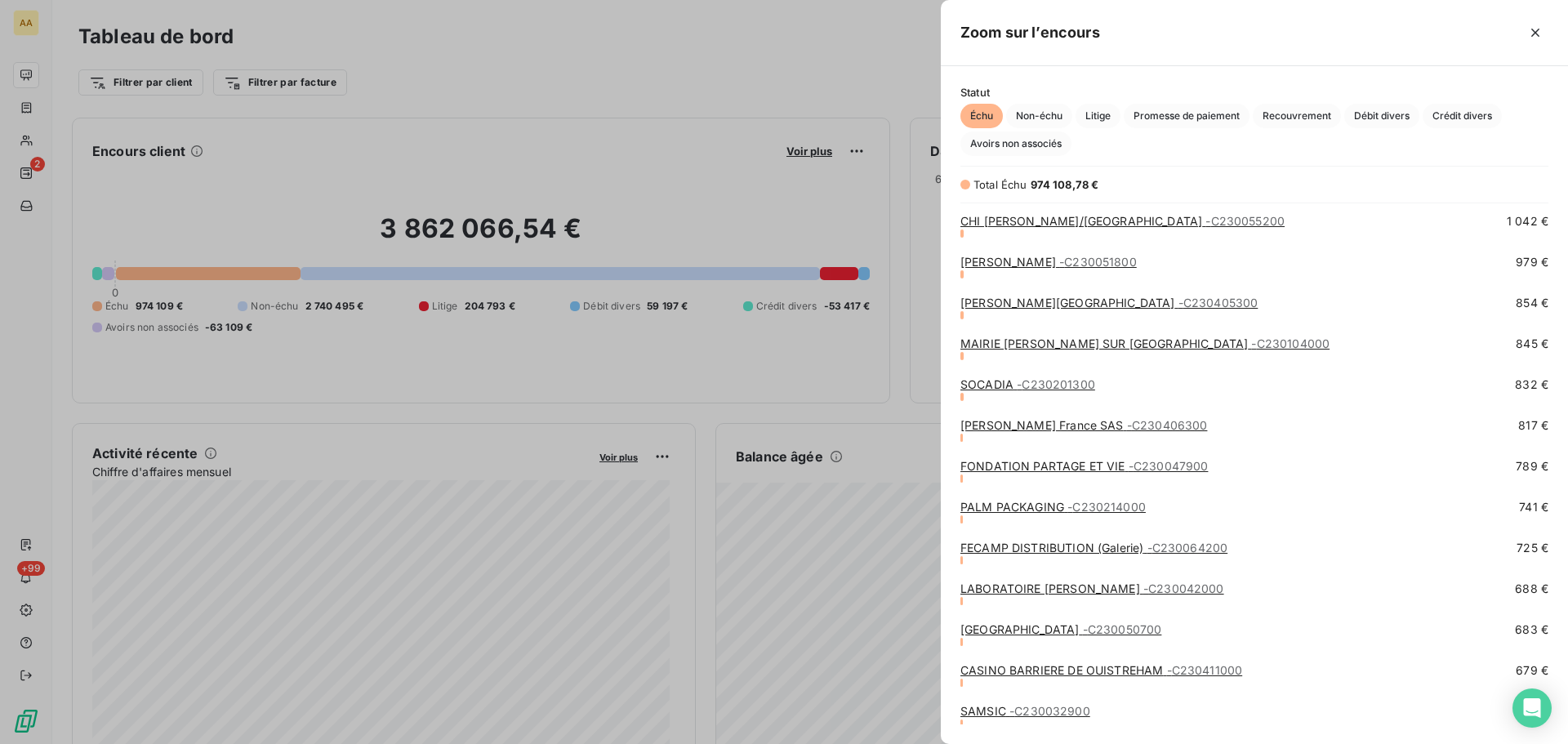
scroll to position [2778, 0]
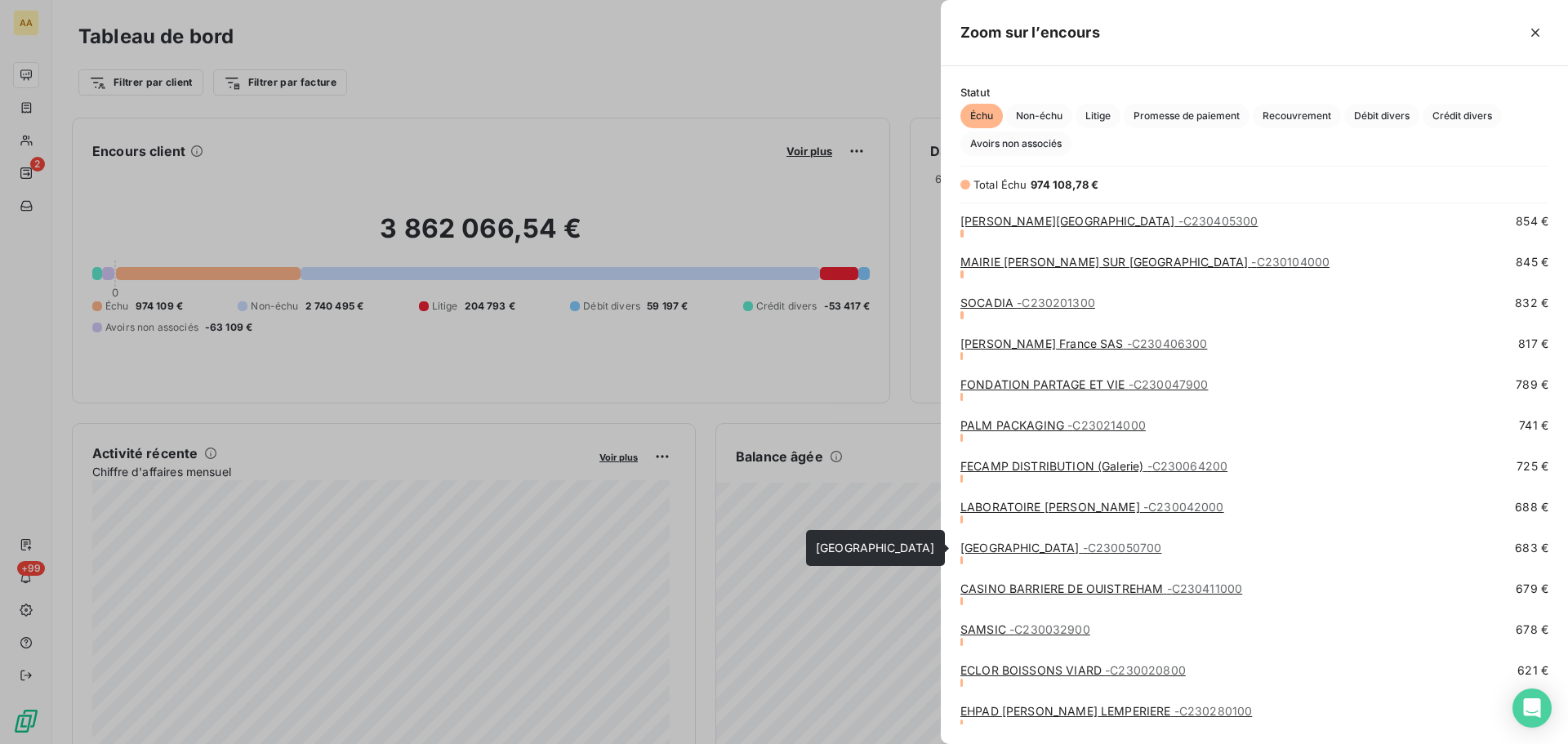
click at [1161, 549] on span "- C230050700" at bounding box center [1122, 547] width 79 height 13
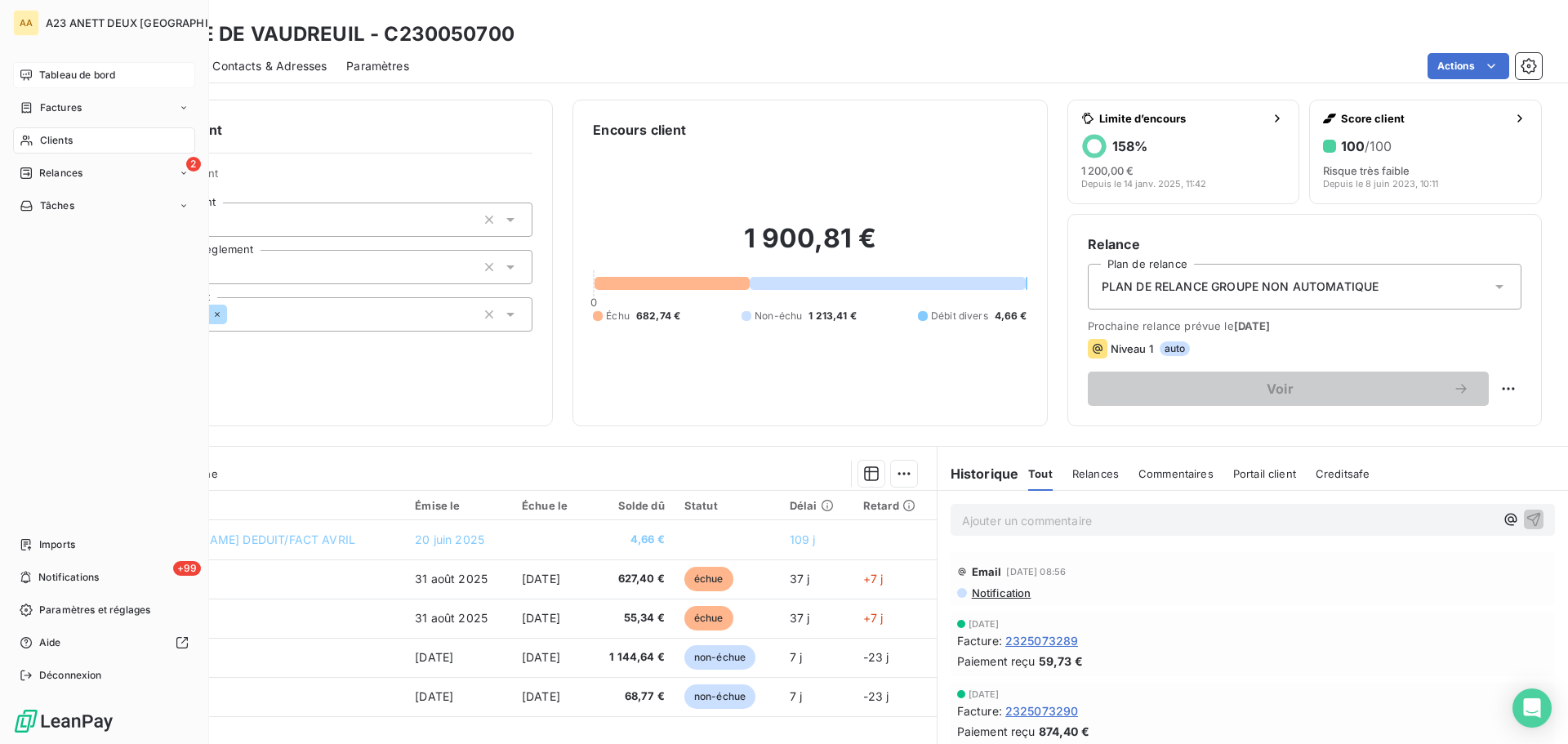
click at [114, 84] on div "Tableau de bord" at bounding box center [104, 74] width 182 height 26
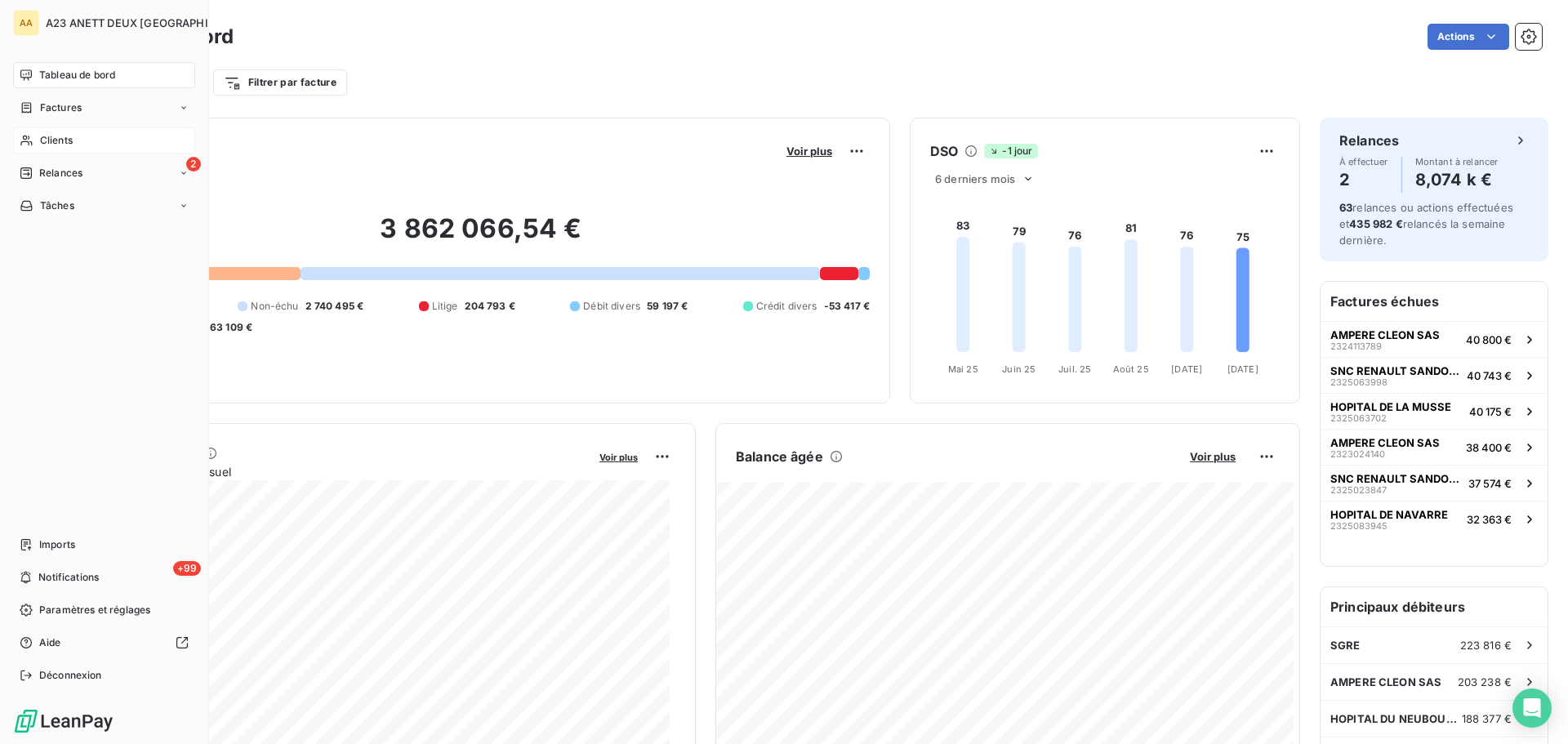
drag, startPoint x: 57, startPoint y: 138, endPoint x: 74, endPoint y: 136, distance: 17.1
click at [58, 138] on span "Clients" at bounding box center [57, 140] width 32 height 14
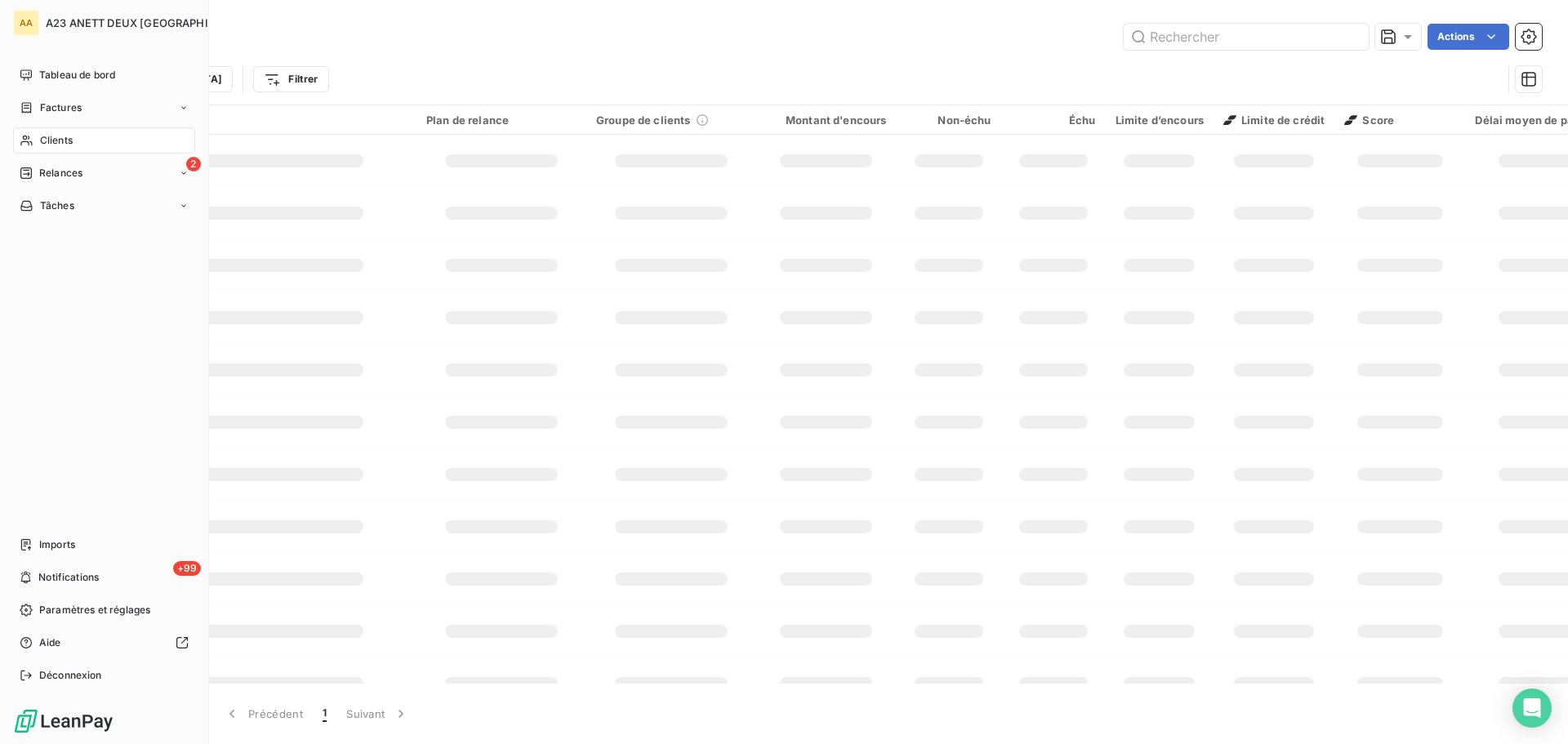
click at [71, 149] on div "Clients" at bounding box center [104, 140] width 182 height 26
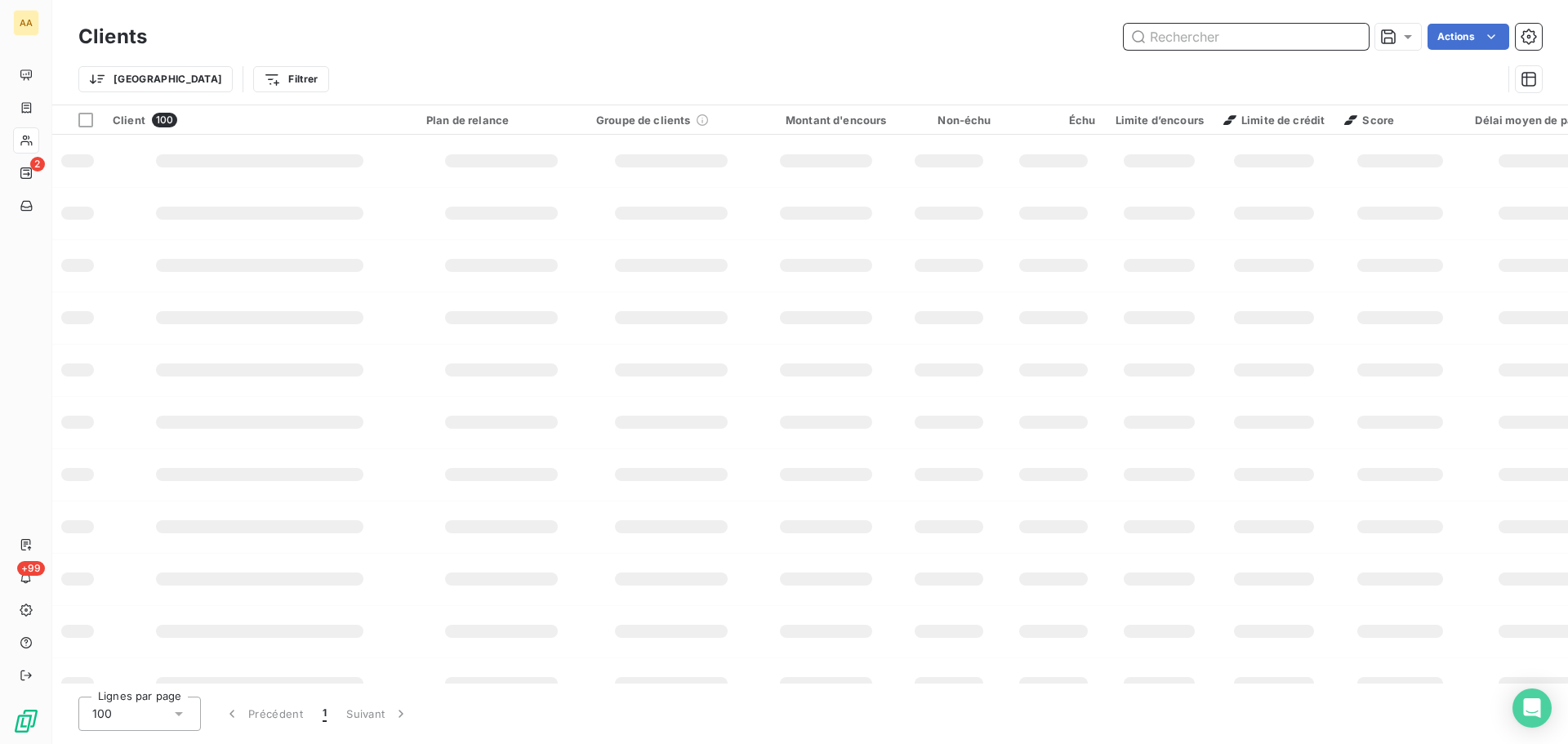
drag, startPoint x: 1172, startPoint y: 48, endPoint x: 1181, endPoint y: 44, distance: 9.8
click at [1180, 45] on input "text" at bounding box center [1245, 36] width 245 height 26
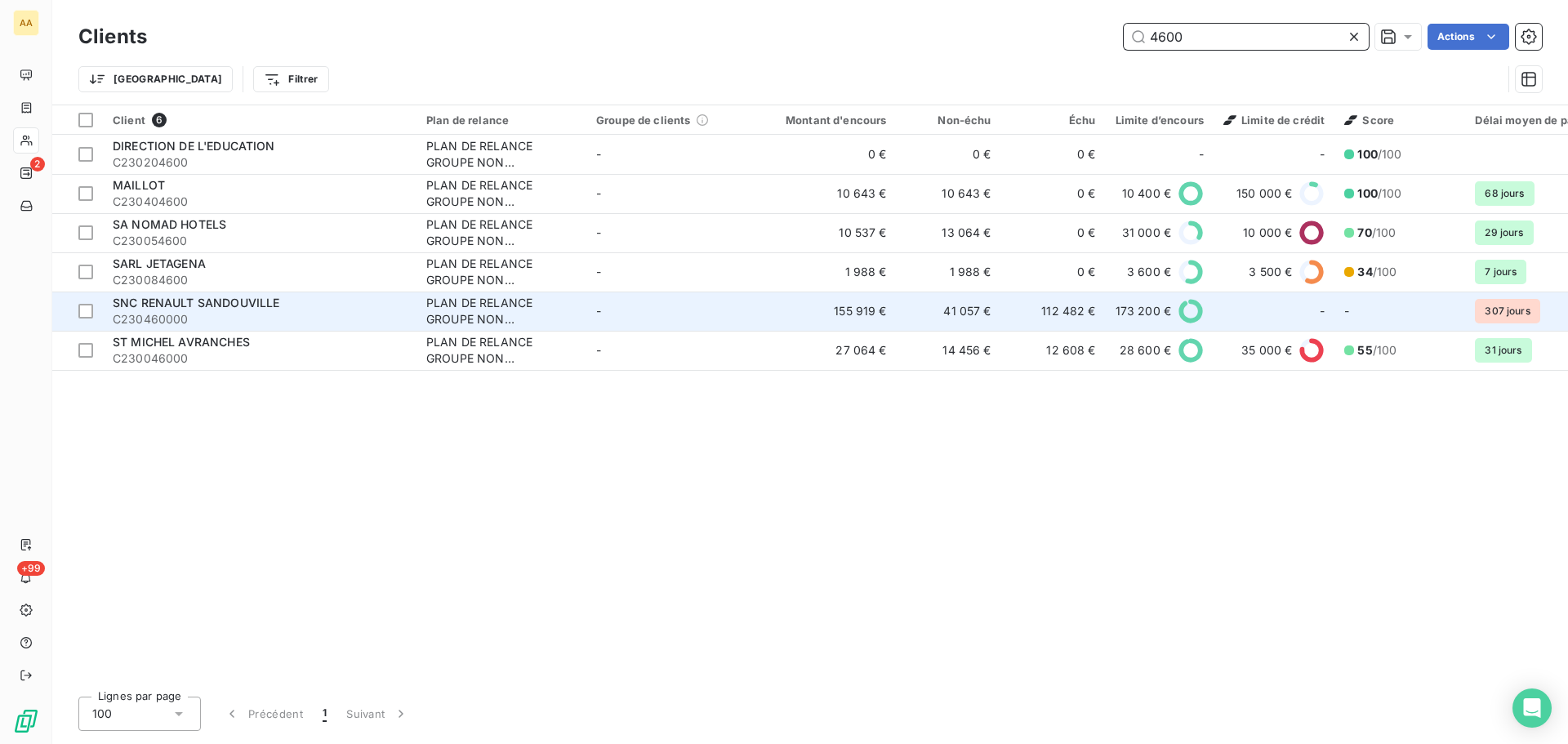
type input "4600"
click at [225, 314] on span "C230460000" at bounding box center [260, 319] width 294 height 16
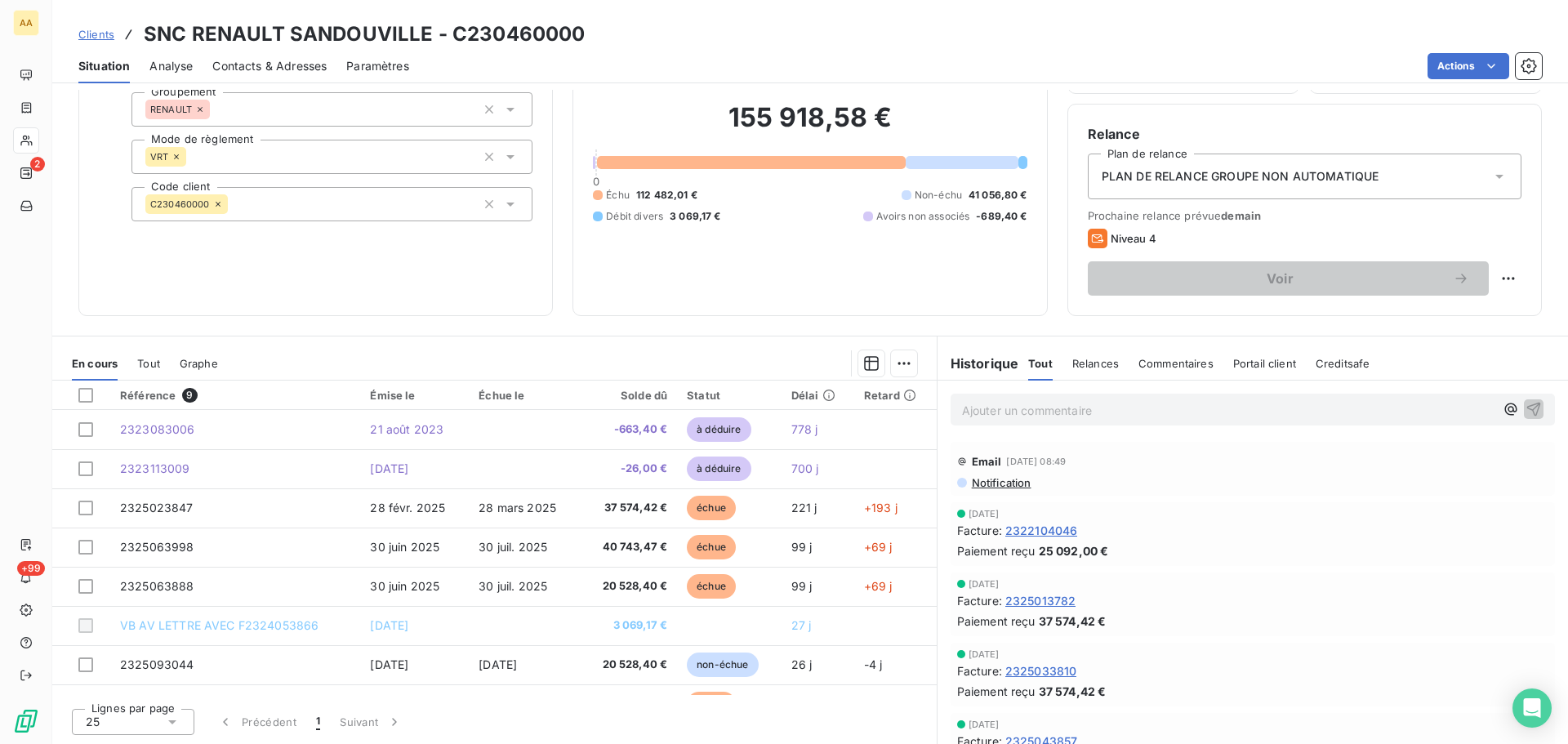
scroll to position [68, 0]
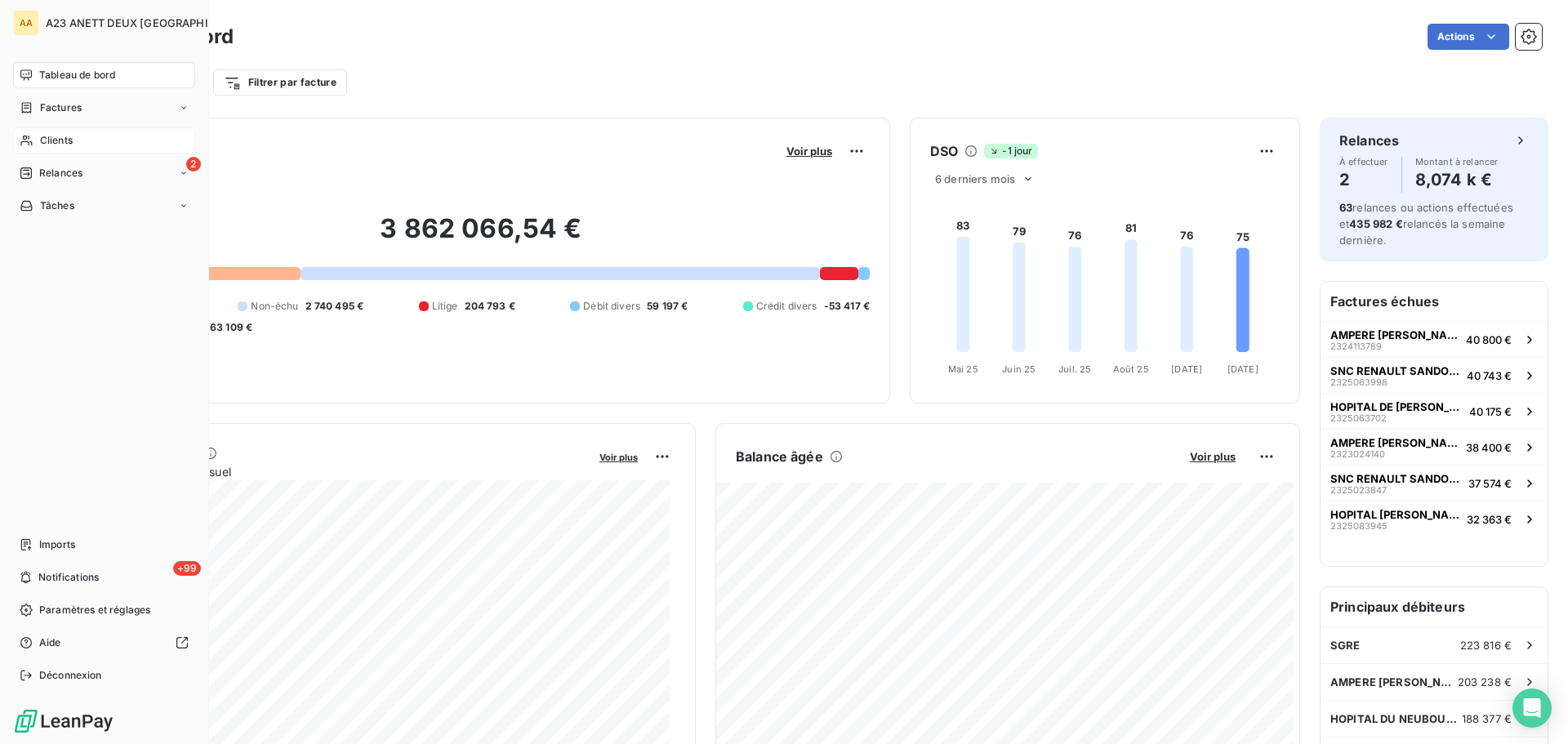
drag, startPoint x: 59, startPoint y: 134, endPoint x: 106, endPoint y: 135, distance: 47.0
click at [64, 134] on span "Clients" at bounding box center [57, 140] width 32 height 14
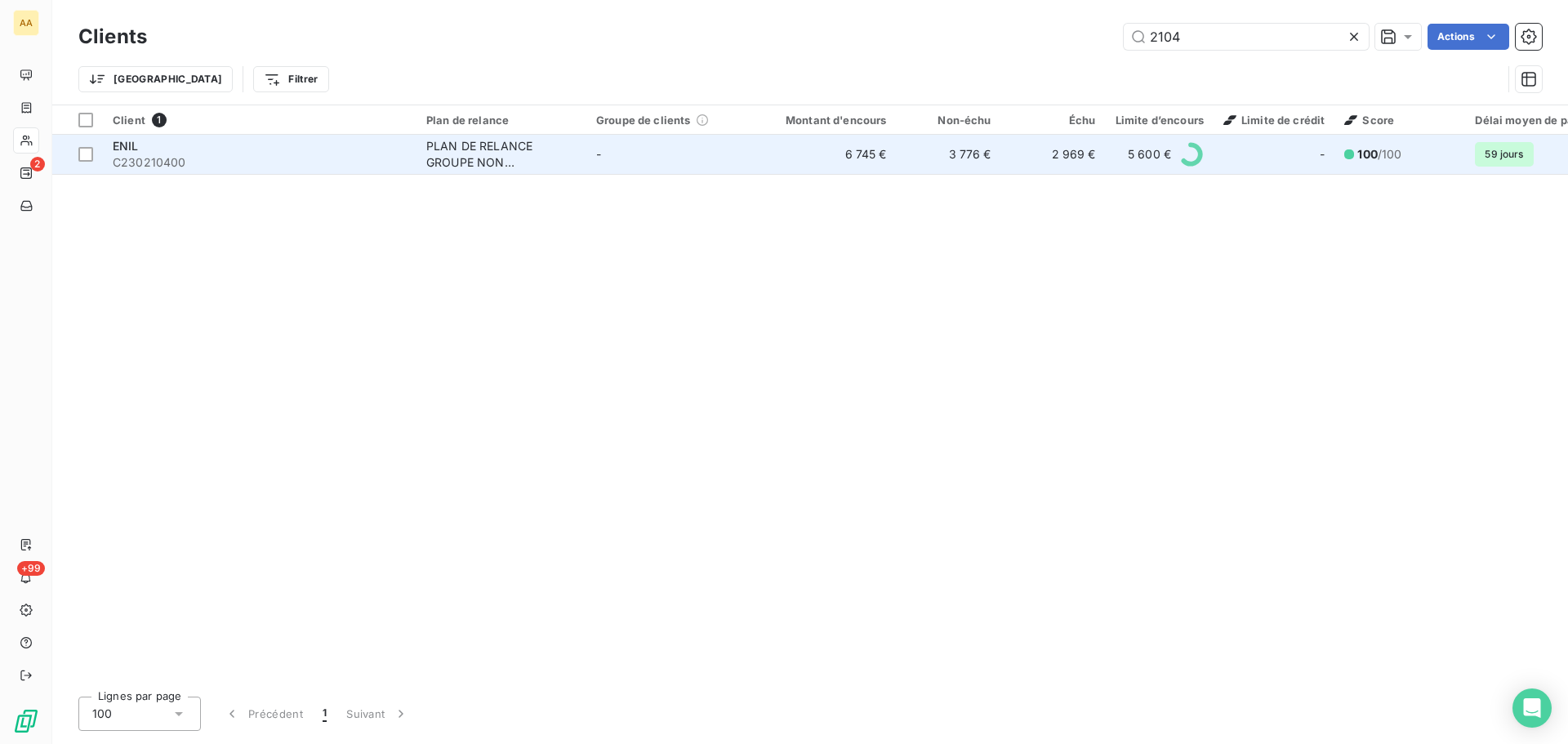
type input "2104"
click at [205, 168] on span "C230210400" at bounding box center [260, 162] width 294 height 16
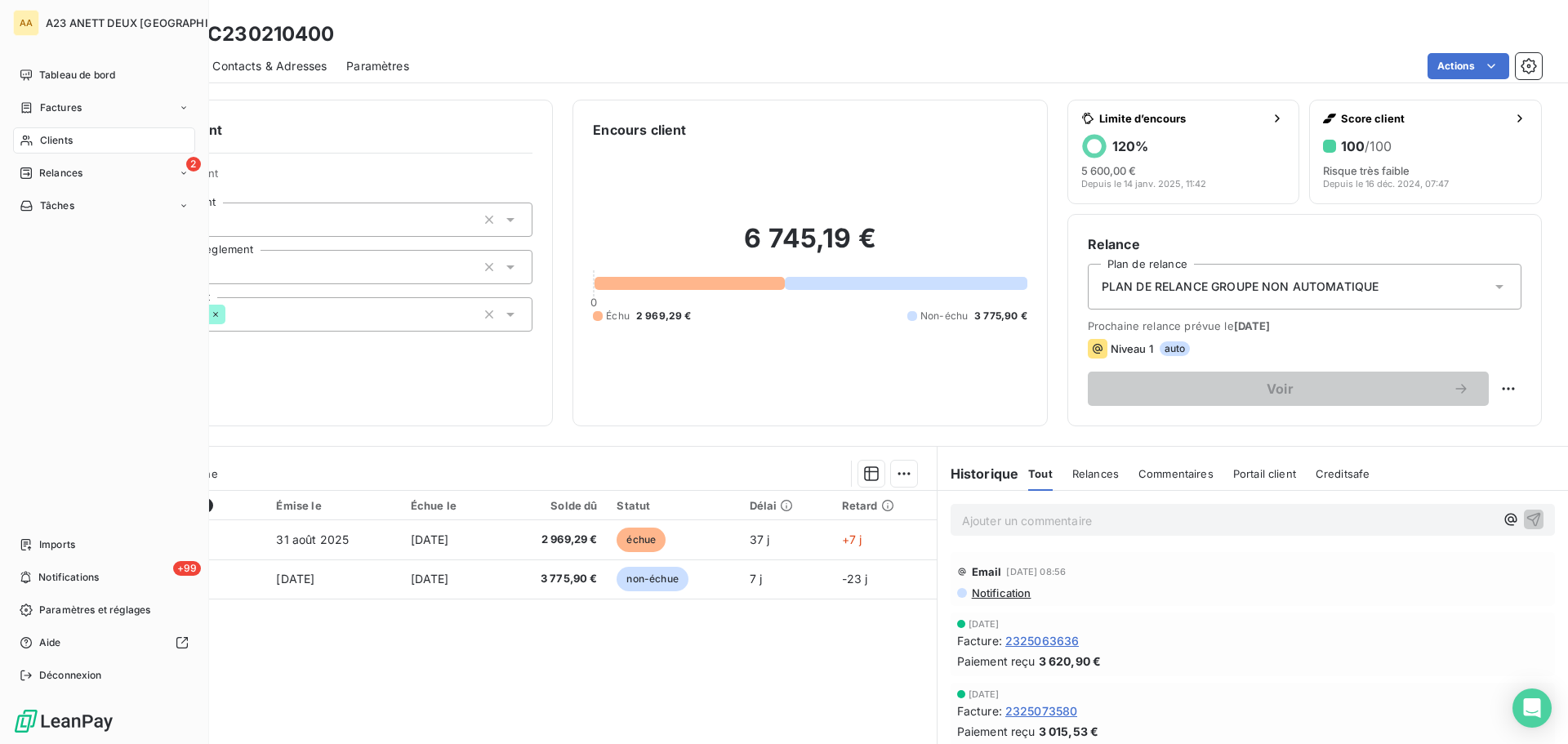
click at [56, 140] on span "Clients" at bounding box center [57, 140] width 32 height 14
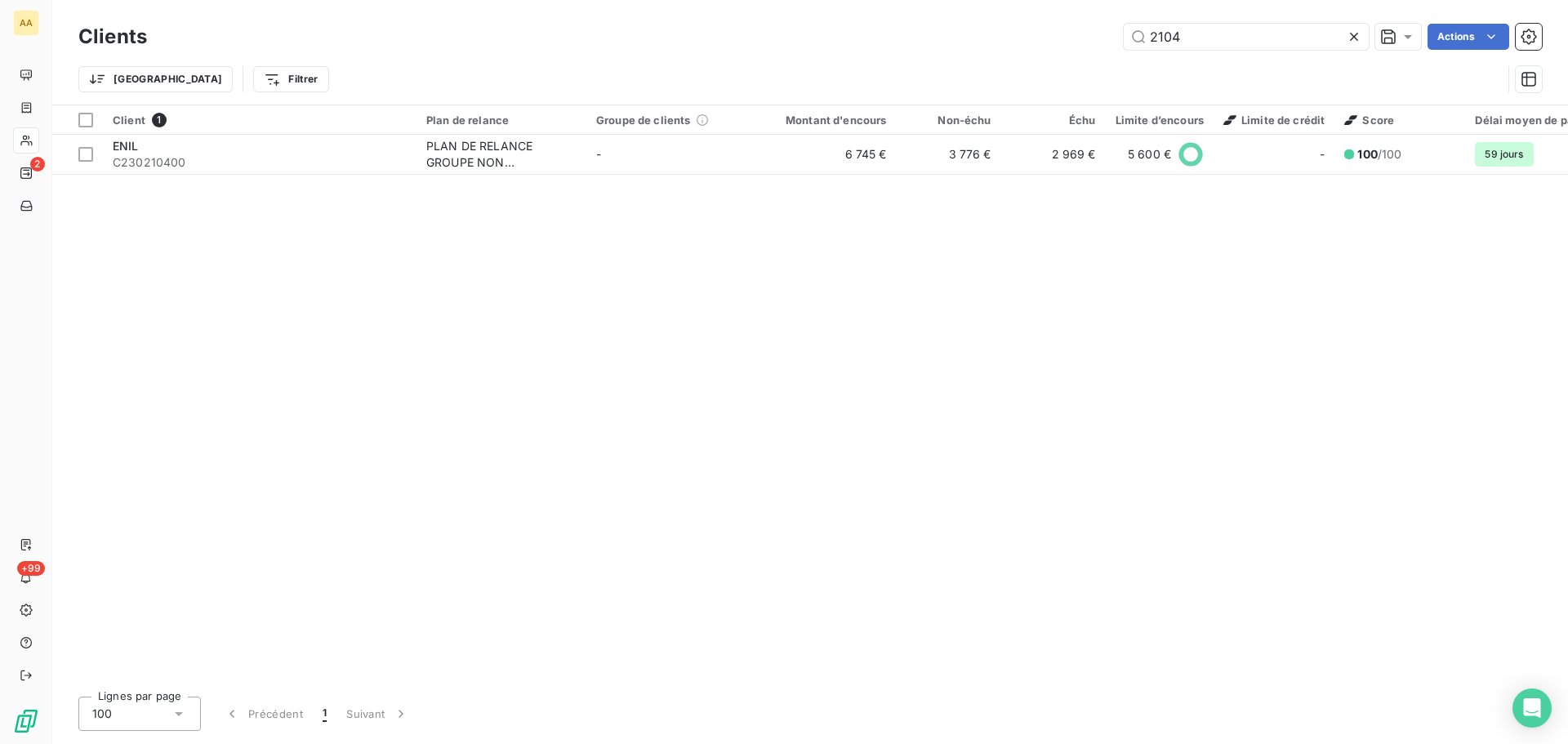
drag, startPoint x: 1220, startPoint y: 39, endPoint x: 1087, endPoint y: 38, distance: 133.0
click at [1093, 38] on div "2104 Actions" at bounding box center [854, 36] width 1375 height 26
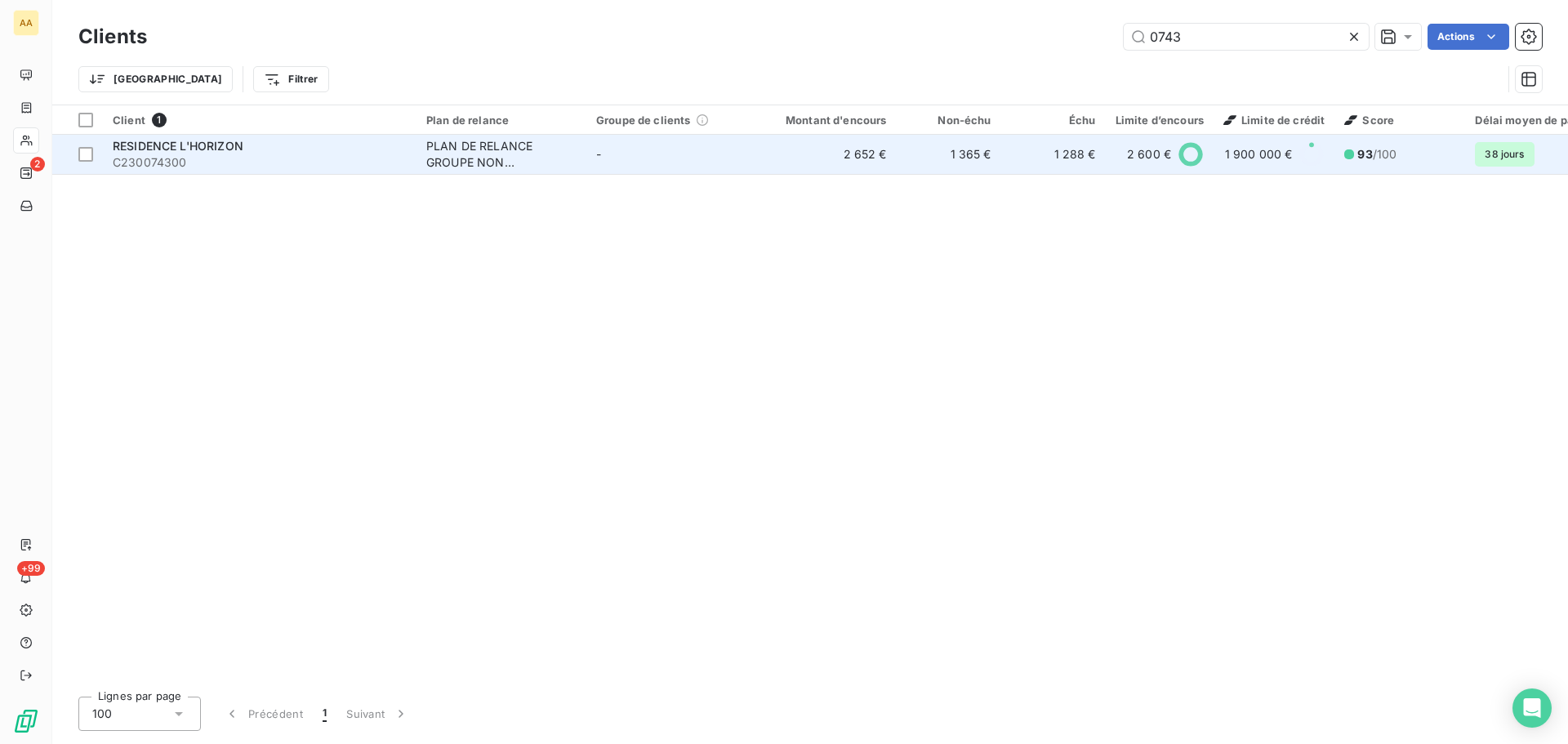
type input "0743"
click at [191, 155] on span "C230074300" at bounding box center [260, 162] width 294 height 16
